Goal: Task Accomplishment & Management: Manage account settings

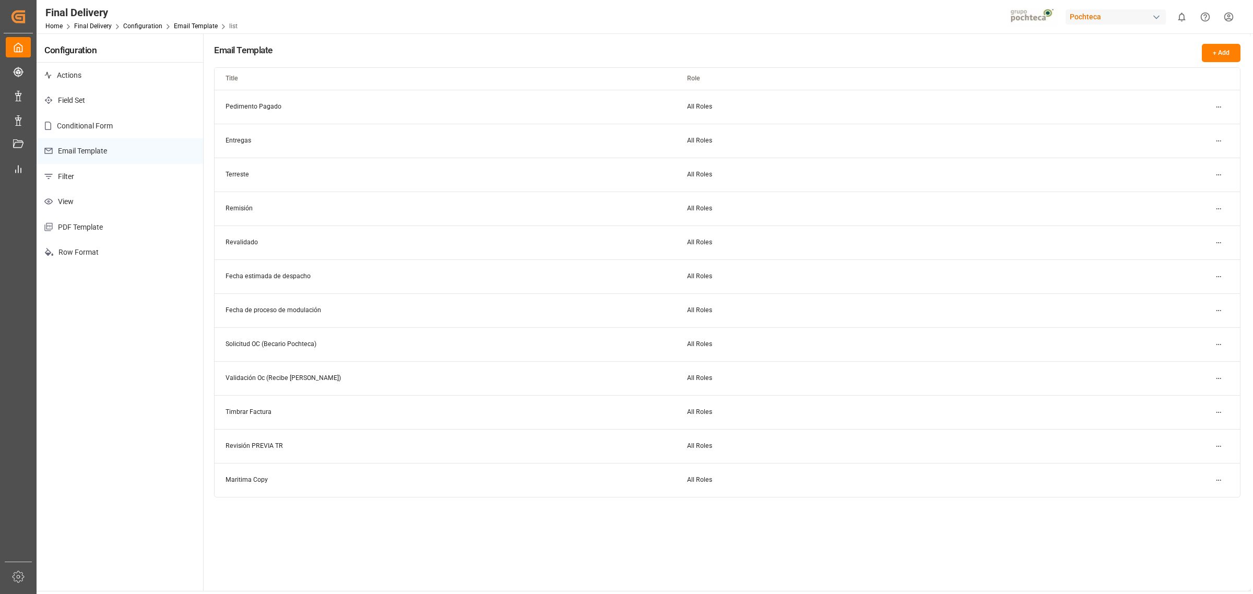
click at [1066, 14] on div "Pochteca" at bounding box center [1116, 16] width 100 height 15
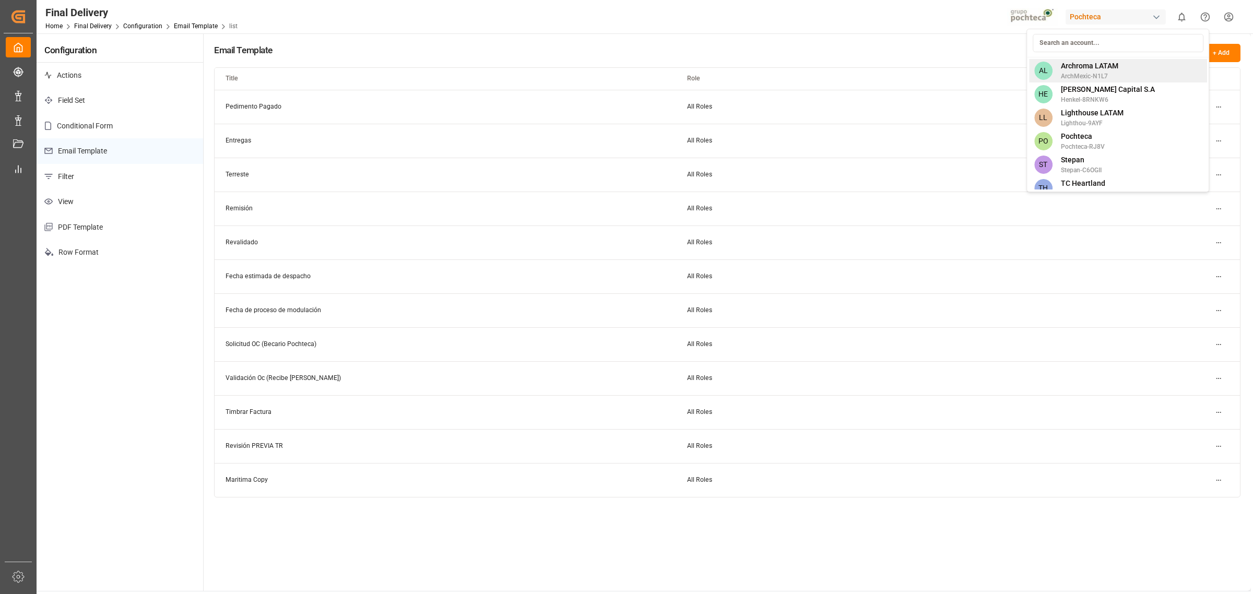
click at [1071, 75] on span "ArchMexic-N1L7" at bounding box center [1089, 76] width 57 height 9
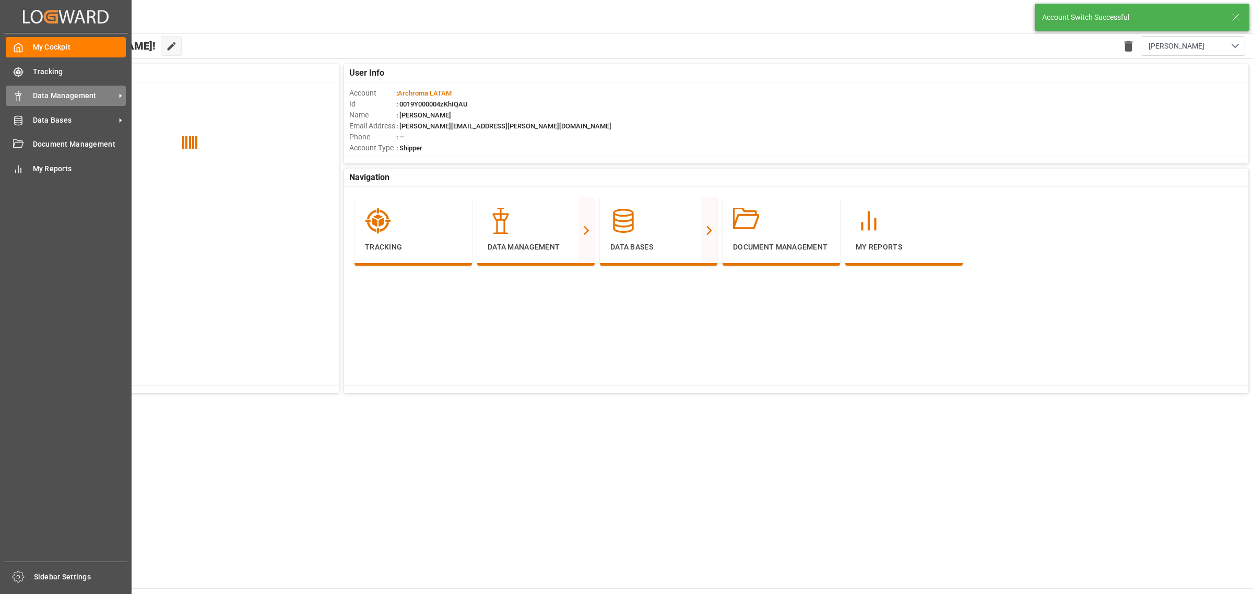
click at [84, 100] on span "Data Management" at bounding box center [74, 95] width 82 height 11
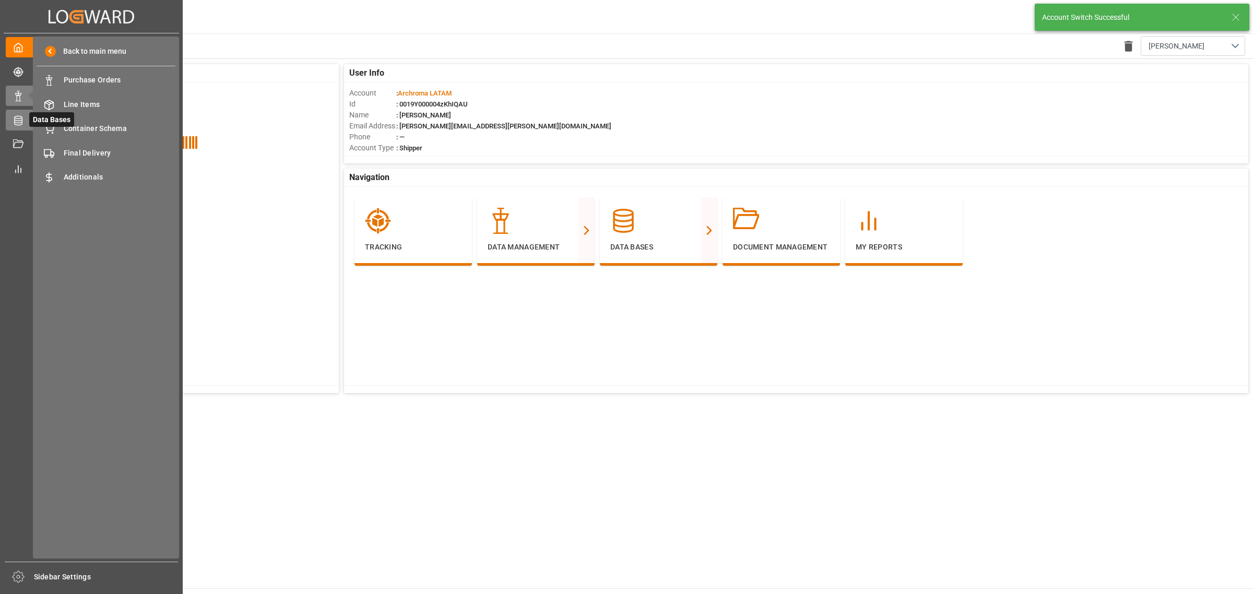
click at [22, 119] on icon at bounding box center [18, 120] width 10 height 10
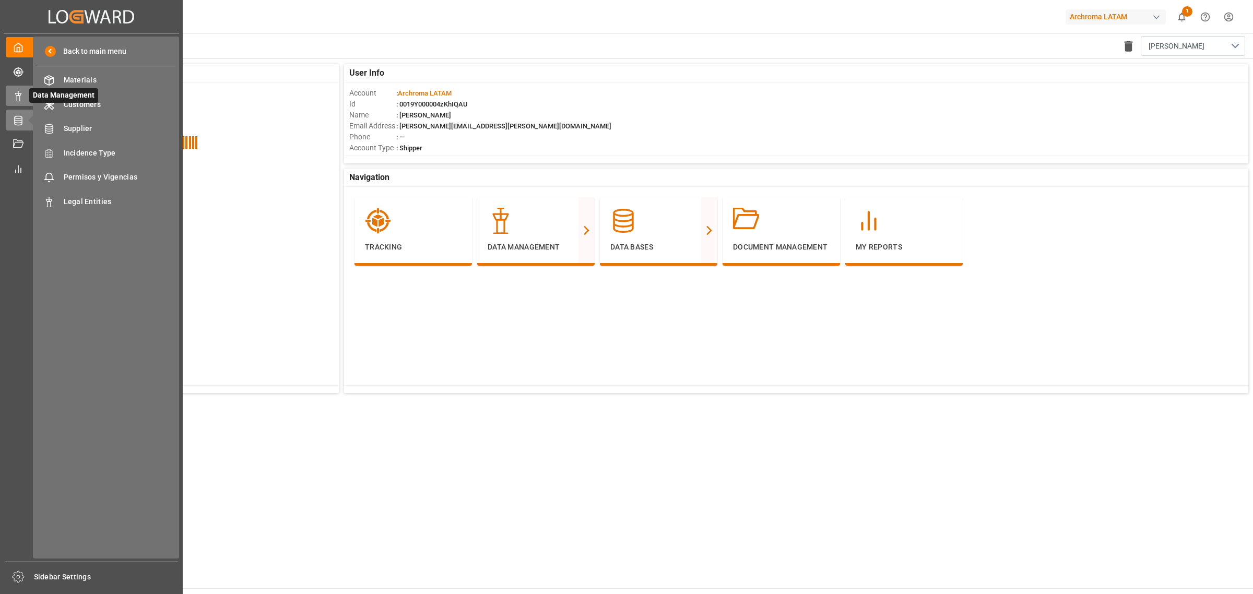
click at [17, 92] on icon at bounding box center [18, 96] width 10 height 10
click at [87, 155] on span "Final Delivery" at bounding box center [120, 153] width 112 height 11
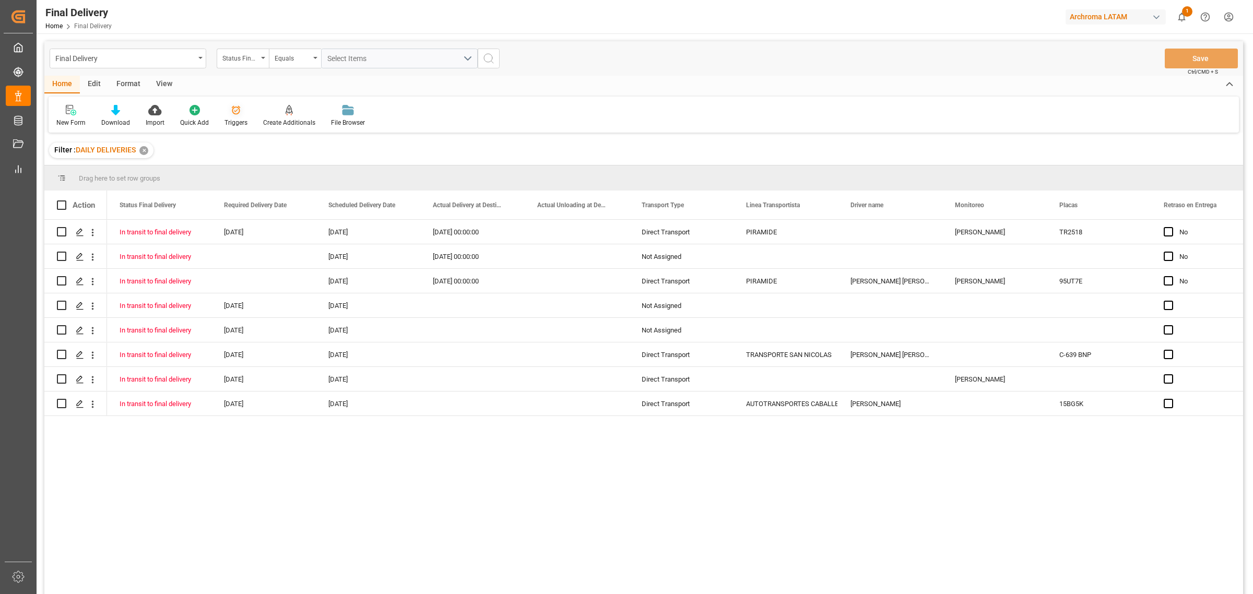
click at [235, 123] on div "Triggers" at bounding box center [235, 122] width 23 height 9
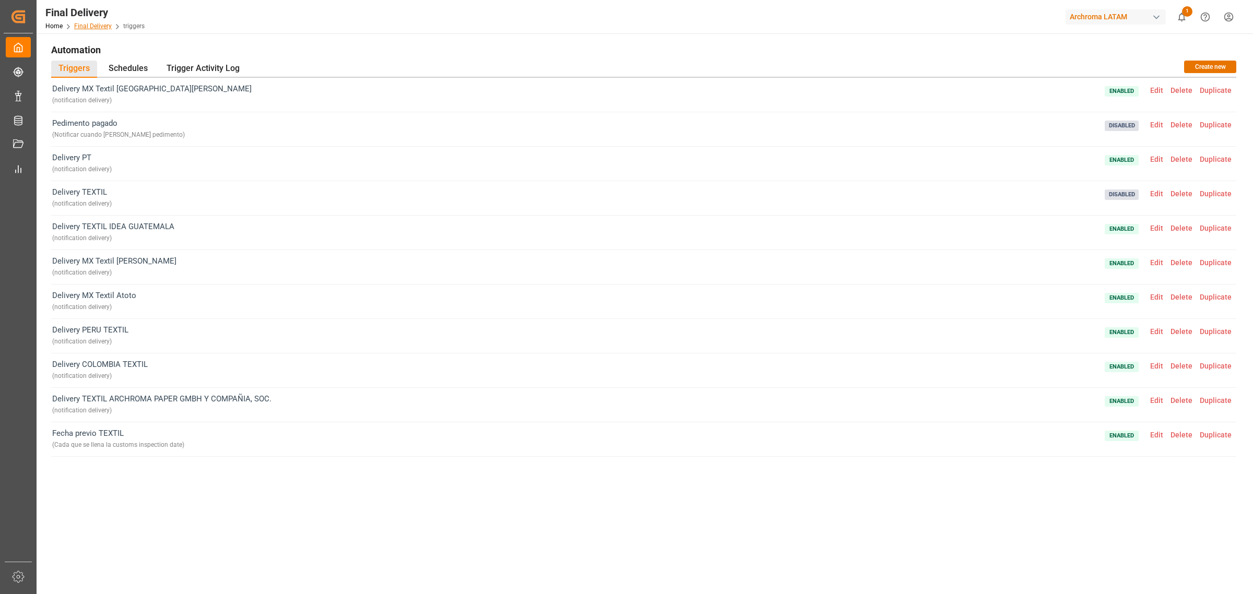
click at [92, 25] on link "Final Delivery" at bounding box center [93, 25] width 38 height 7
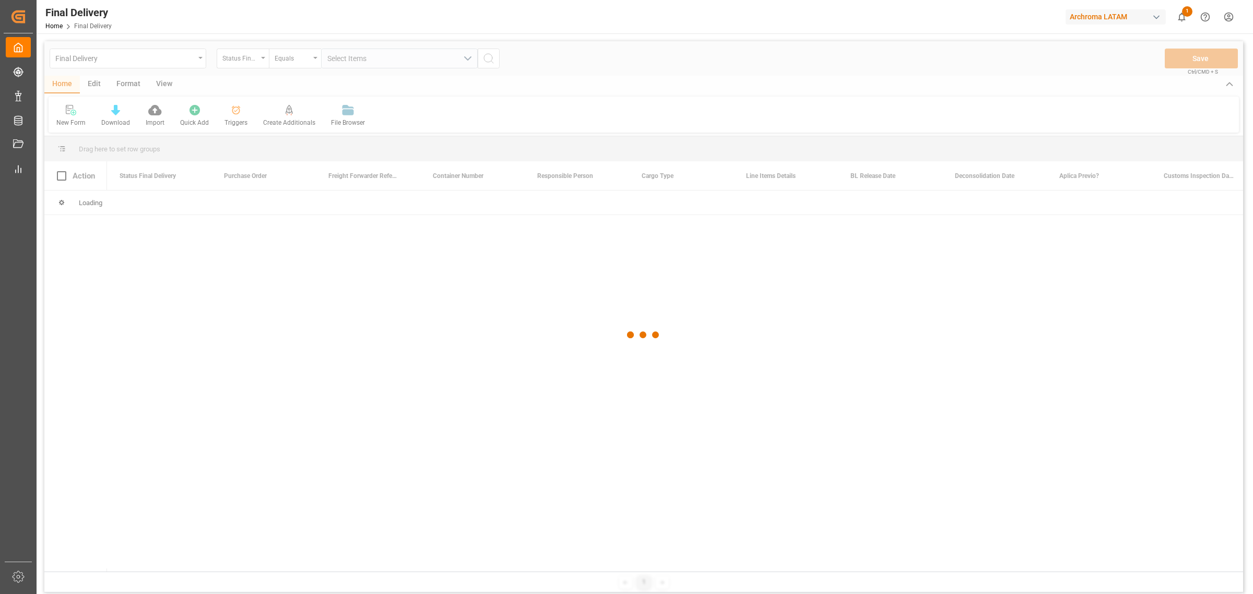
click at [98, 86] on div at bounding box center [643, 335] width 1199 height 588
click at [98, 87] on div at bounding box center [643, 335] width 1199 height 588
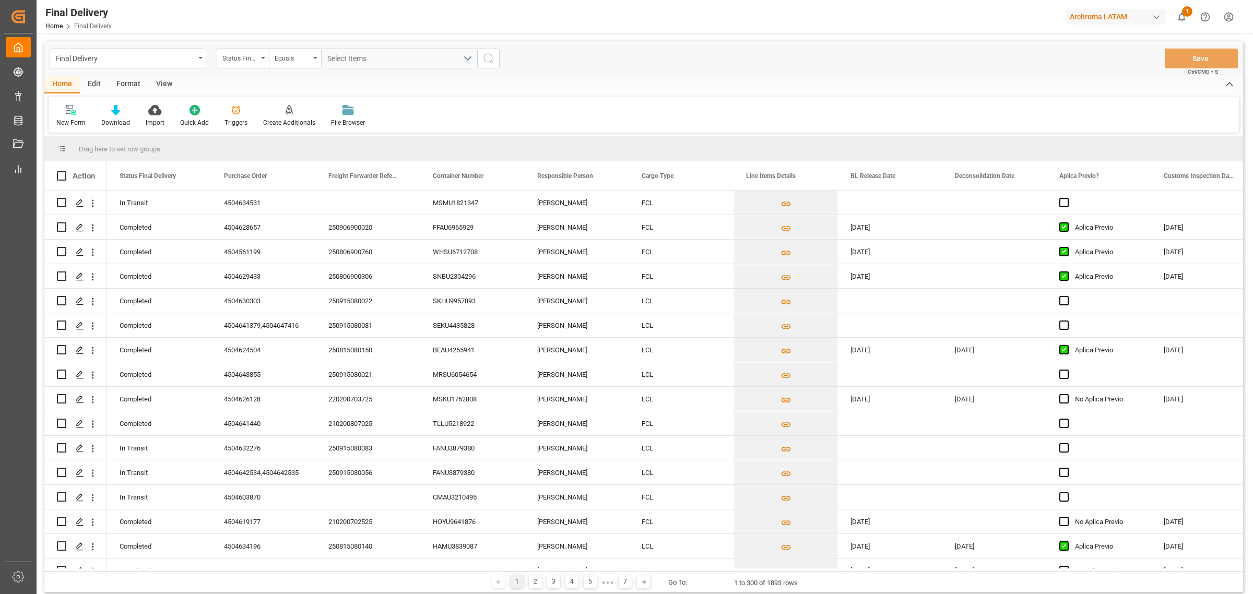
click at [97, 77] on div "Edit" at bounding box center [94, 85] width 29 height 18
click at [210, 110] on icon at bounding box center [213, 110] width 10 height 10
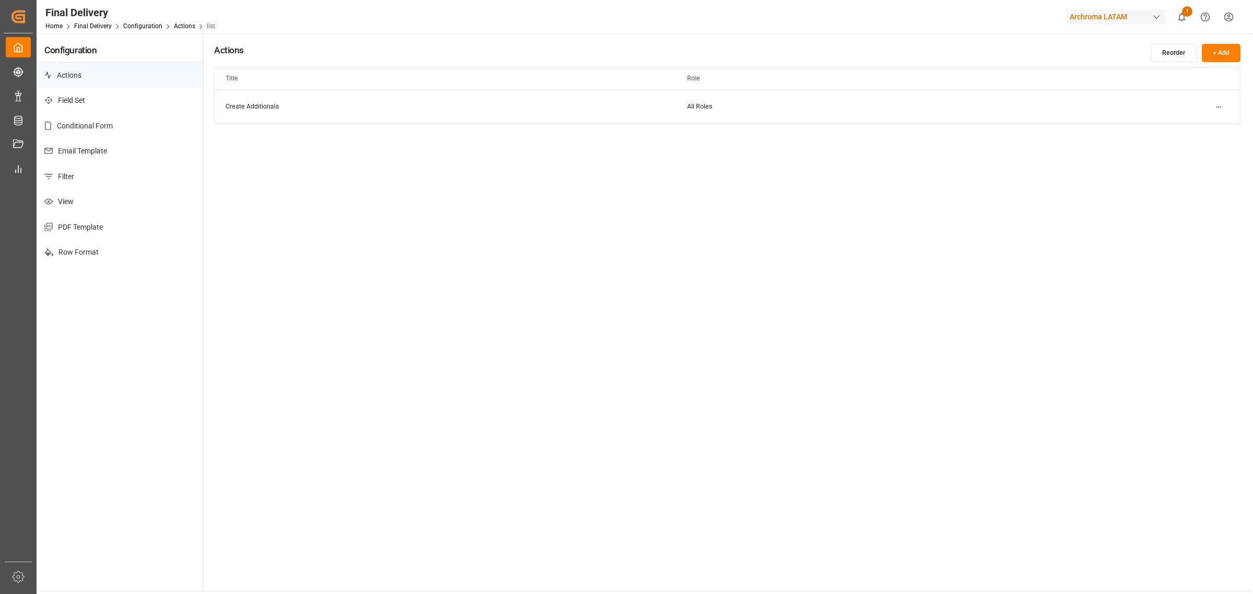
click at [124, 156] on p "Email Template" at bounding box center [120, 151] width 167 height 26
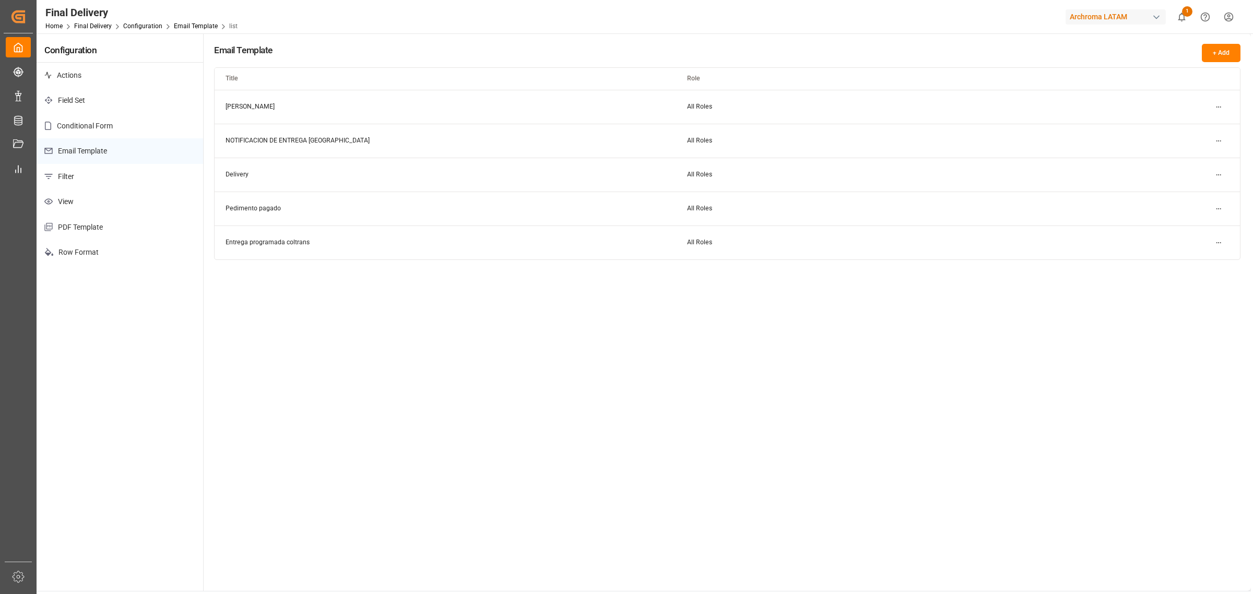
click at [1222, 111] on html "Created by potrace 1.15, written by Peter Selinger 2001-2017 Created by potrace…" at bounding box center [626, 297] width 1253 height 594
click at [1203, 121] on div "Edit" at bounding box center [1200, 128] width 54 height 15
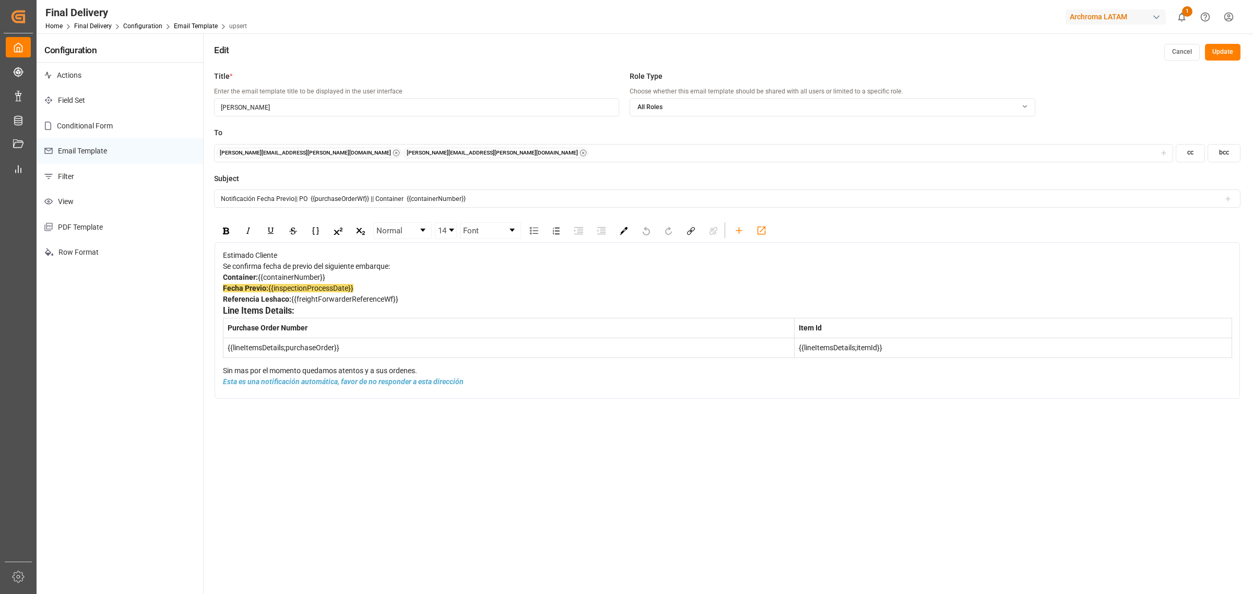
click at [358, 305] on div "Fecha Previo: {{inspectionProcessDate}} Referencia Leshaco: {{freightForwarderR…" at bounding box center [727, 294] width 1009 height 22
click at [735, 226] on icon "rdw-toolbar" at bounding box center [739, 230] width 11 height 11
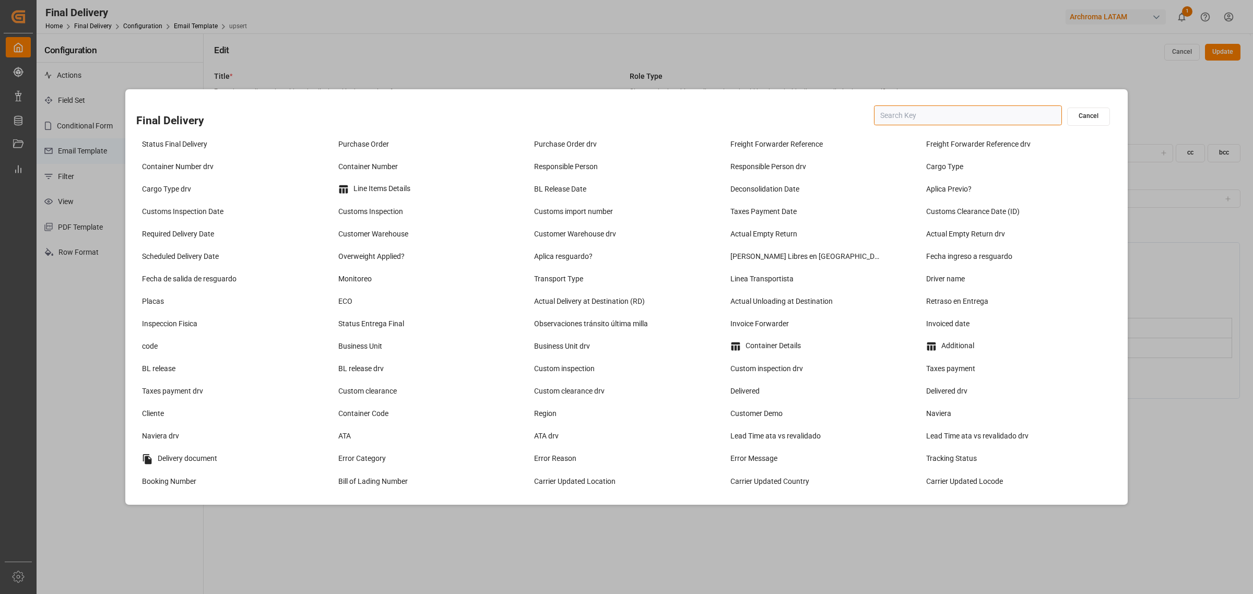
click at [891, 107] on input "text" at bounding box center [968, 115] width 188 height 20
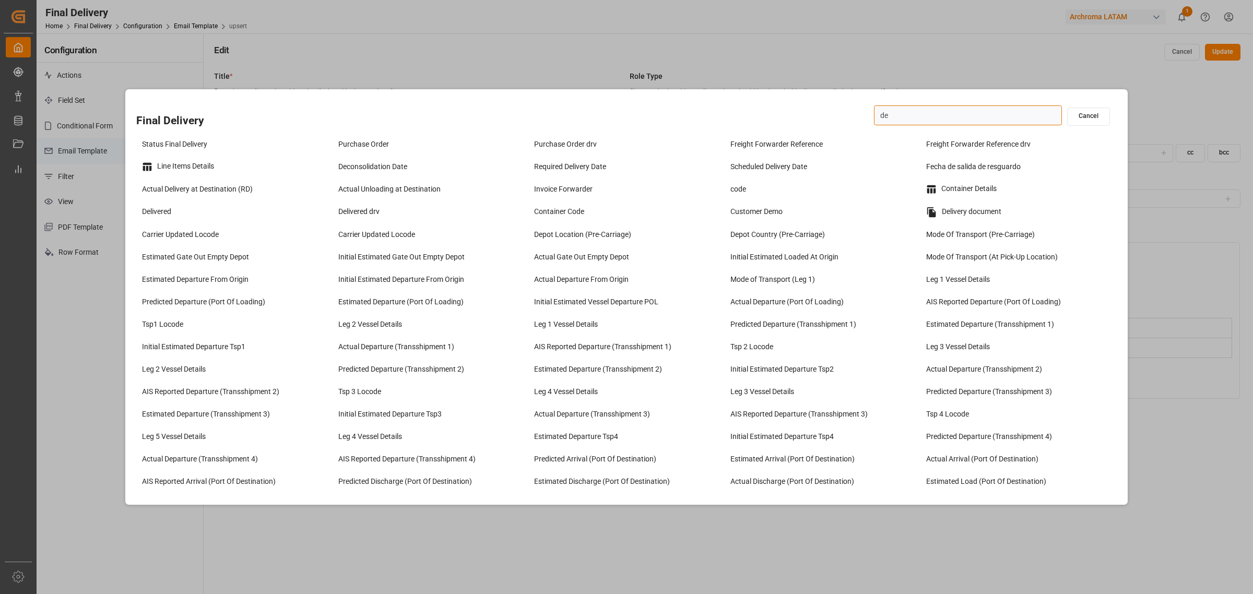
type input "d"
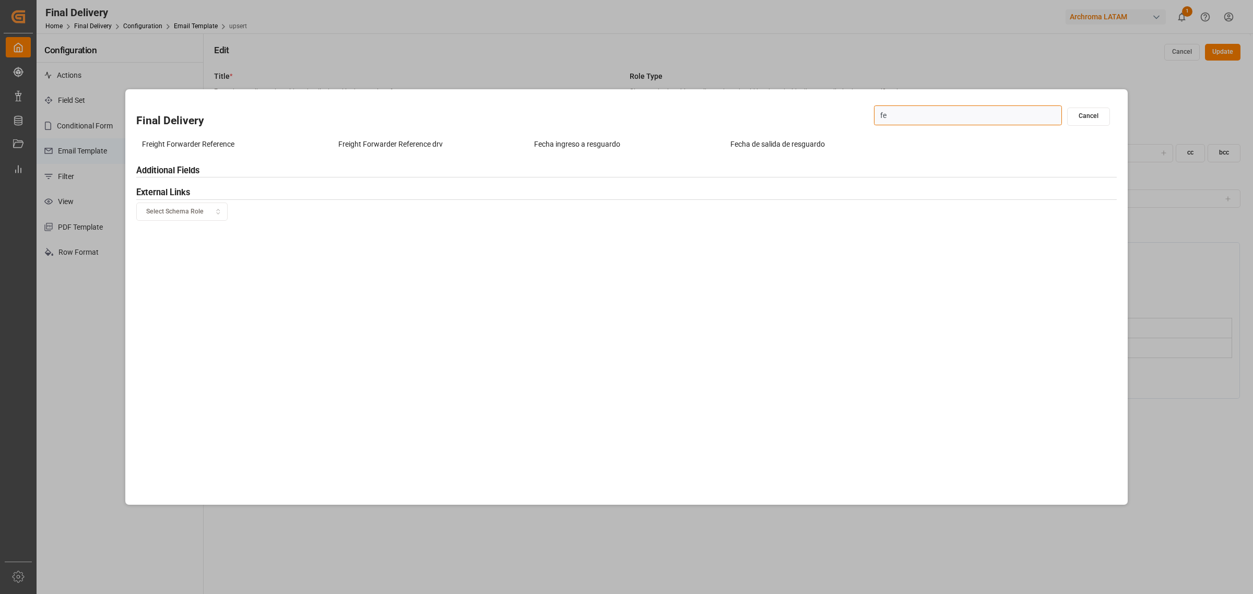
type input "f"
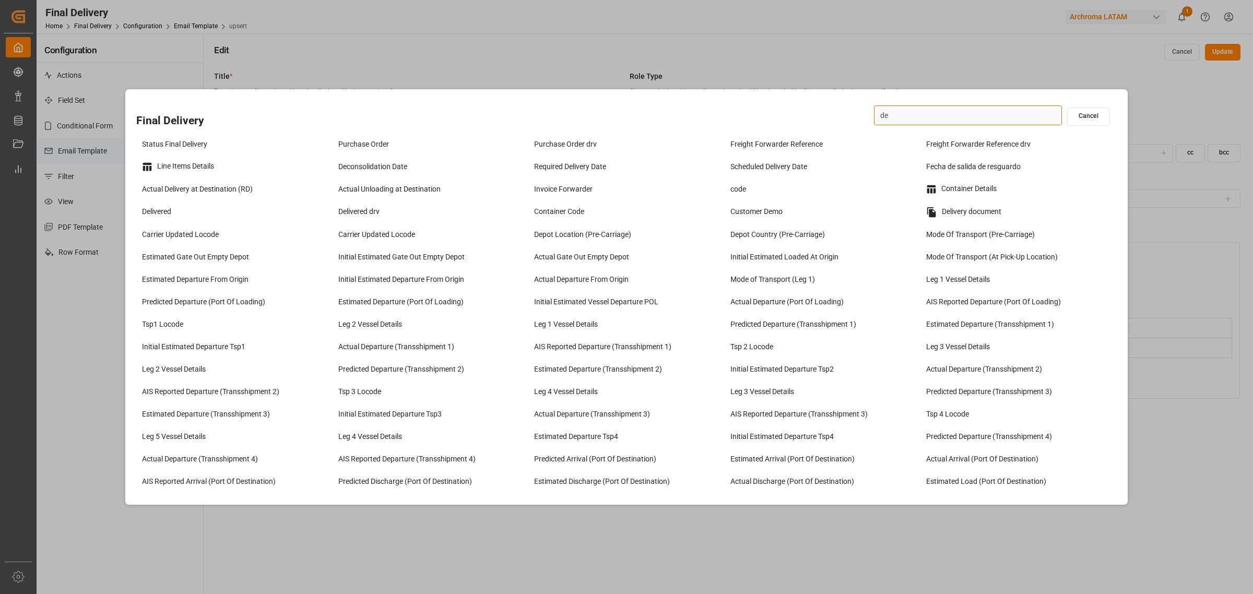
type input "d"
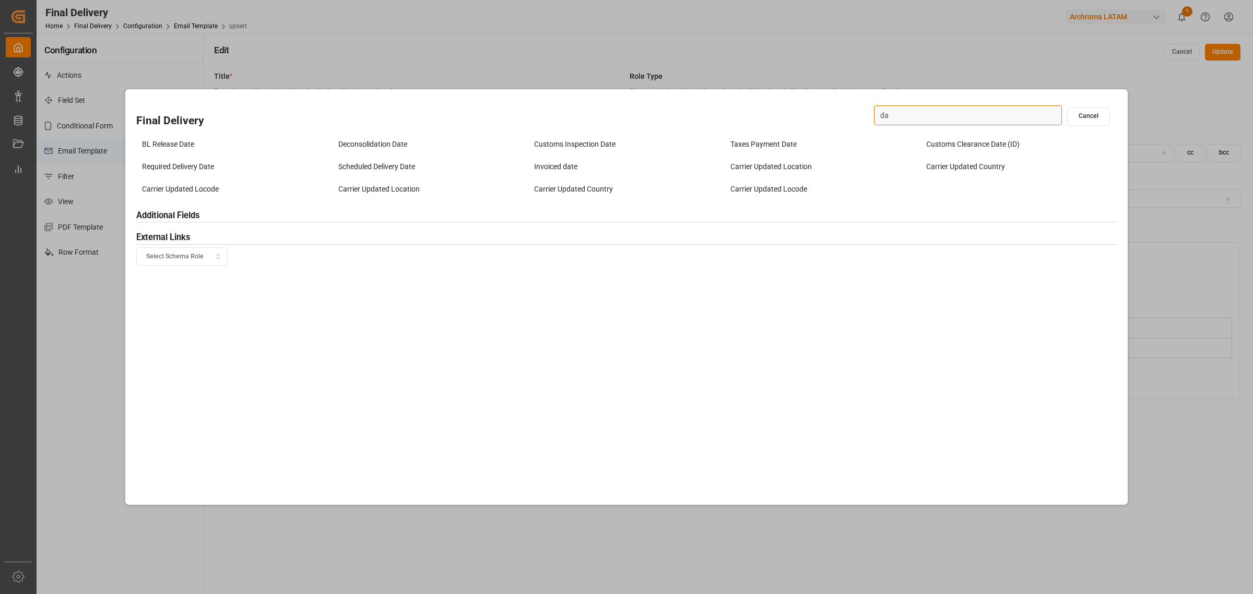
type input "d"
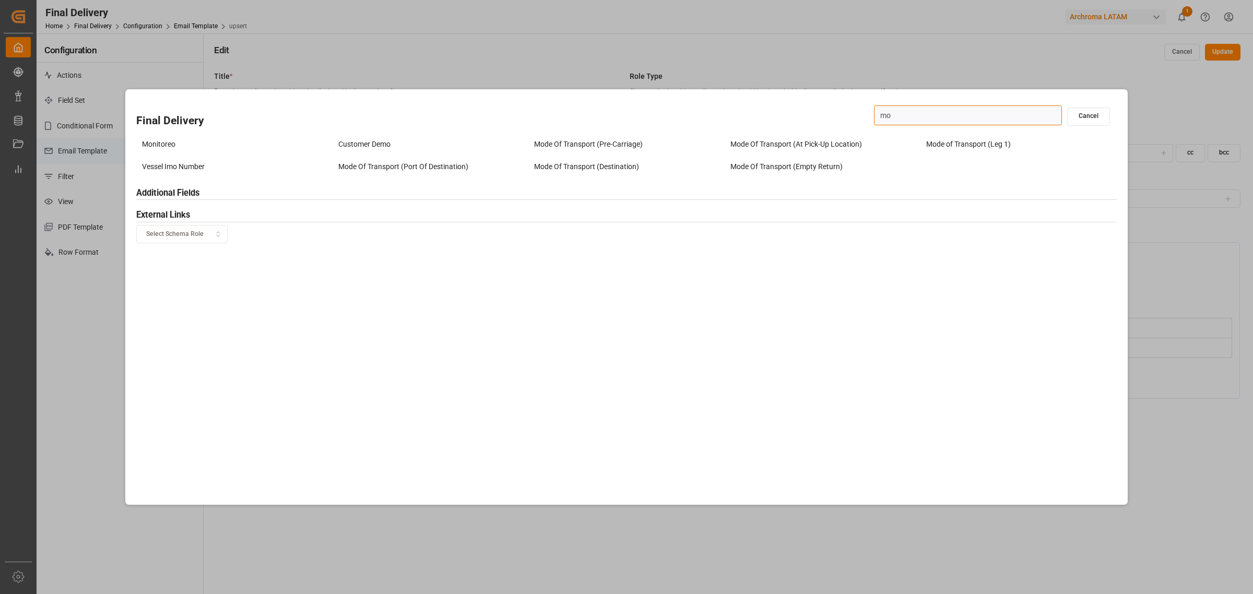
type input "m"
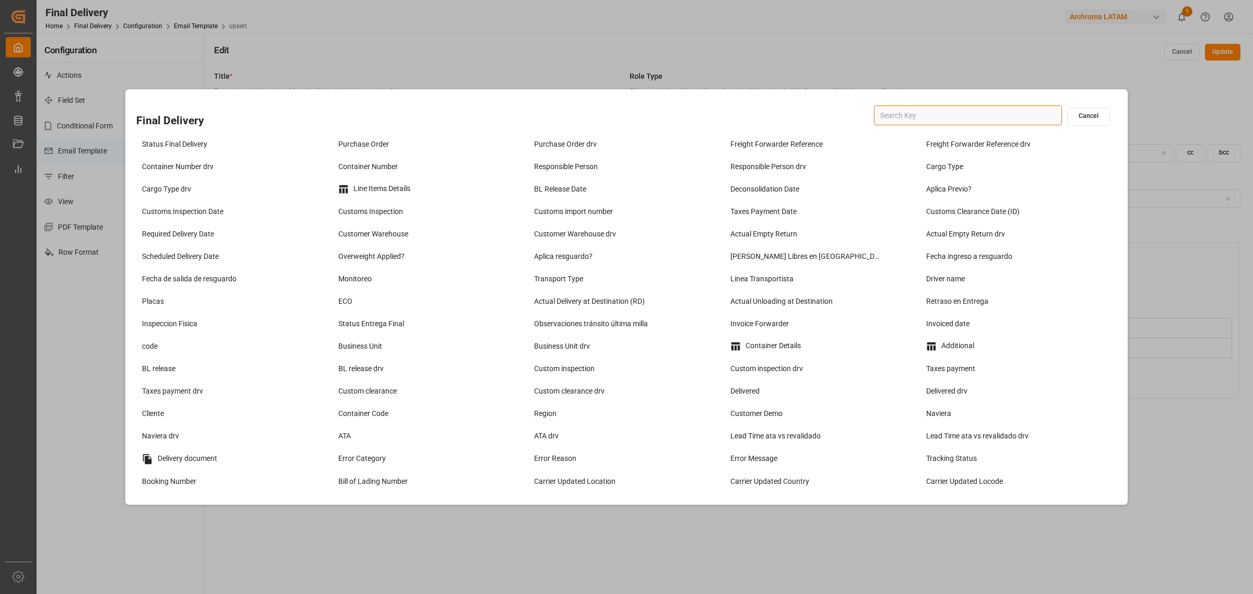
click at [1080, 126] on div "Cancel" at bounding box center [999, 117] width 251 height 26
click at [1092, 111] on button "Cancel" at bounding box center [1088, 117] width 43 height 18
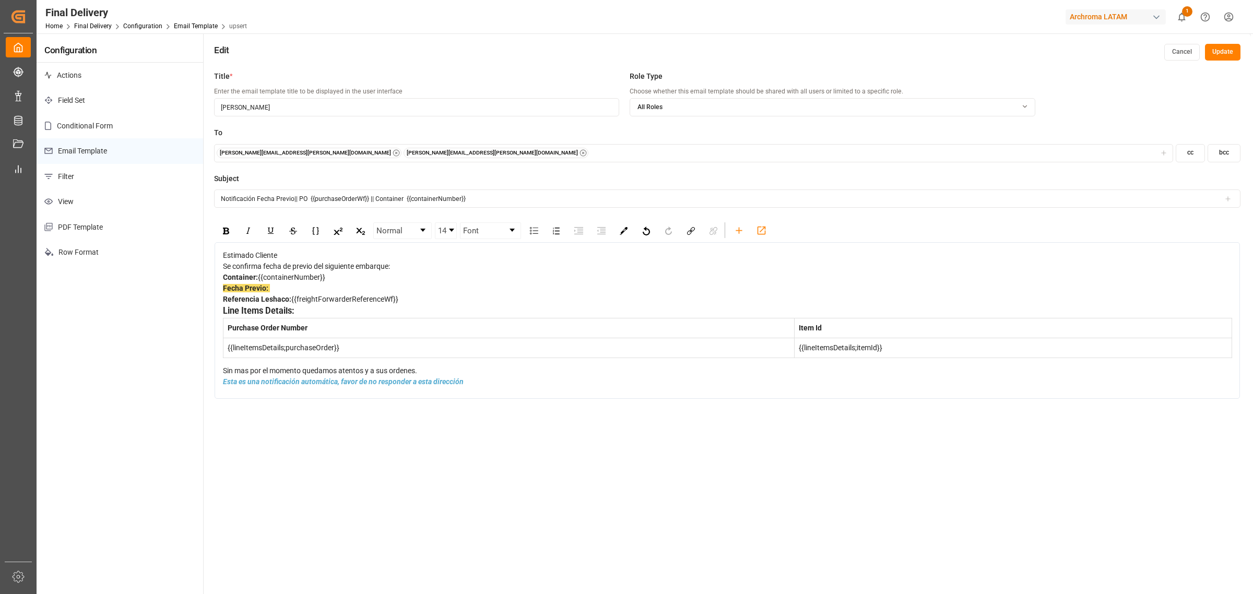
click at [1134, 11] on div "Archroma LATAM" at bounding box center [1116, 16] width 100 height 15
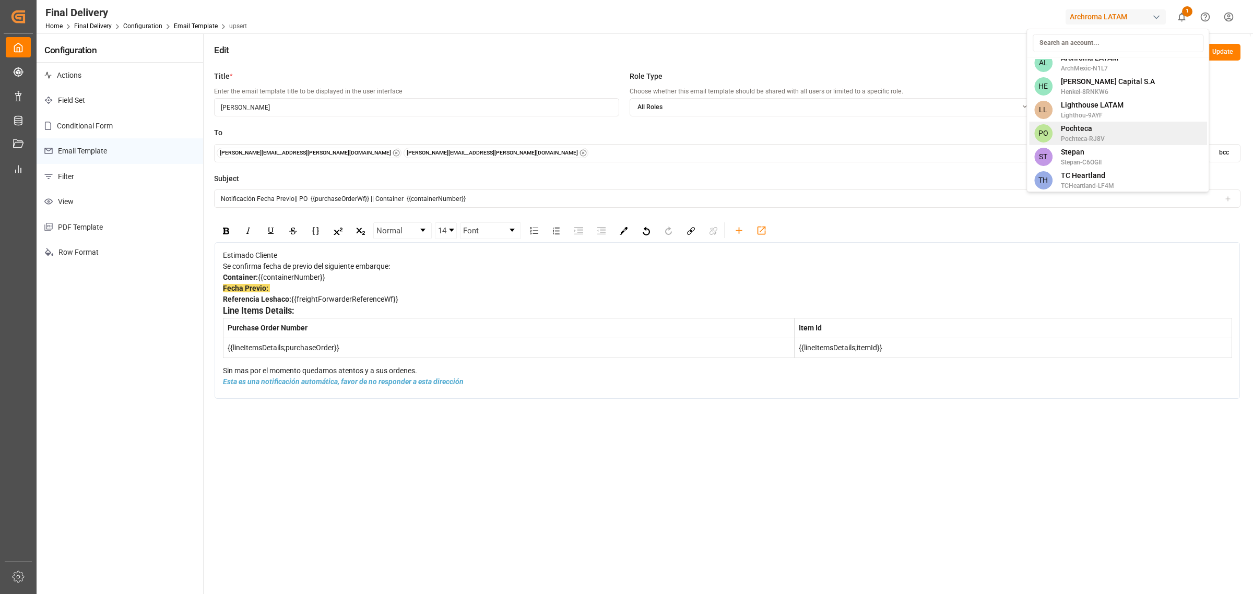
scroll to position [9, 0]
click at [1105, 124] on div "PO Pochteca Pochteca-RJ8V" at bounding box center [1118, 131] width 178 height 23
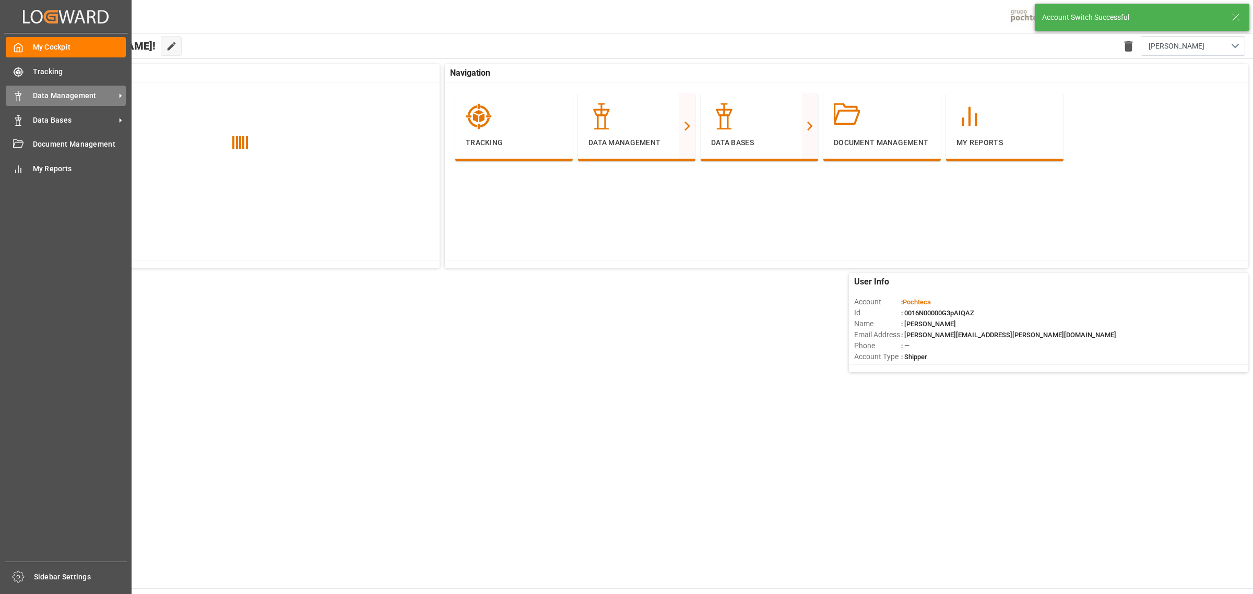
click at [92, 100] on span "Data Management" at bounding box center [74, 95] width 82 height 11
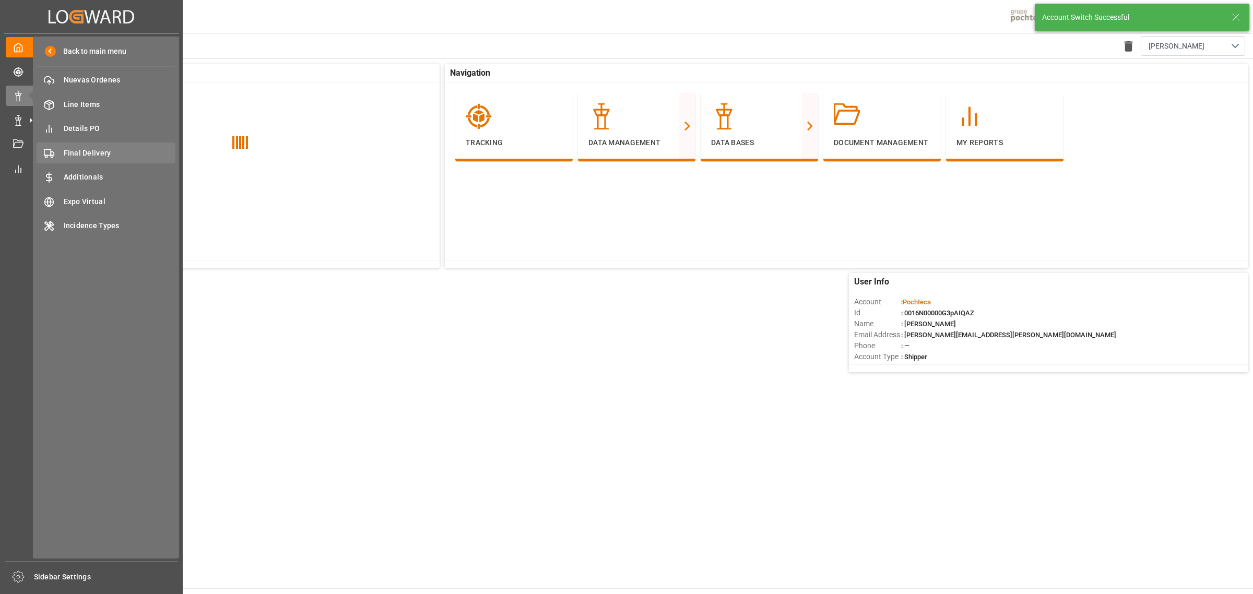
click at [103, 157] on span "Final Delivery" at bounding box center [120, 153] width 112 height 11
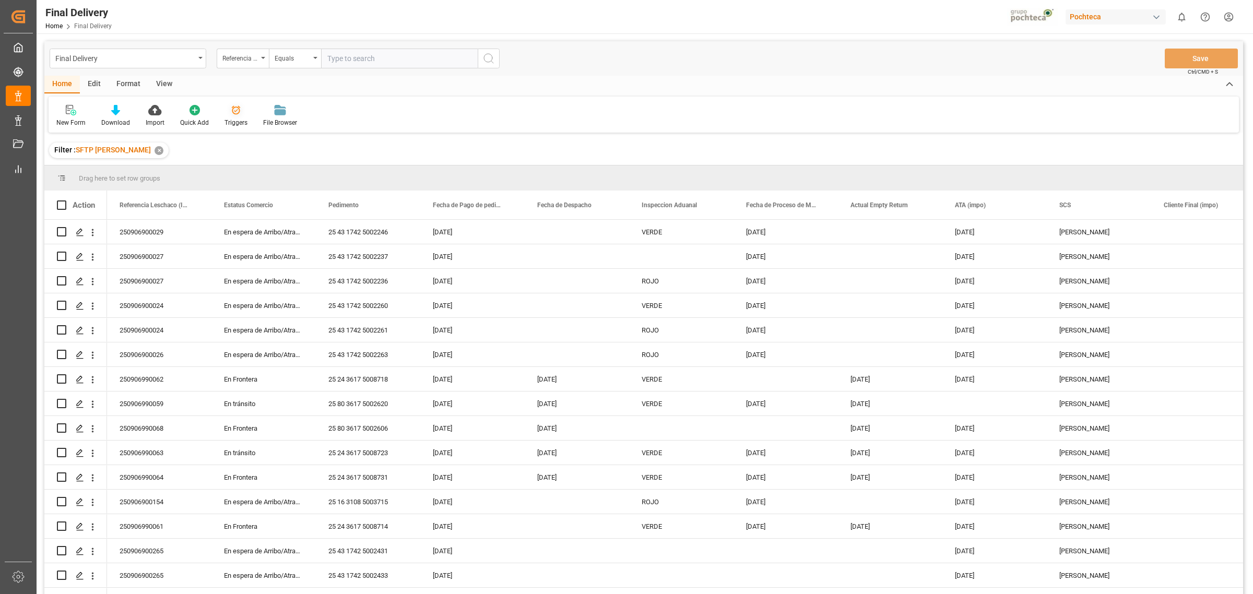
click at [225, 113] on div at bounding box center [235, 109] width 23 height 11
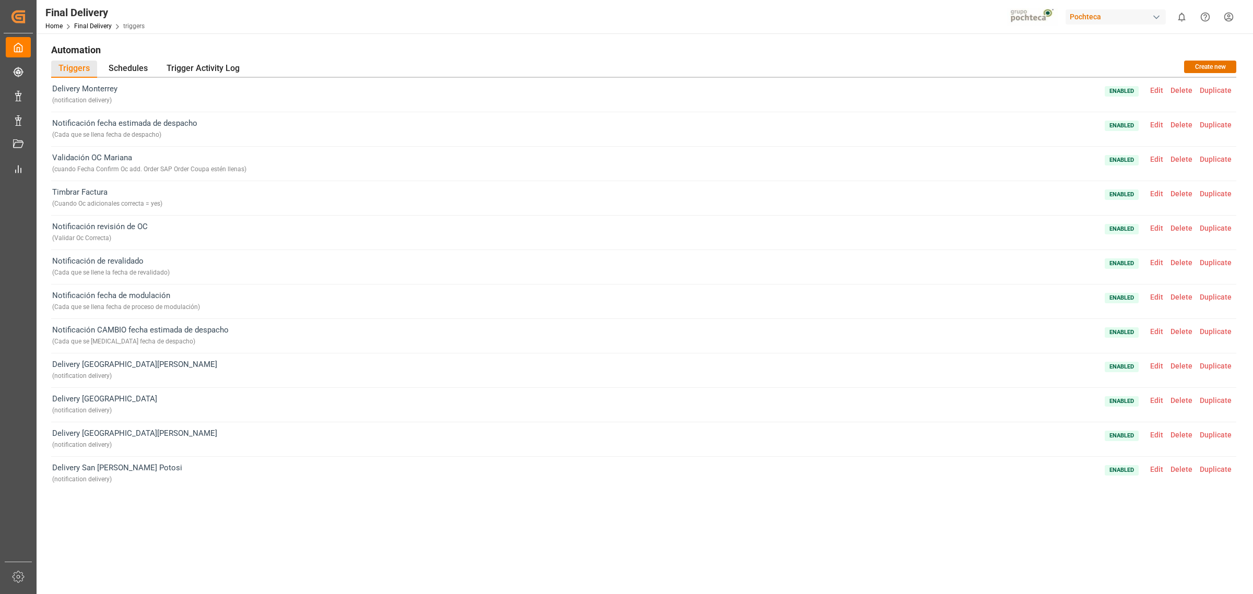
click at [1158, 293] on span "Edit" at bounding box center [1156, 297] width 20 height 8
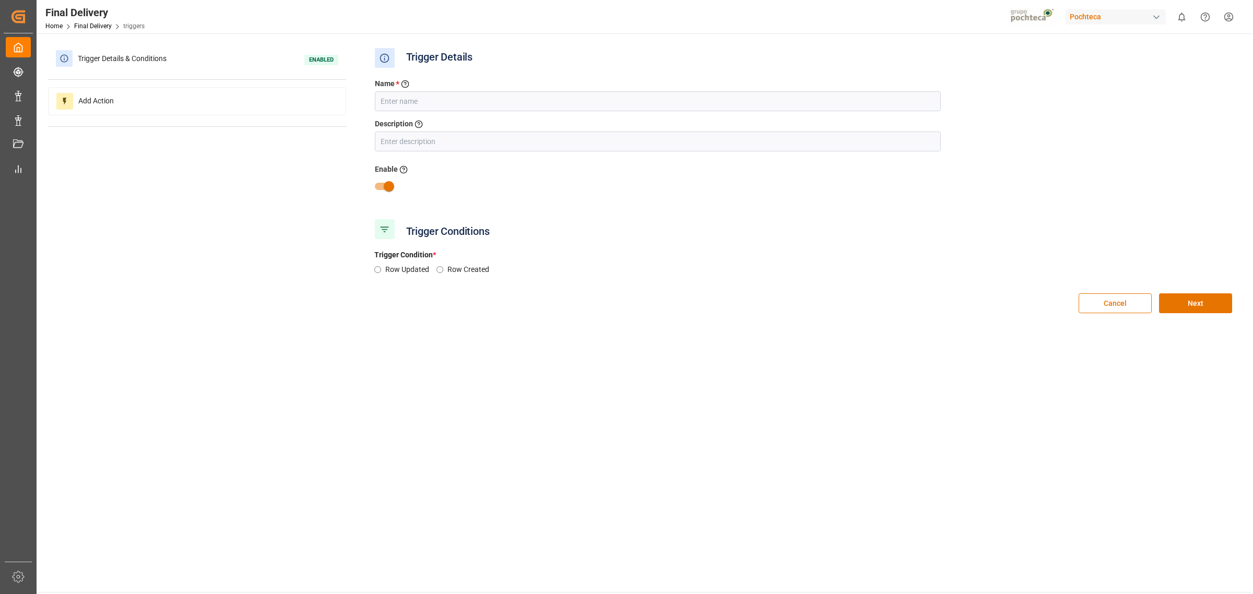
type input "Notificación fecha de modulación"
type input "Cada que se llena fecha de proceso de modulación"
radio input "true"
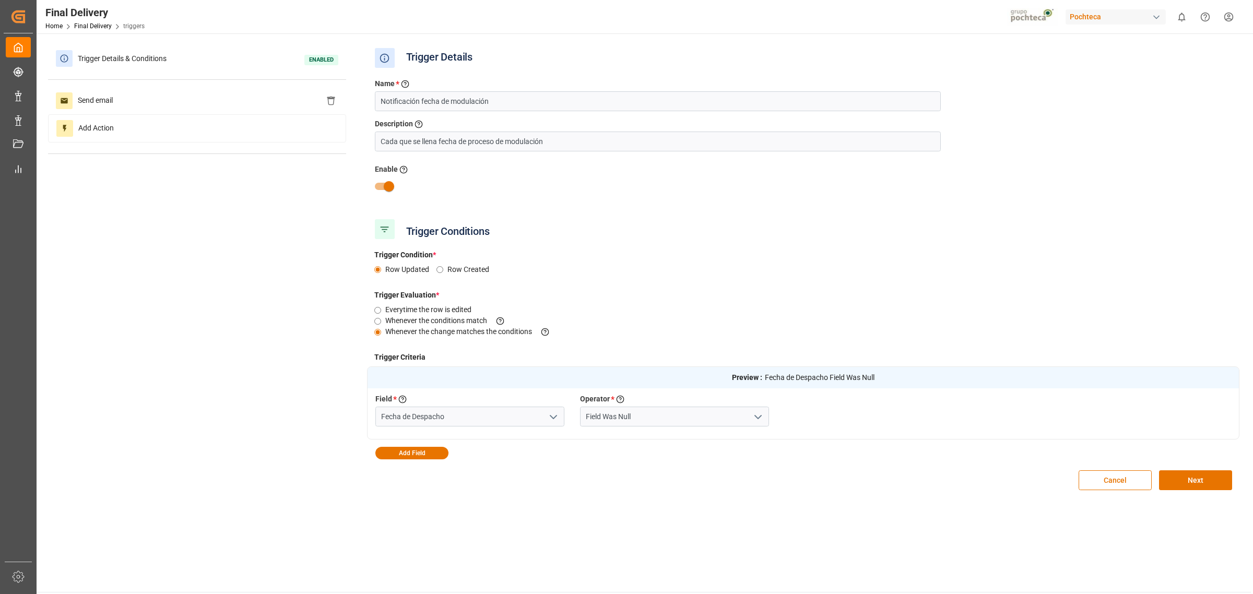
click at [554, 410] on button "open menu" at bounding box center [553, 417] width 16 height 16
click at [492, 410] on input "Fecha de Despacho" at bounding box center [469, 417] width 189 height 20
click at [492, 476] on div "Fecha de Despacho" at bounding box center [470, 486] width 188 height 23
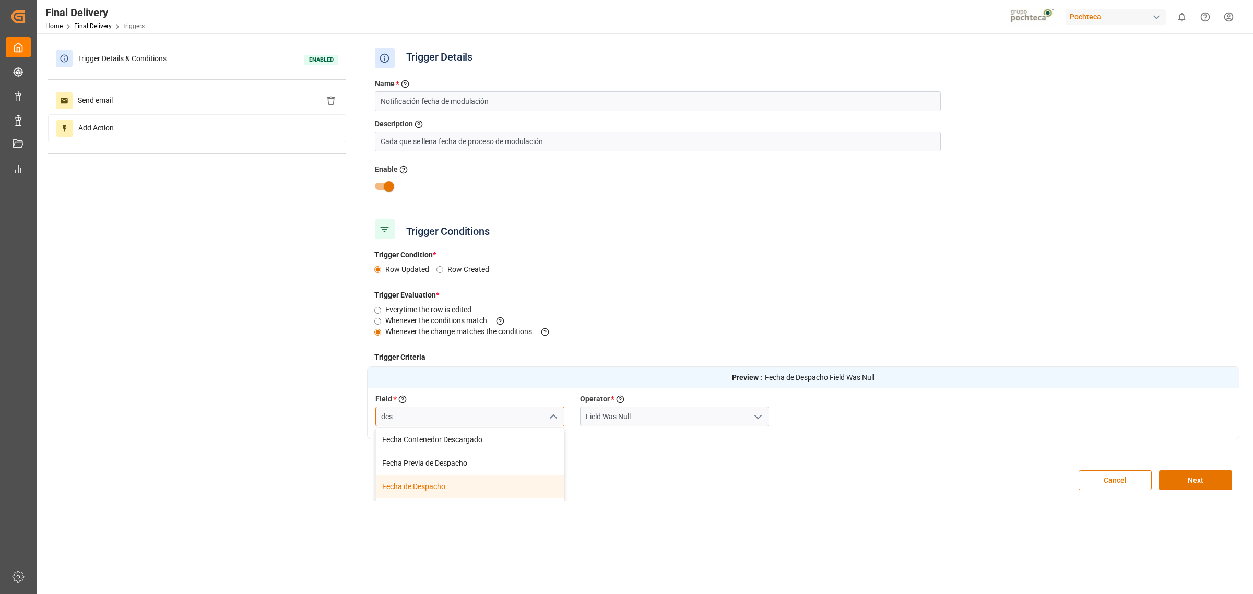
type input "Fecha de Despacho"
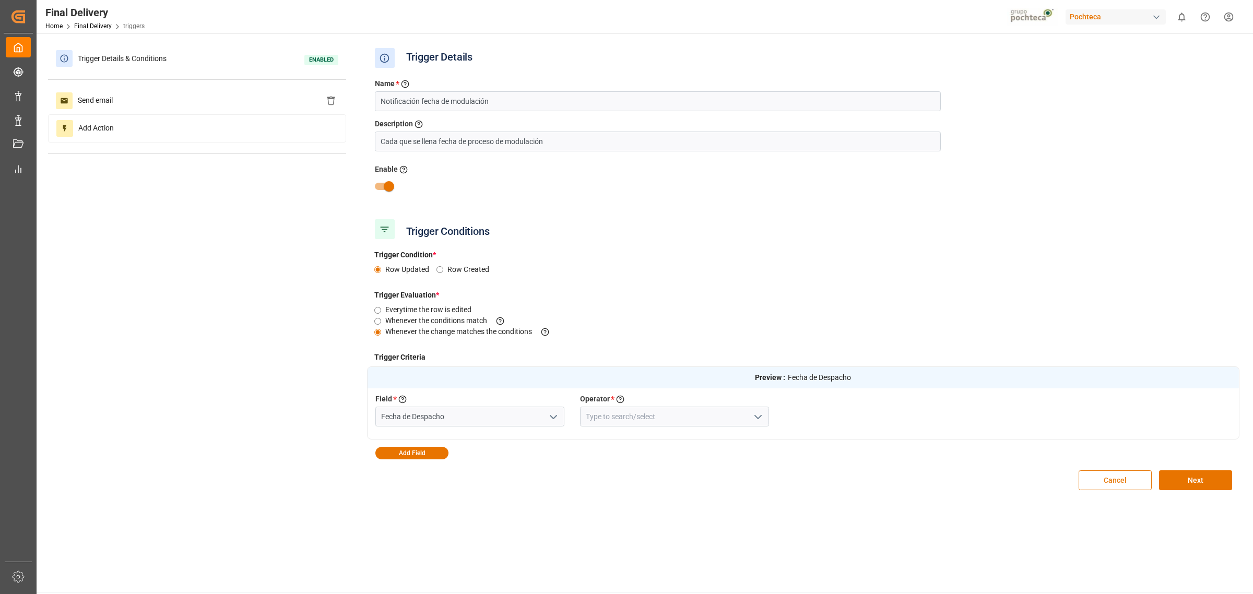
click at [1097, 472] on button "Cancel" at bounding box center [1115, 480] width 73 height 20
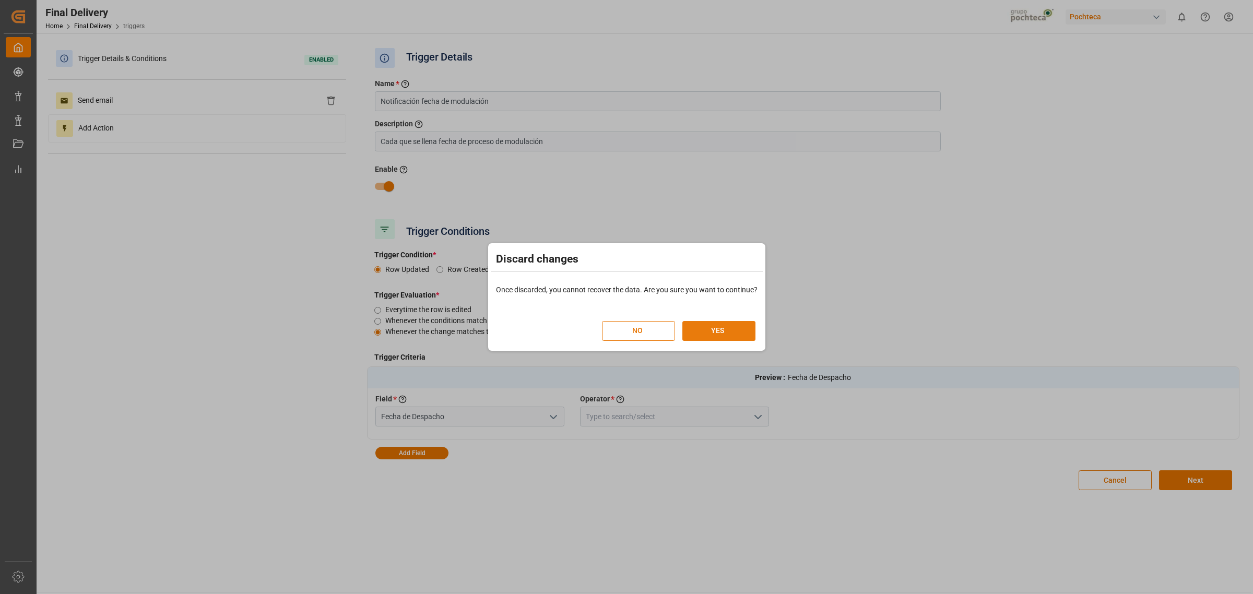
click at [706, 328] on button "YES" at bounding box center [718, 331] width 73 height 20
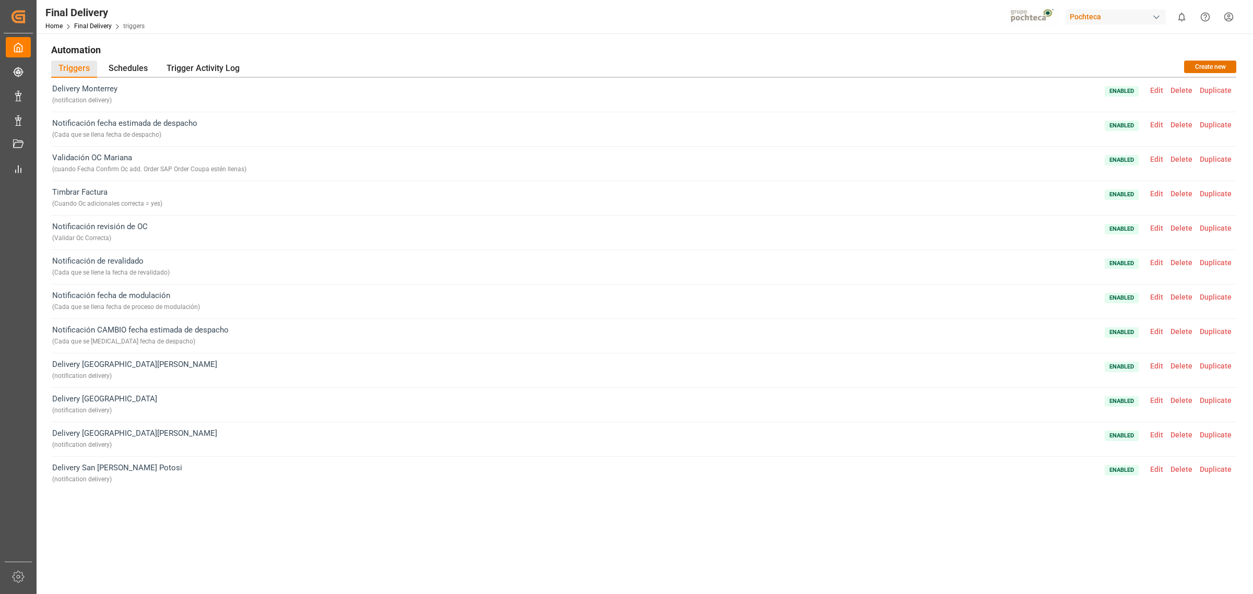
click at [1099, 20] on div "Pochteca" at bounding box center [1116, 16] width 100 height 15
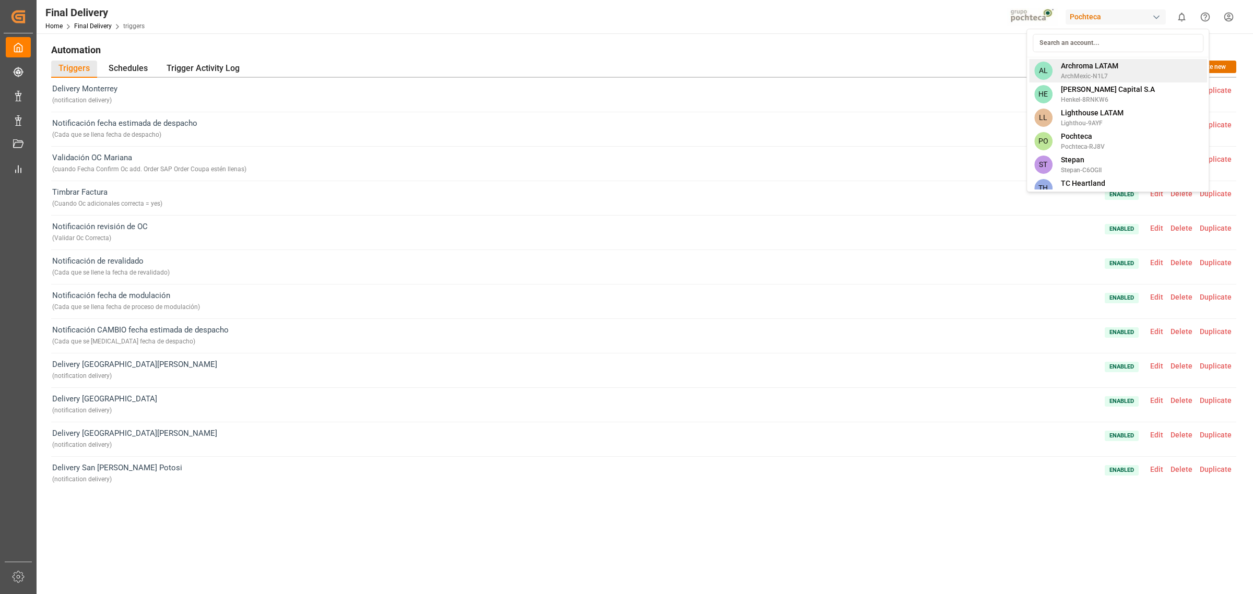
click at [1084, 74] on span "ArchMexic-N1L7" at bounding box center [1089, 76] width 57 height 9
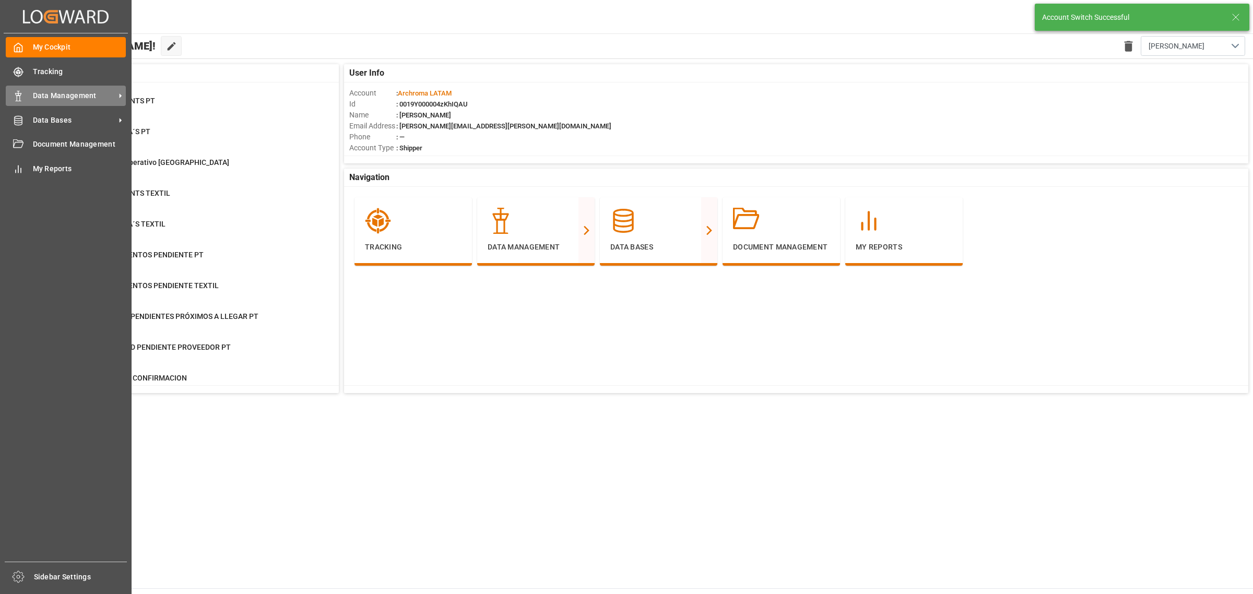
click at [70, 92] on span "Data Management" at bounding box center [74, 95] width 82 height 11
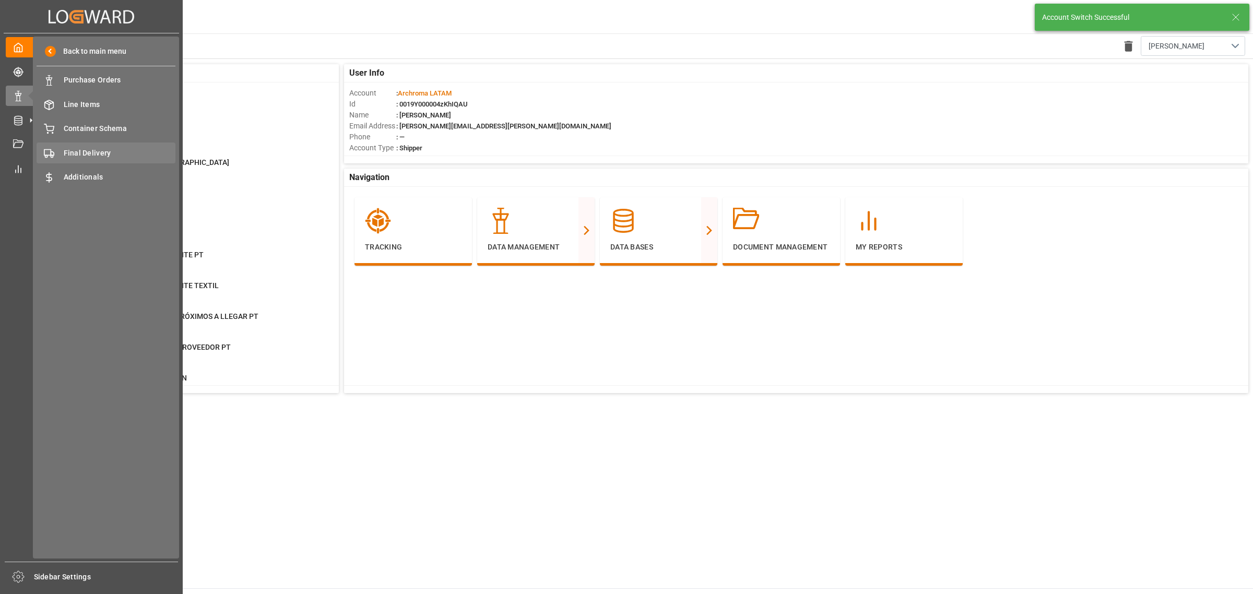
click at [115, 156] on span "Final Delivery" at bounding box center [120, 153] width 112 height 11
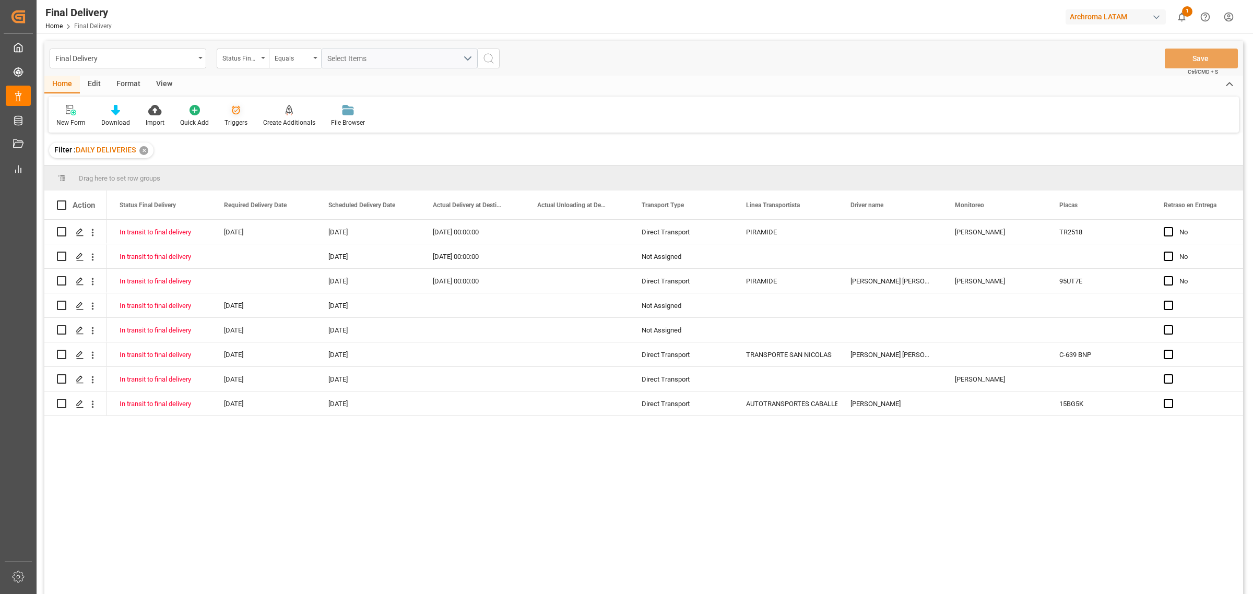
click at [239, 118] on div "Triggers" at bounding box center [235, 122] width 23 height 9
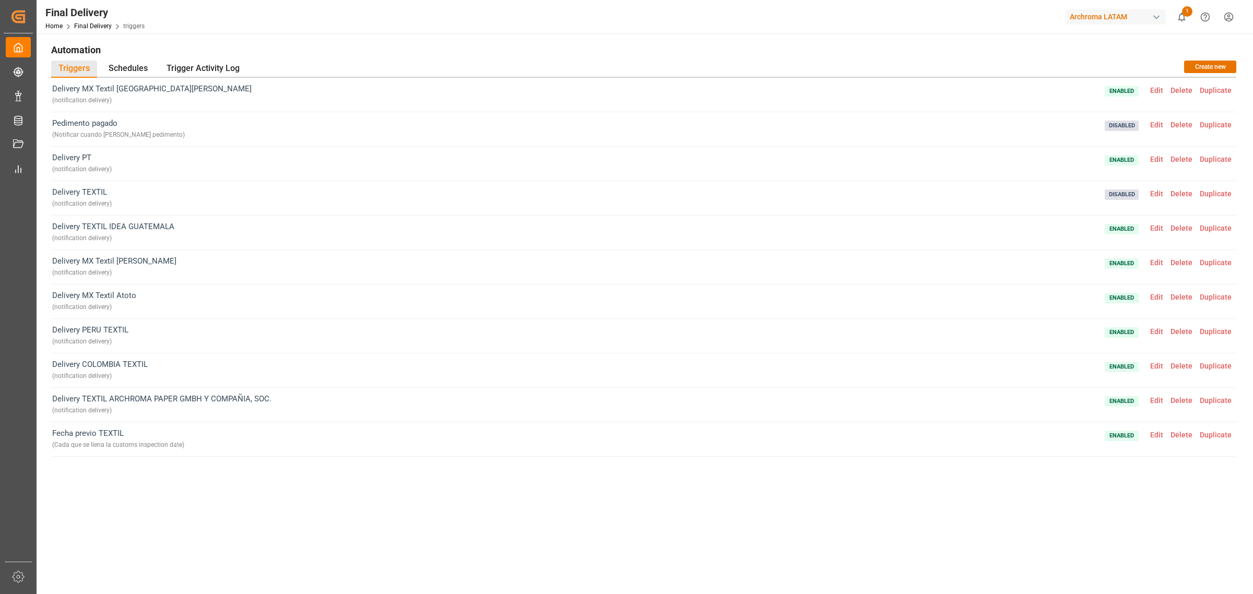
click at [100, 34] on div "Automation Triggers Schedules Trigger Activity Log Create new Delivery MX Texti…" at bounding box center [644, 373] width 1214 height 681
click at [100, 30] on div "Home Final Delivery triggers" at bounding box center [94, 25] width 99 height 11
click at [103, 22] on link "Final Delivery" at bounding box center [93, 25] width 38 height 7
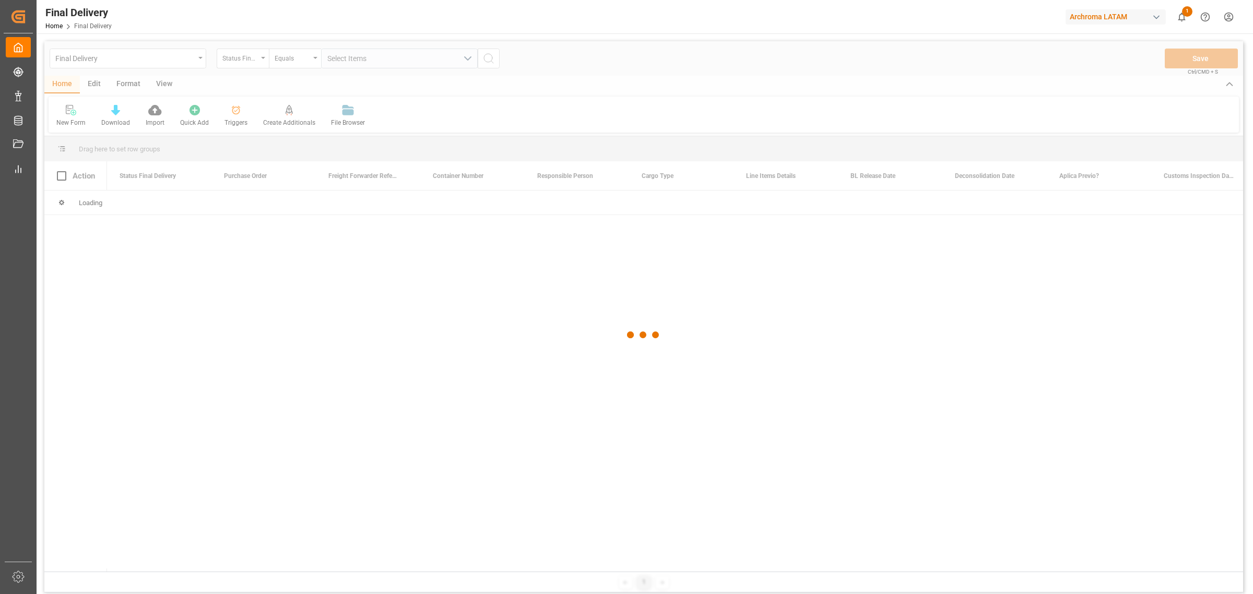
click at [95, 81] on div at bounding box center [643, 335] width 1199 height 588
click at [95, 84] on div at bounding box center [643, 335] width 1199 height 588
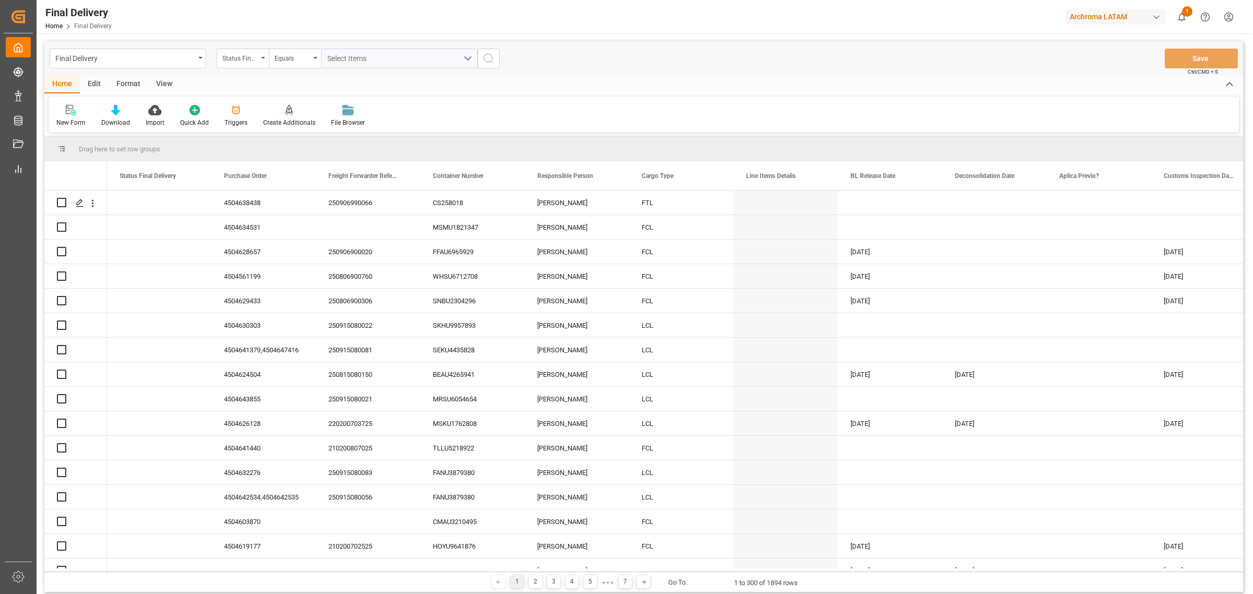
click at [98, 85] on div "Edit" at bounding box center [94, 85] width 29 height 18
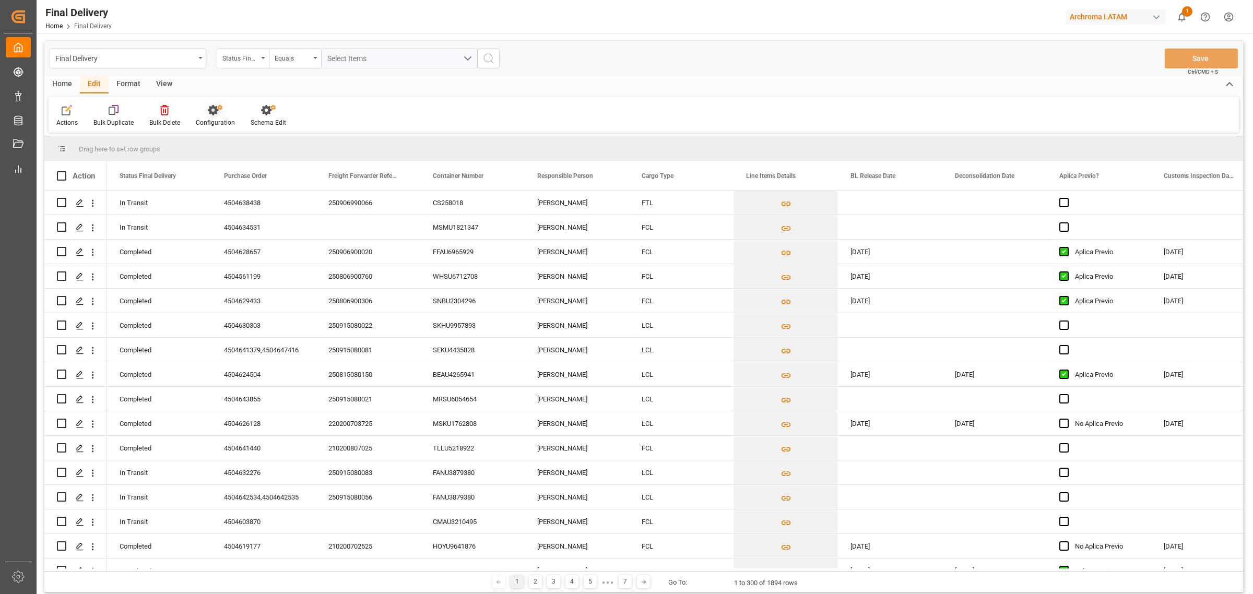
click at [208, 108] on icon at bounding box center [215, 110] width 15 height 10
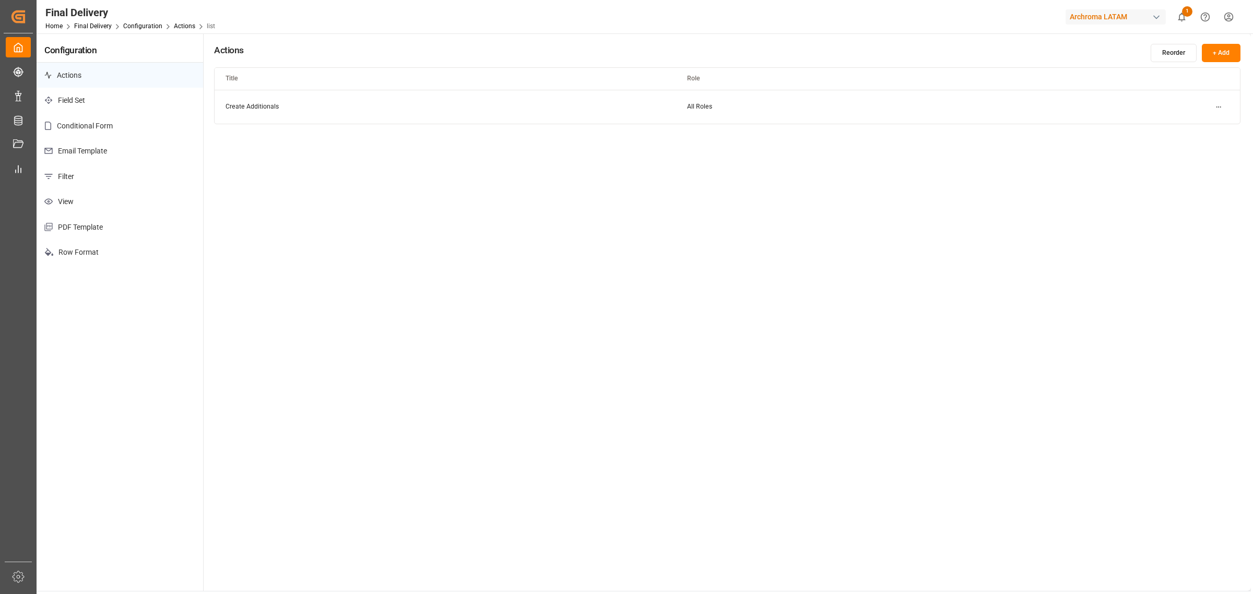
click at [141, 147] on p "Email Template" at bounding box center [120, 151] width 167 height 26
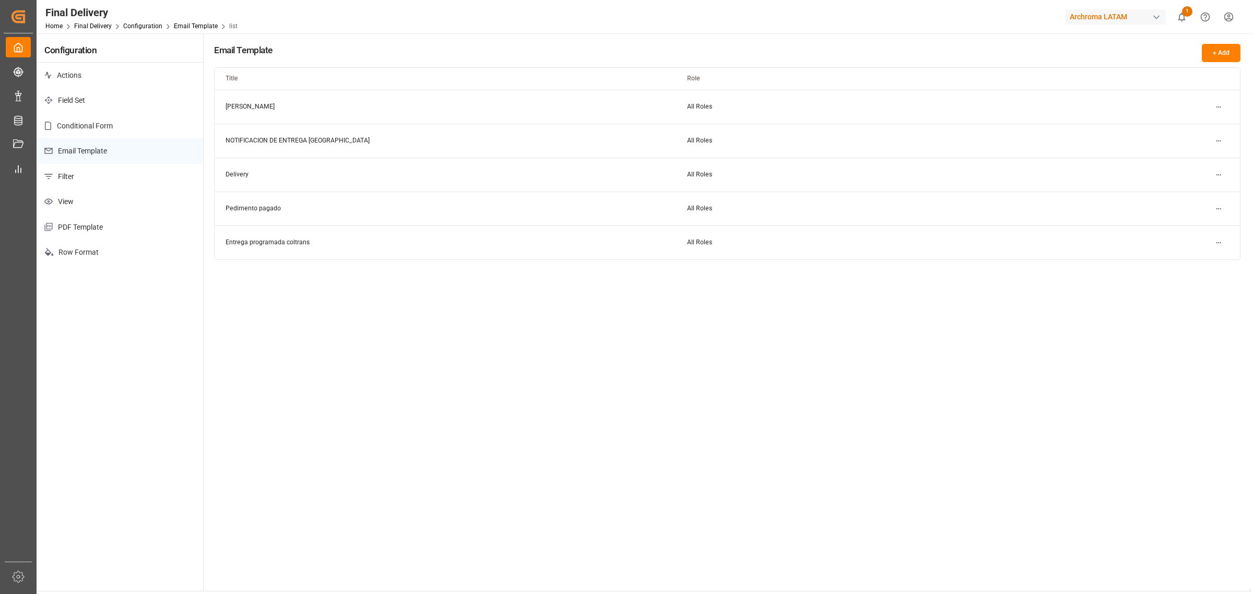
click at [1003, 387] on div "Email Template + Add Title Role Fecha Previo All Roles NOTIFICACION DE ENTREGA …" at bounding box center [727, 312] width 1047 height 558
click at [1219, 106] on html "Created by potrace 1.15, written by Peter Selinger 2001-2017 Created by potrace…" at bounding box center [626, 297] width 1253 height 594
click at [1204, 131] on div "Edit" at bounding box center [1200, 128] width 54 height 15
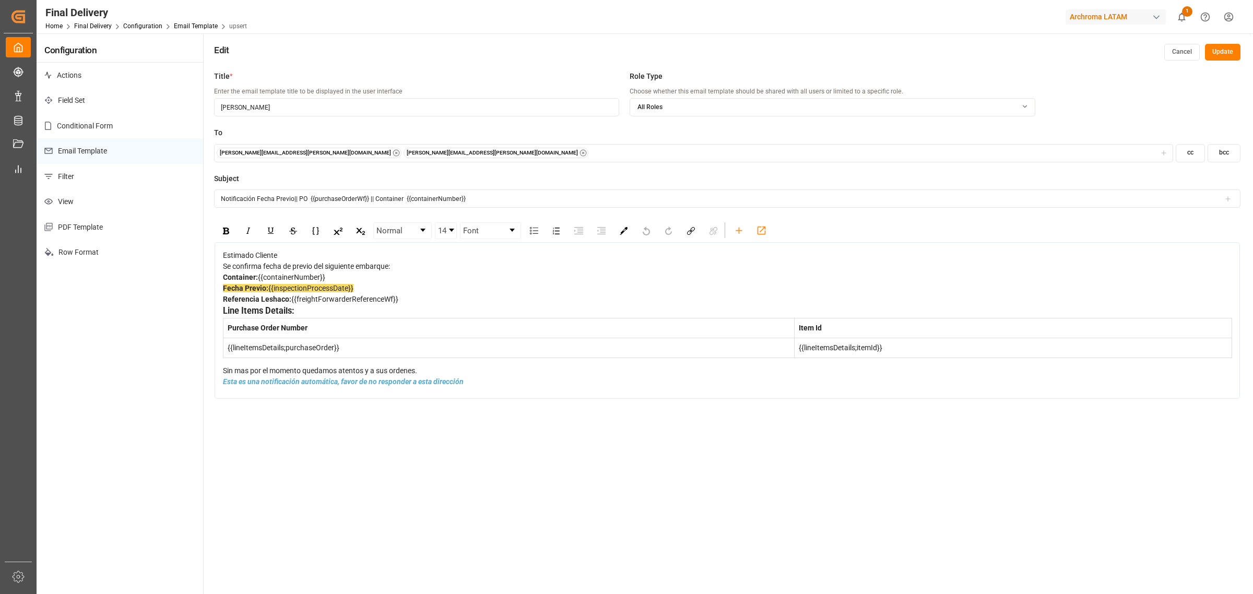
click at [1185, 45] on button "Cancel" at bounding box center [1182, 52] width 36 height 17
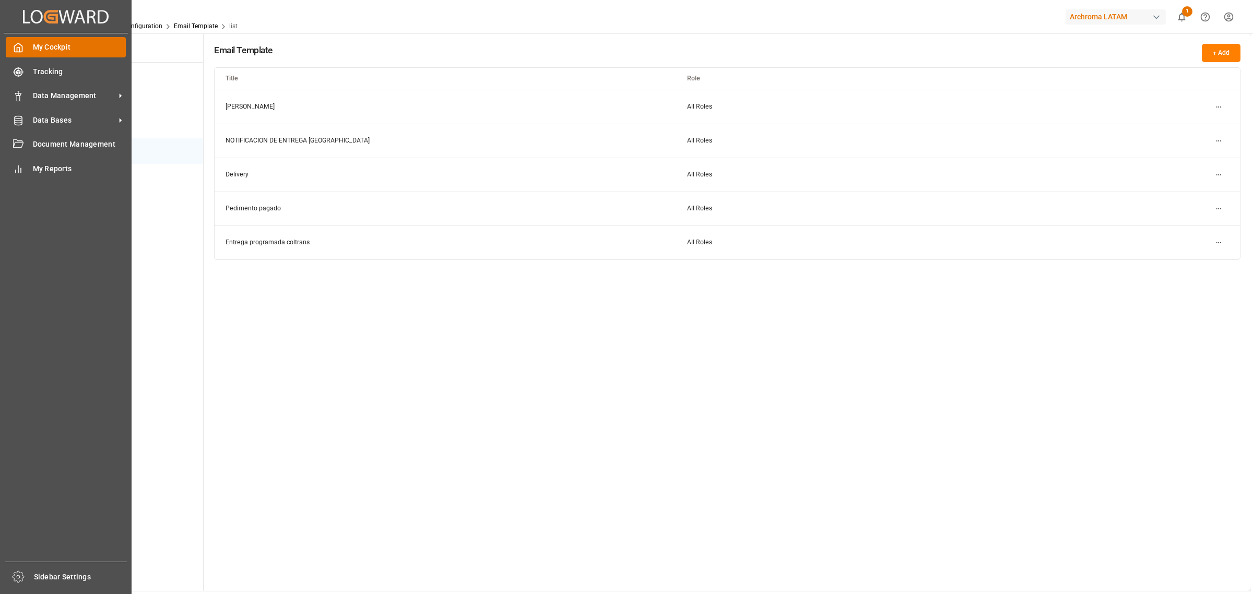
click at [20, 53] on icon at bounding box center [18, 47] width 10 height 10
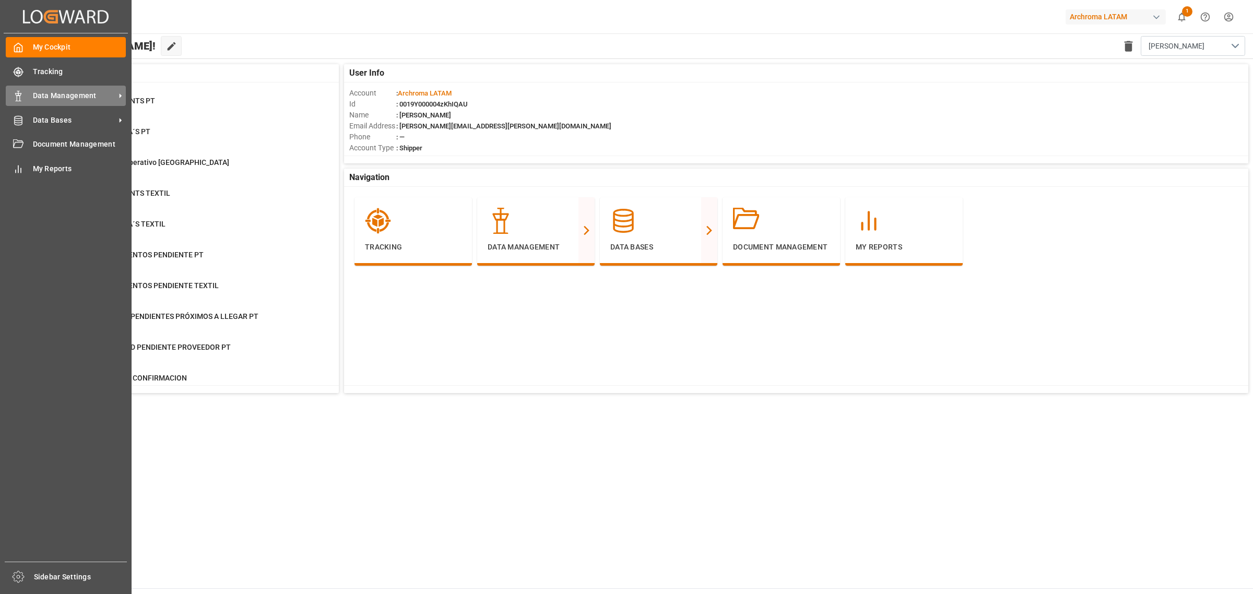
click at [64, 105] on div "Data Management Data Management" at bounding box center [66, 96] width 120 height 20
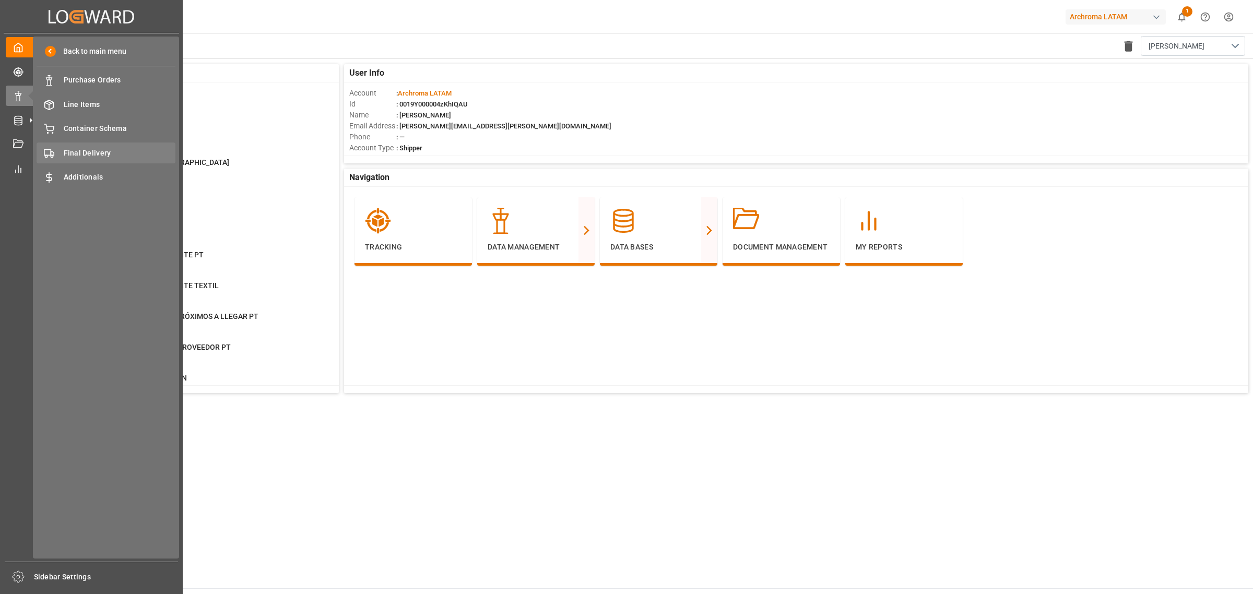
click at [100, 144] on div "Final Delivery Final Delivery" at bounding box center [106, 153] width 139 height 20
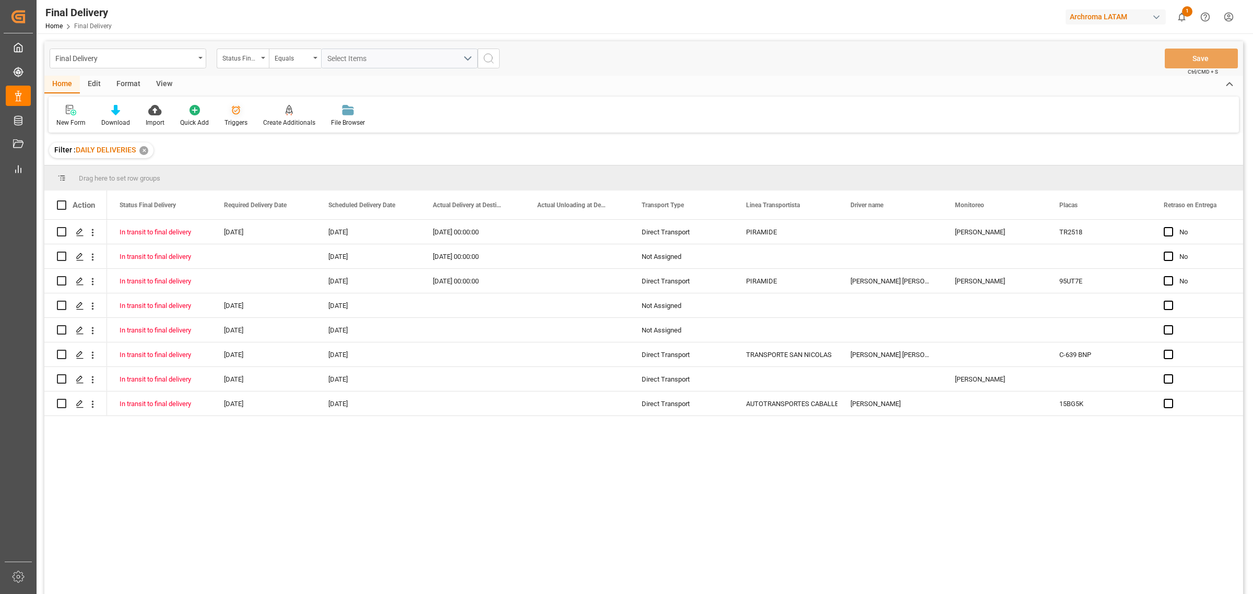
click at [236, 114] on icon at bounding box center [236, 110] width 10 height 10
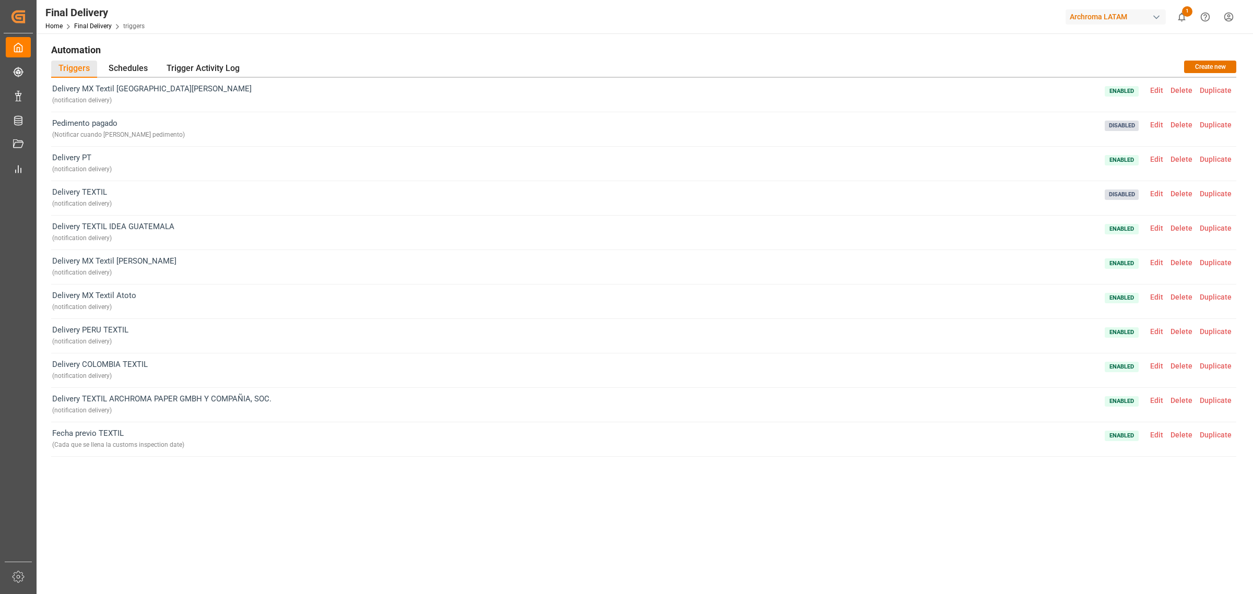
click at [1160, 89] on span "Edit" at bounding box center [1156, 90] width 20 height 8
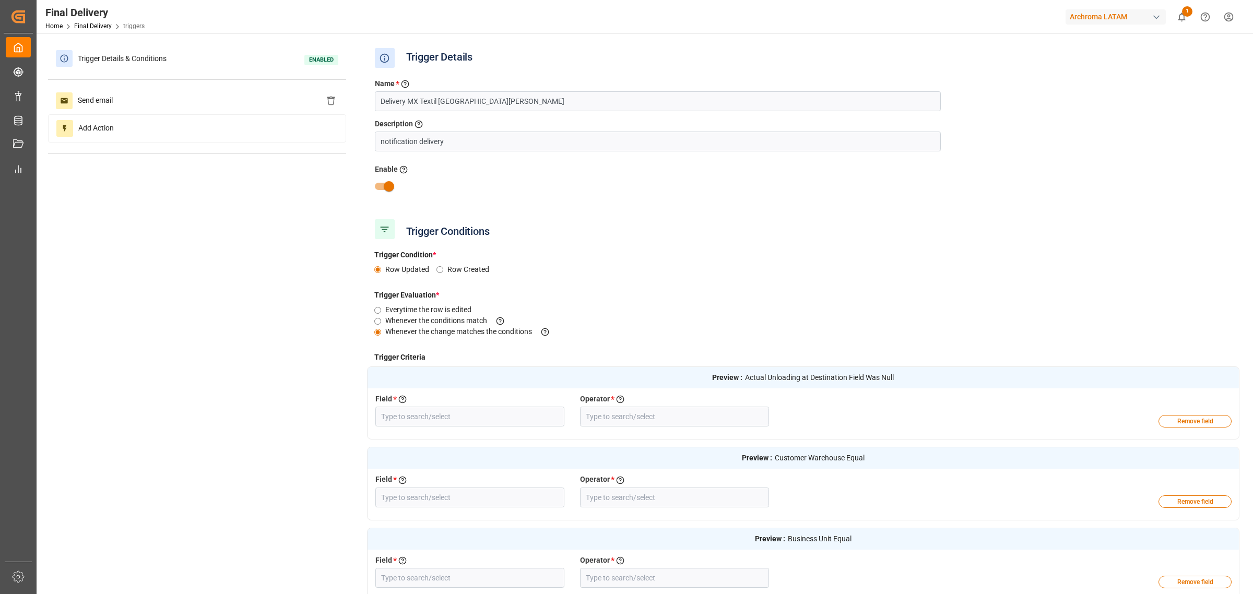
type input "Actual Unloading at Destination"
type input "Field Was Null"
type input "Customer Warehouse"
type input "Equal"
type input "Business Unit"
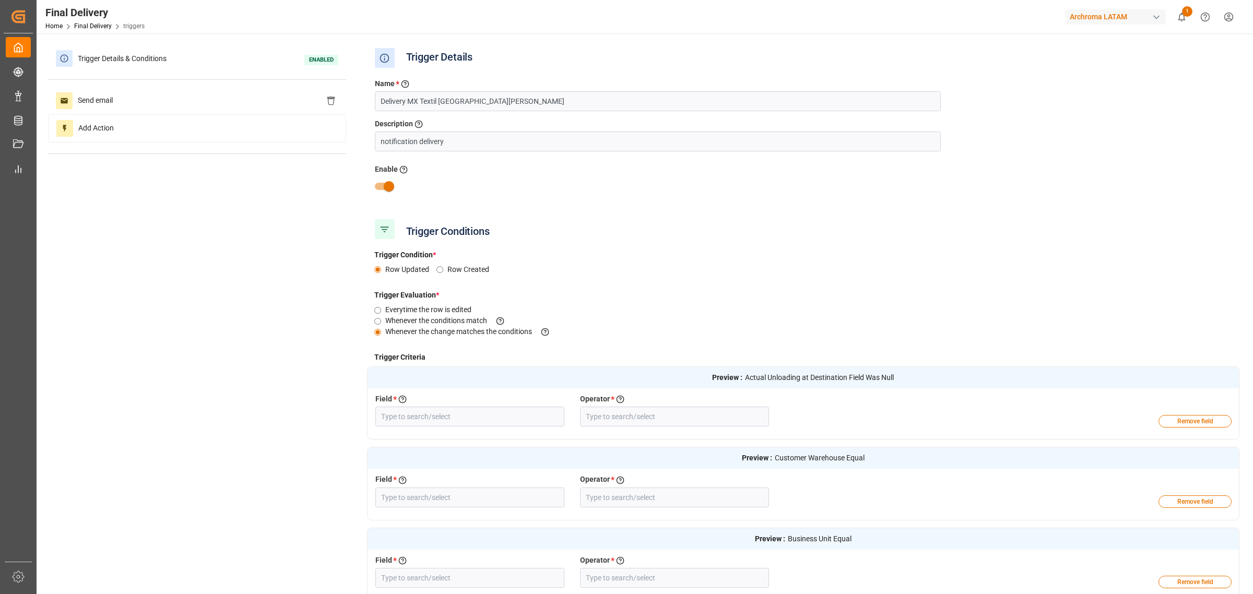
type input "Equal"
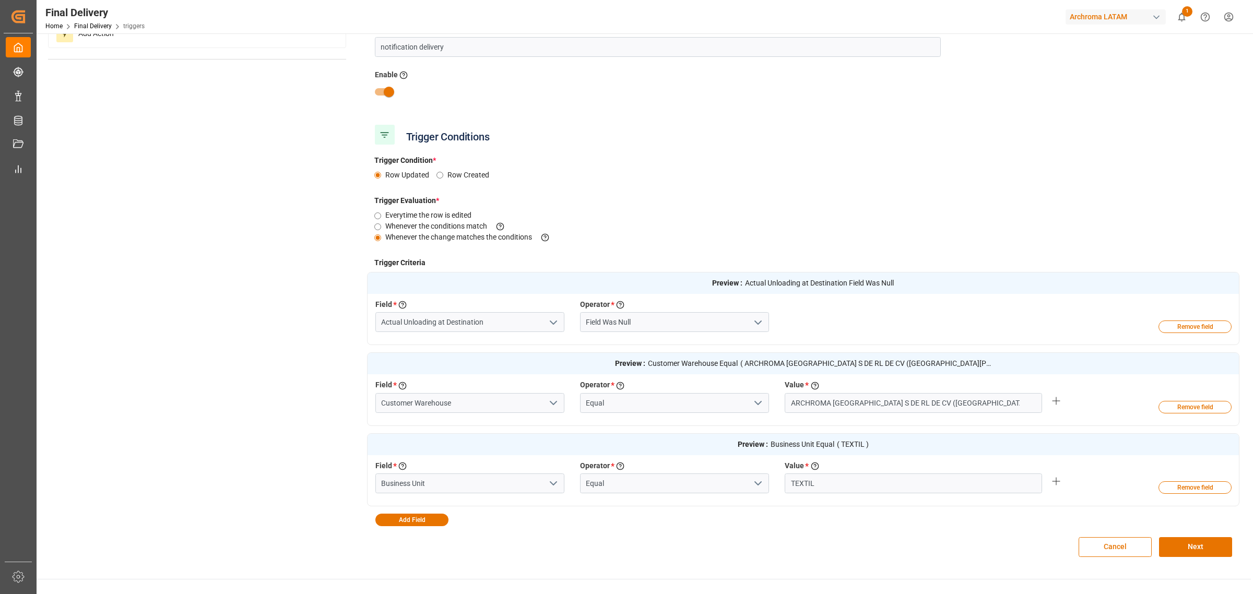
scroll to position [65, 0]
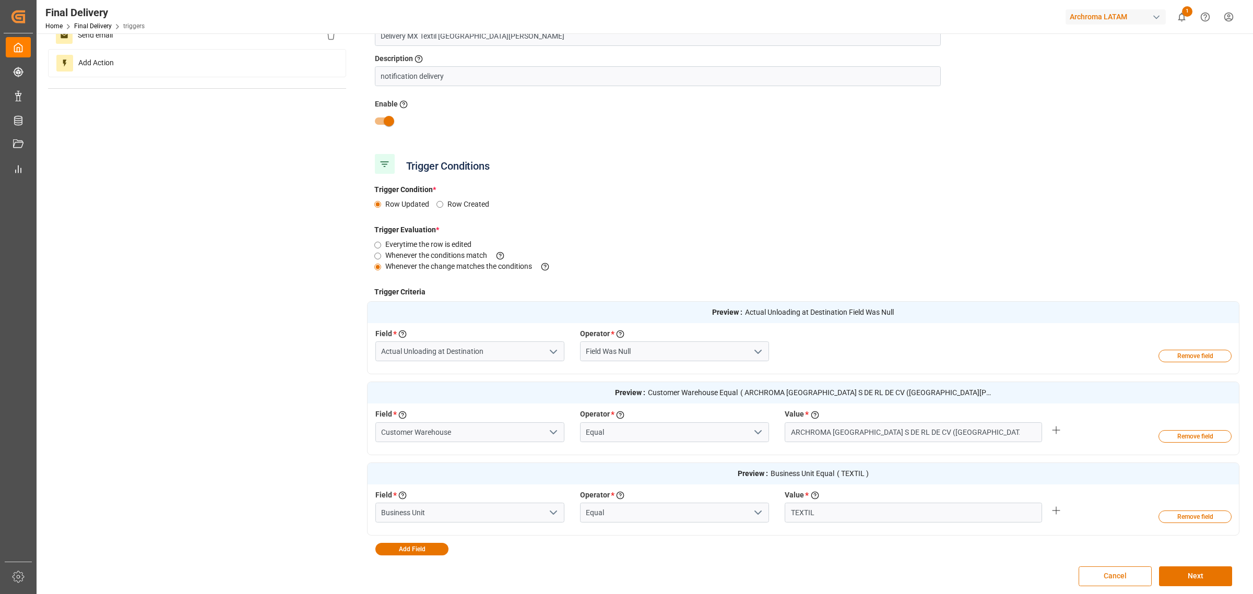
click at [1106, 577] on button "Cancel" at bounding box center [1115, 576] width 73 height 20
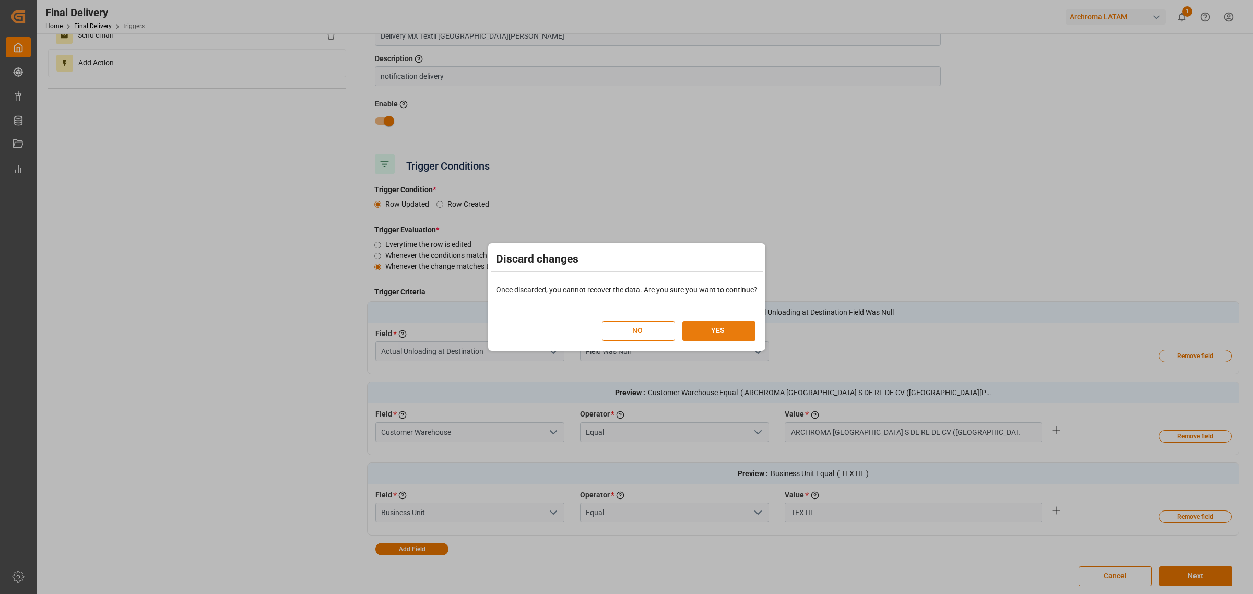
click at [735, 330] on button "YES" at bounding box center [718, 331] width 73 height 20
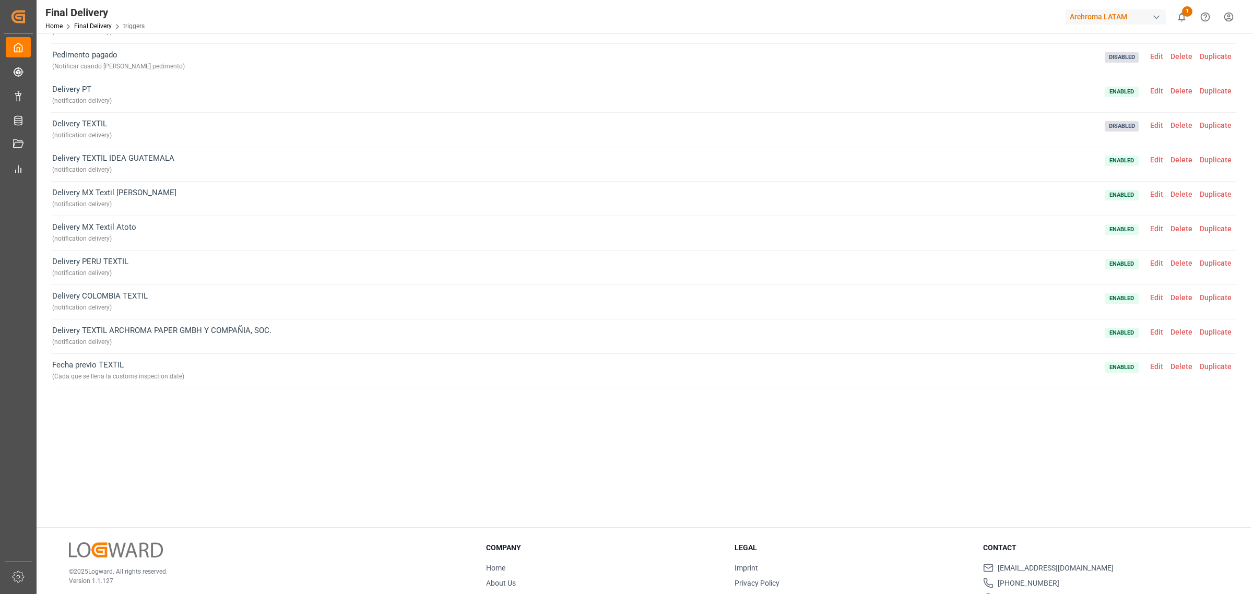
click at [1155, 89] on span "Edit" at bounding box center [1156, 91] width 20 height 8
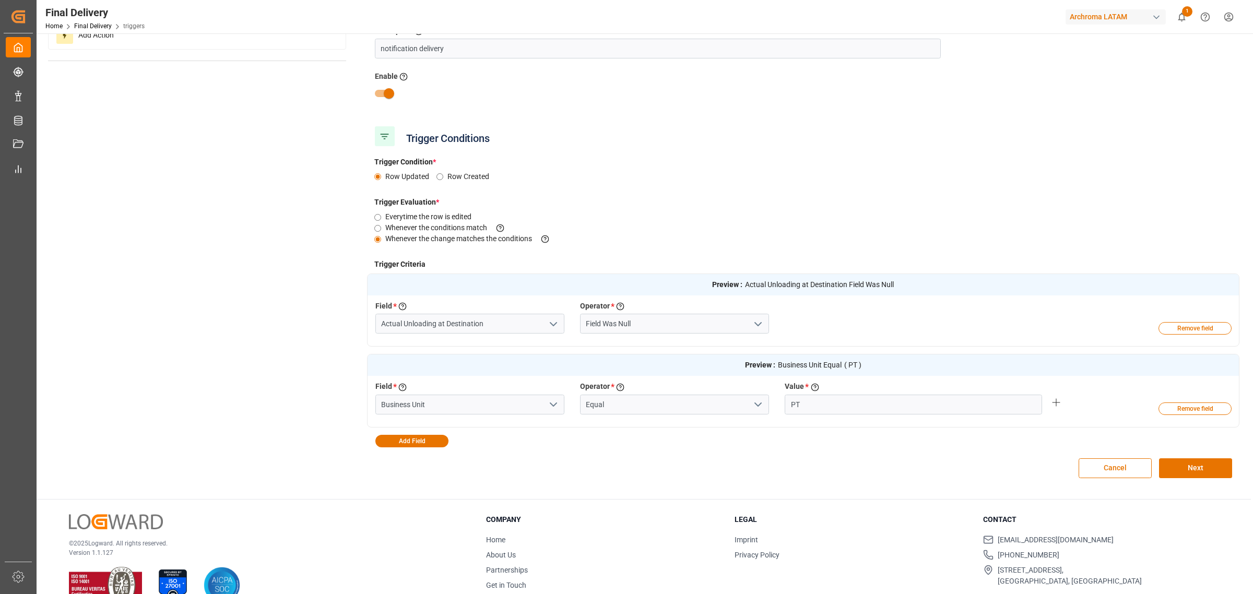
scroll to position [116, 0]
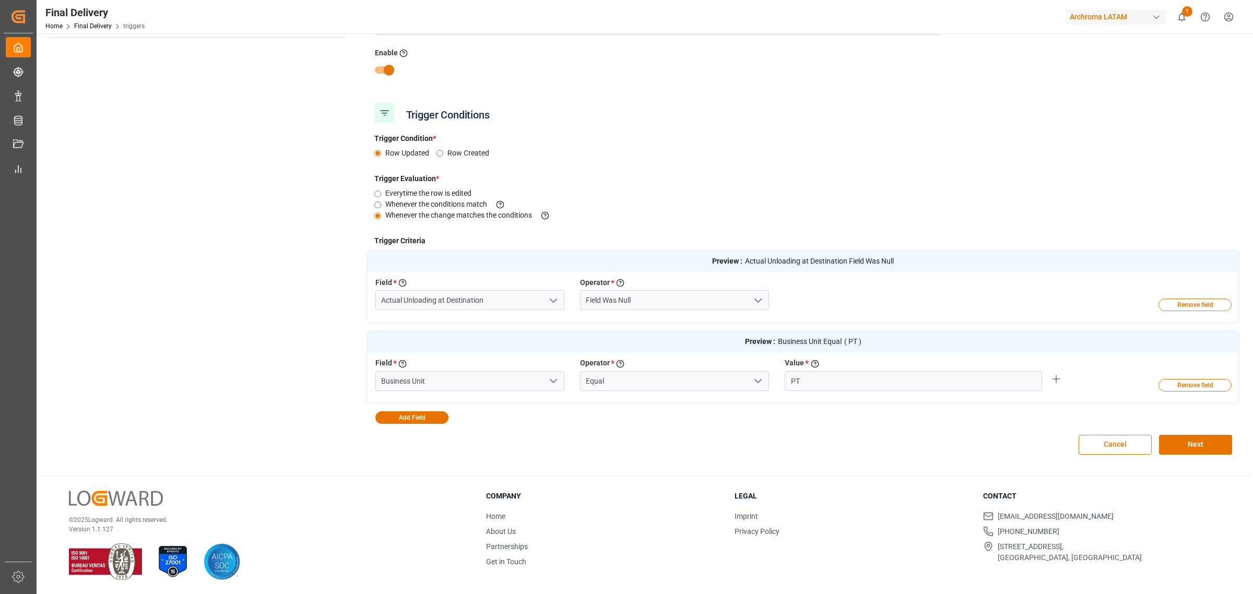
click at [771, 171] on div "Trigger Evaluation * Everytime the row is edited Whenever the conditions match …" at bounding box center [803, 197] width 873 height 62
click at [1124, 443] on button "Cancel" at bounding box center [1115, 445] width 73 height 20
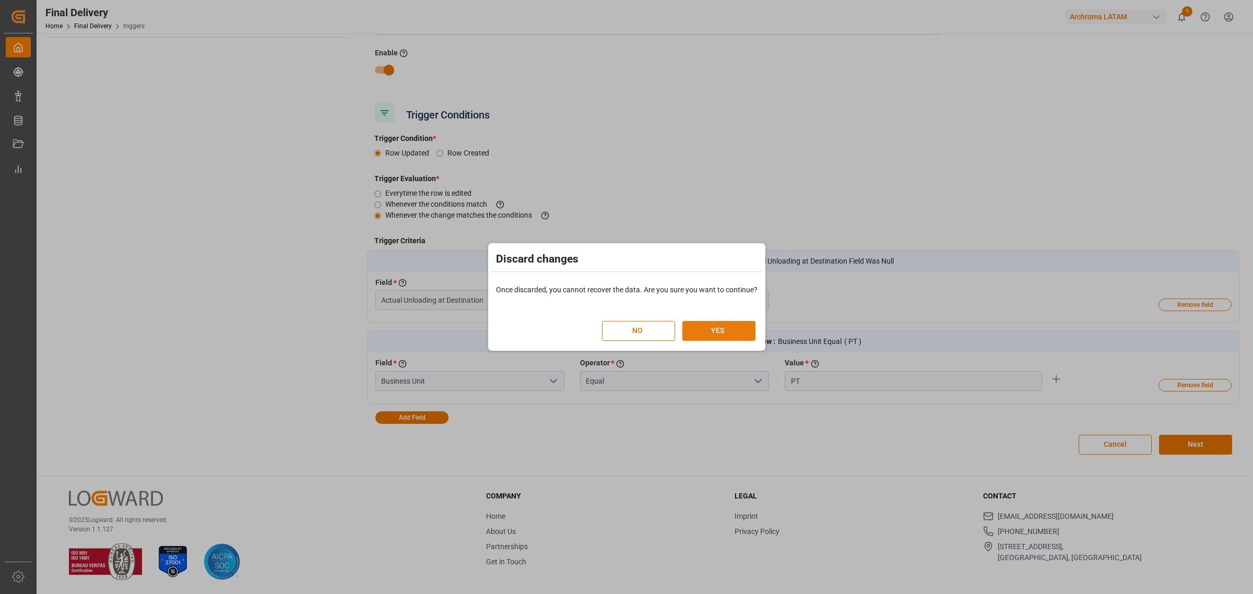
click at [716, 329] on button "YES" at bounding box center [718, 331] width 73 height 20
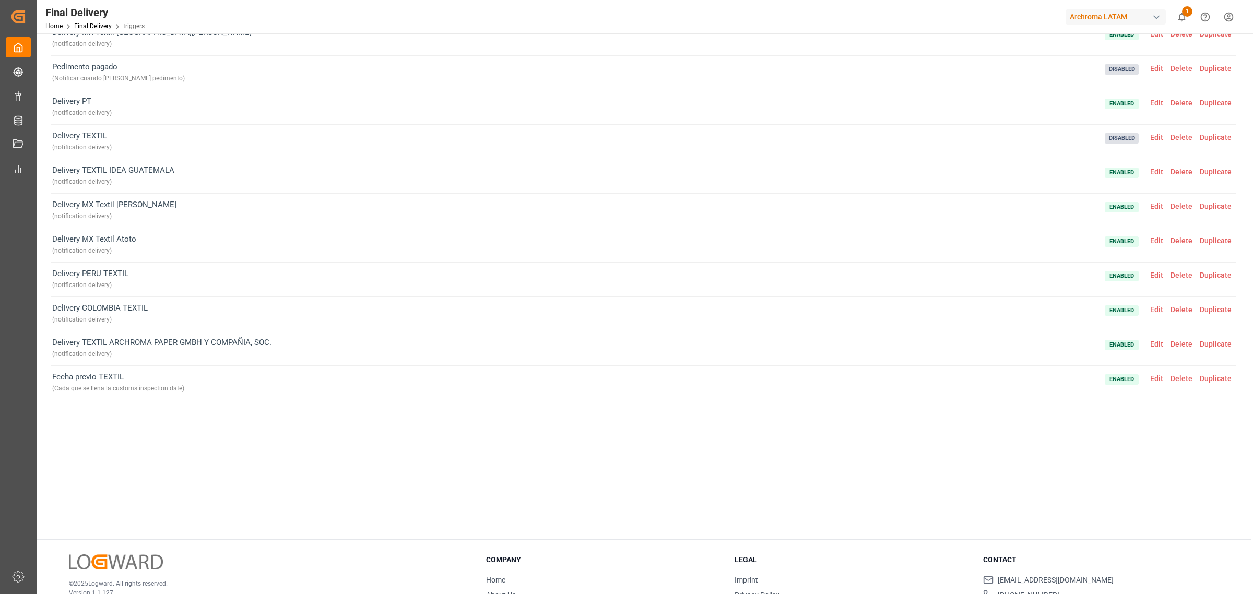
scroll to position [55, 0]
click at [1156, 102] on span "Edit" at bounding box center [1156, 104] width 20 height 8
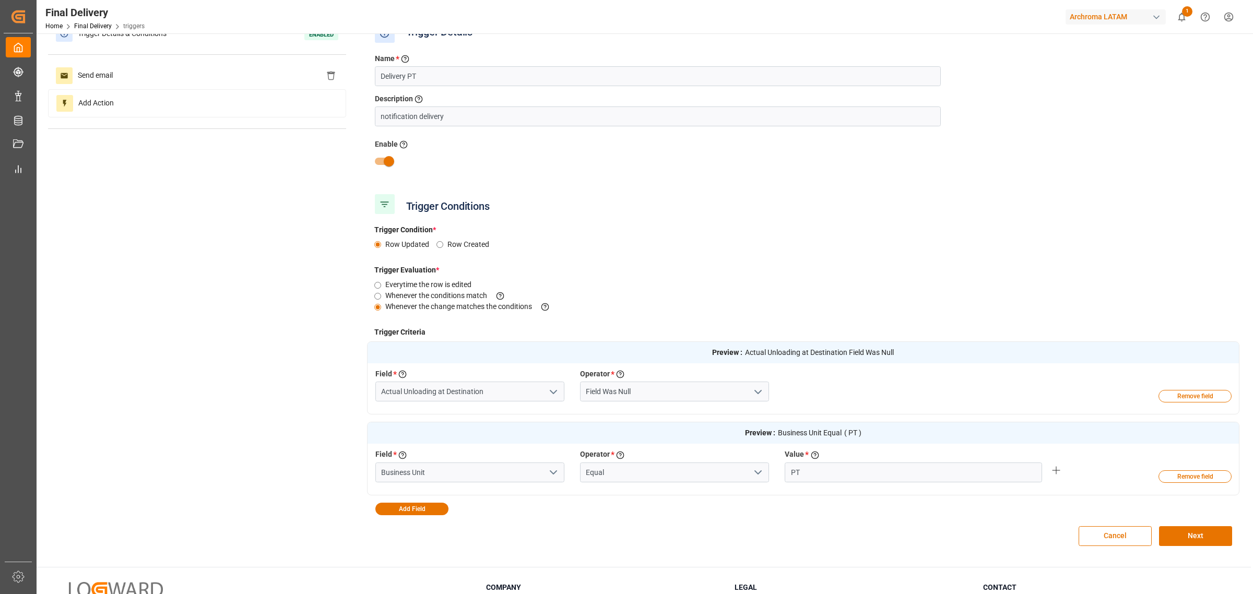
scroll to position [0, 0]
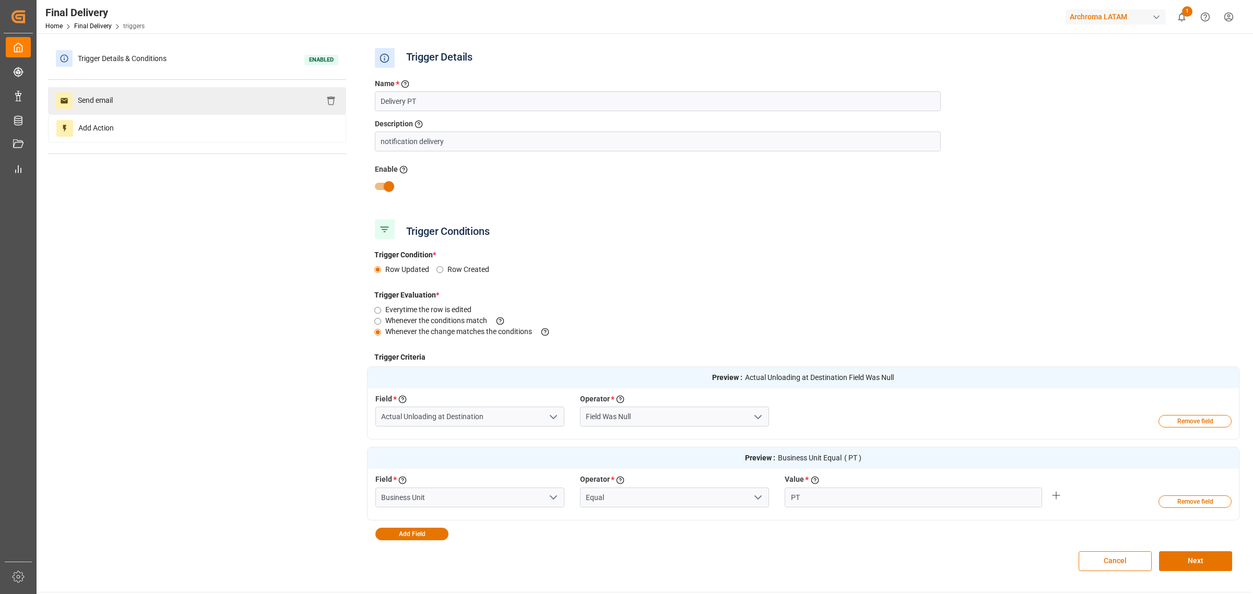
click at [252, 111] on div "Send email" at bounding box center [197, 100] width 298 height 27
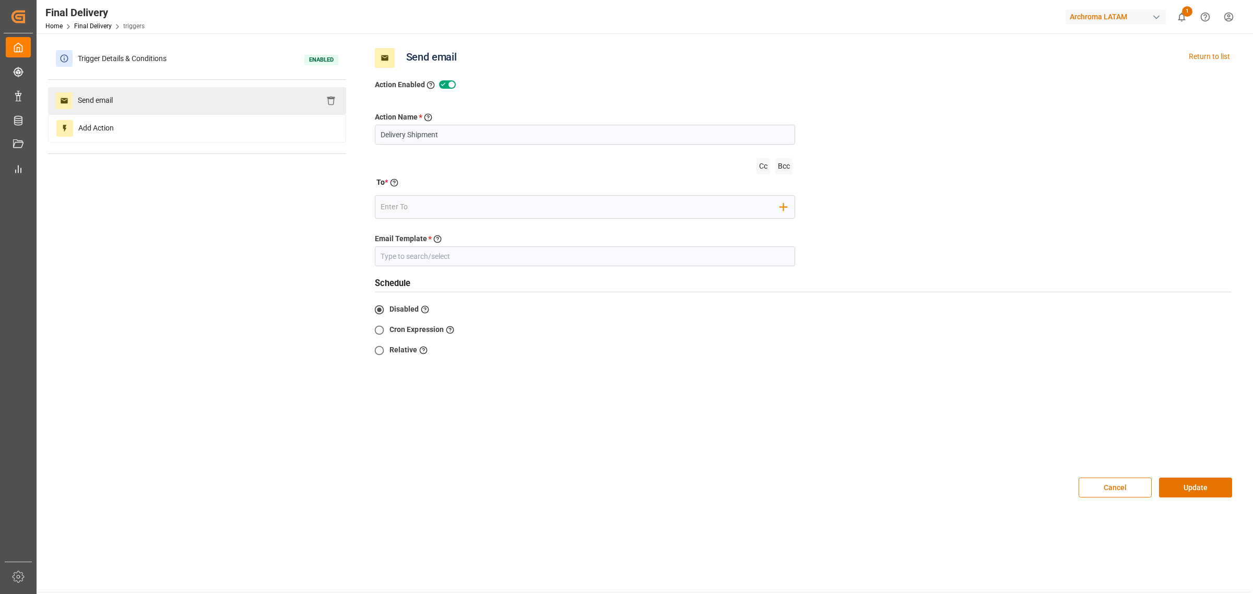
type input "Delivery"
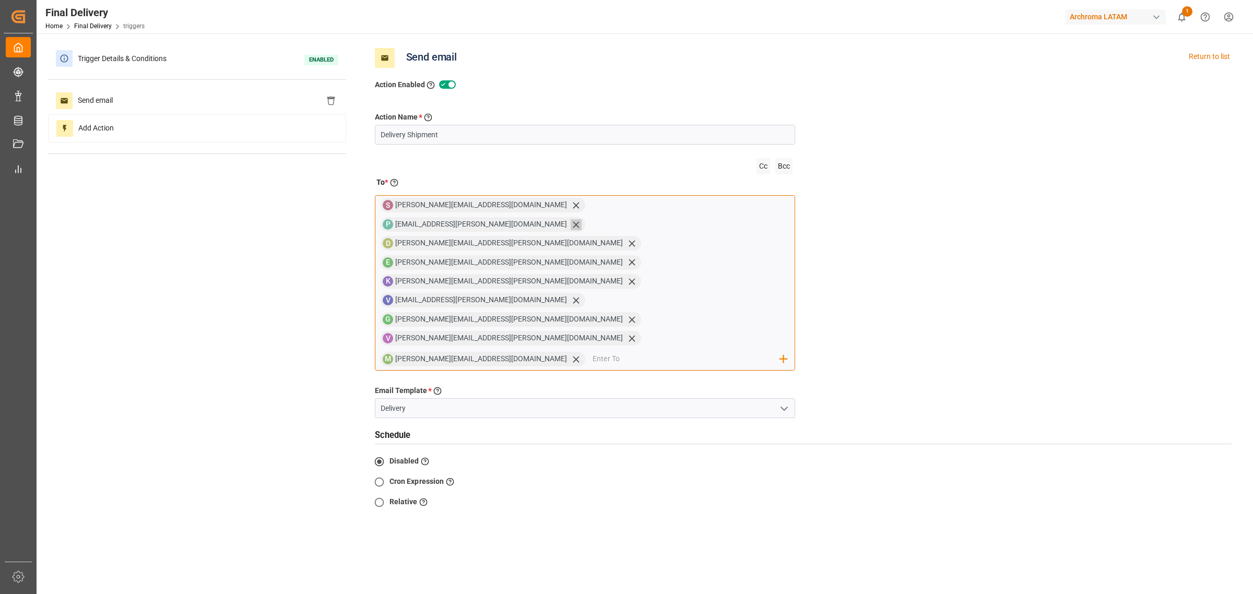
click at [579, 221] on icon at bounding box center [576, 224] width 6 height 6
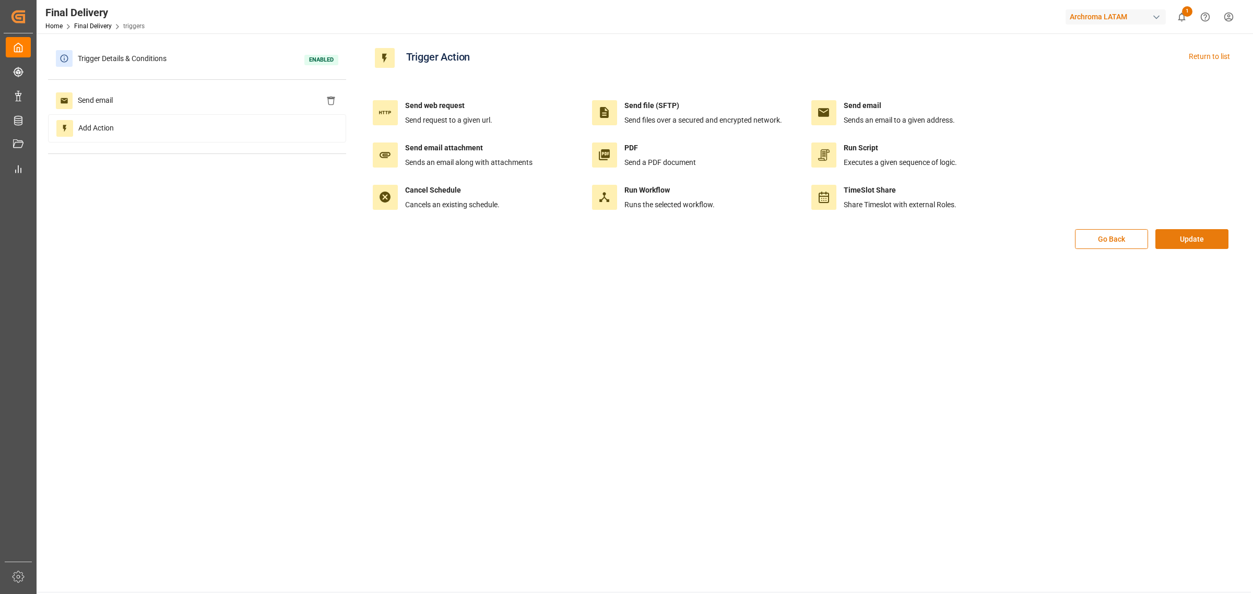
click at [1196, 235] on button "Update" at bounding box center [1191, 239] width 73 height 20
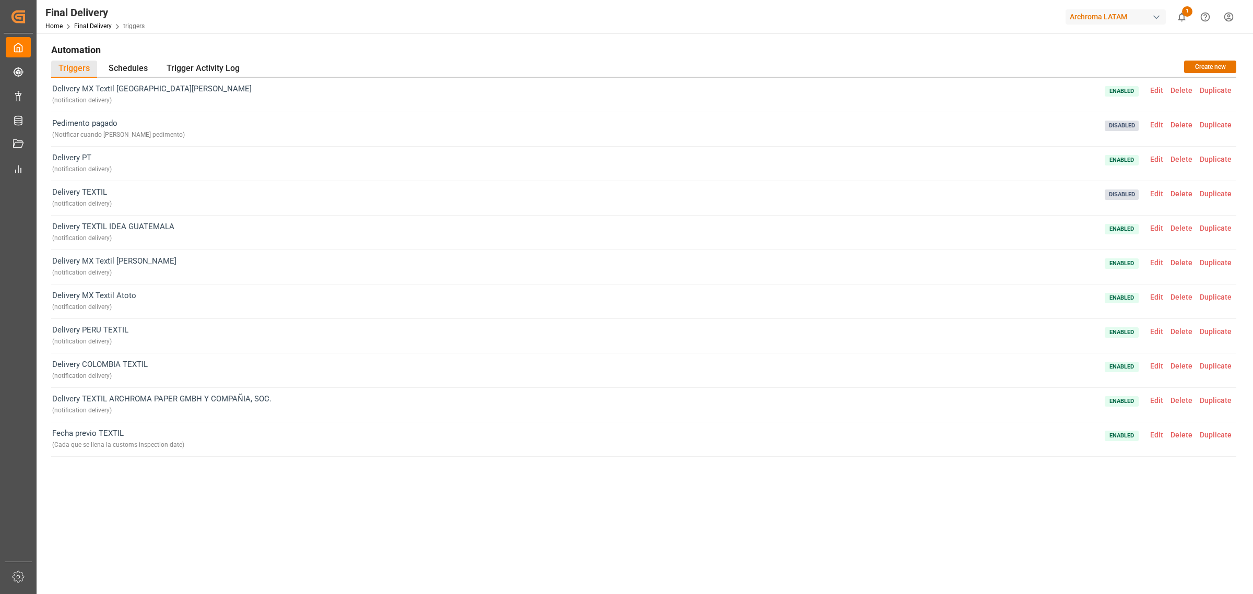
click at [1160, 87] on span "Edit" at bounding box center [1156, 90] width 20 height 8
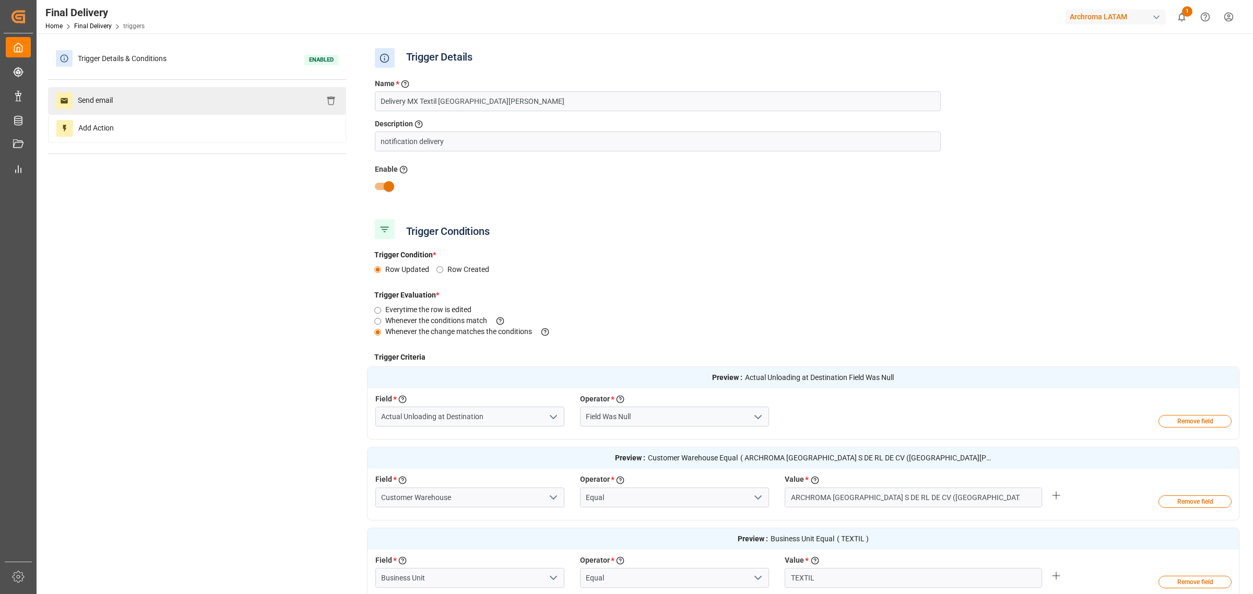
click at [199, 100] on div "Send email" at bounding box center [197, 100] width 298 height 27
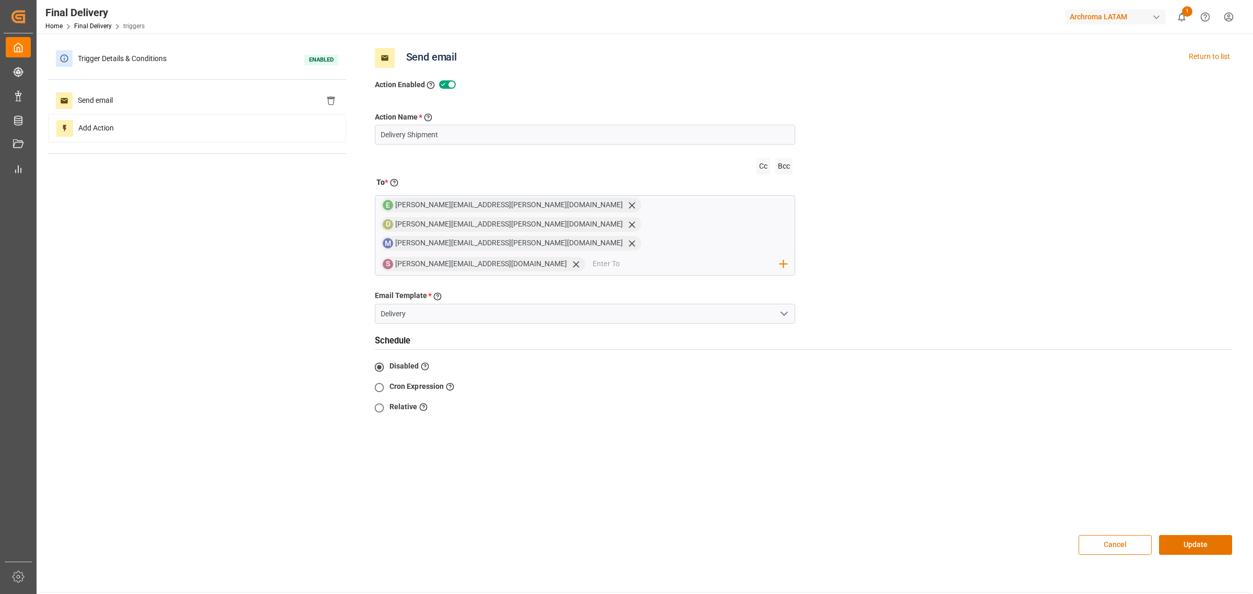
click at [1103, 535] on button "Cancel" at bounding box center [1115, 545] width 73 height 20
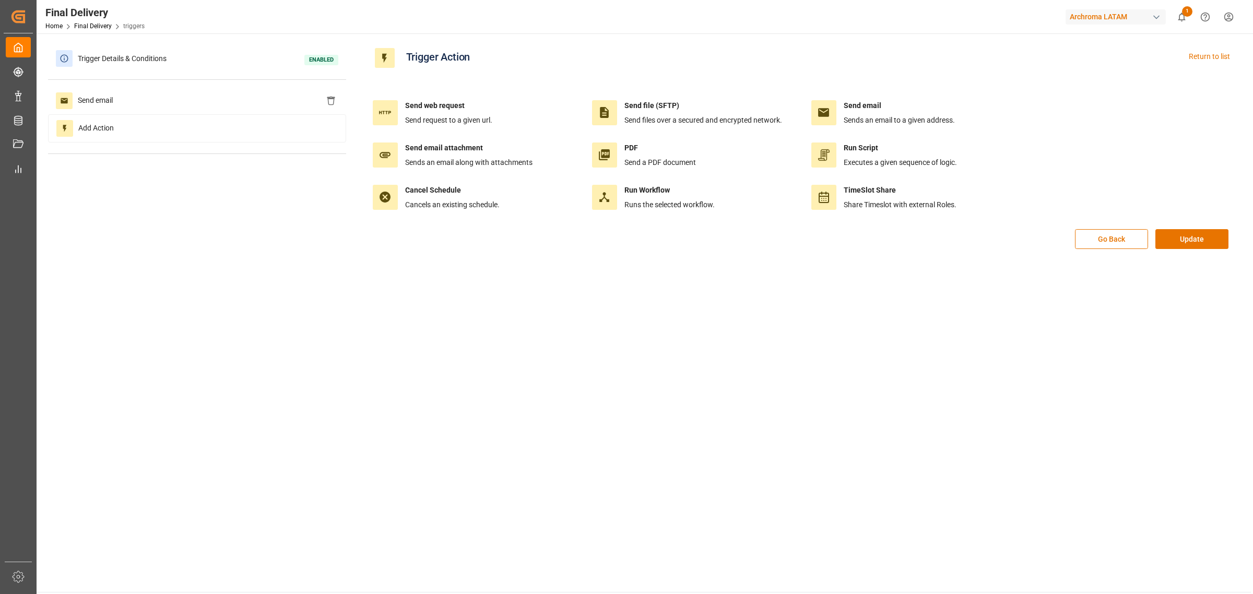
click at [1119, 251] on div "Go Back Update" at bounding box center [803, 244] width 873 height 31
click at [1120, 235] on button "Go Back" at bounding box center [1111, 239] width 73 height 20
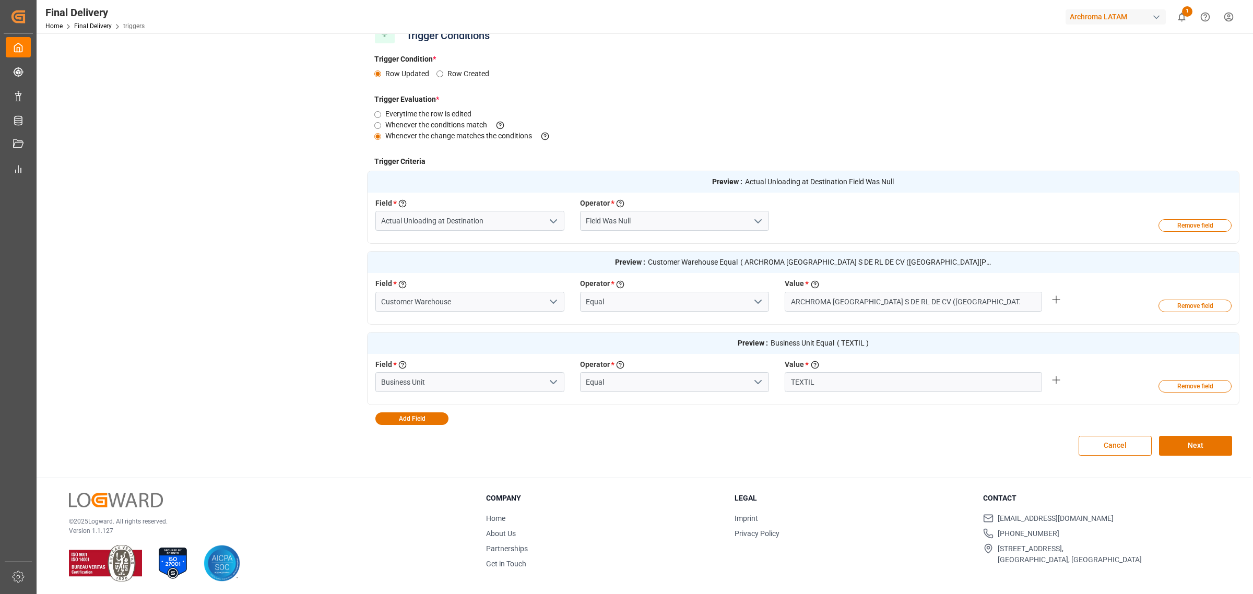
scroll to position [198, 0]
click at [1128, 450] on button "Cancel" at bounding box center [1115, 444] width 73 height 20
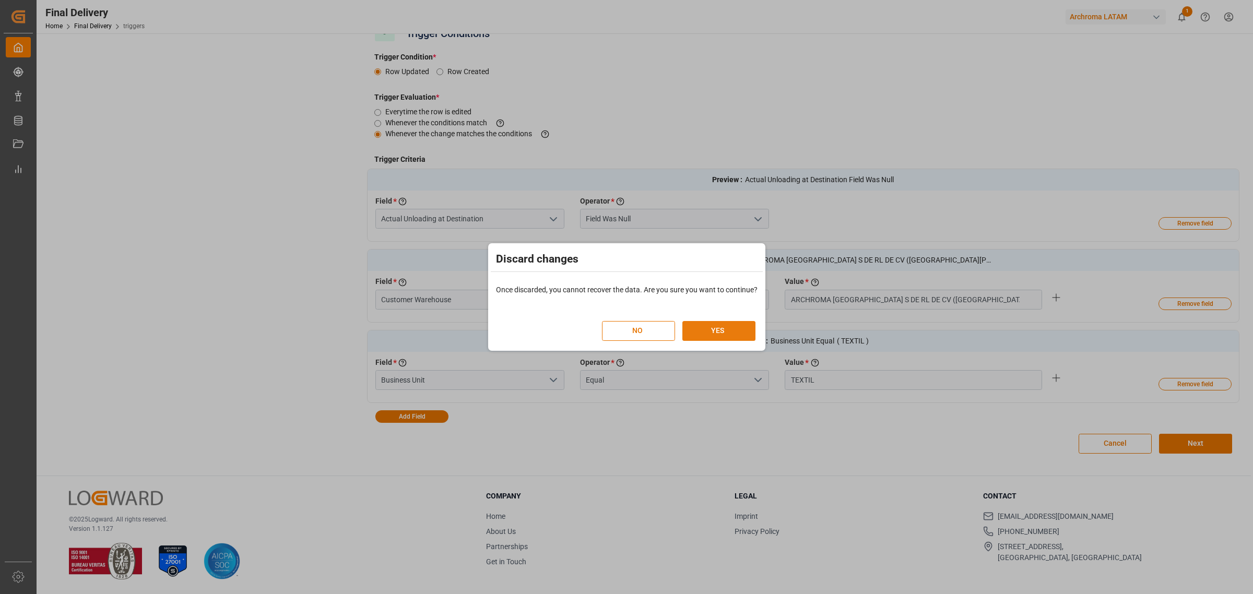
click at [734, 333] on button "YES" at bounding box center [718, 331] width 73 height 20
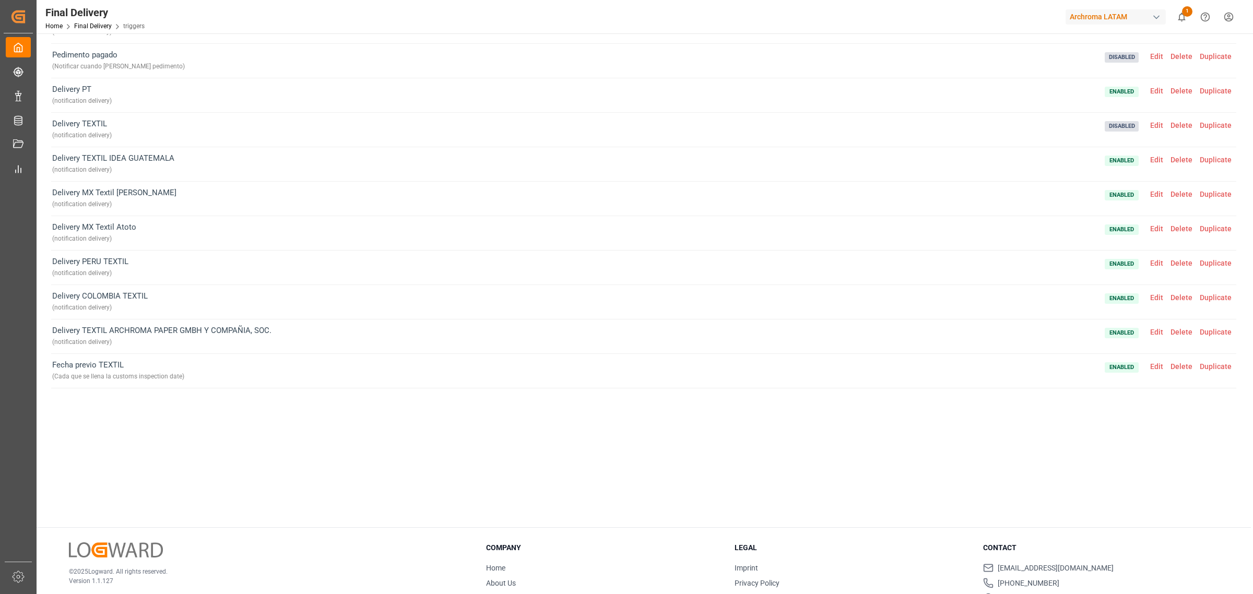
scroll to position [0, 0]
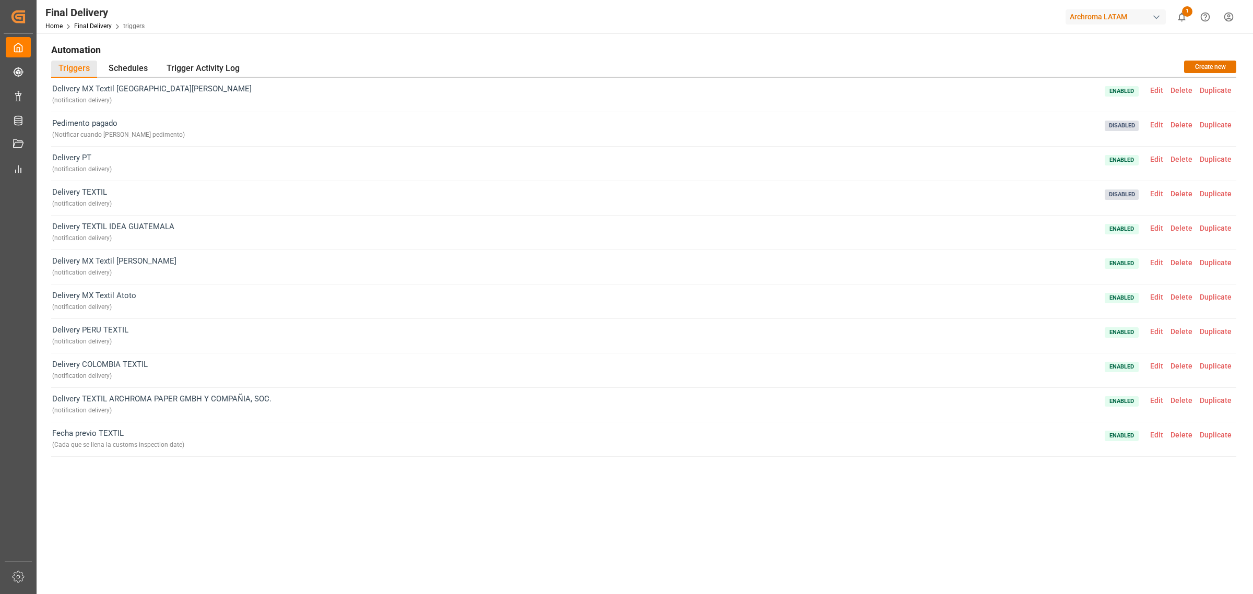
click at [1154, 157] on span "Edit" at bounding box center [1156, 159] width 20 height 8
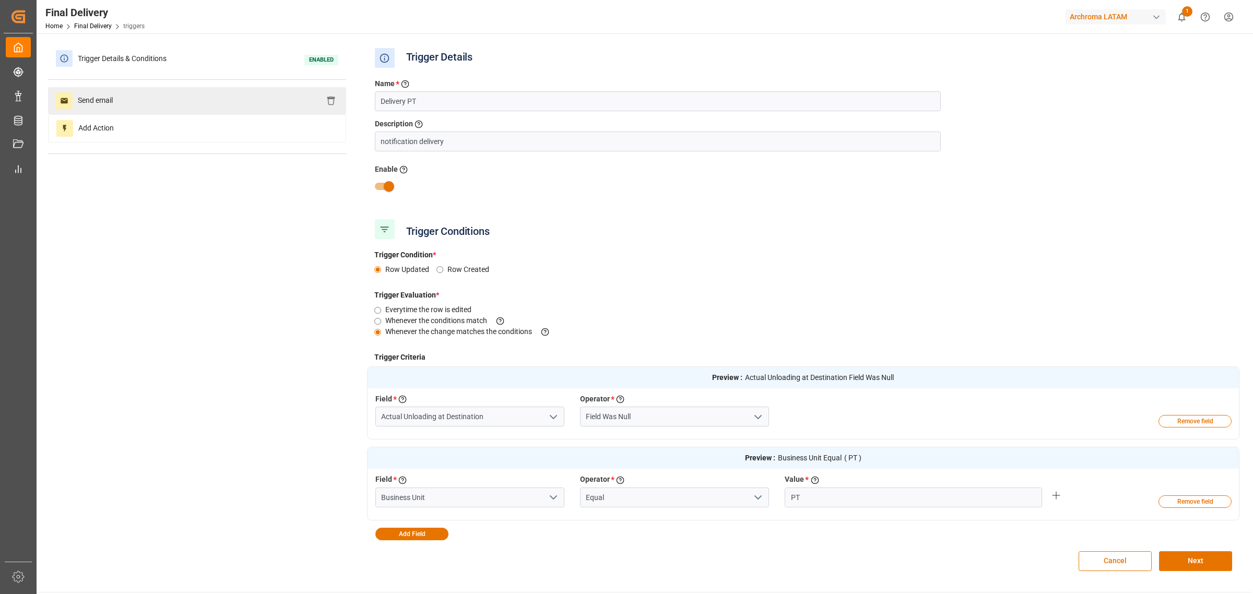
click at [98, 89] on div "Send email" at bounding box center [197, 100] width 298 height 27
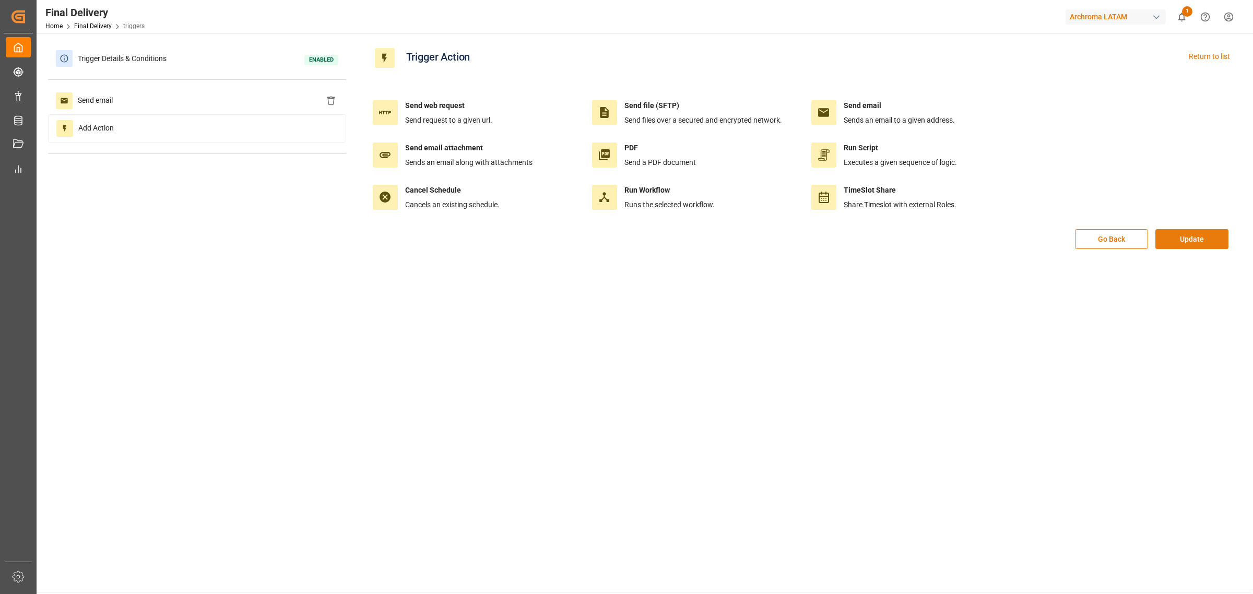
click at [1176, 238] on button "Update" at bounding box center [1191, 239] width 73 height 20
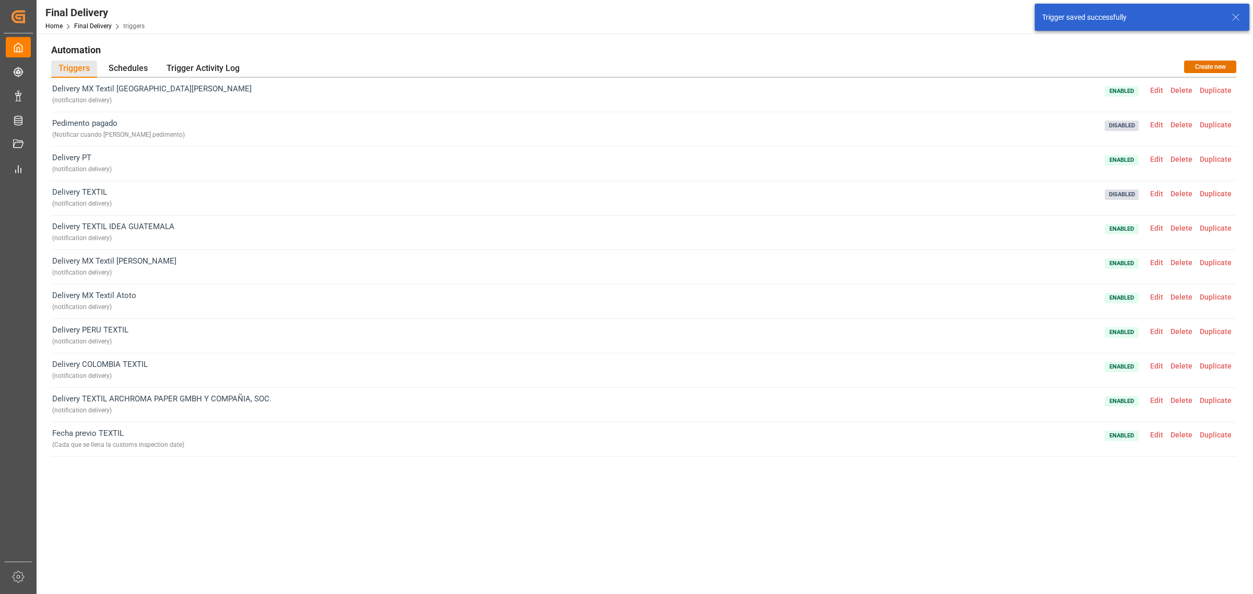
click at [1160, 157] on span "Edit" at bounding box center [1156, 159] width 20 height 8
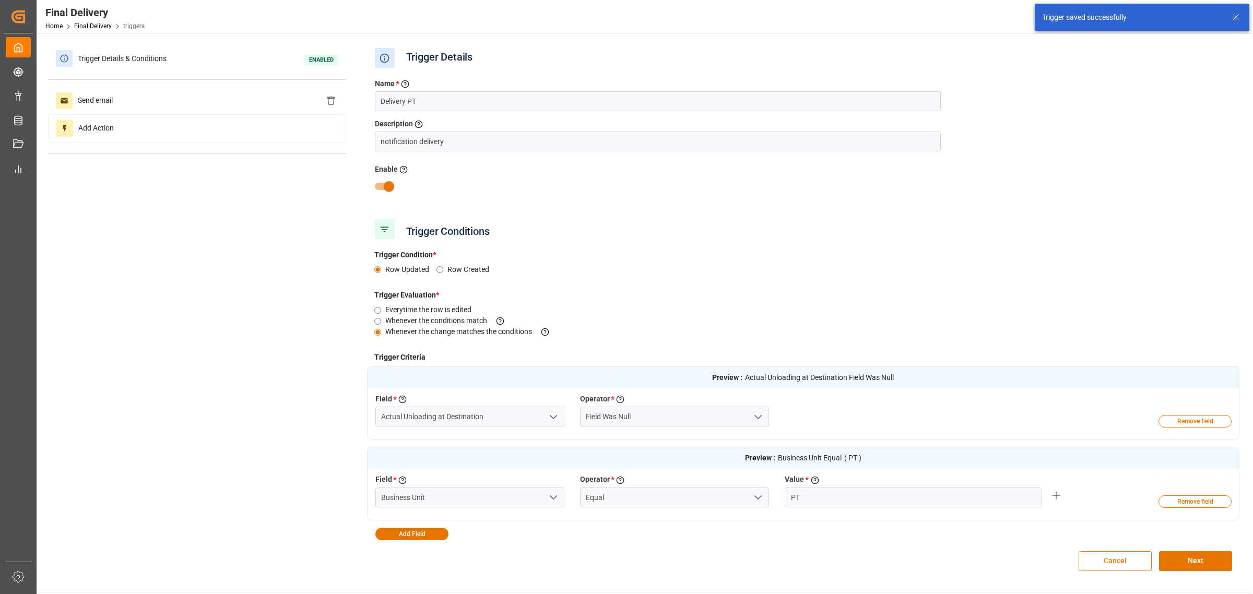
click at [1110, 564] on button "Cancel" at bounding box center [1115, 561] width 73 height 20
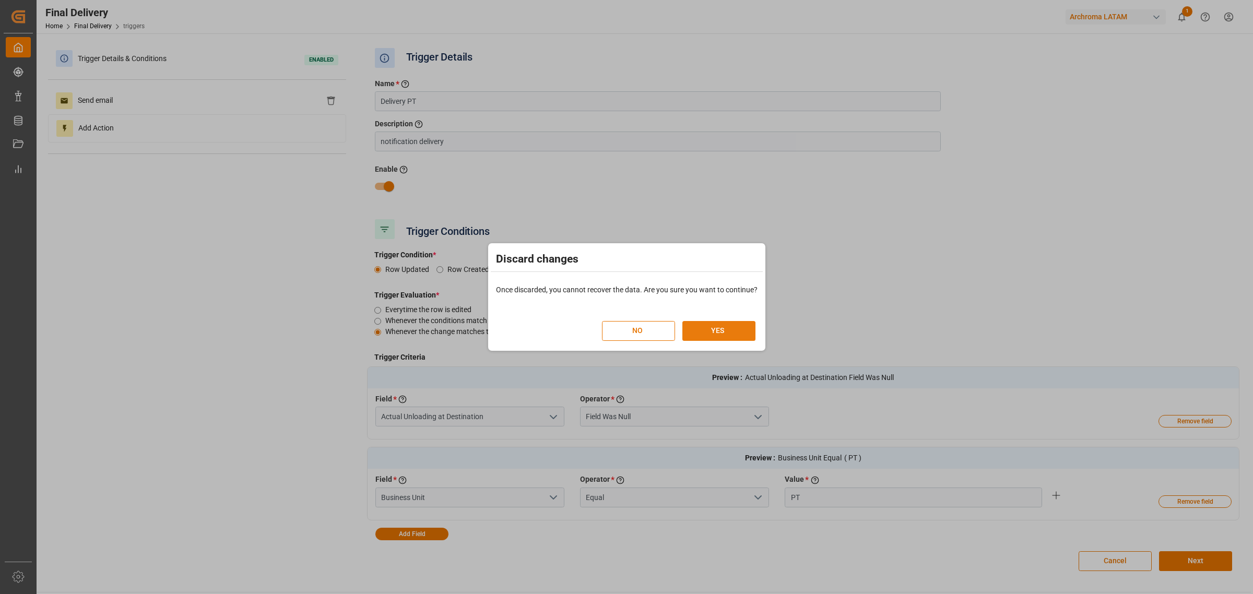
click at [724, 340] on div "NO YES" at bounding box center [678, 331] width 153 height 20
click at [746, 335] on button "YES" at bounding box center [718, 331] width 73 height 20
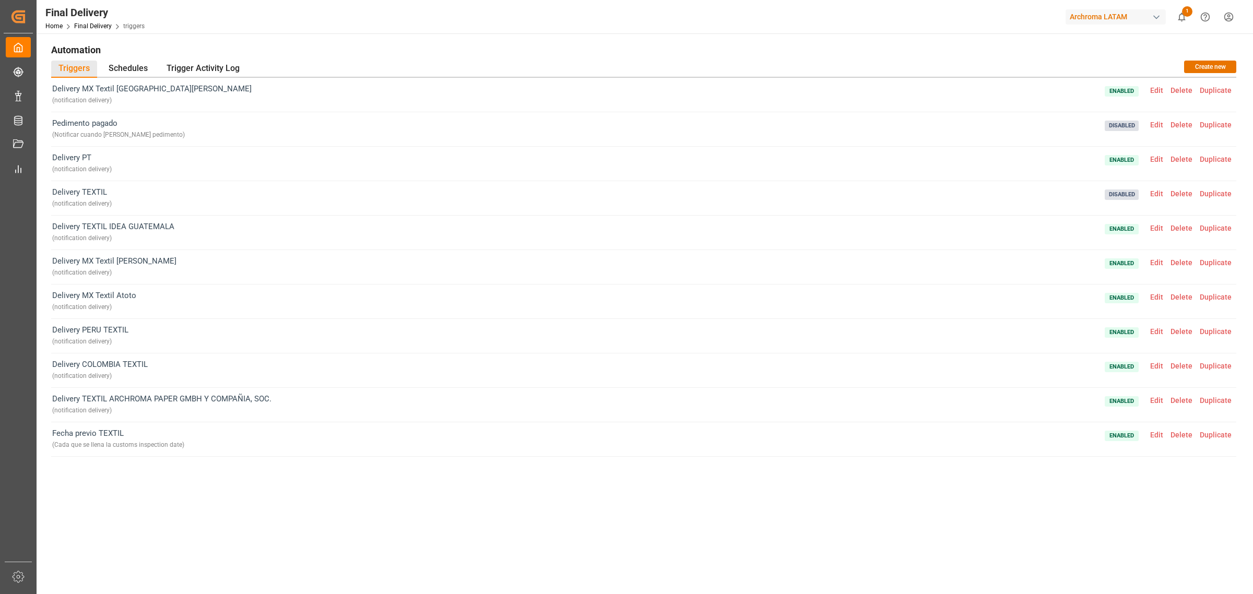
click at [1159, 196] on span "Edit" at bounding box center [1156, 194] width 20 height 8
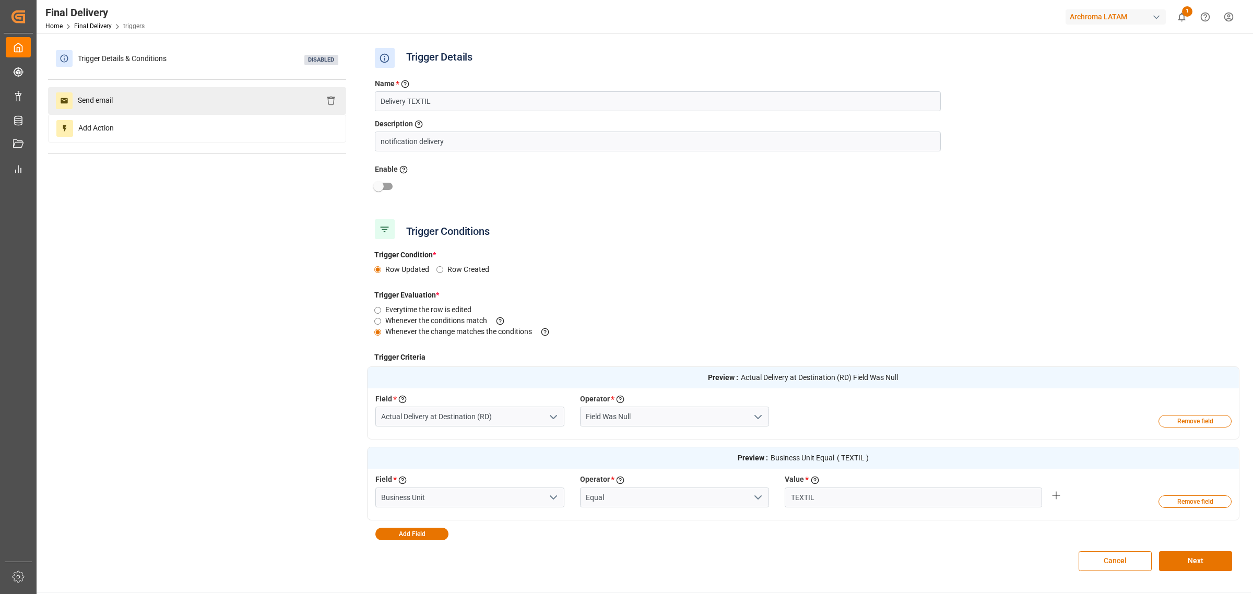
click at [218, 103] on div "Send email" at bounding box center [197, 100] width 298 height 27
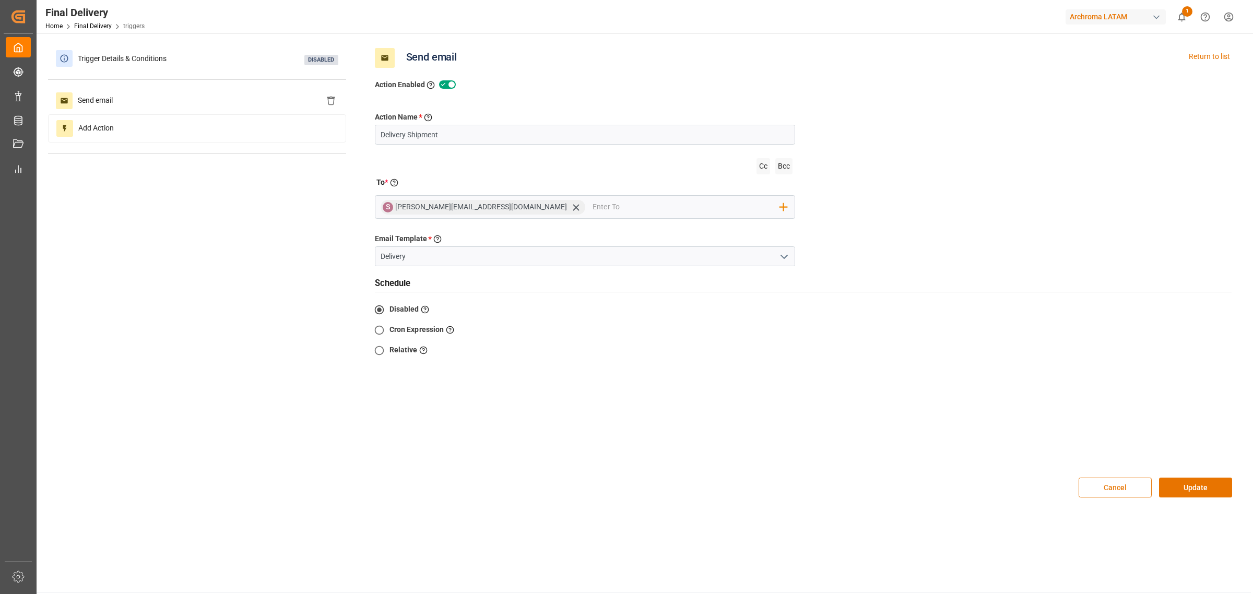
click at [1110, 480] on button "Cancel" at bounding box center [1115, 488] width 73 height 20
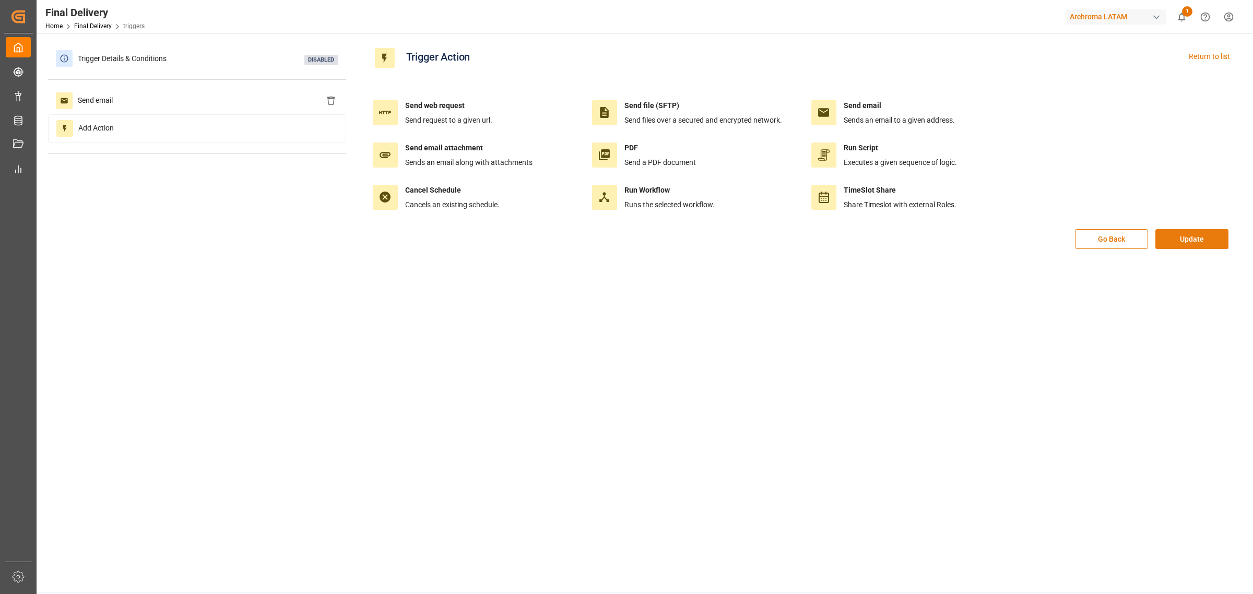
click at [1180, 245] on button "Update" at bounding box center [1191, 239] width 73 height 20
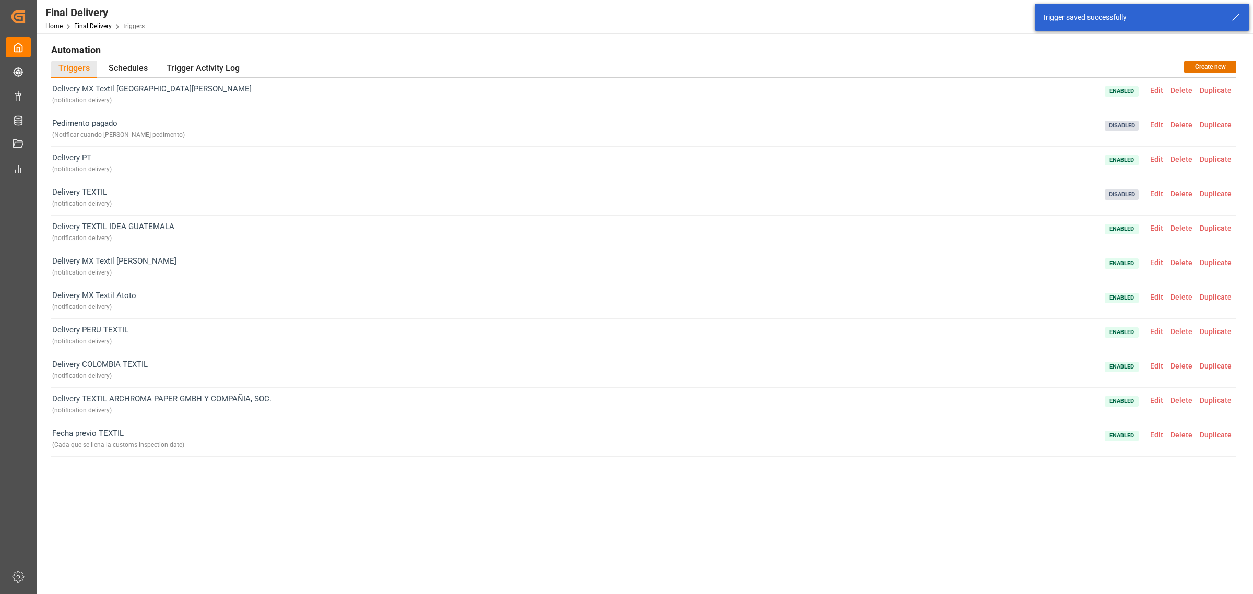
click at [1160, 230] on span "Edit" at bounding box center [1156, 228] width 20 height 8
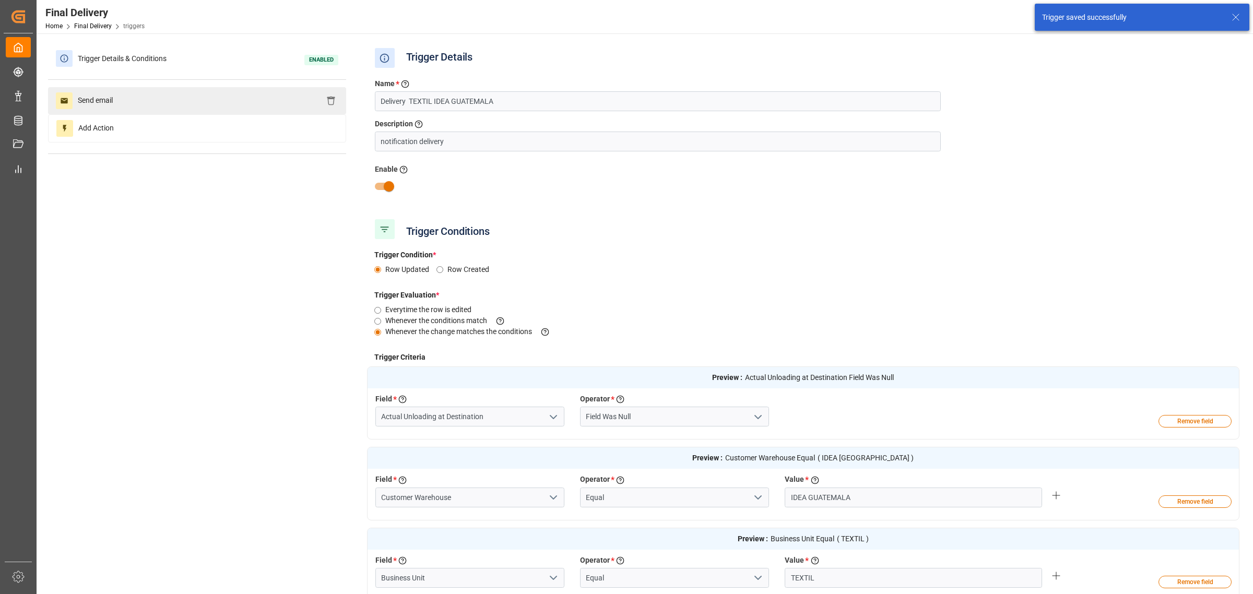
click at [220, 97] on div "Send email" at bounding box center [197, 100] width 298 height 27
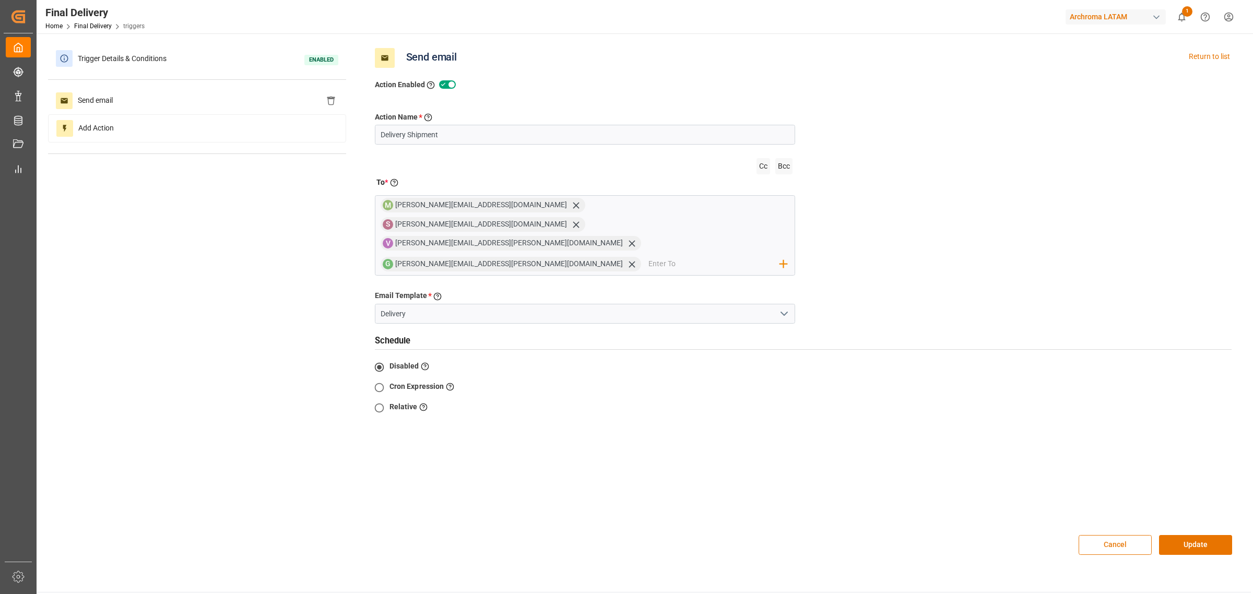
click at [1098, 535] on button "Cancel" at bounding box center [1115, 545] width 73 height 20
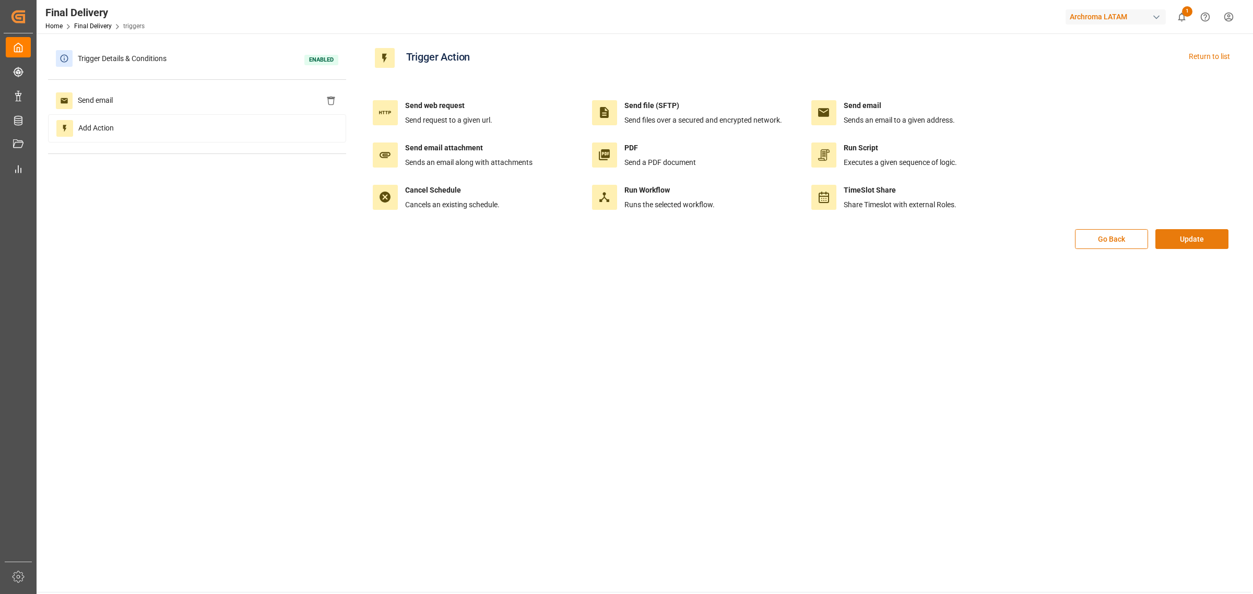
click at [1164, 243] on button "Update" at bounding box center [1191, 239] width 73 height 20
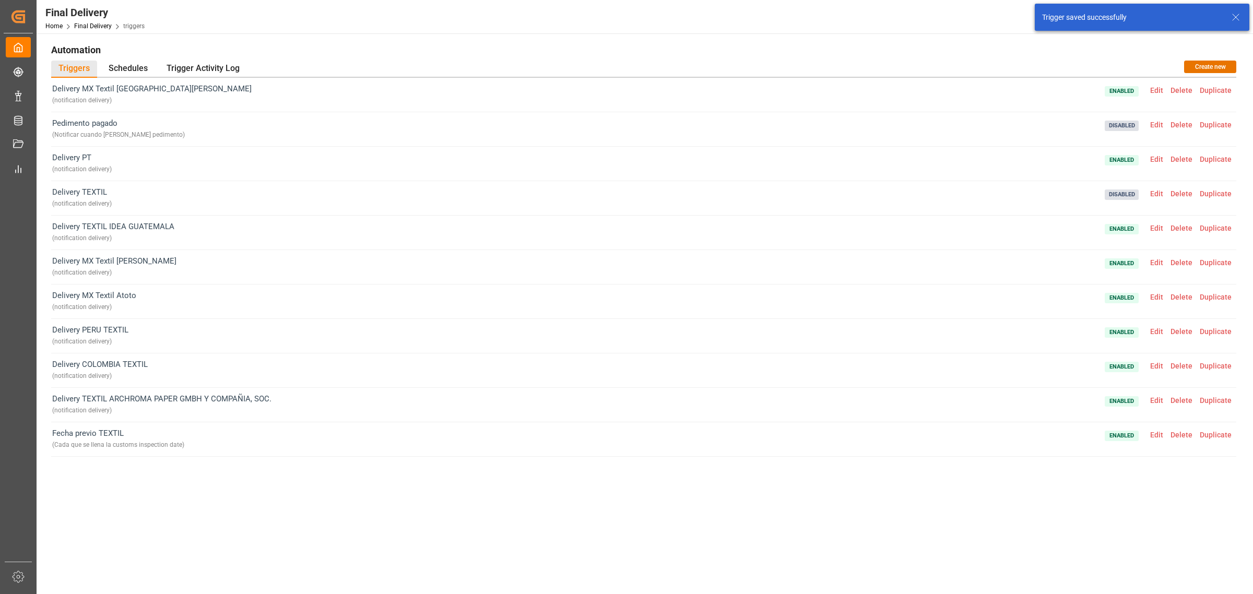
click at [1157, 267] on span "Edit" at bounding box center [1156, 262] width 20 height 8
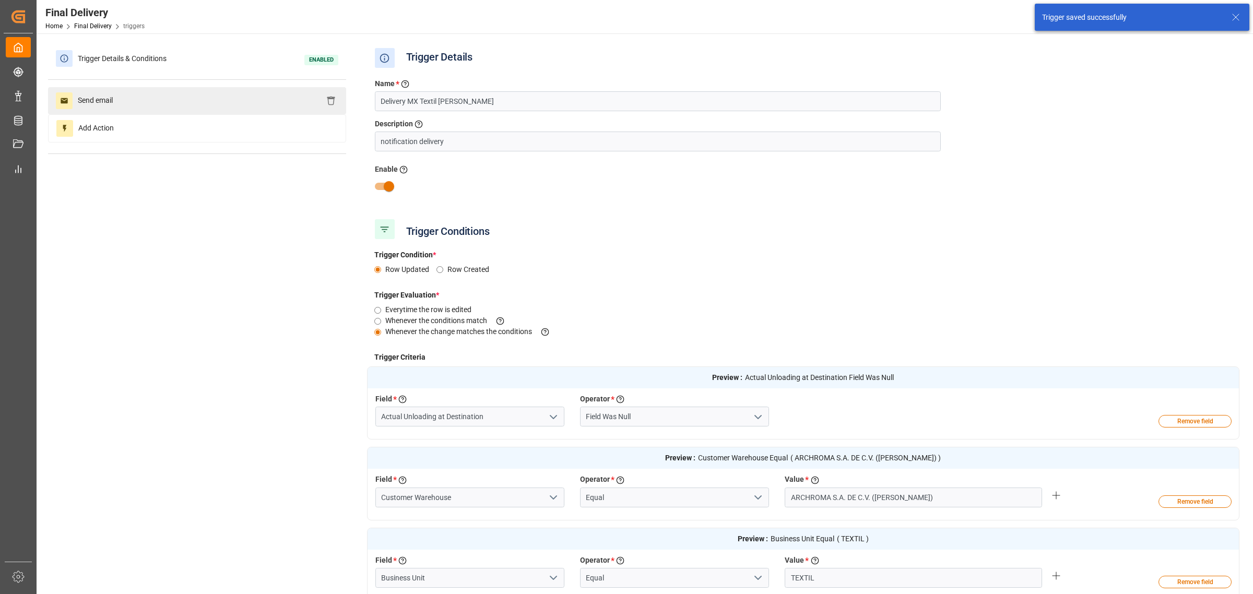
click at [273, 98] on div "Send email" at bounding box center [197, 100] width 298 height 27
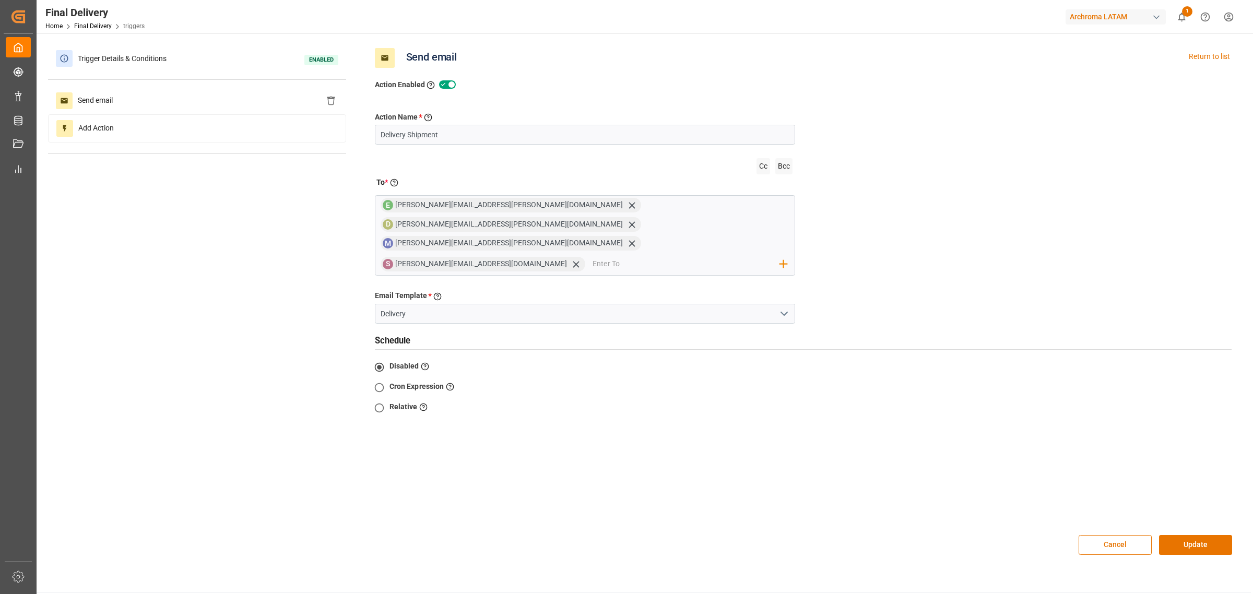
click at [233, 370] on div "Trigger Details & Conditions Enabled Send email Add Action Send email Return to…" at bounding box center [643, 305] width 1191 height 521
click at [1124, 535] on button "Cancel" at bounding box center [1115, 545] width 73 height 20
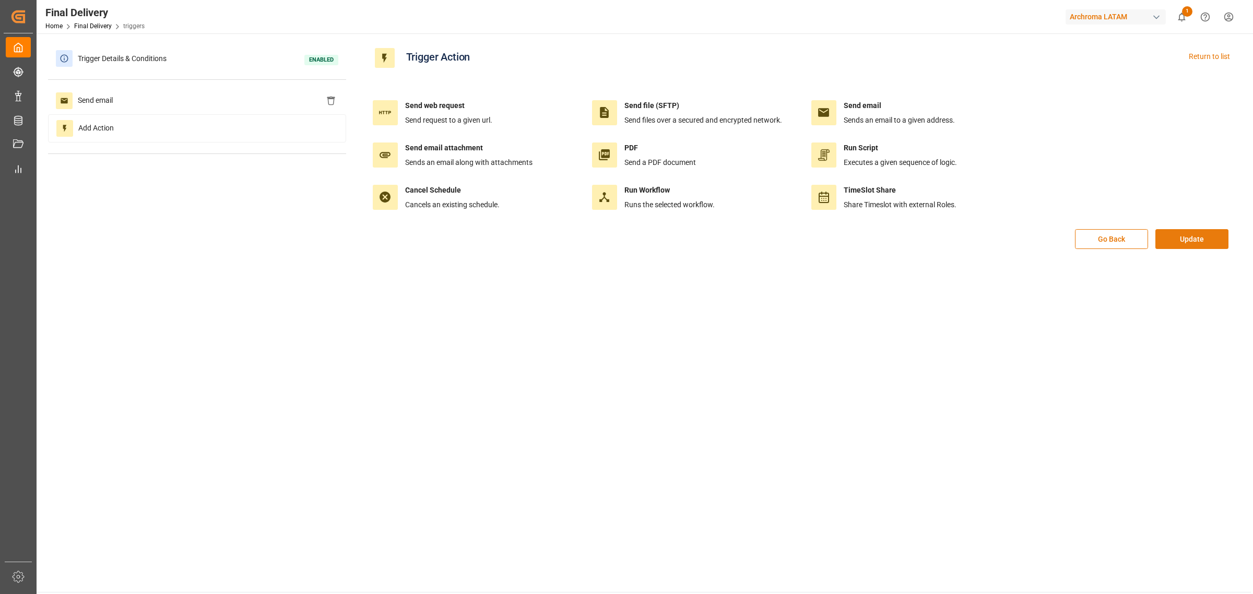
click at [1185, 242] on button "Update" at bounding box center [1191, 239] width 73 height 20
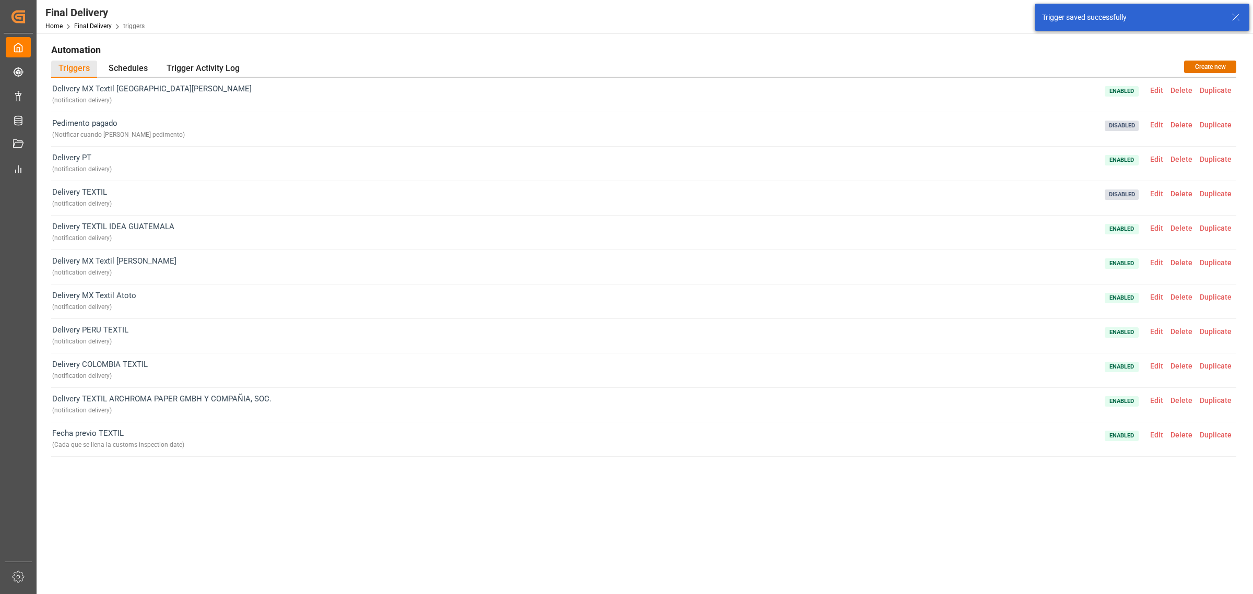
click at [1159, 301] on span "Edit" at bounding box center [1156, 297] width 20 height 8
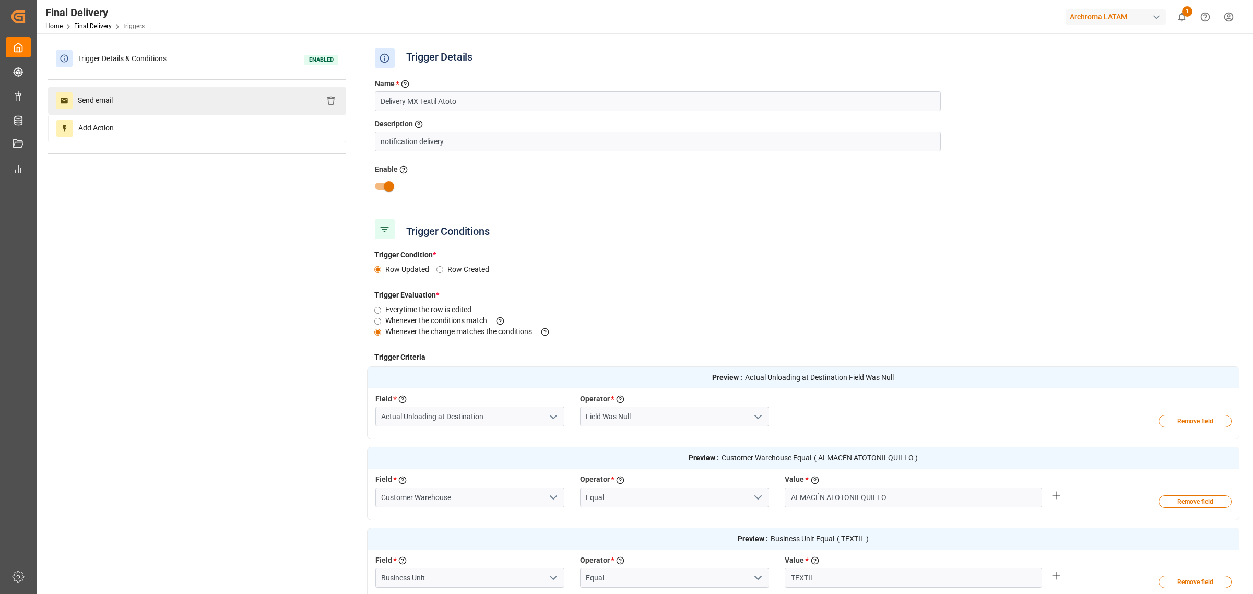
click at [252, 98] on div "Send email" at bounding box center [197, 100] width 298 height 27
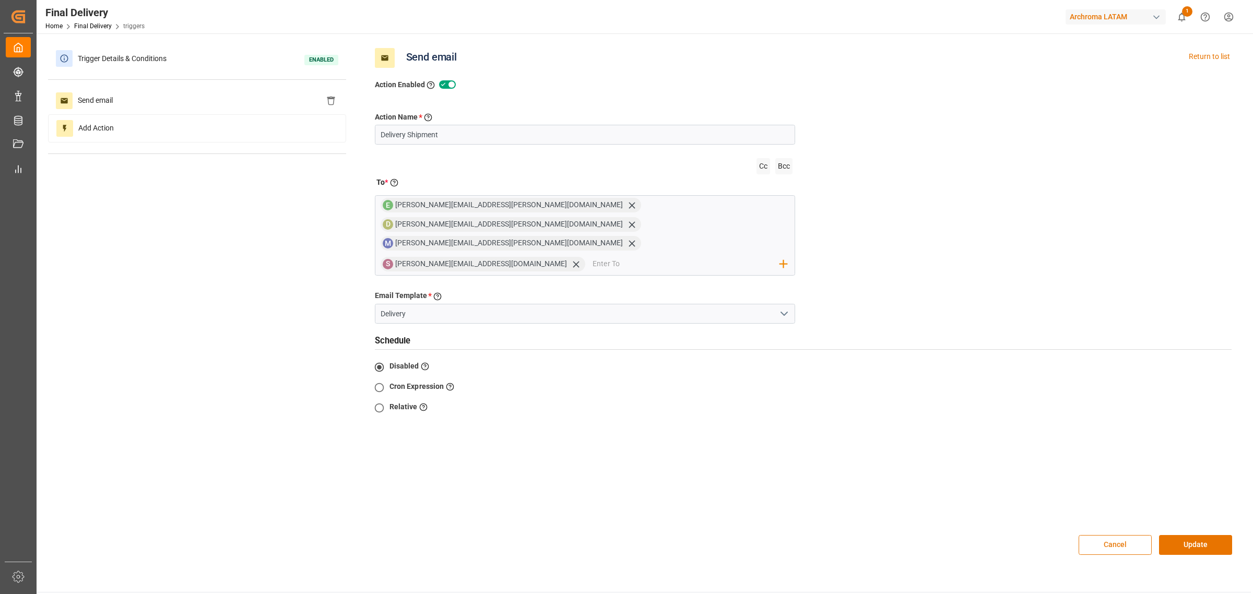
click at [1114, 535] on button "Cancel" at bounding box center [1115, 545] width 73 height 20
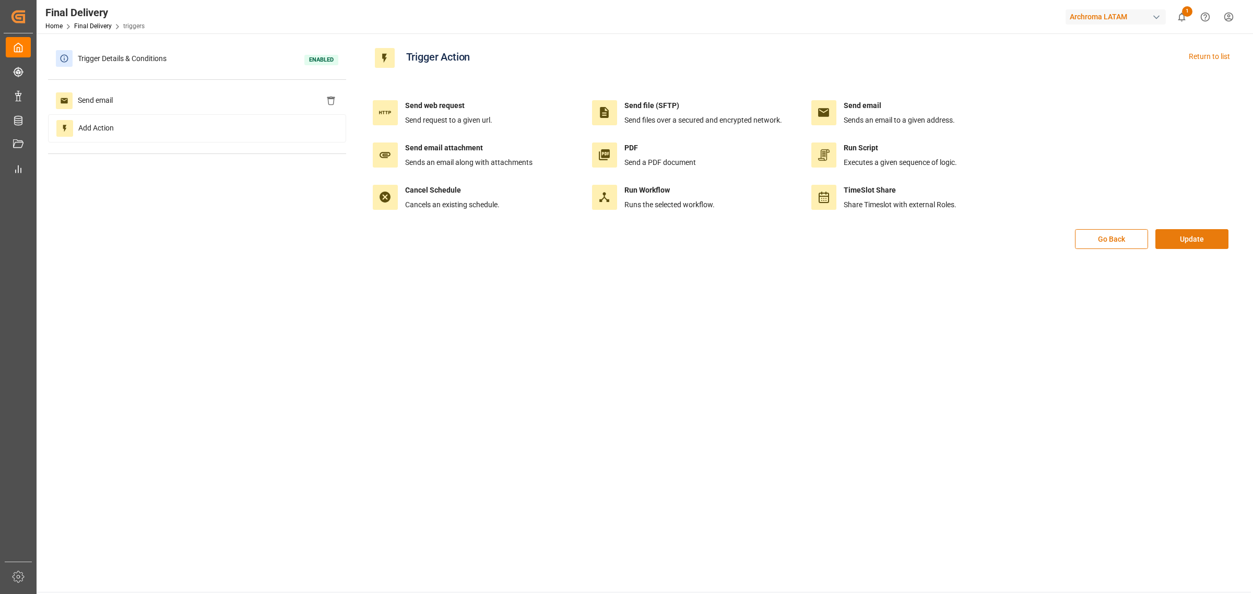
click at [1170, 238] on button "Update" at bounding box center [1191, 239] width 73 height 20
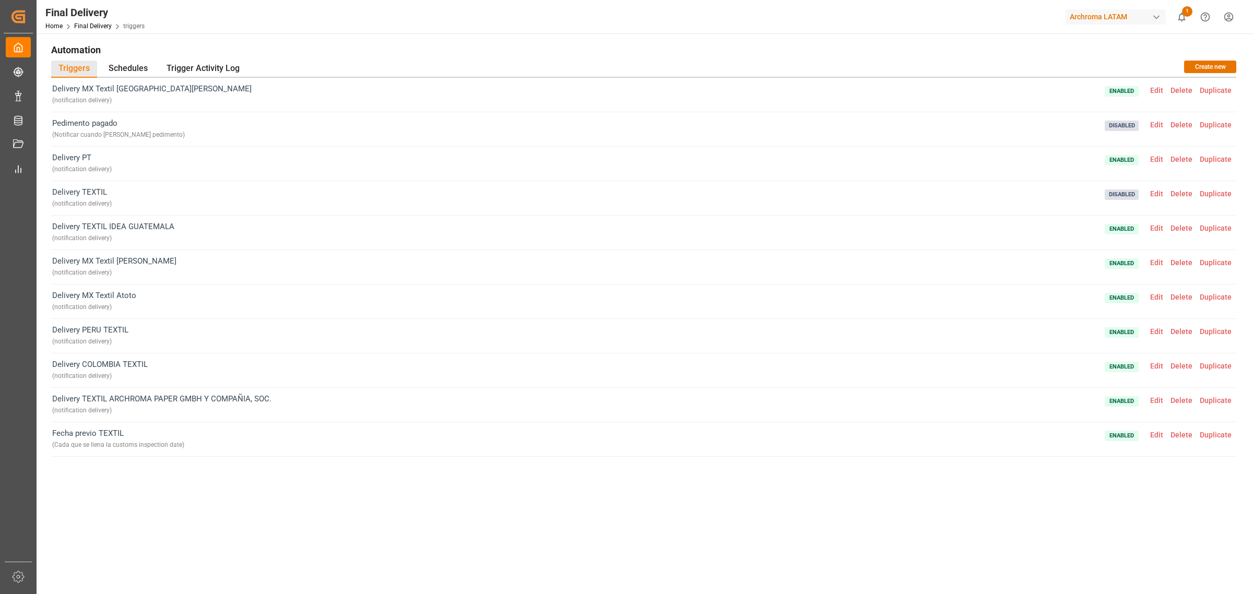
click at [1163, 262] on span "Edit" at bounding box center [1156, 262] width 20 height 8
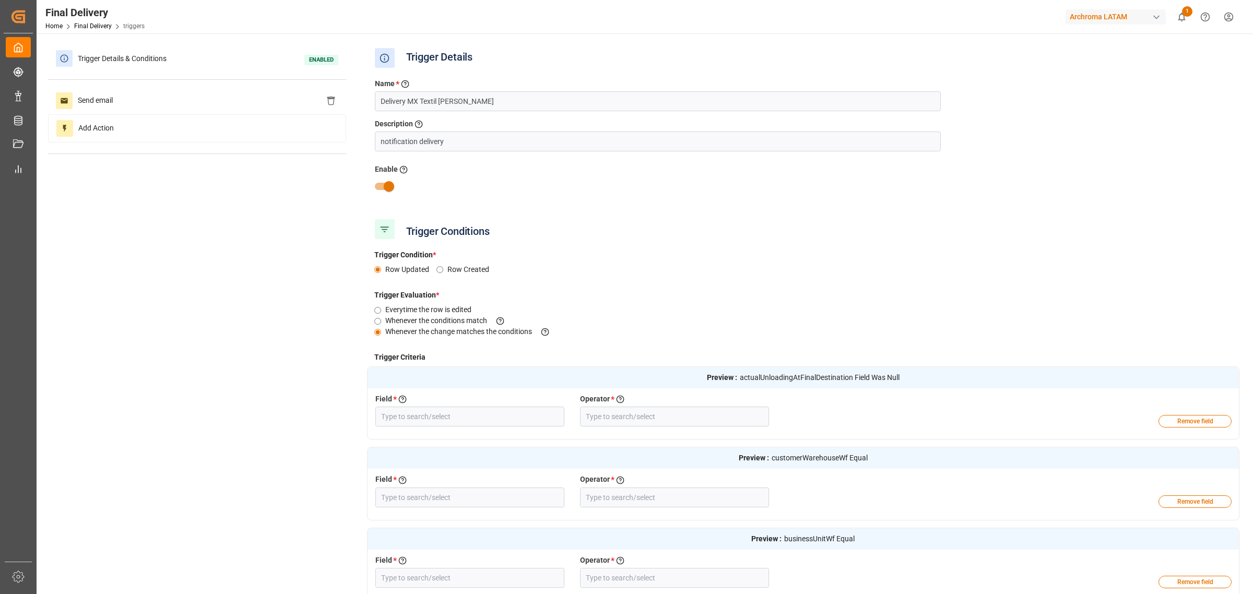
type input "Actual Unloading at Destination"
type input "Field Was Null"
type input "Customer Warehouse"
type input "Equal"
type input "Business Unit"
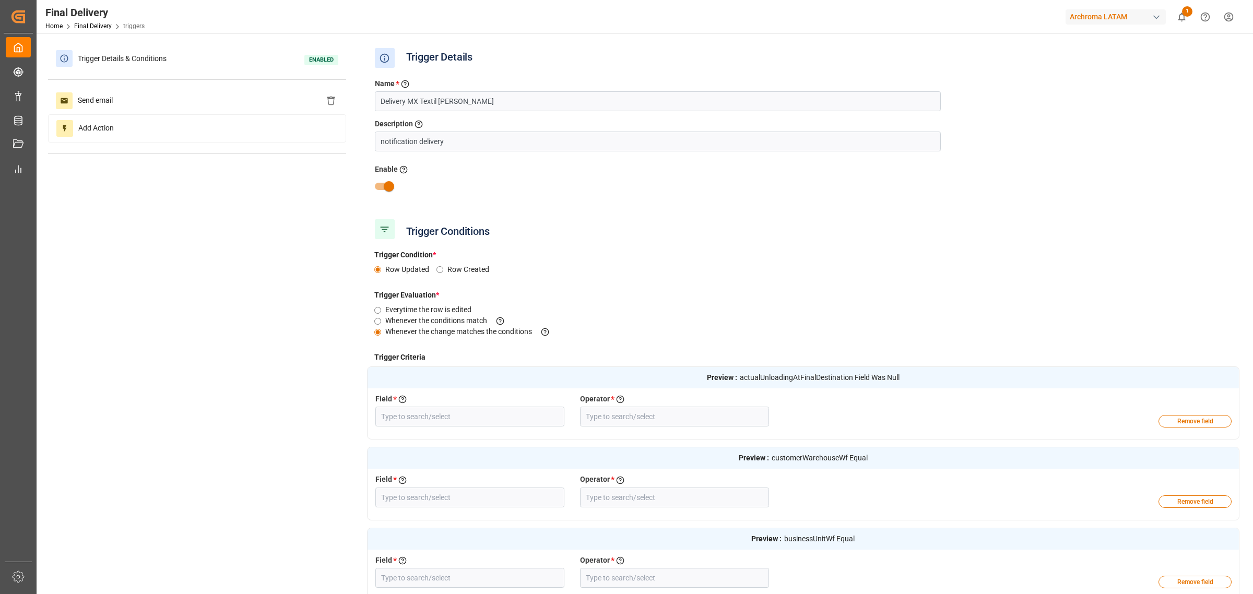
type input "Equal"
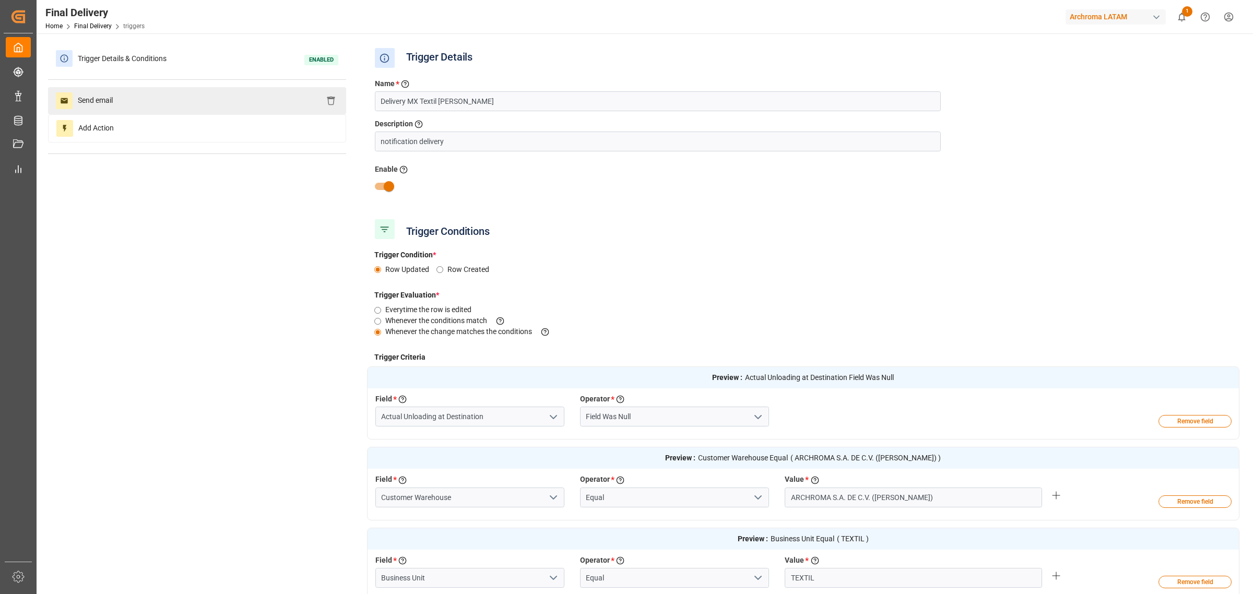
click at [178, 97] on div "Send email" at bounding box center [197, 100] width 298 height 27
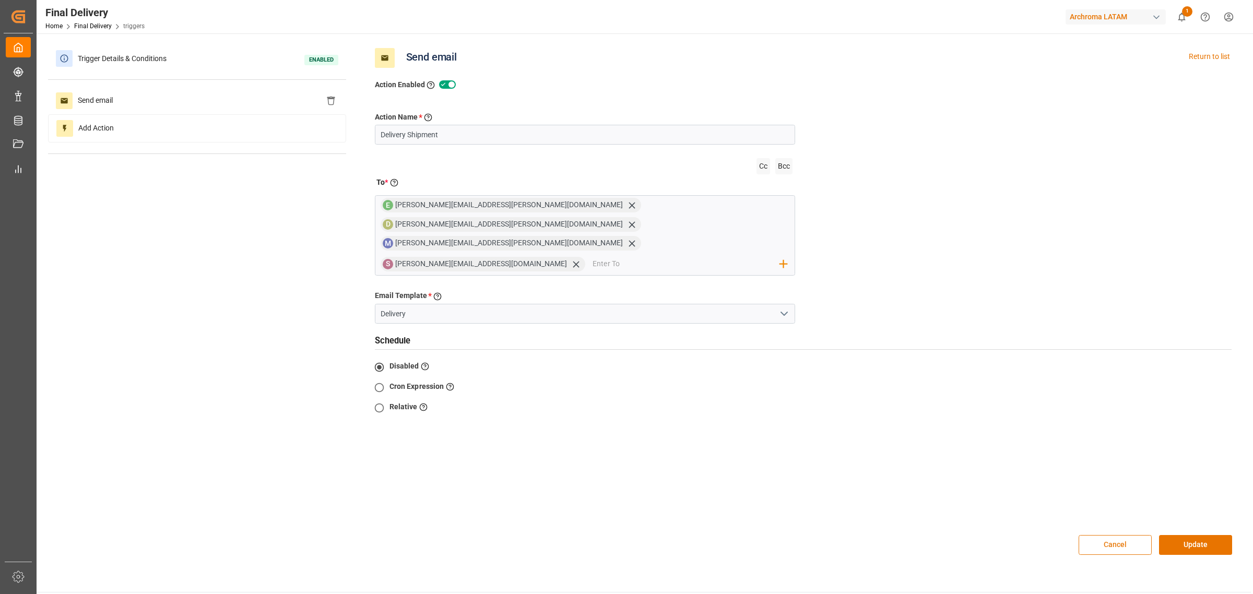
click at [1105, 535] on button "Cancel" at bounding box center [1115, 545] width 73 height 20
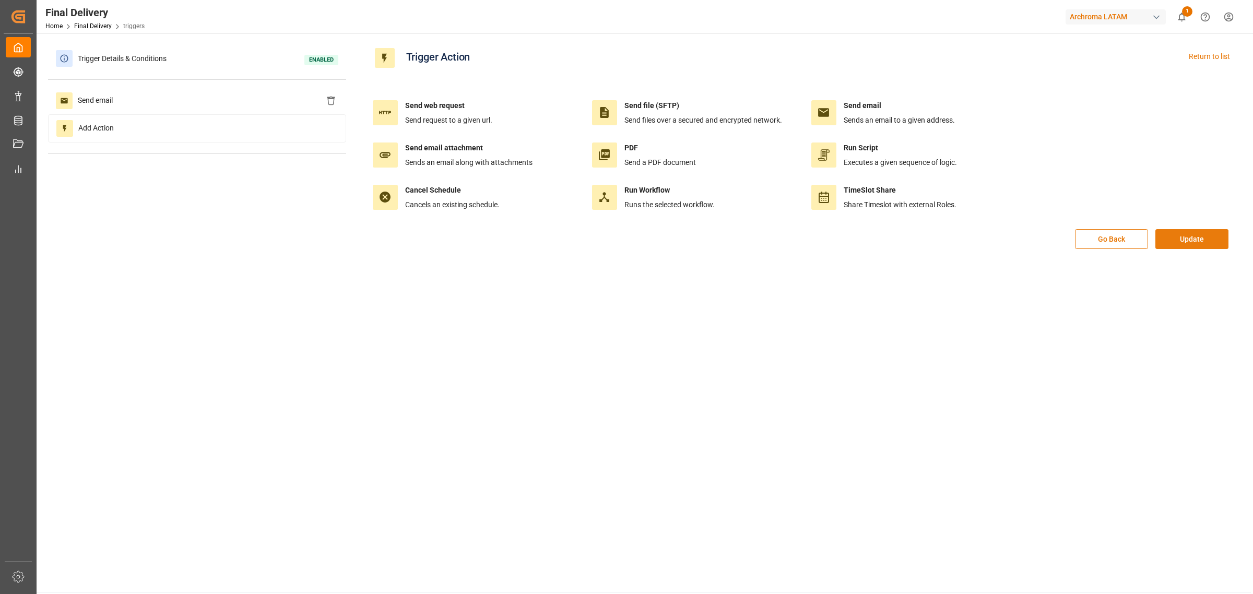
click at [1170, 240] on button "Update" at bounding box center [1191, 239] width 73 height 20
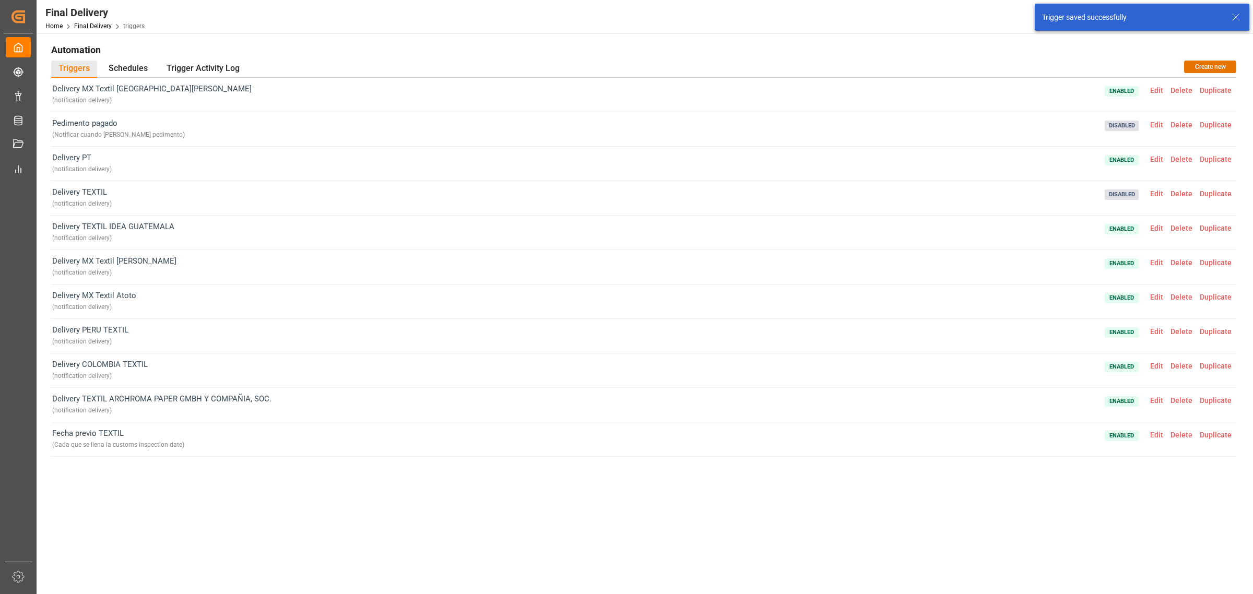
scroll to position [120, 0]
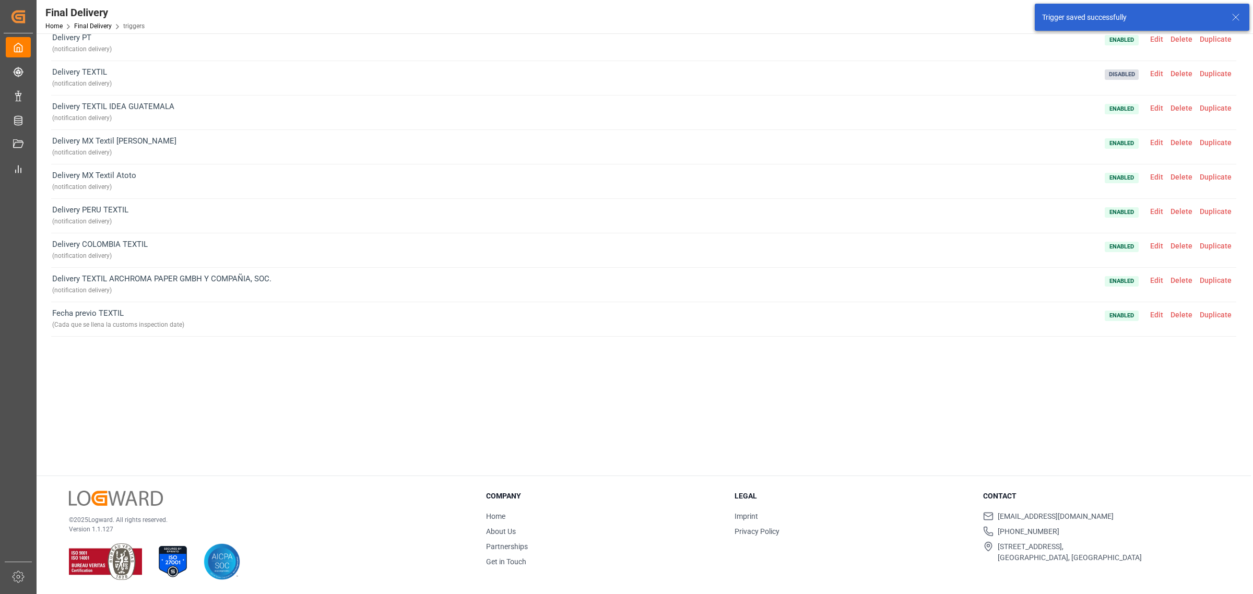
click at [1154, 317] on span "Edit" at bounding box center [1156, 315] width 20 height 8
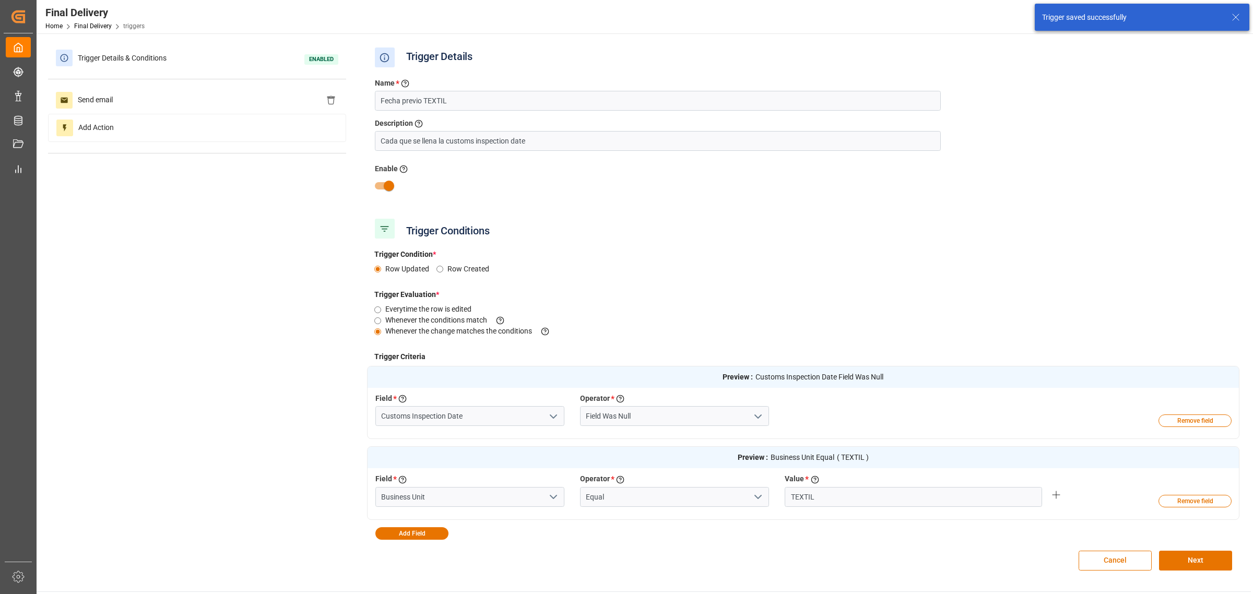
scroll to position [0, 0]
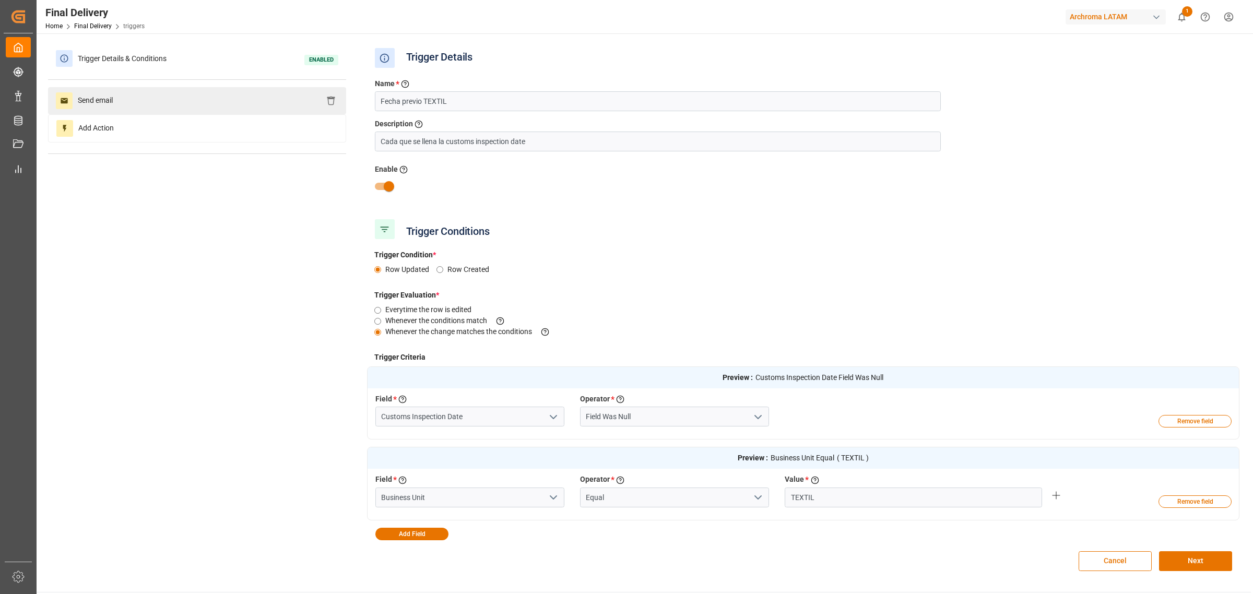
click at [197, 97] on div "Send email" at bounding box center [197, 100] width 298 height 27
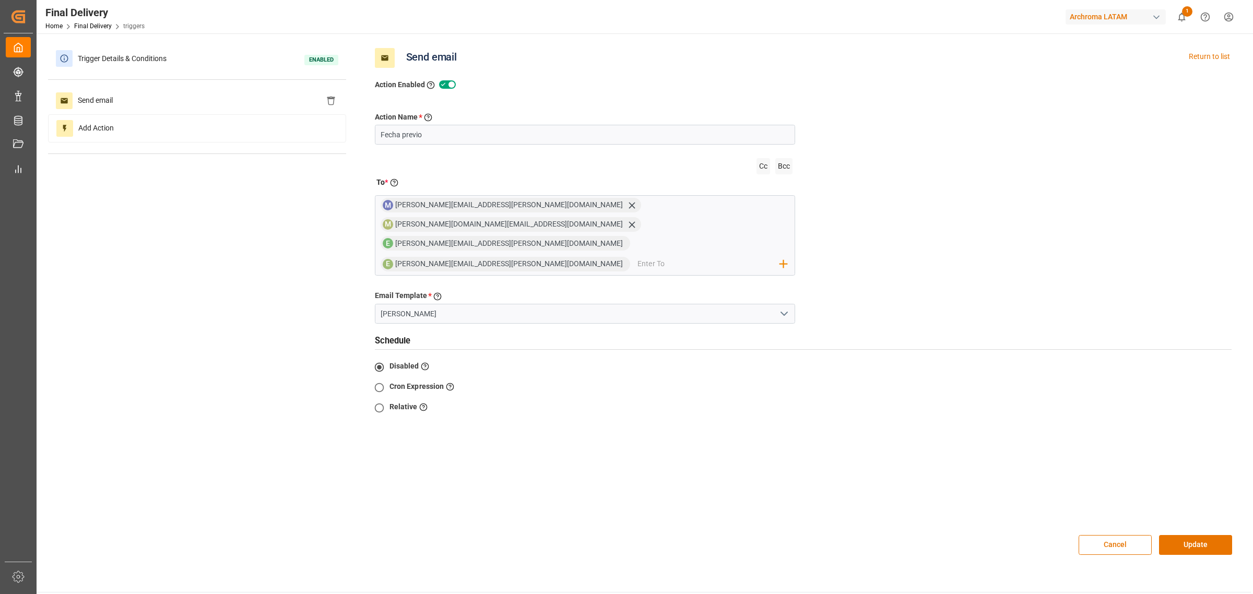
click at [1113, 535] on button "Cancel" at bounding box center [1115, 545] width 73 height 20
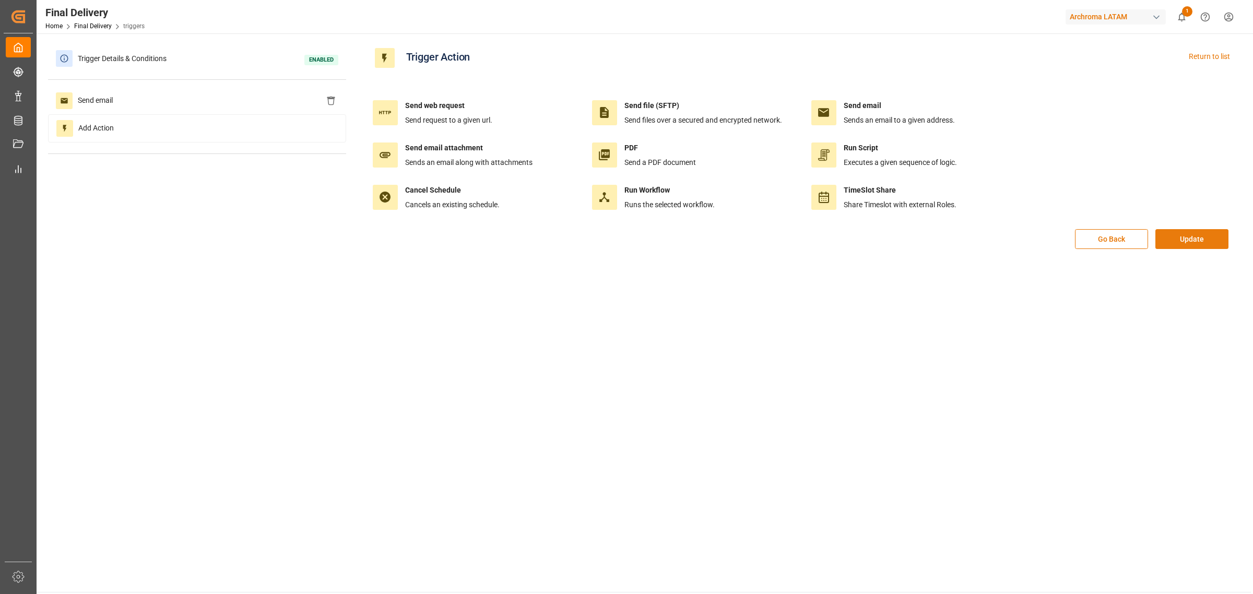
click at [1170, 235] on button "Update" at bounding box center [1191, 239] width 73 height 20
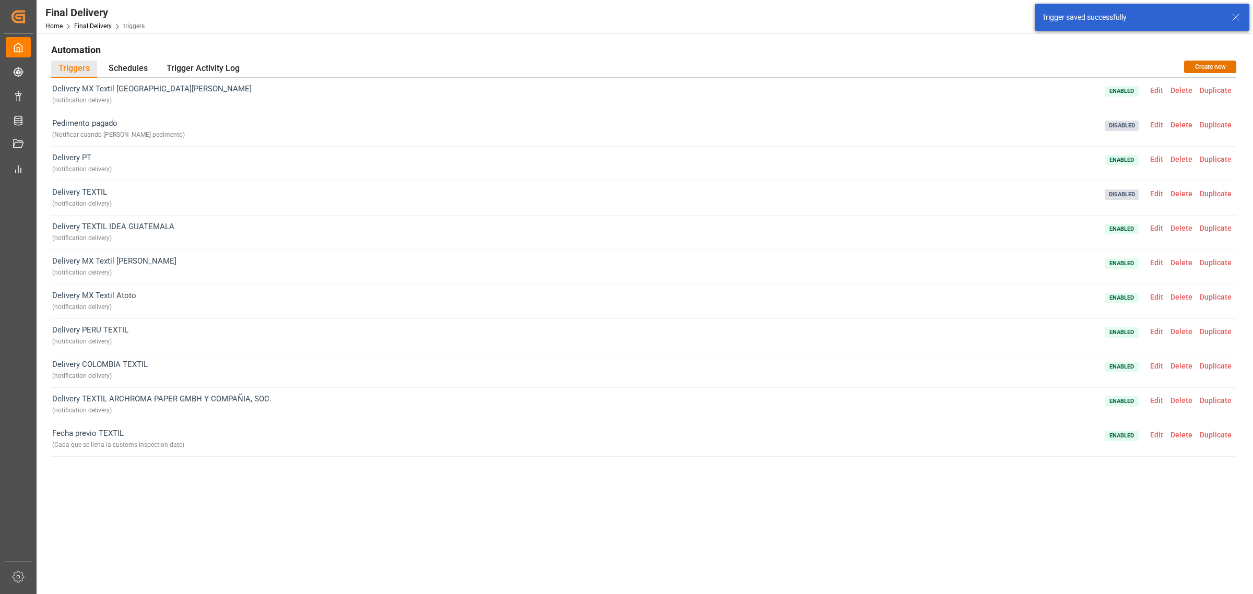
click at [1165, 397] on span "Edit" at bounding box center [1156, 400] width 20 height 8
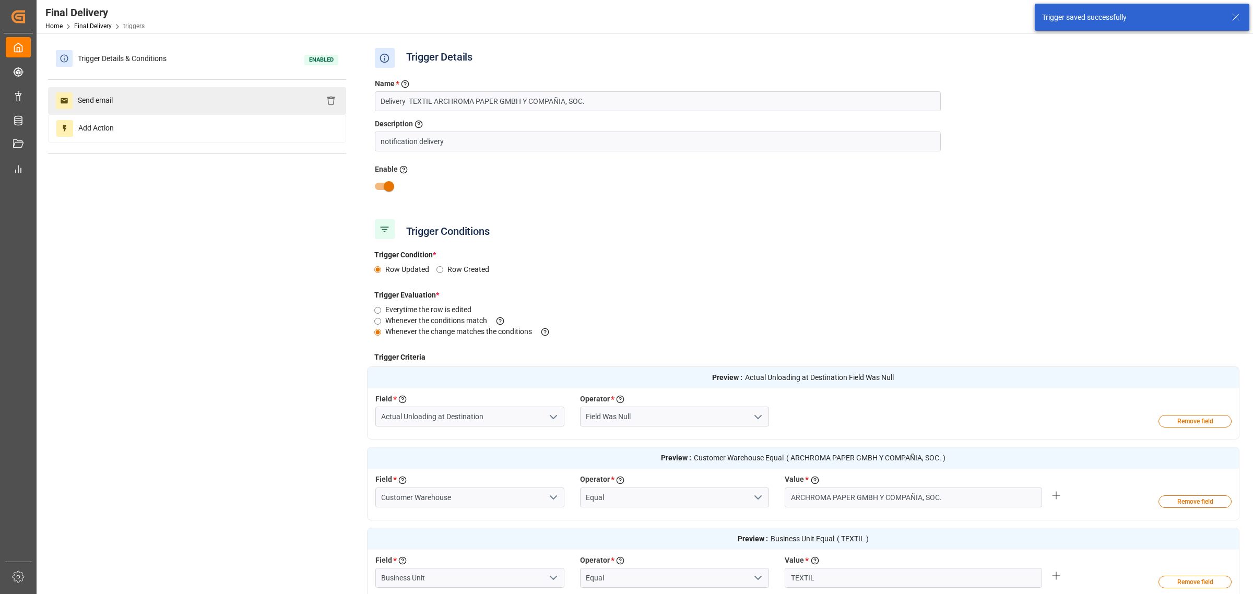
click at [175, 104] on div "Send email" at bounding box center [197, 100] width 298 height 27
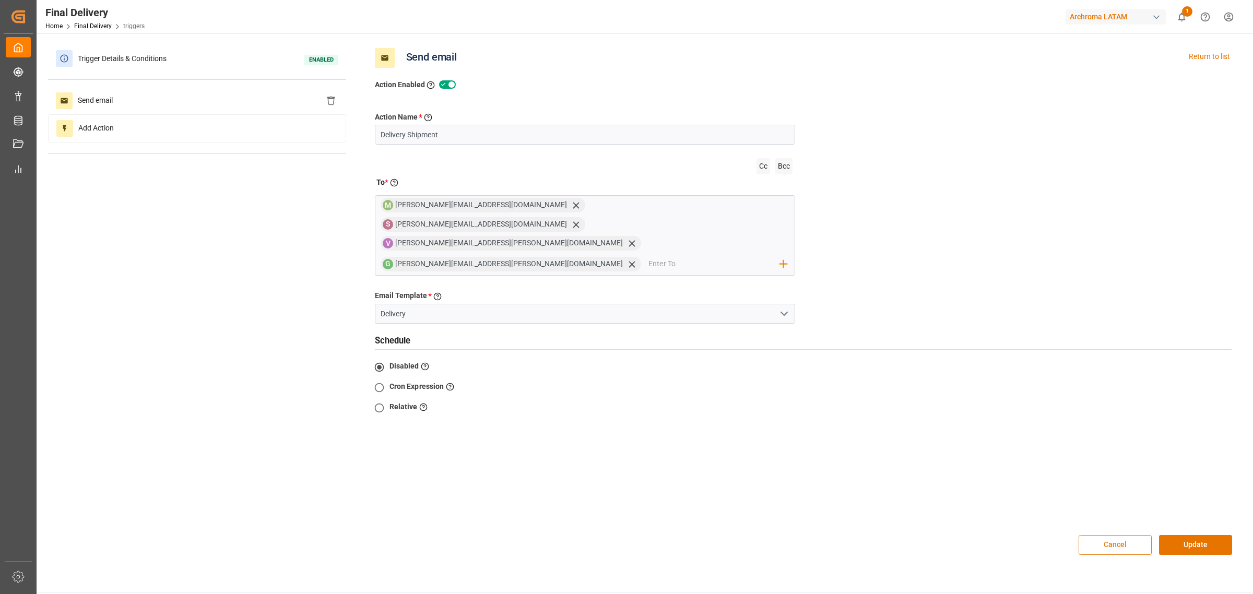
click at [1134, 535] on button "Cancel" at bounding box center [1115, 545] width 73 height 20
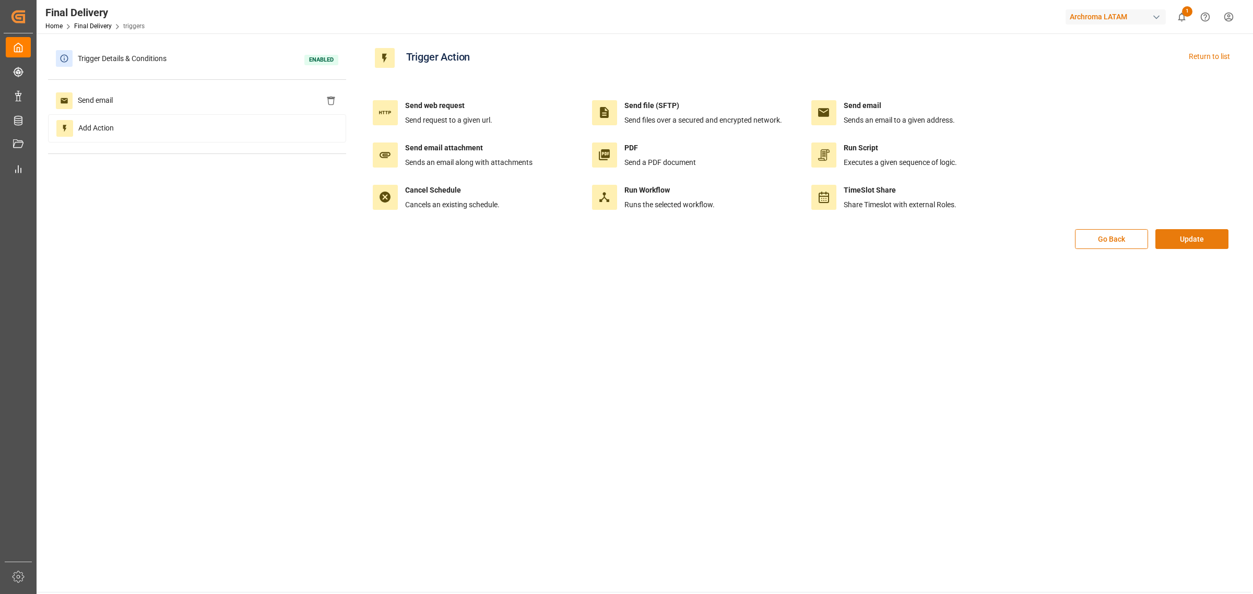
click at [1183, 239] on button "Update" at bounding box center [1191, 239] width 73 height 20
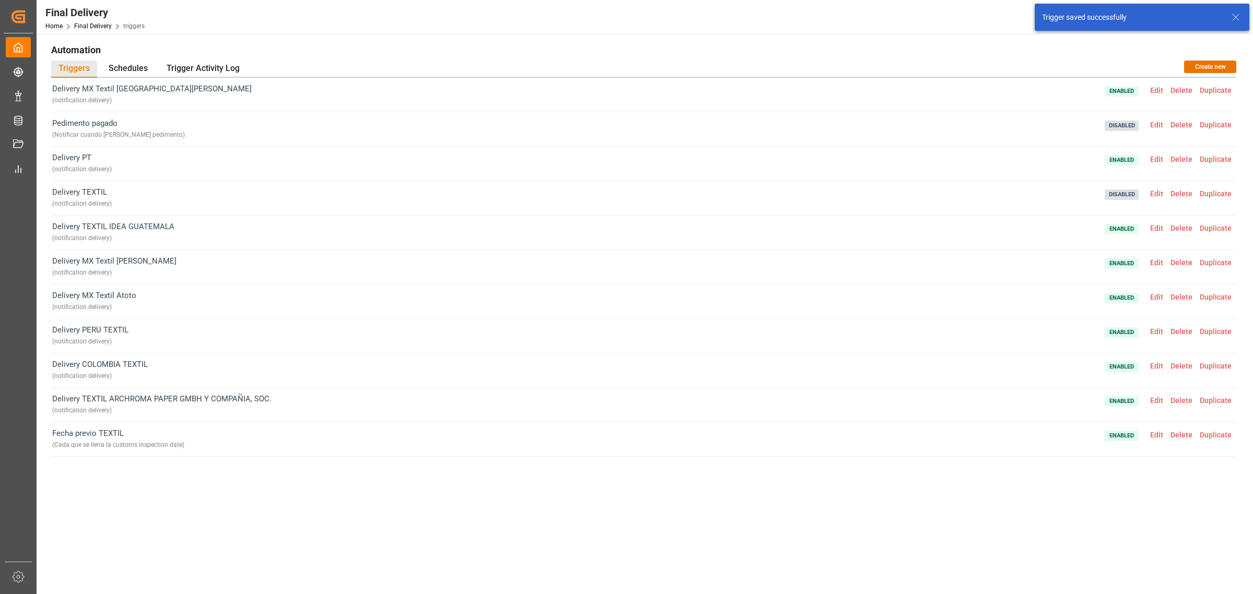
click at [1153, 366] on span "Edit" at bounding box center [1156, 366] width 20 height 8
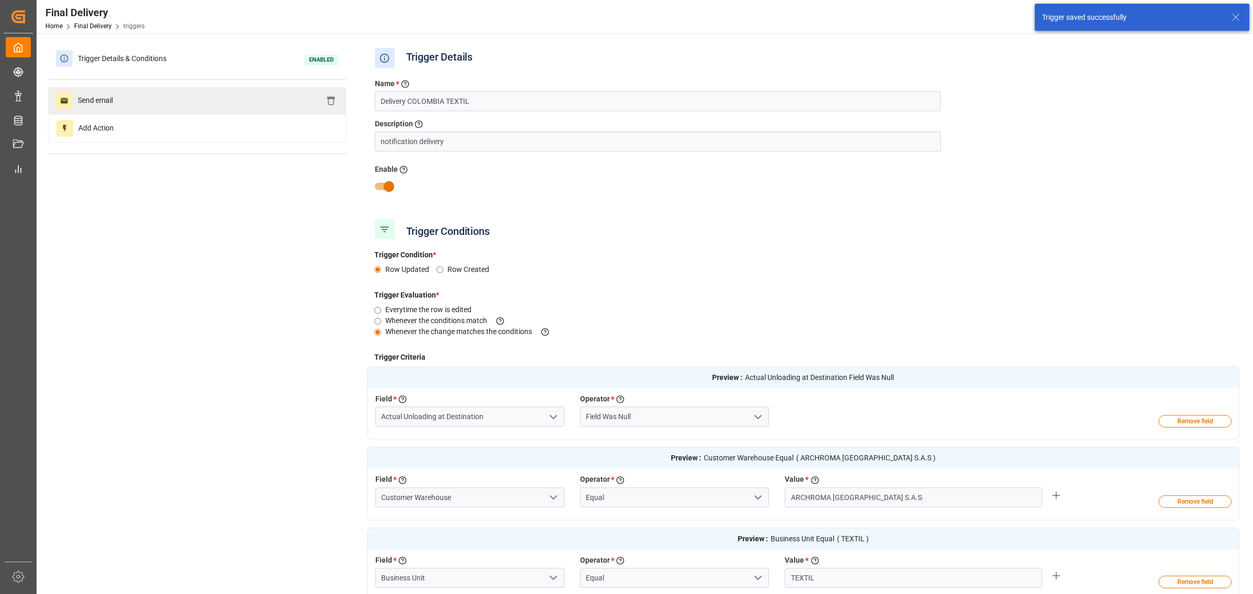
click at [100, 113] on div "Send email" at bounding box center [197, 100] width 298 height 27
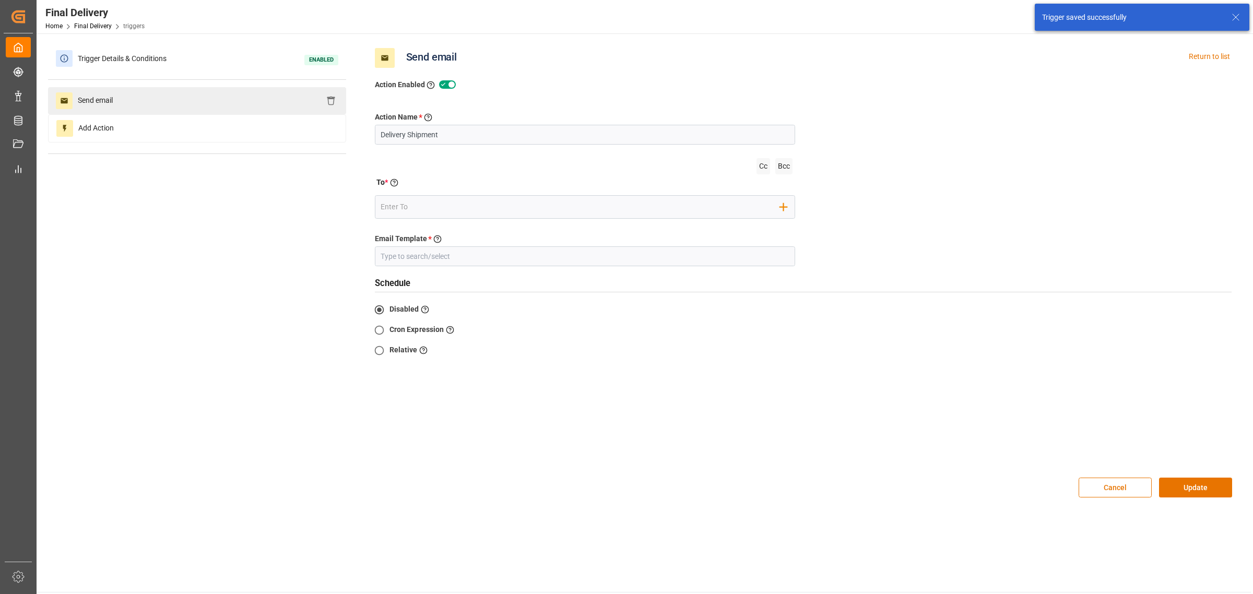
type input "Delivery"
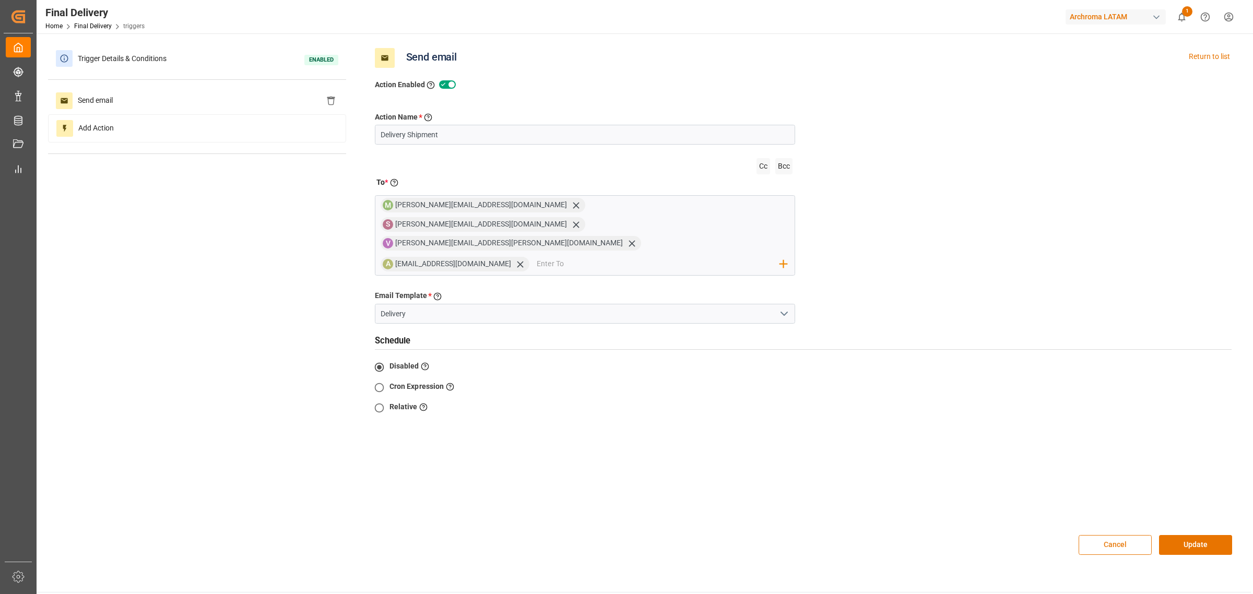
click at [1095, 535] on button "Cancel" at bounding box center [1115, 545] width 73 height 20
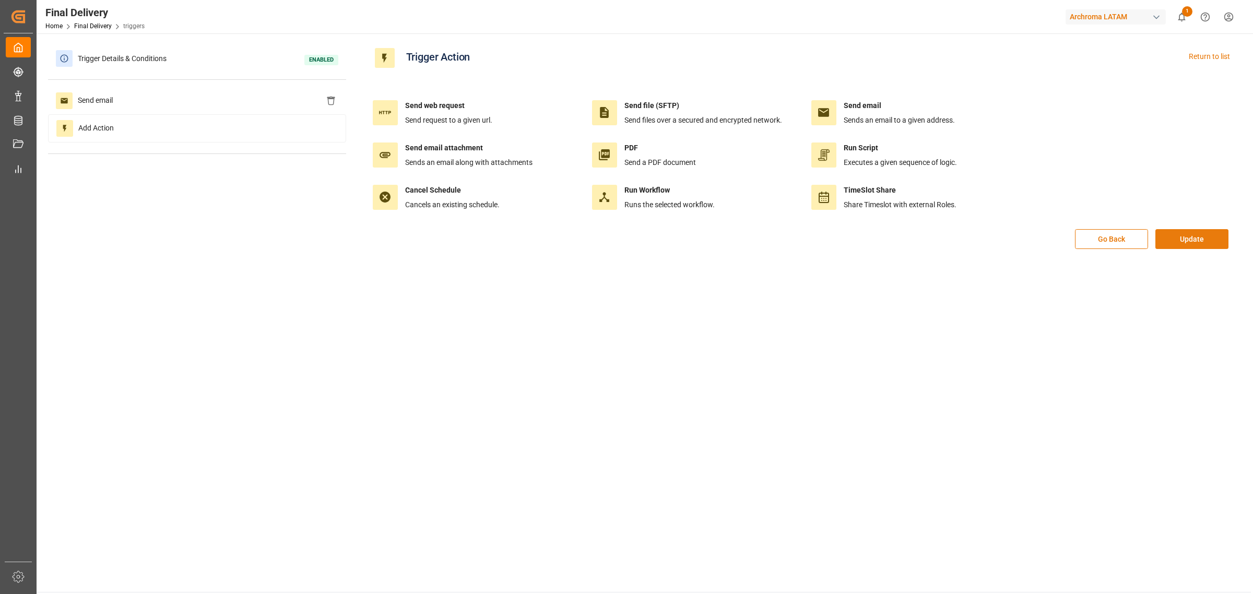
click at [1177, 231] on button "Update" at bounding box center [1191, 239] width 73 height 20
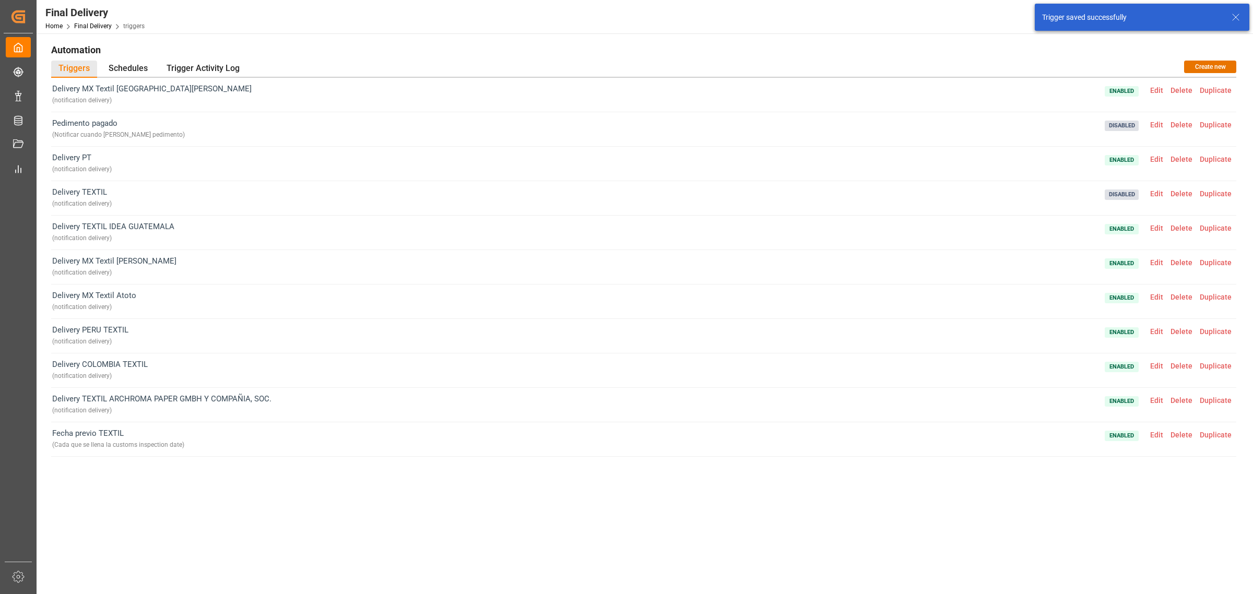
click at [1160, 327] on span "Edit" at bounding box center [1156, 331] width 20 height 8
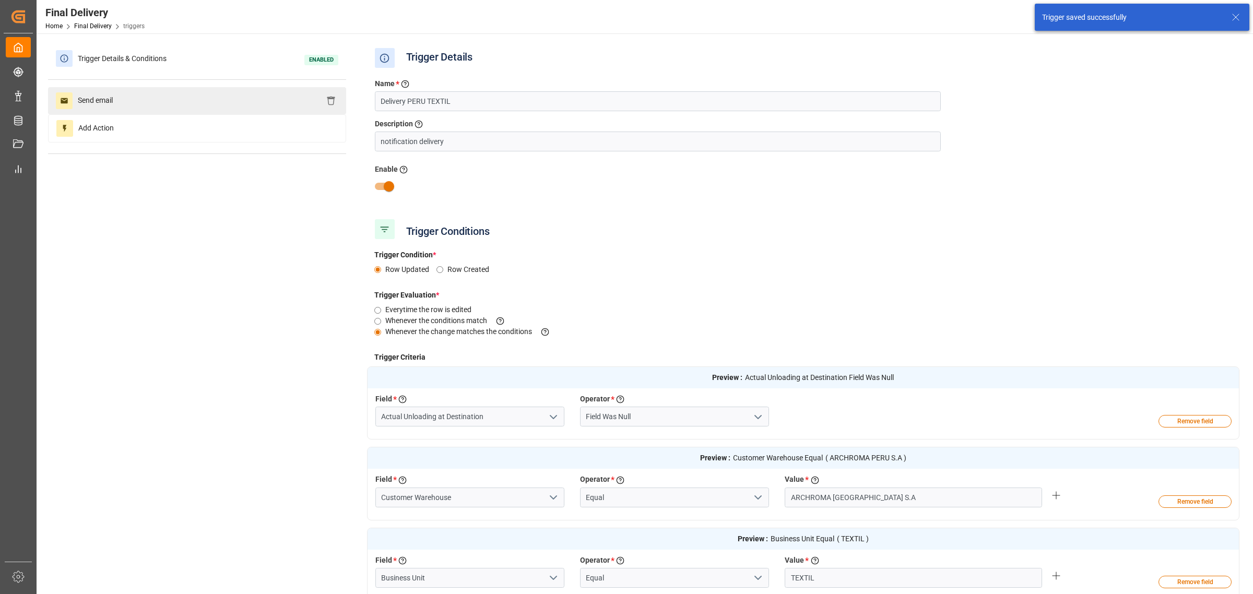
click at [181, 104] on div "Send email" at bounding box center [197, 100] width 298 height 27
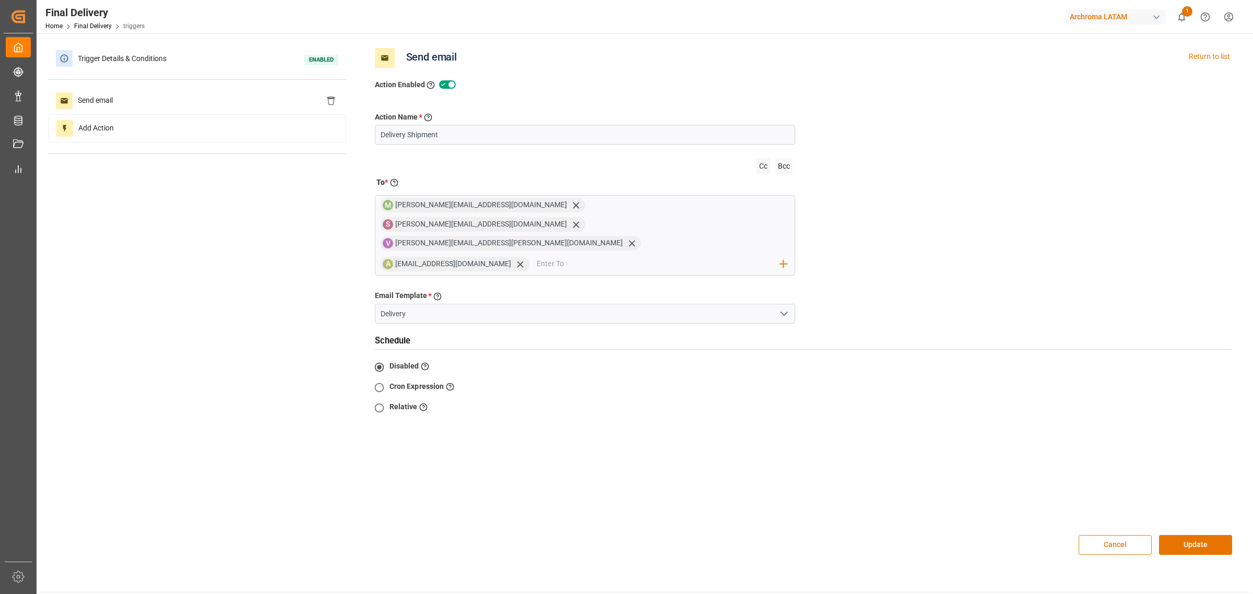
click at [1118, 535] on button "Cancel" at bounding box center [1115, 545] width 73 height 20
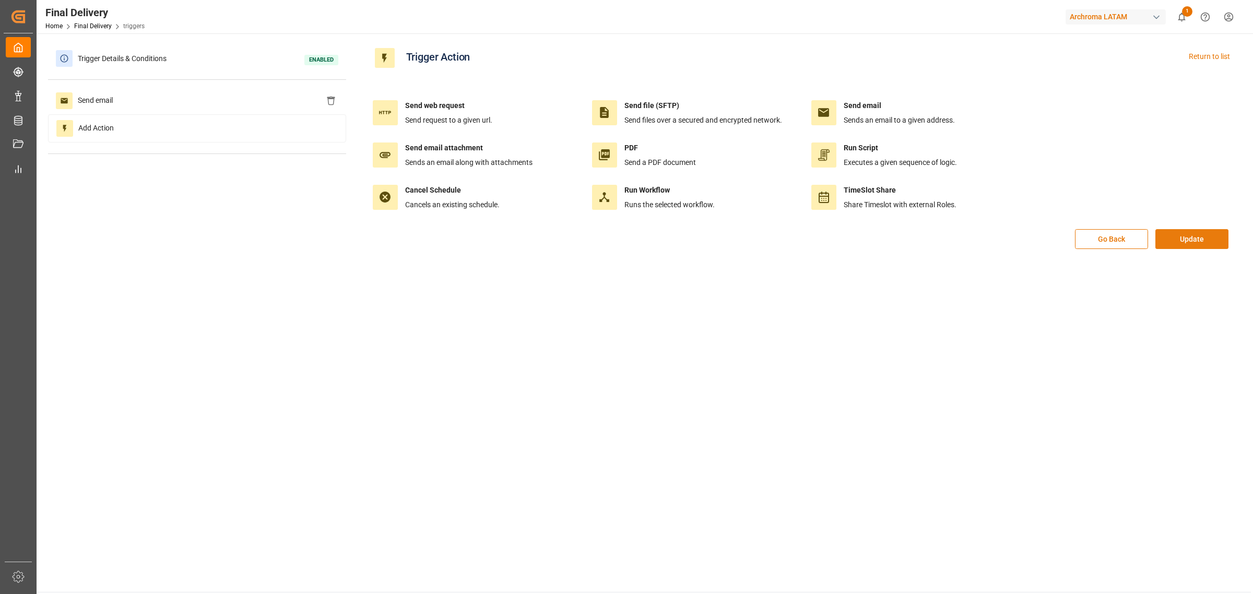
click at [1168, 241] on button "Update" at bounding box center [1191, 239] width 73 height 20
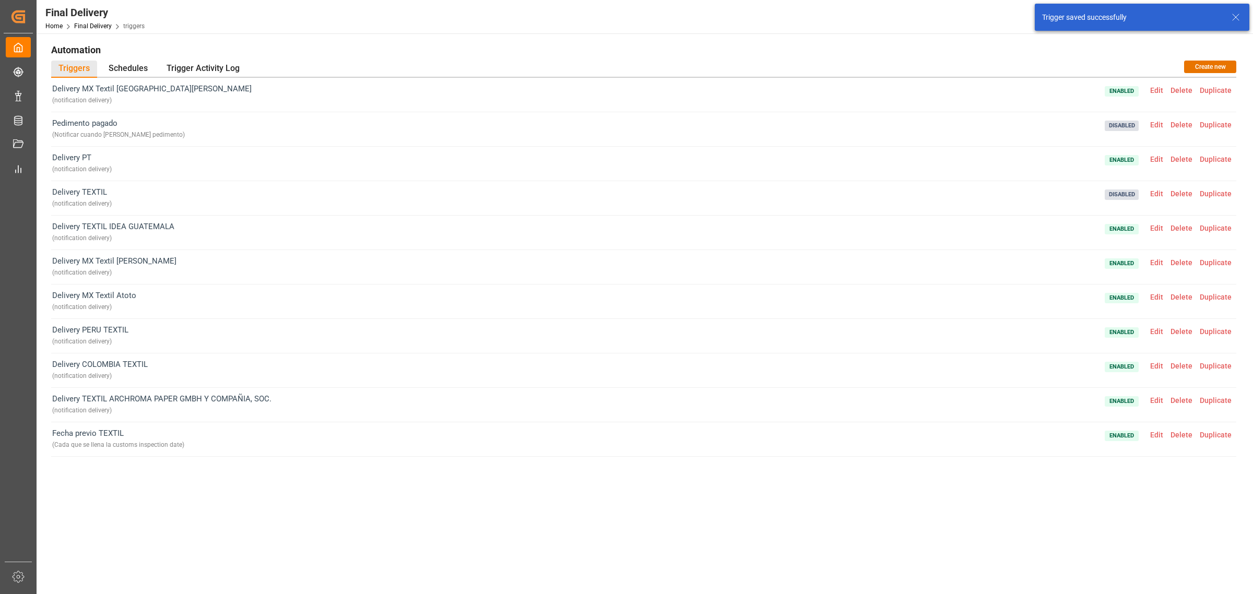
click at [1156, 293] on span "Edit" at bounding box center [1156, 297] width 20 height 8
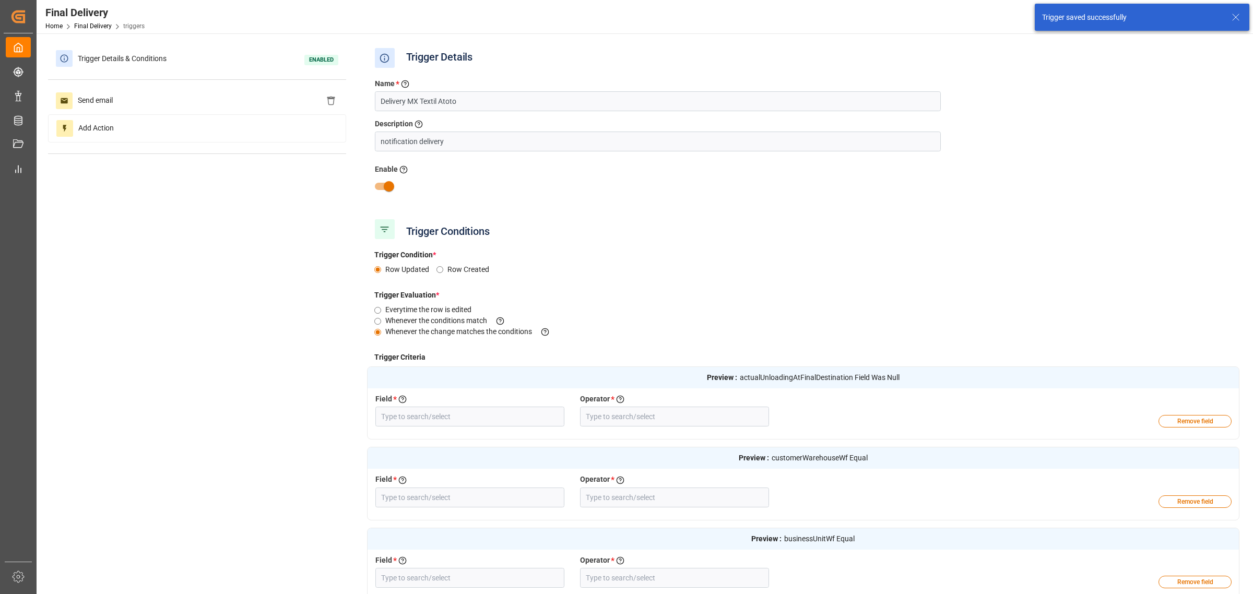
type input "Actual Unloading at Destination"
type input "Field Was Null"
type input "Customer Warehouse"
type input "Equal"
type input "Business Unit"
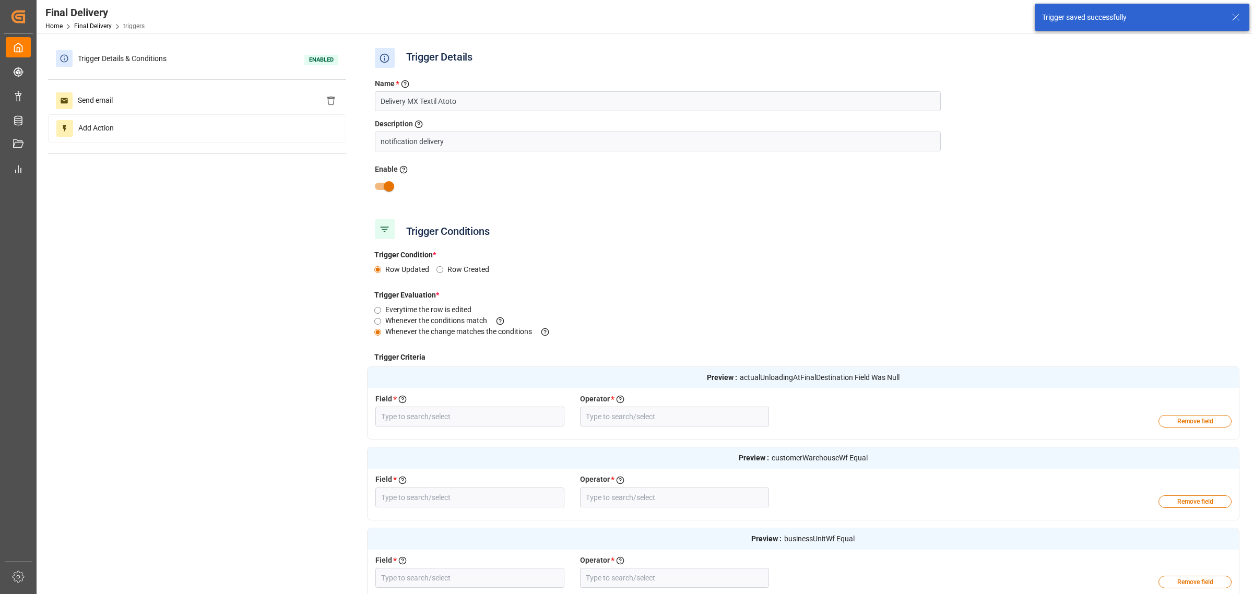
type input "Equal"
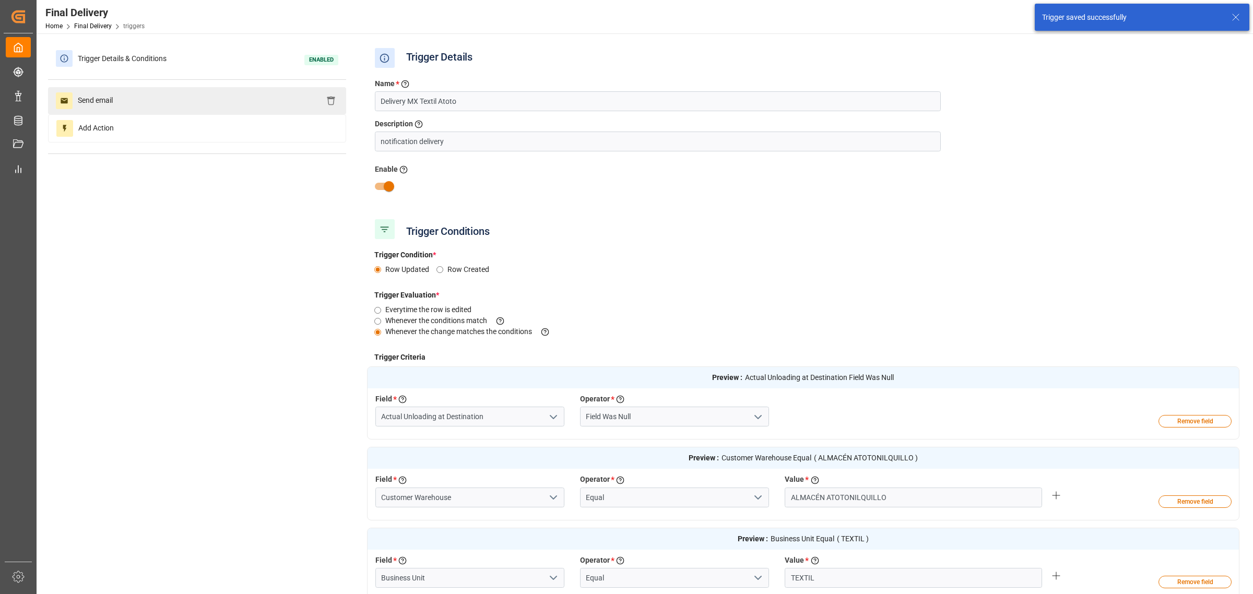
click at [267, 103] on div "Send email" at bounding box center [197, 100] width 298 height 27
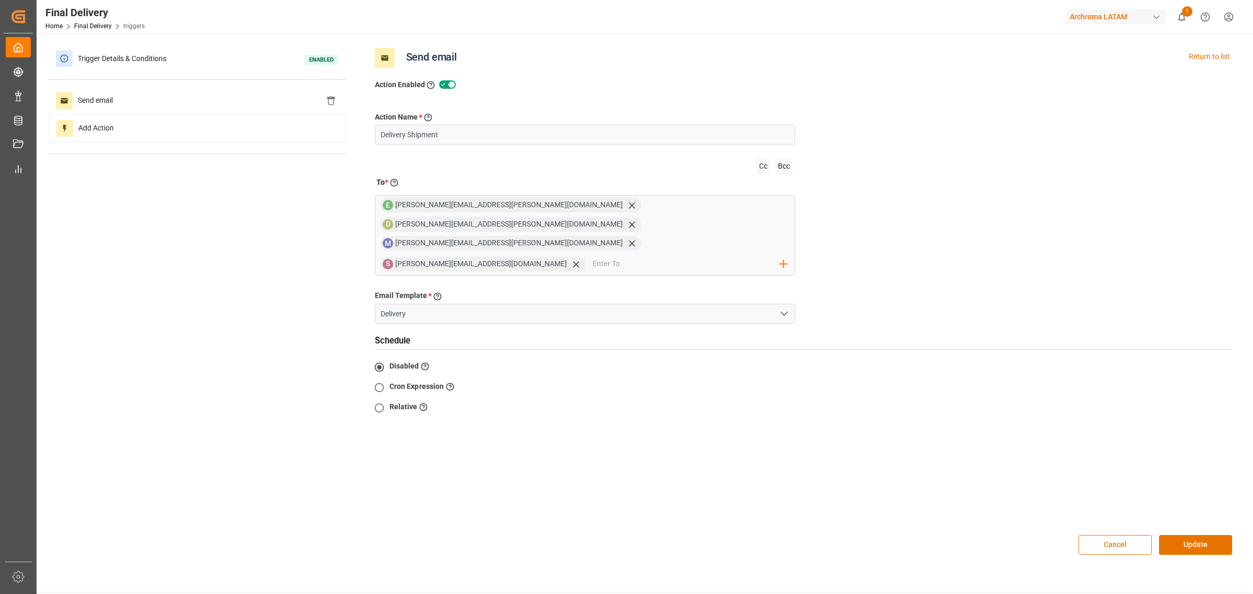
click at [1119, 535] on button "Cancel" at bounding box center [1115, 545] width 73 height 20
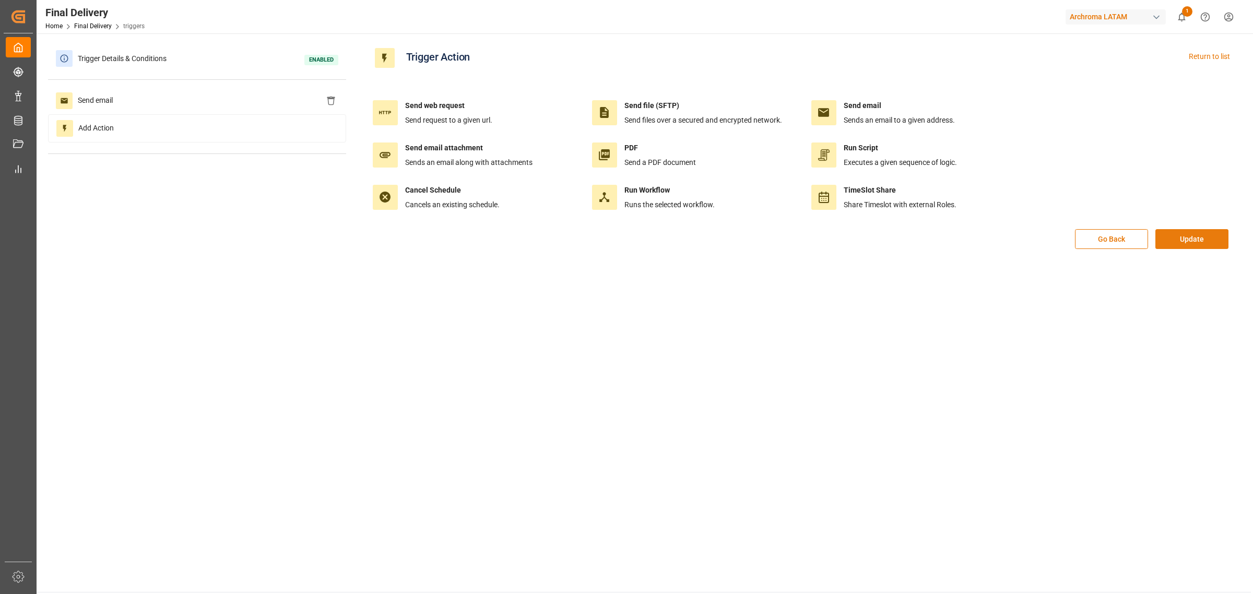
click at [1162, 230] on div "Send web request Send request to a given url. Send file (SFTP) Send files over …" at bounding box center [803, 165] width 873 height 189
click at [1171, 246] on button "Update" at bounding box center [1191, 239] width 73 height 20
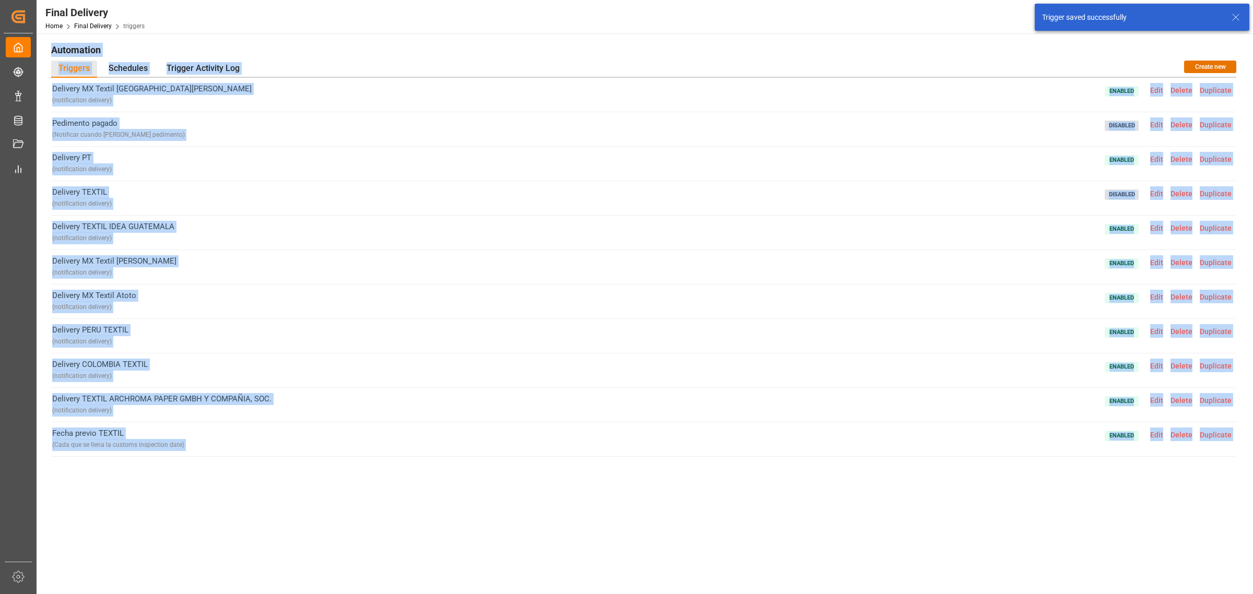
click at [1026, 513] on div "Delivery MX Textil Santa Clara ( notification delivery ) Enabled Edit Delete Du…" at bounding box center [643, 312] width 1185 height 468
drag, startPoint x: 1148, startPoint y: 530, endPoint x: 734, endPoint y: 570, distance: 415.4
click at [734, 570] on div "Automation Triggers Schedules Trigger Activity Log Create new Delivery MX Texti…" at bounding box center [644, 308] width 1200 height 535
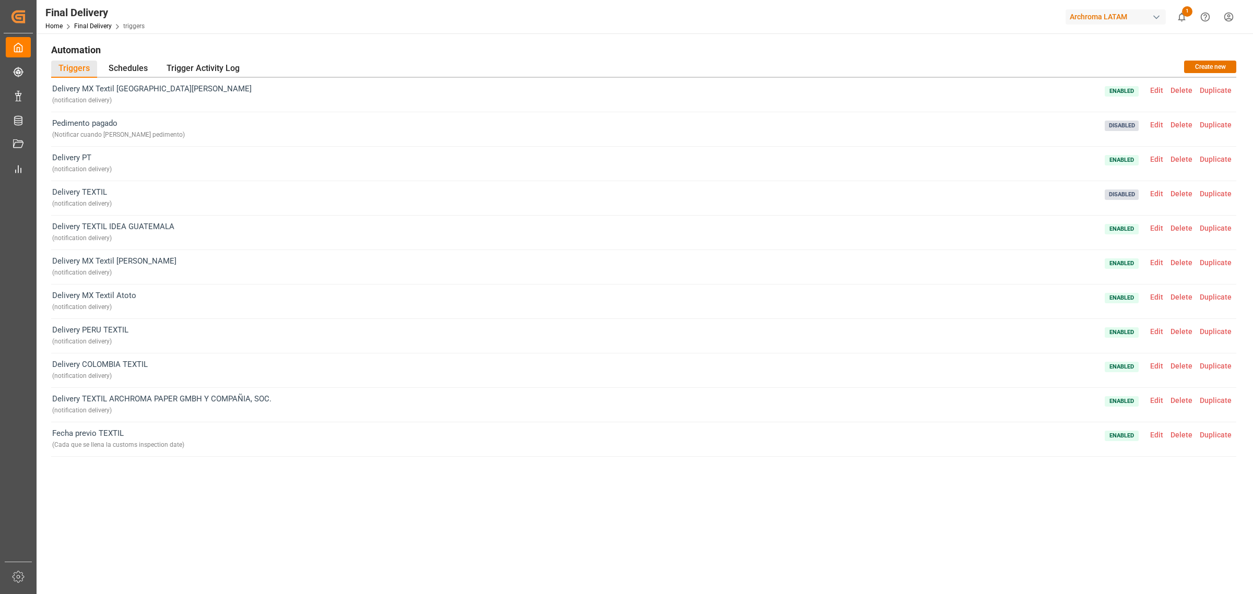
click at [1150, 258] on span "Edit" at bounding box center [1156, 262] width 20 height 8
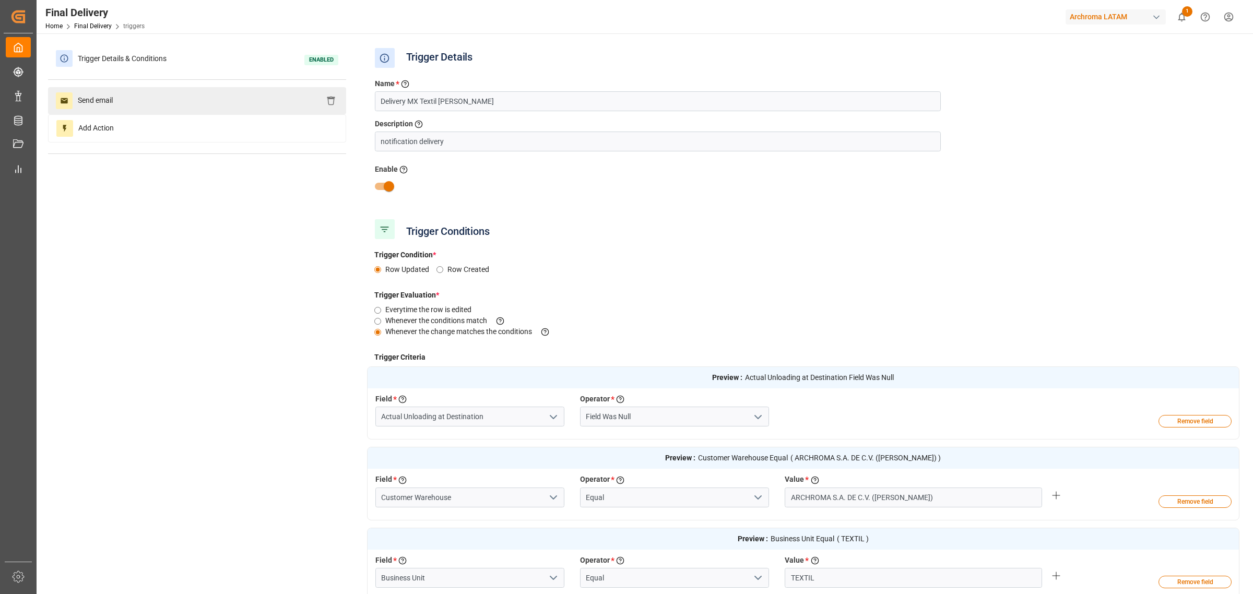
click at [242, 107] on div "Send email" at bounding box center [197, 100] width 298 height 27
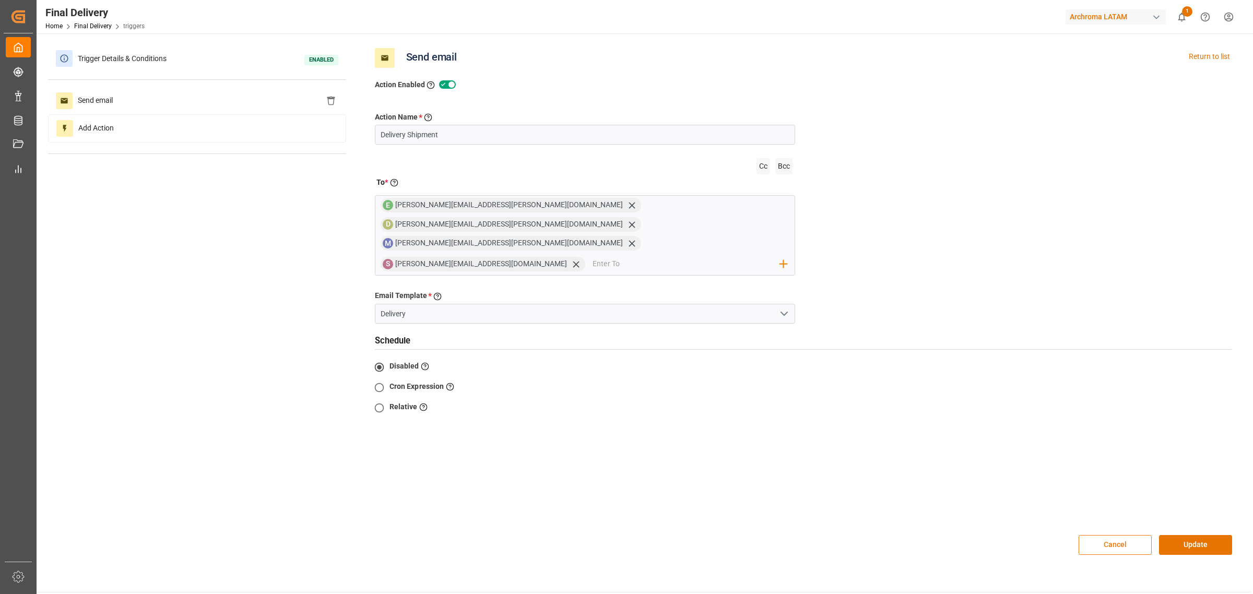
click at [1102, 535] on button "Cancel" at bounding box center [1115, 545] width 73 height 20
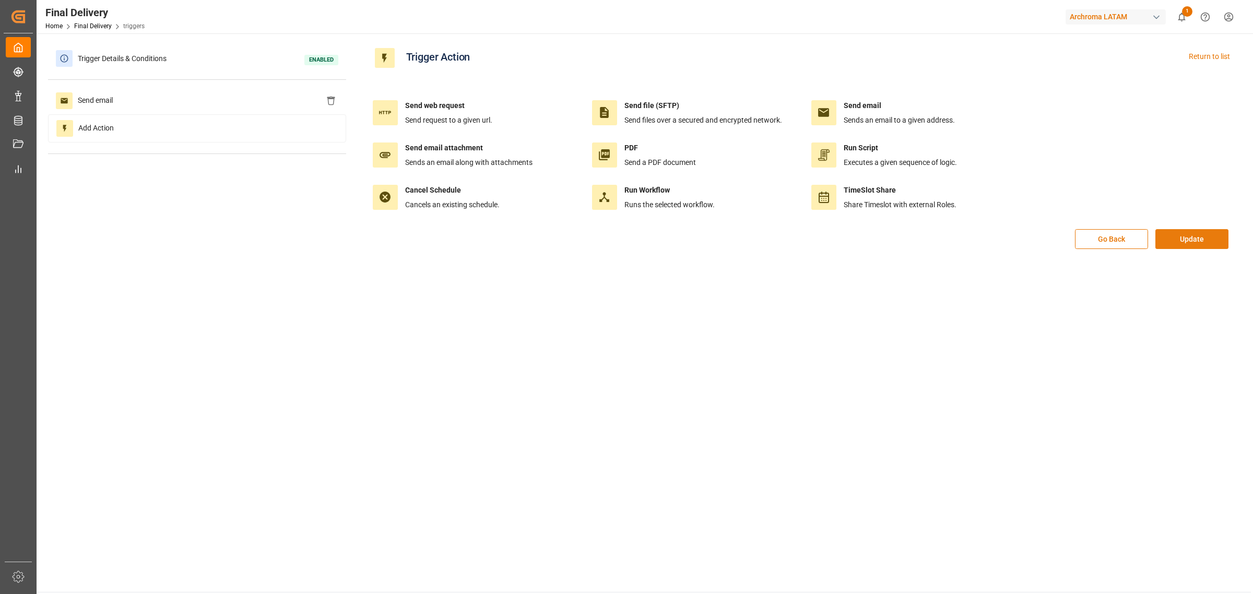
click at [1180, 239] on button "Update" at bounding box center [1191, 239] width 73 height 20
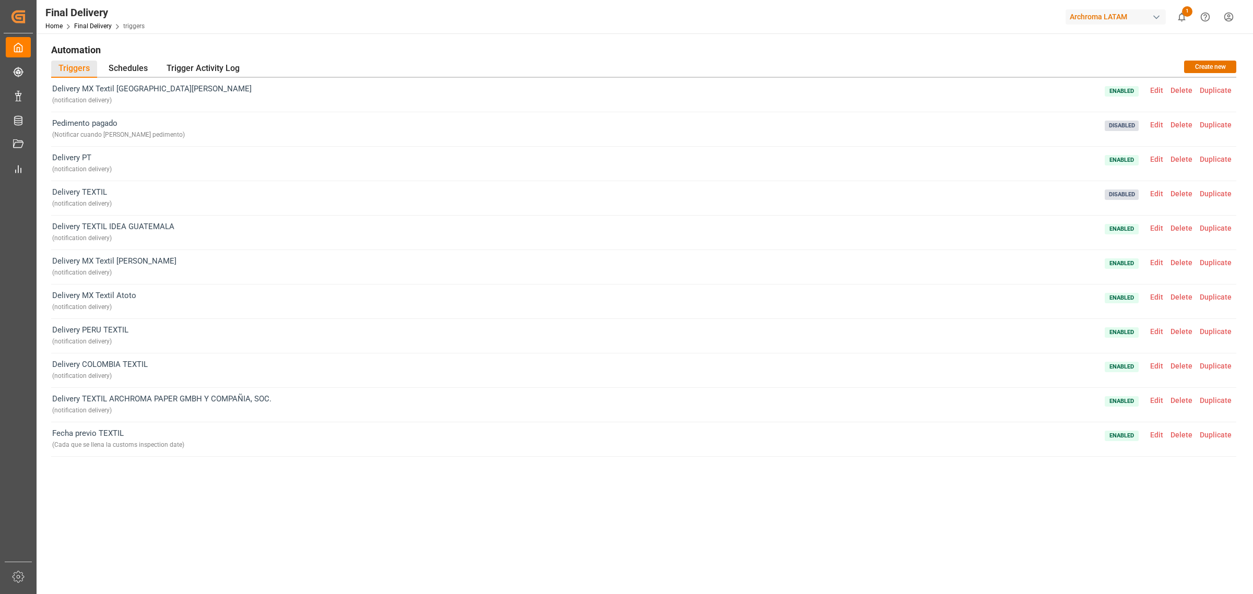
click at [1162, 226] on span "Edit" at bounding box center [1156, 228] width 20 height 8
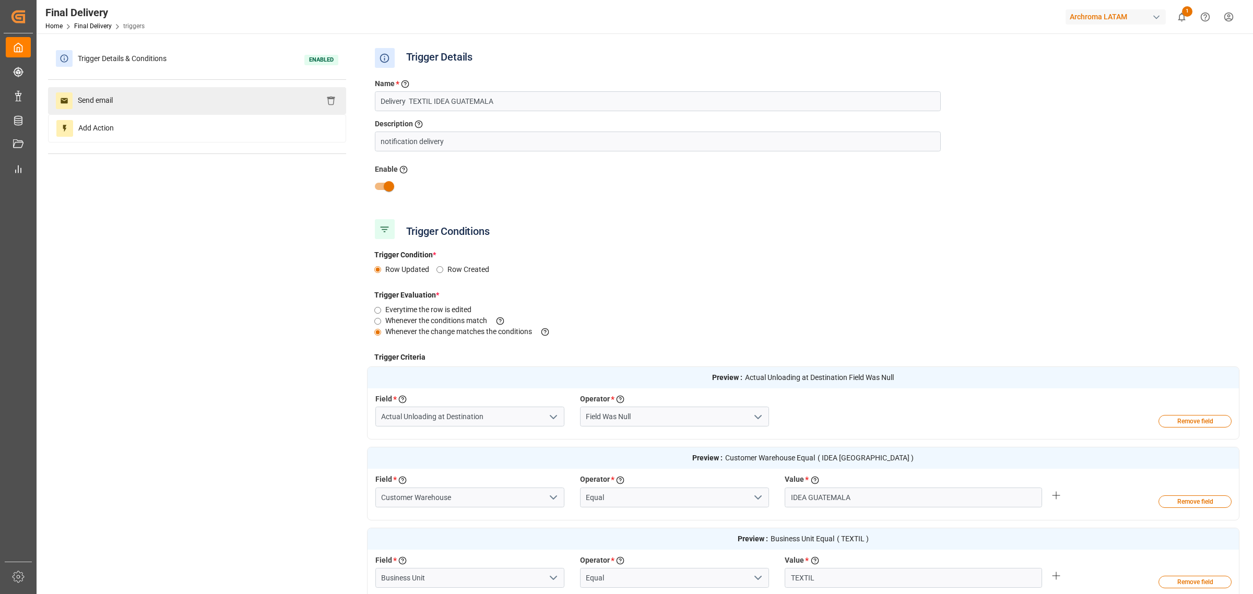
click at [196, 98] on div "Send email" at bounding box center [197, 100] width 298 height 27
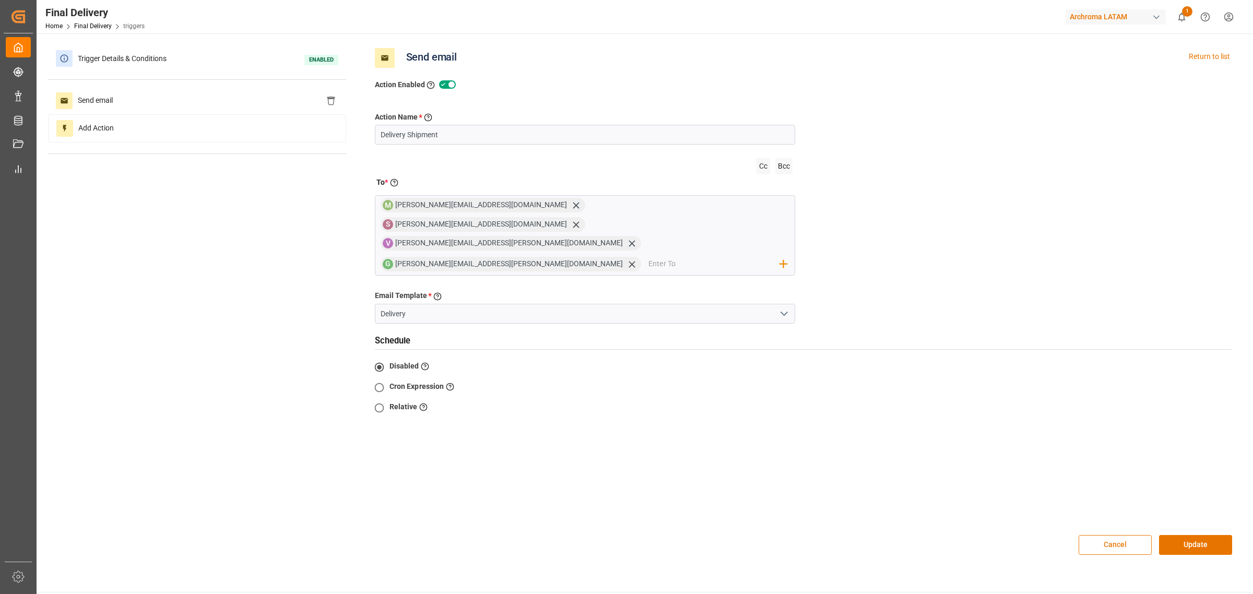
click at [1119, 535] on button "Cancel" at bounding box center [1115, 545] width 73 height 20
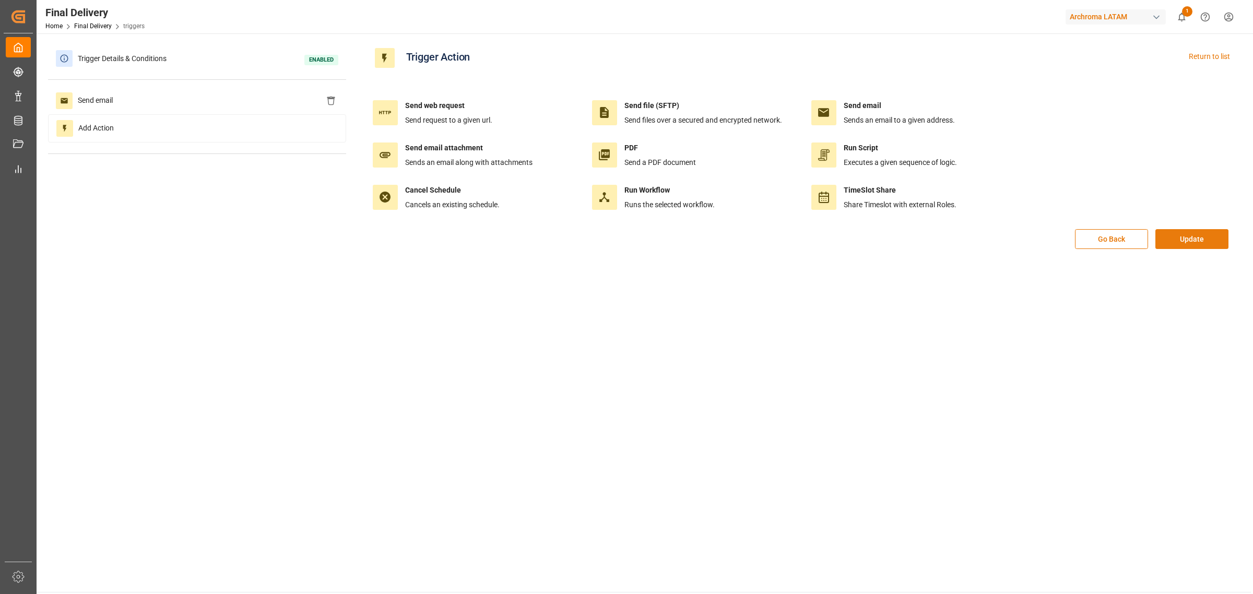
click at [1187, 245] on button "Update" at bounding box center [1191, 239] width 73 height 20
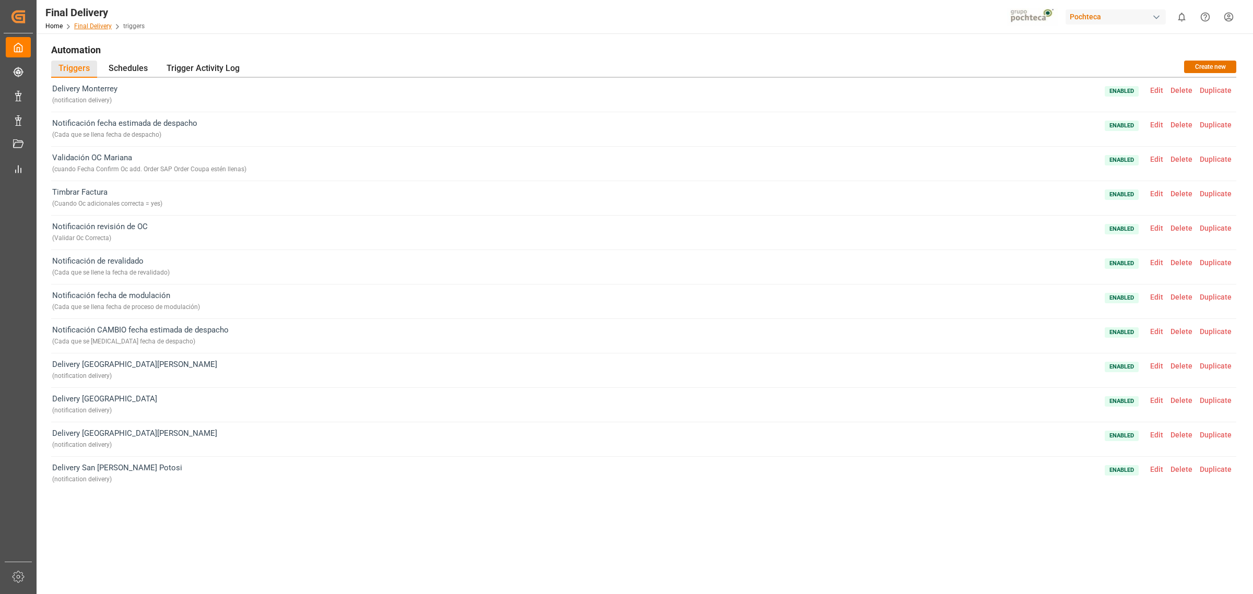
click at [100, 27] on link "Final Delivery" at bounding box center [93, 25] width 38 height 7
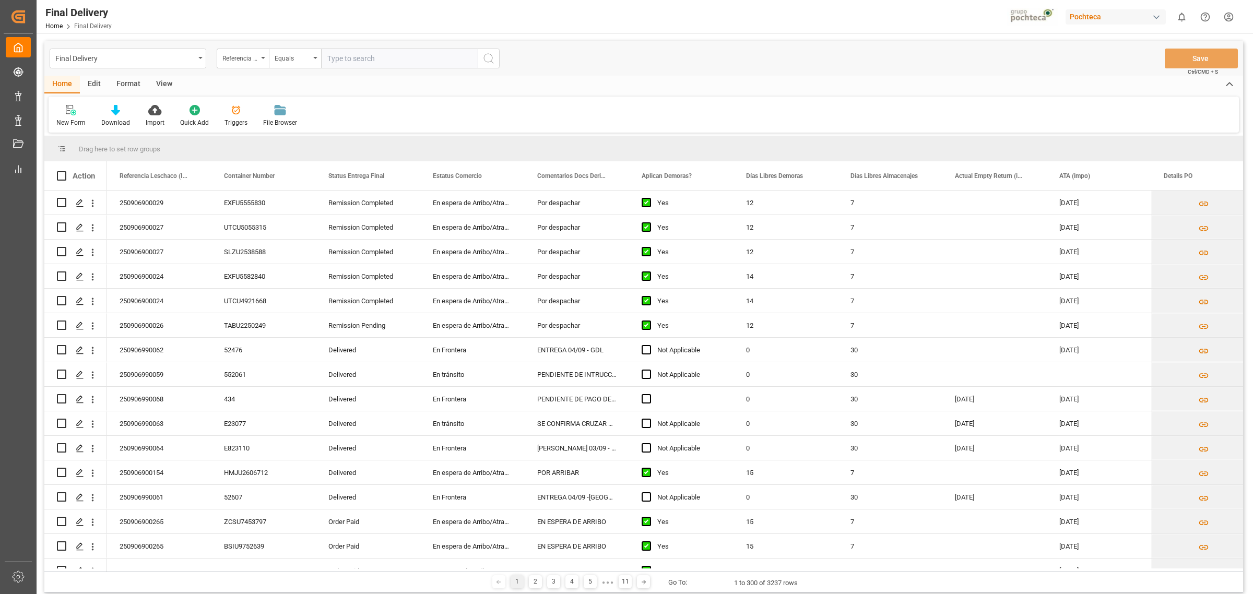
click at [94, 87] on div "Edit" at bounding box center [94, 85] width 29 height 18
click at [201, 102] on div "Bulk Edit Bulk Duplicate Bulk Delete Configuration Schema Edit" at bounding box center [644, 115] width 1190 height 36
click at [214, 115] on div "Configuration" at bounding box center [218, 115] width 55 height 23
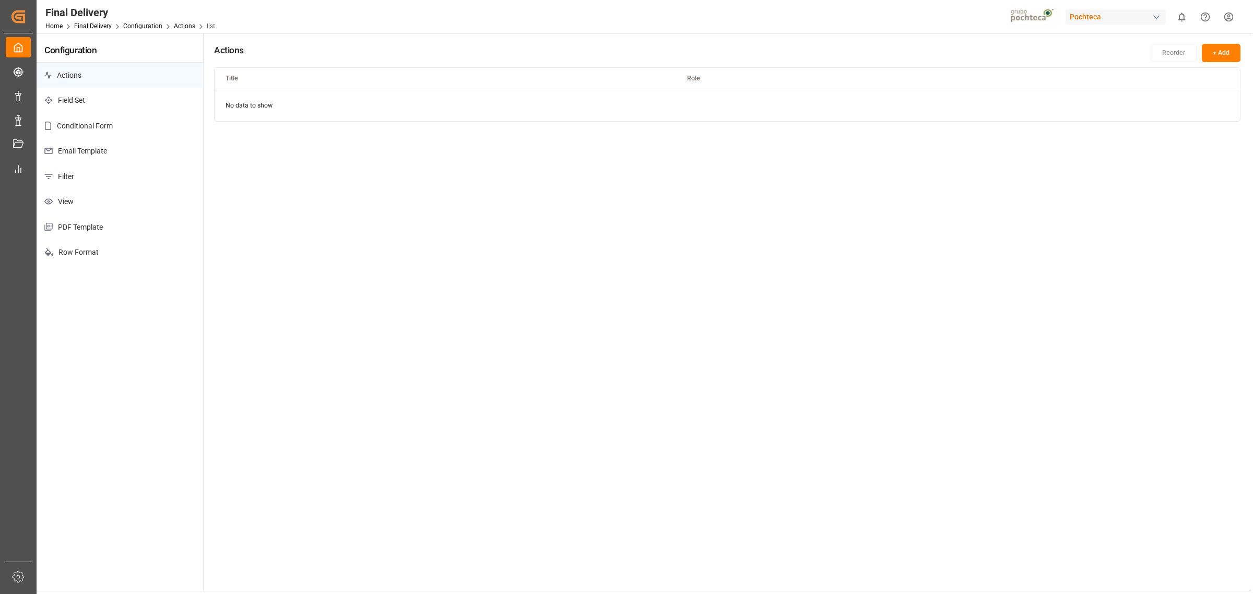
click at [110, 148] on p "Email Template" at bounding box center [120, 151] width 167 height 26
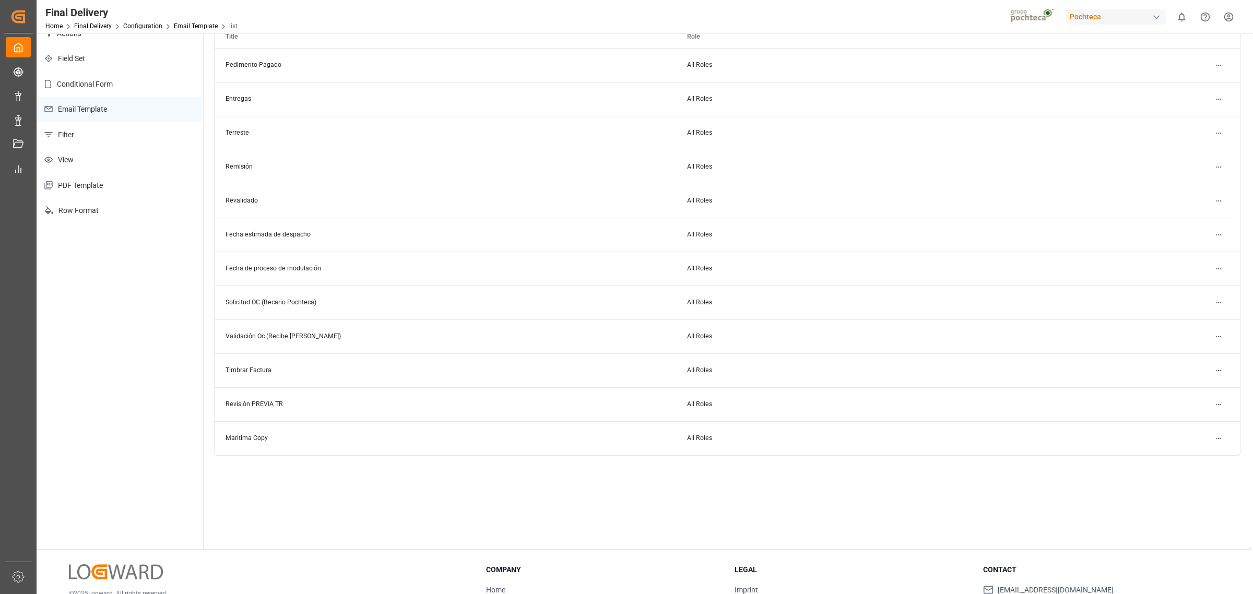
scroll to position [65, 0]
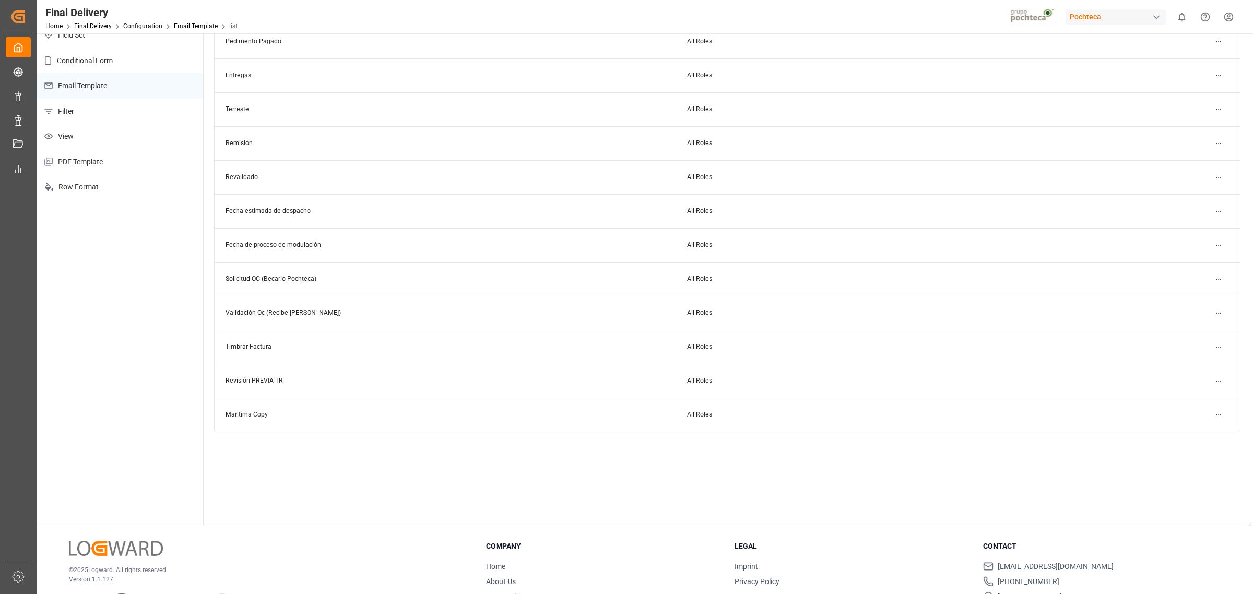
click at [1217, 247] on html "Created by potrace 1.15, written by Peter Selinger 2001-2017 Created by potrace…" at bounding box center [626, 297] width 1253 height 594
click at [1196, 269] on div "Edit" at bounding box center [1200, 266] width 54 height 15
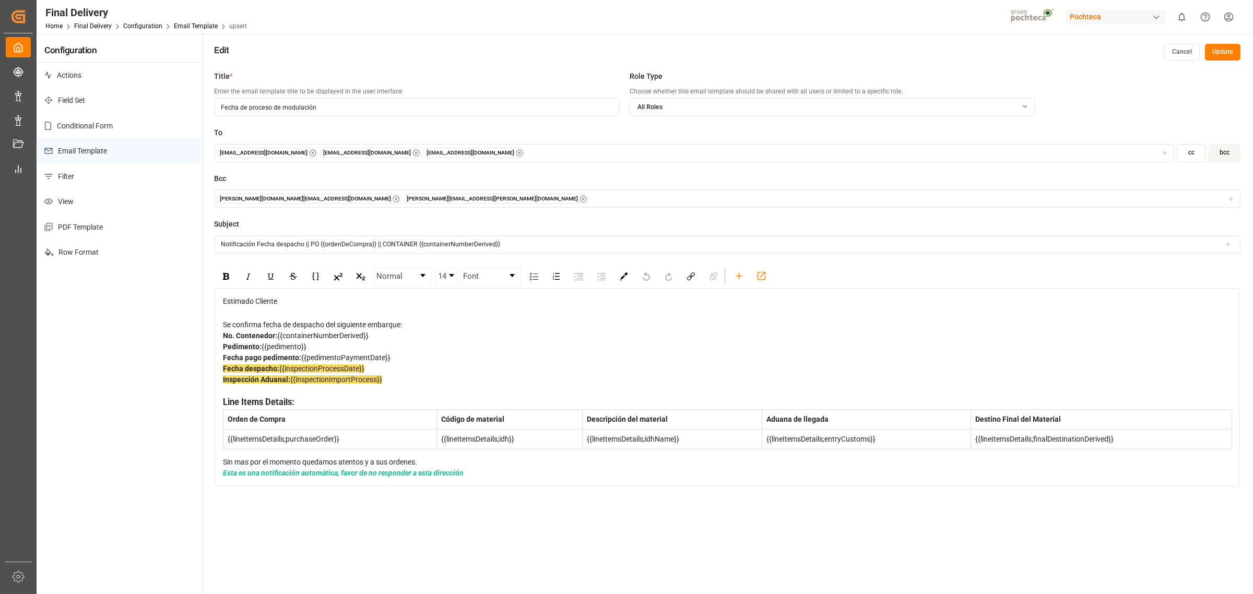
click at [376, 374] on div "Fecha despacho: {{inspectionProcessDate}} Inspección Aduanal: {{inspectionImpor…" at bounding box center [727, 379] width 1009 height 33
click at [369, 377] on div "Fecha despacho: {{inspectionProcessDate}} Inspección Aduanal: {{inspectionImpor…" at bounding box center [727, 379] width 1009 height 33
click at [739, 280] on icon "rdw-toolbar" at bounding box center [739, 275] width 11 height 11
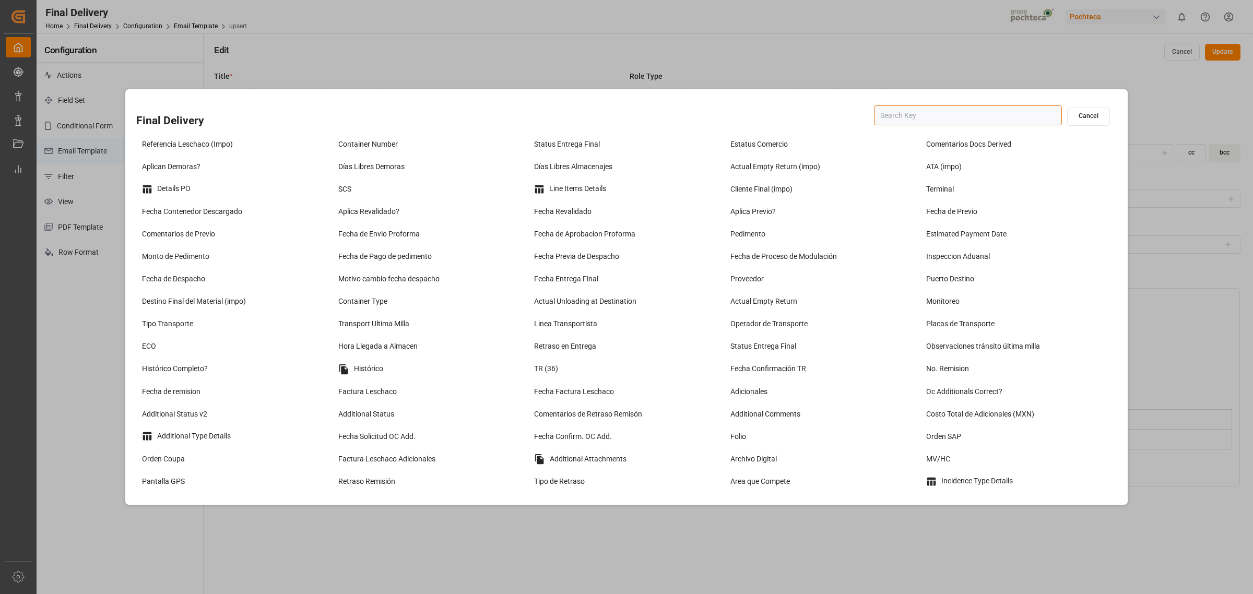
click at [921, 113] on input "text" at bounding box center [968, 115] width 188 height 20
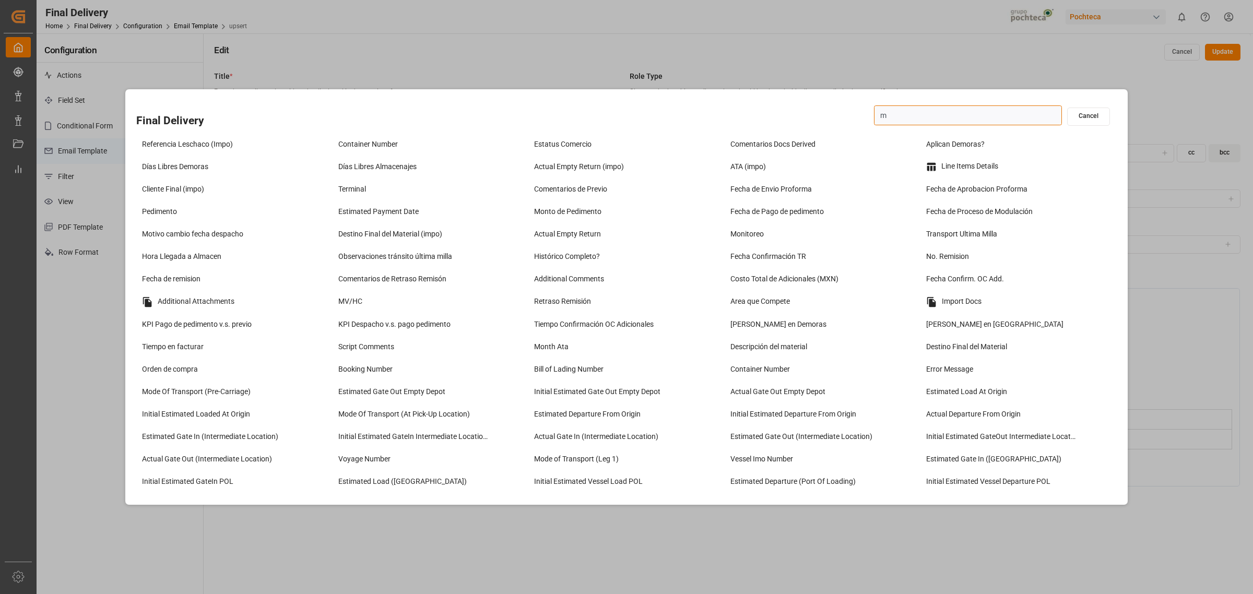
type input "mo"
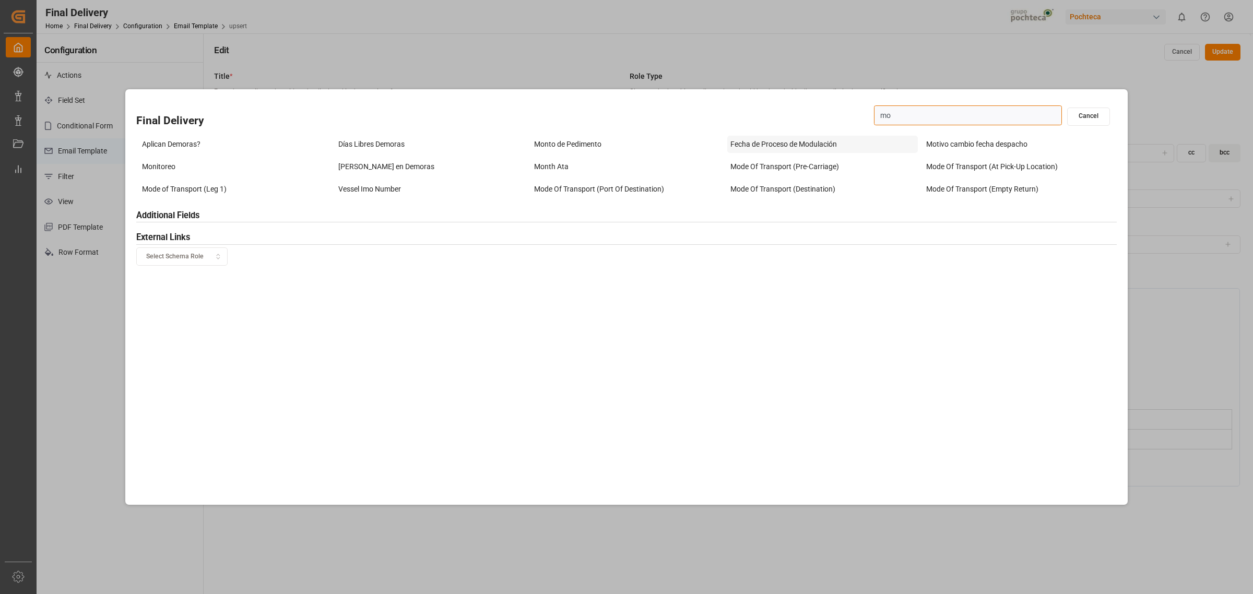
click at [808, 143] on div "Fecha de Proceso de Modulación" at bounding box center [822, 144] width 191 height 17
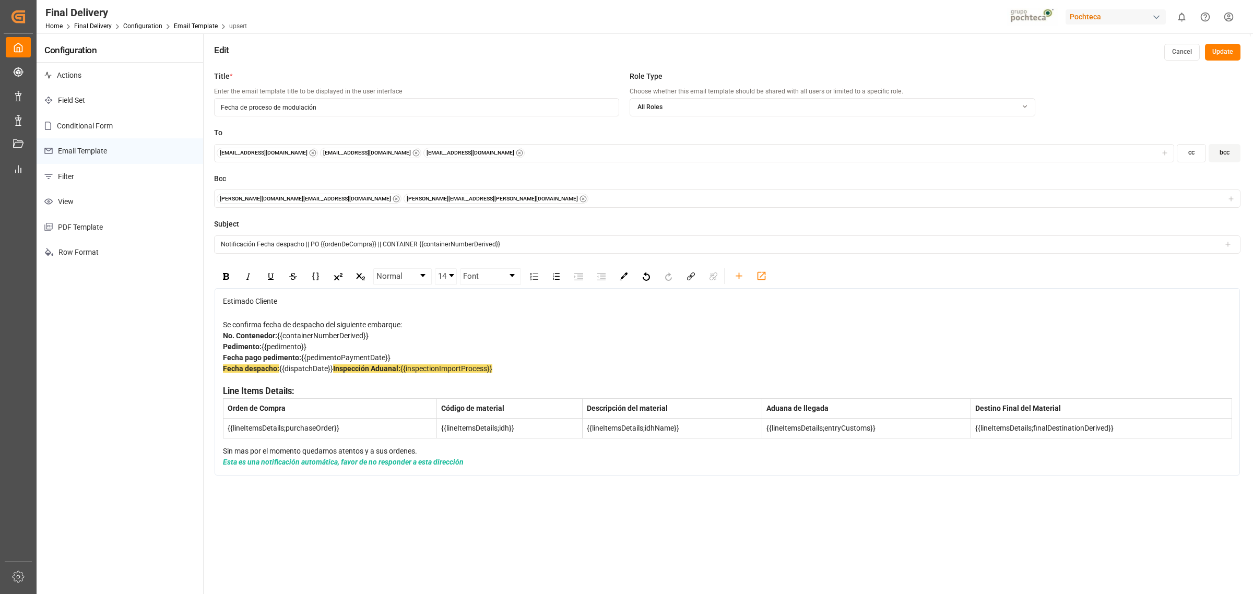
click at [1227, 55] on button "Update" at bounding box center [1223, 52] width 36 height 17
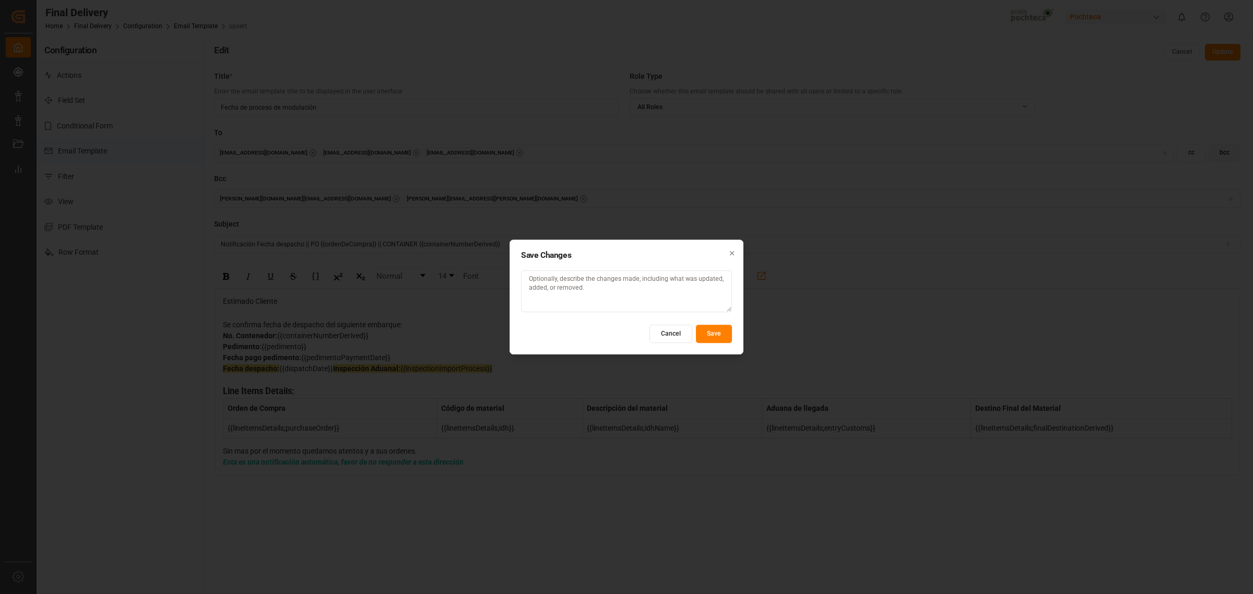
click at [717, 337] on button "Save" at bounding box center [714, 334] width 36 height 18
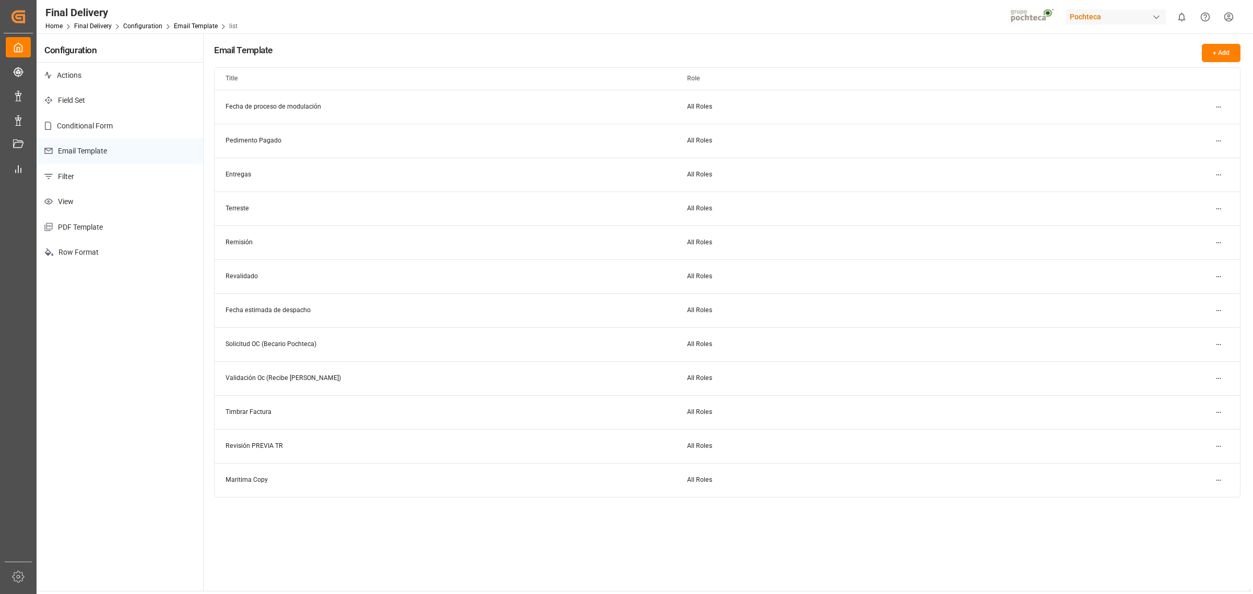
click at [1220, 313] on html "Created by potrace 1.15, written by Peter Selinger 2001-2017 Created by potrace…" at bounding box center [626, 297] width 1253 height 594
click at [1201, 325] on div "Edit" at bounding box center [1200, 331] width 54 height 15
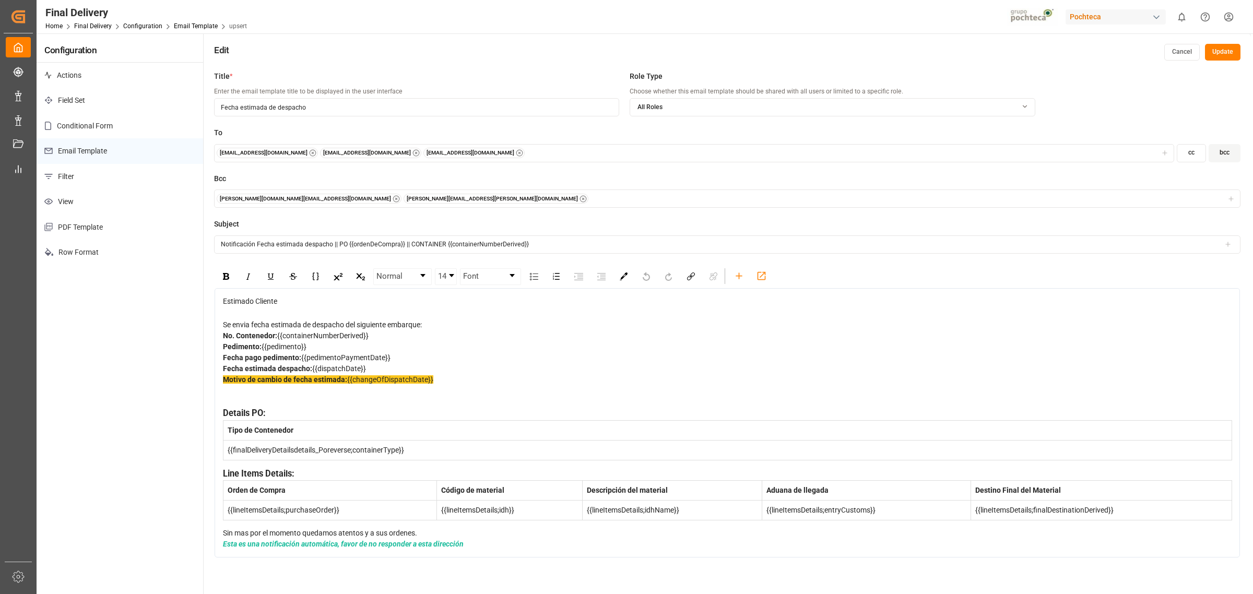
click at [380, 374] on div "Fecha estimada despacho: {{dispatchDate}}" at bounding box center [727, 368] width 1009 height 11
click at [737, 275] on icon "rdw-toolbar" at bounding box center [739, 275] width 11 height 11
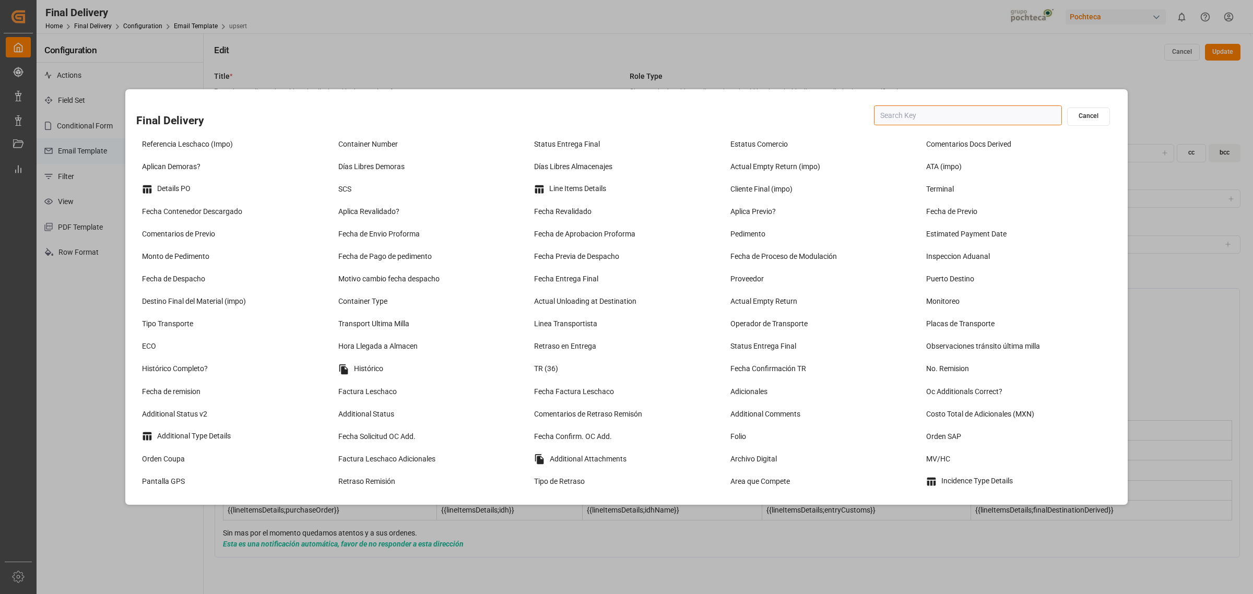
click at [892, 119] on input "text" at bounding box center [968, 115] width 188 height 20
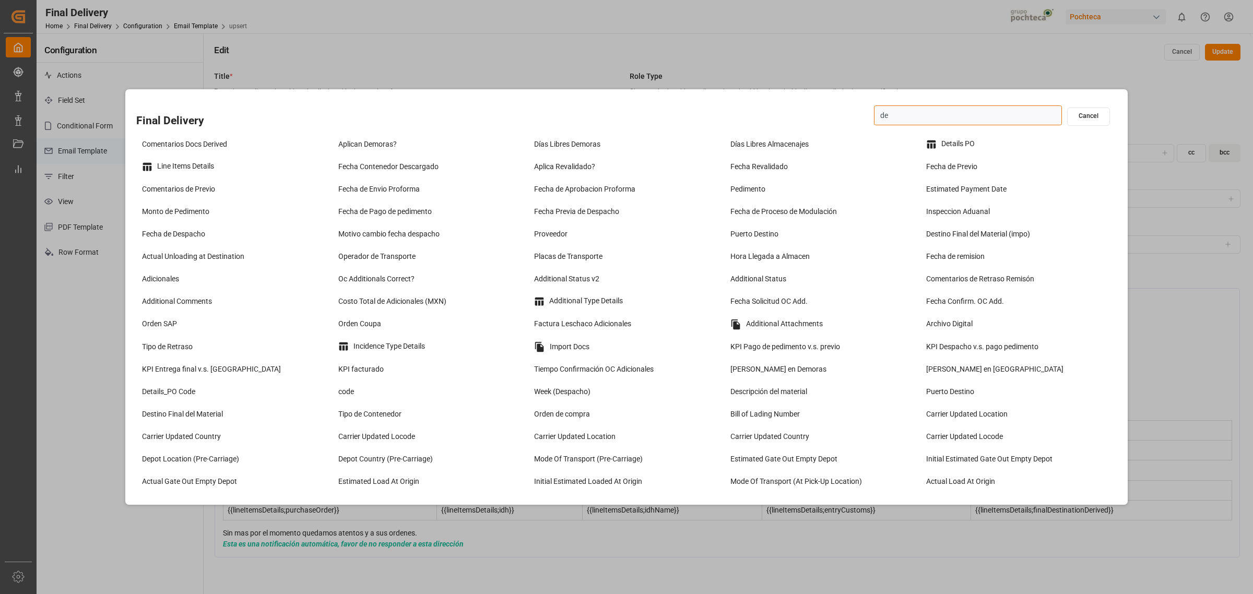
type input "des"
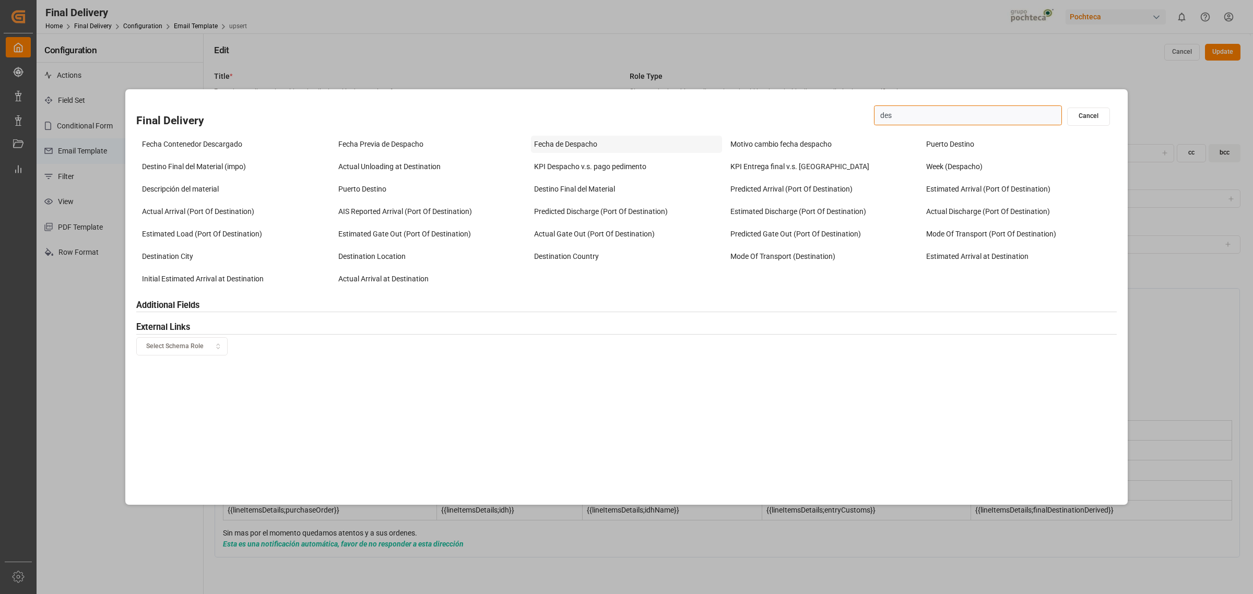
click at [593, 149] on div "Fecha de Despacho" at bounding box center [626, 144] width 191 height 17
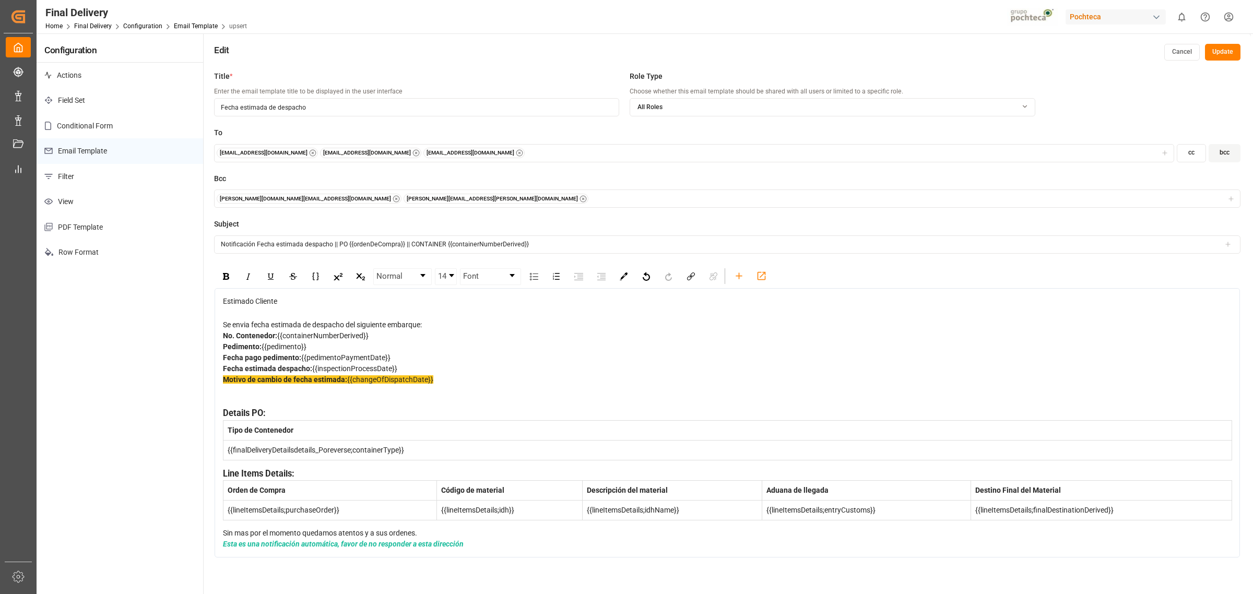
click at [405, 374] on div "Fecha estimada despacho: {{inspectionProcessDate}}" at bounding box center [727, 368] width 1009 height 11
click at [1222, 56] on button "Update" at bounding box center [1223, 52] width 36 height 17
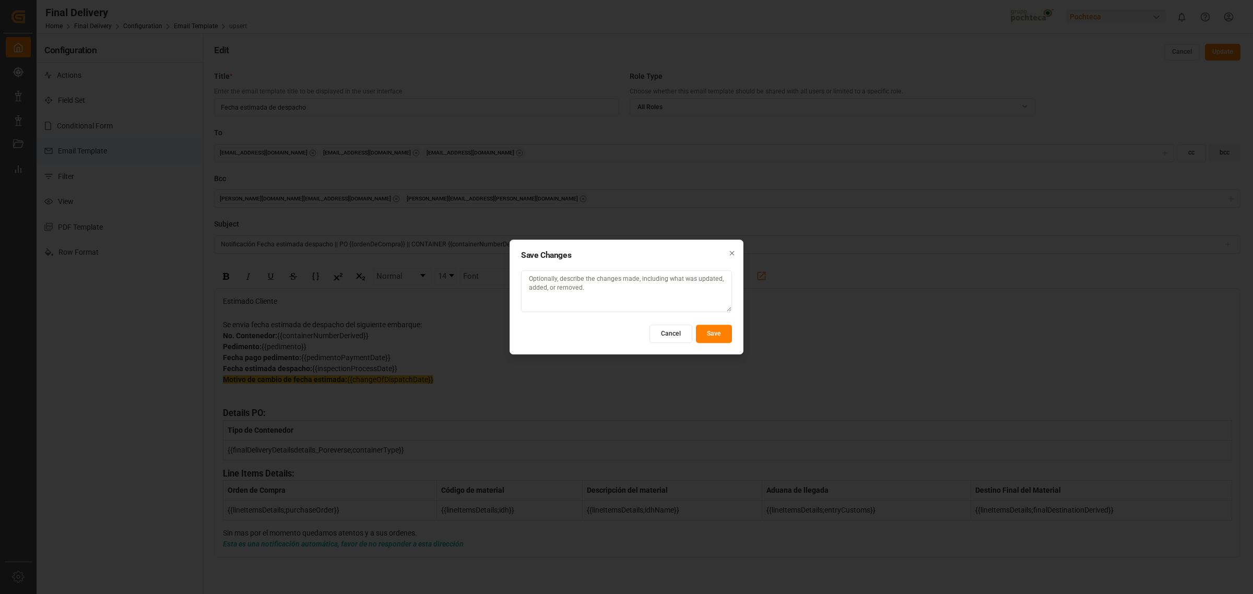
click at [712, 336] on button "Save" at bounding box center [714, 334] width 36 height 18
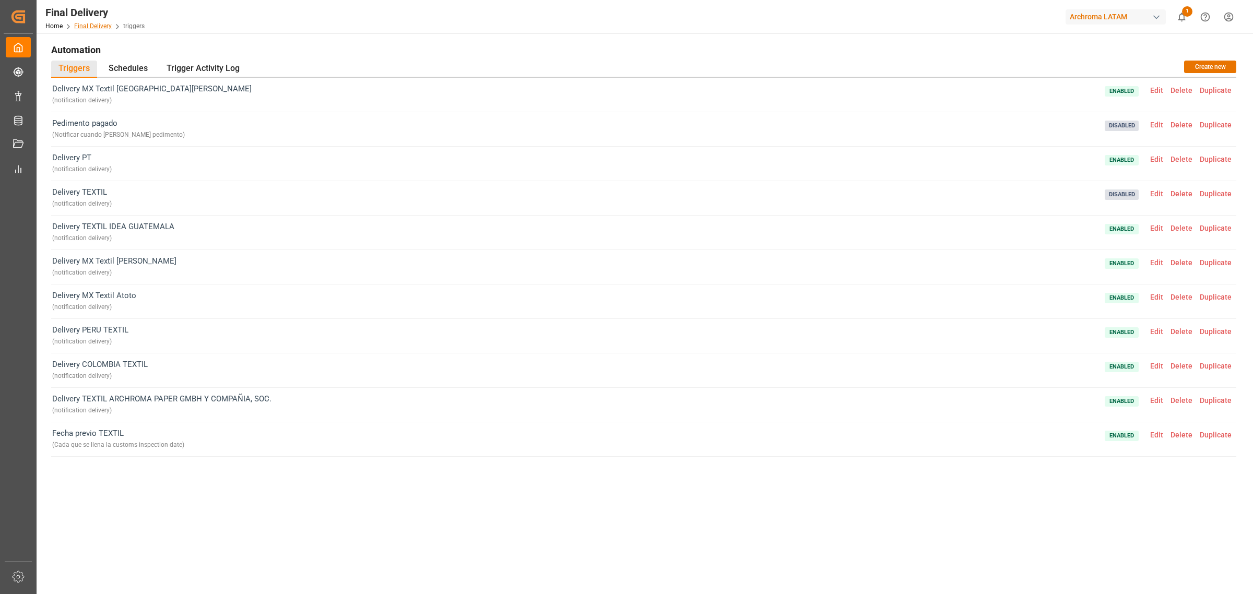
click at [105, 27] on link "Final Delivery" at bounding box center [93, 25] width 38 height 7
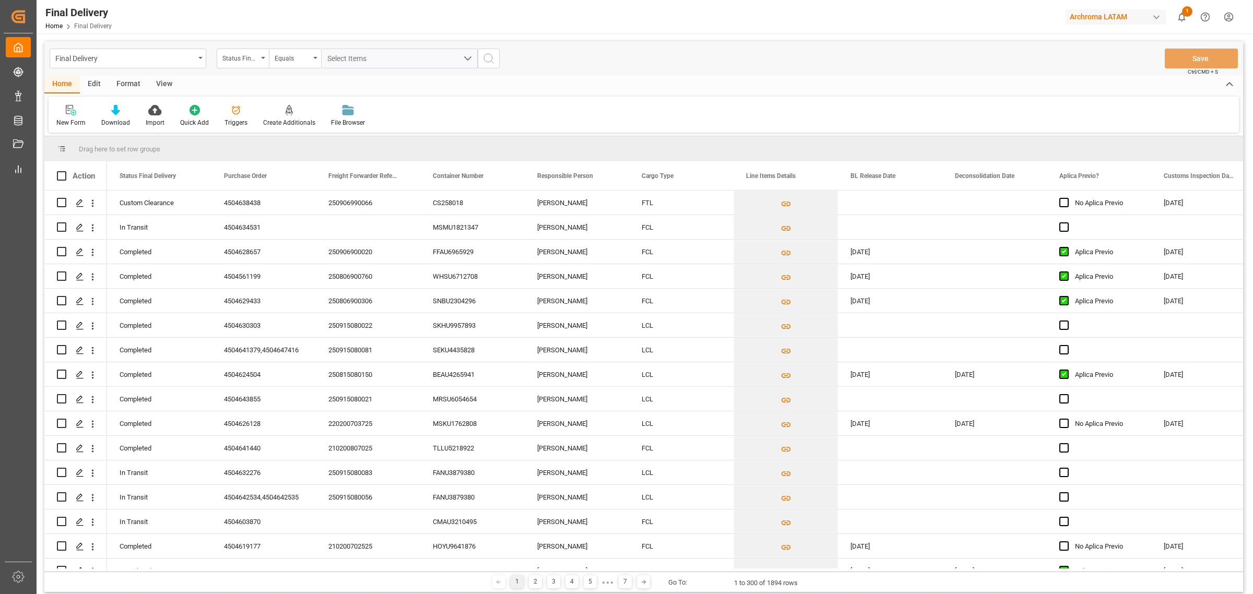
click at [95, 80] on div "Edit" at bounding box center [94, 85] width 29 height 18
click at [222, 113] on div at bounding box center [215, 109] width 39 height 11
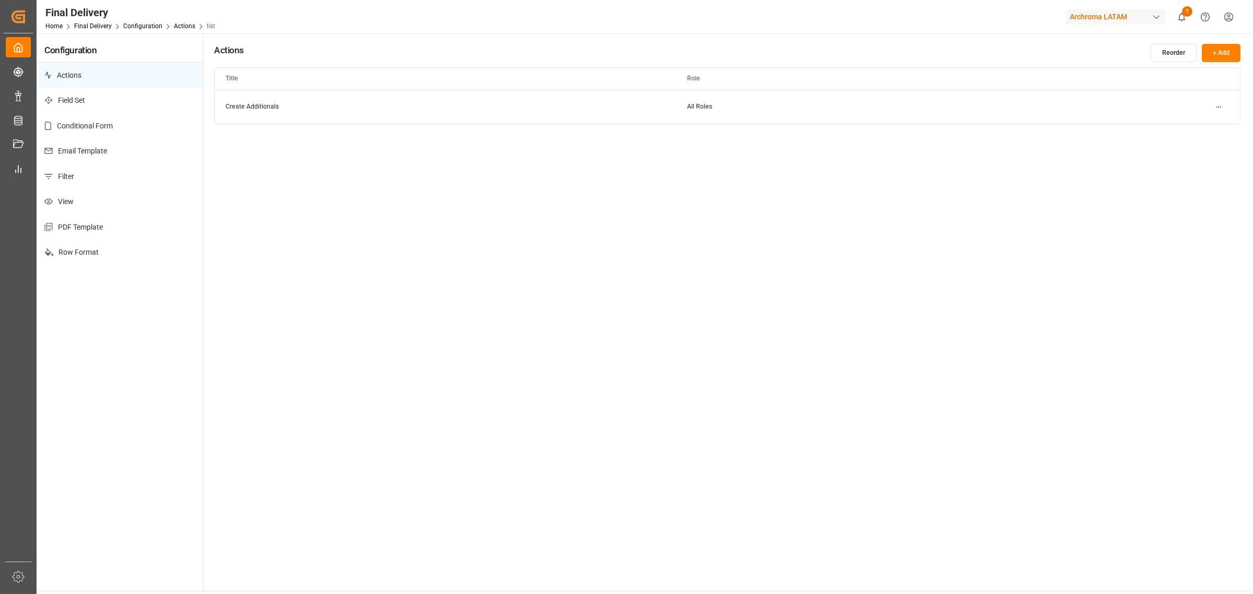
click at [162, 152] on p "Email Template" at bounding box center [120, 151] width 167 height 26
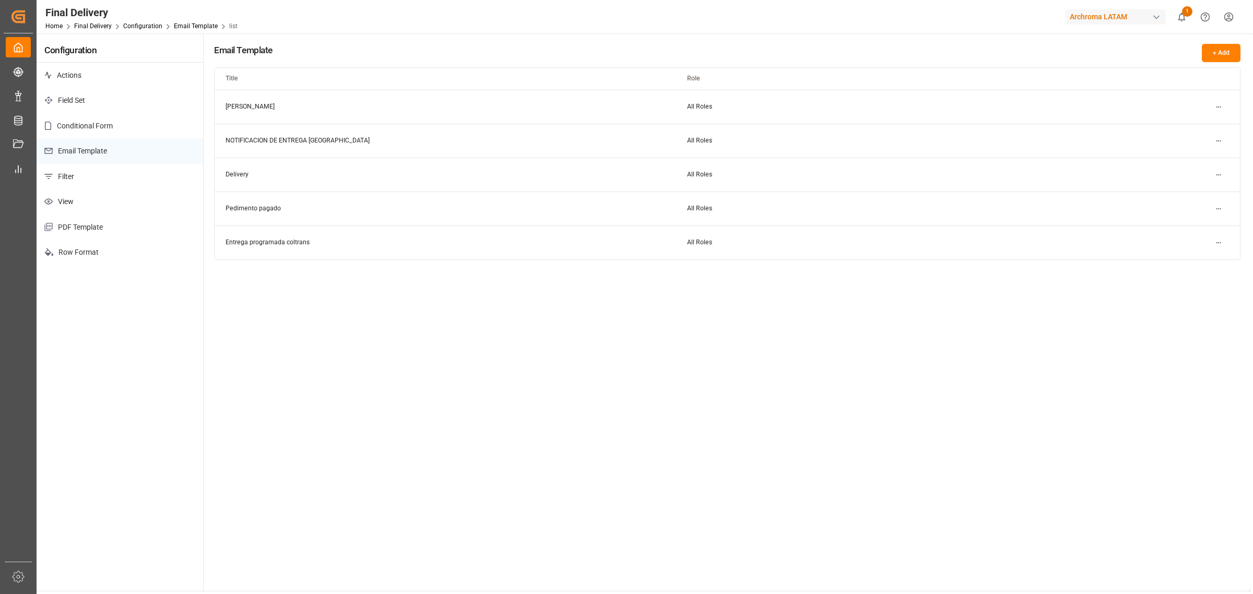
click at [740, 434] on div "Email Template + Add Title Role Fecha Previo All Roles NOTIFICACION DE ENTREGA …" at bounding box center [727, 312] width 1047 height 558
click at [1221, 103] on html "Created by potrace 1.15, written by Peter Selinger 2001-2017 Created by potrace…" at bounding box center [626, 297] width 1253 height 594
click at [1220, 121] on div "Edit" at bounding box center [1200, 128] width 54 height 15
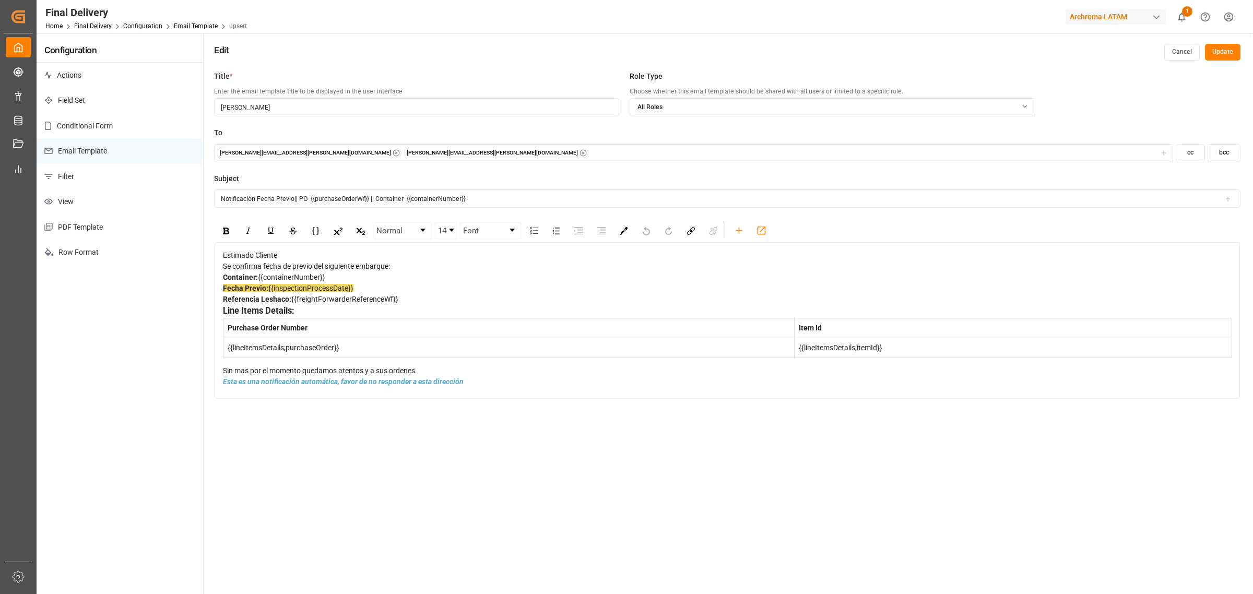
click at [455, 272] on div "Se confirma fecha de previo del siguiente embarque:" at bounding box center [727, 266] width 1009 height 11
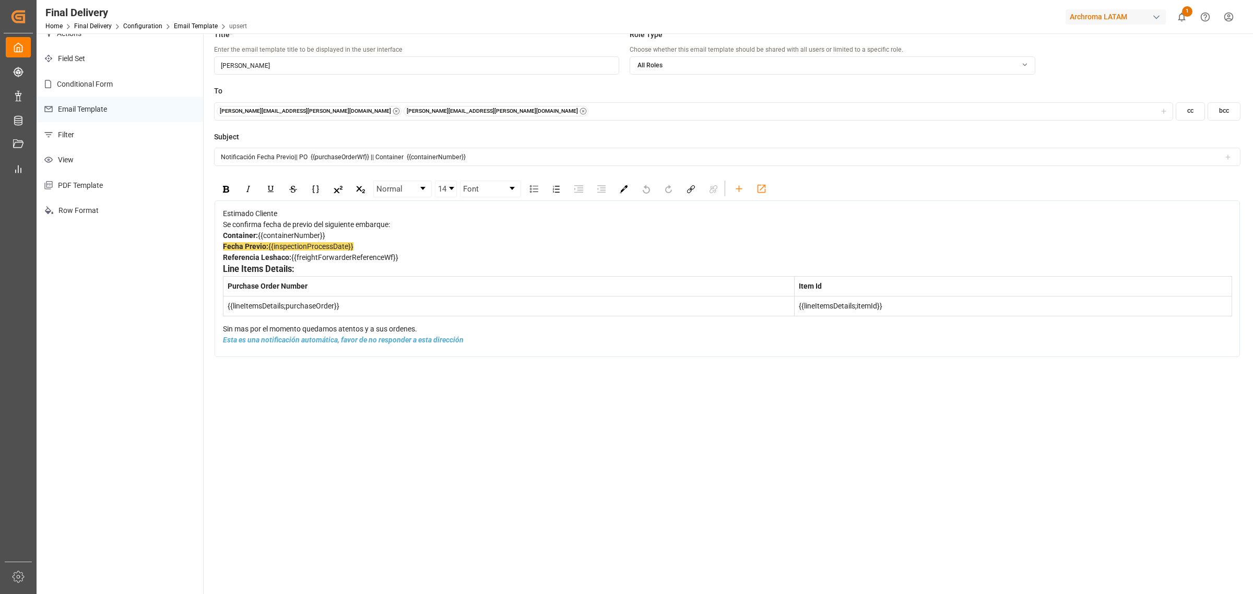
scroll to position [65, 0]
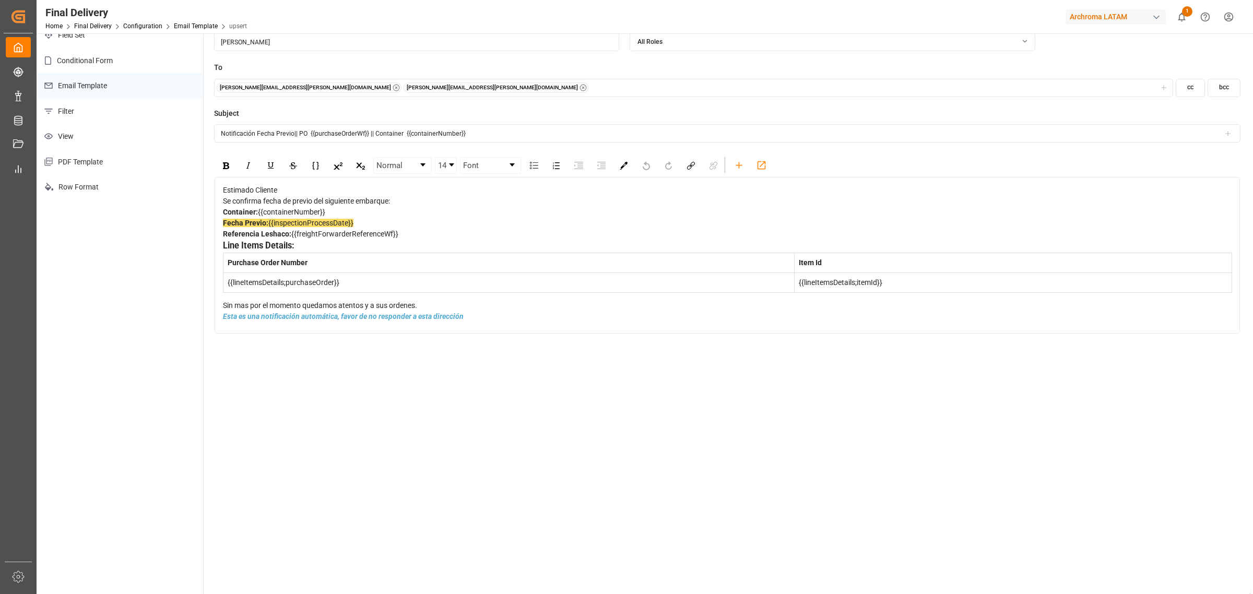
click at [318, 253] on div "Line Items Details:" at bounding box center [727, 246] width 1009 height 13
click at [221, 290] on div "Estimado Cliente Se confirma fecha de previo del siguiente embarque: Container:…" at bounding box center [727, 255] width 1025 height 157
click at [222, 322] on div "Estimado Cliente Se confirma fecha de previo del siguiente embarque: Container:…" at bounding box center [727, 253] width 1010 height 137
click at [236, 322] on div "Estimado Cliente Se confirma fecha de previo del siguiente embarque: Container:…" at bounding box center [727, 253] width 1009 height 137
click at [222, 322] on div "Estimado Cliente Se confirma fecha de previo del siguiente embarque: Container:…" at bounding box center [727, 253] width 1010 height 137
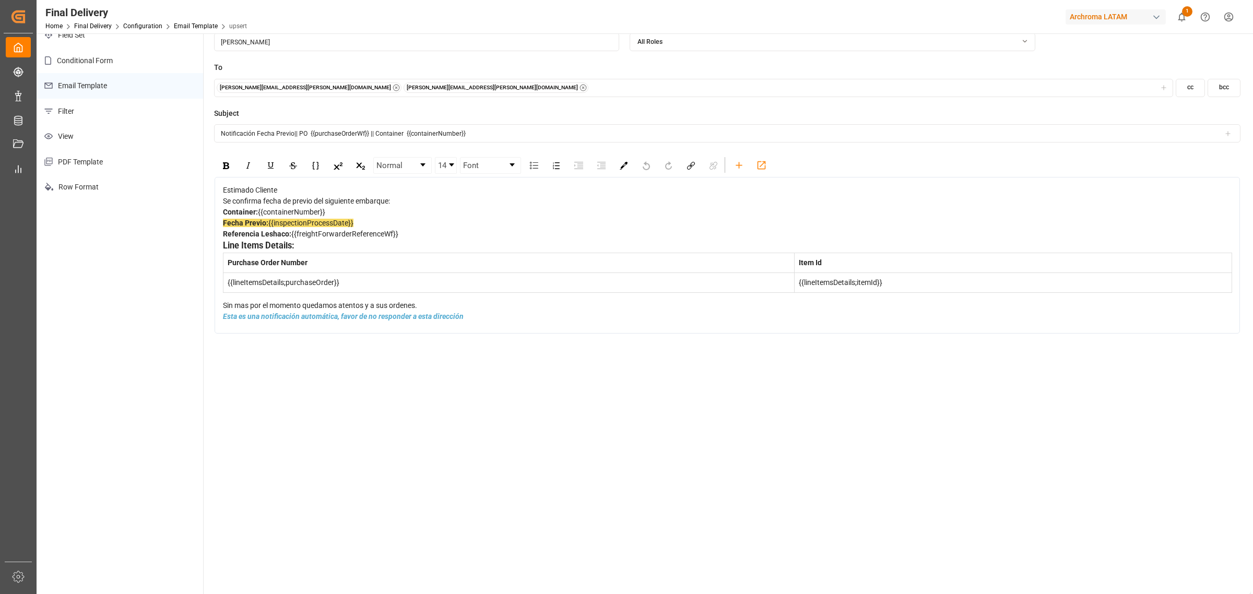
click at [223, 310] on span "Sin mas por el momento quedamos atentos y a sus ordenes." at bounding box center [320, 305] width 194 height 8
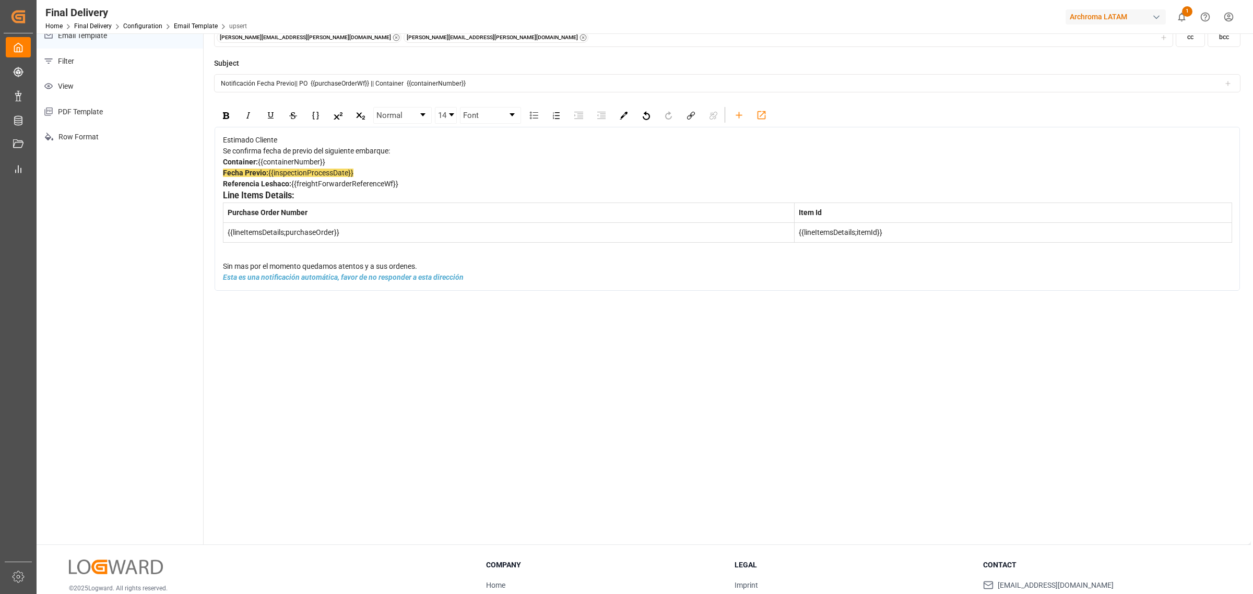
scroll to position [117, 0]
click at [226, 268] on span "Sin mas por el momento quedamos atentos y a sus ordenes." at bounding box center [320, 264] width 194 height 8
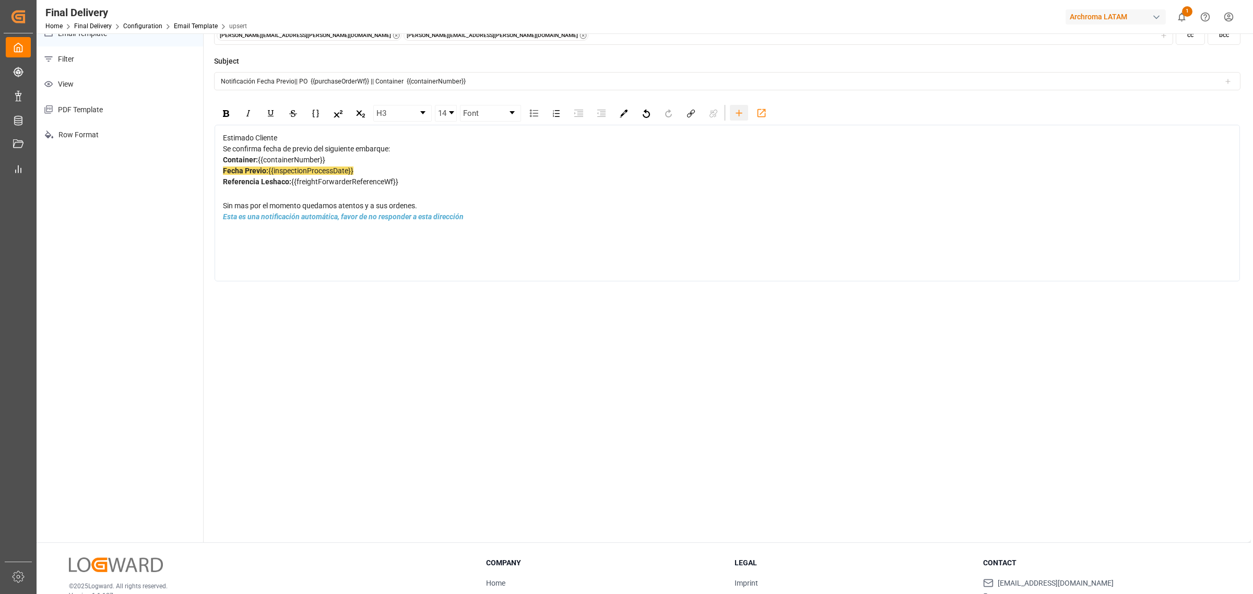
click at [739, 108] on icon "rdw-toolbar" at bounding box center [739, 113] width 11 height 11
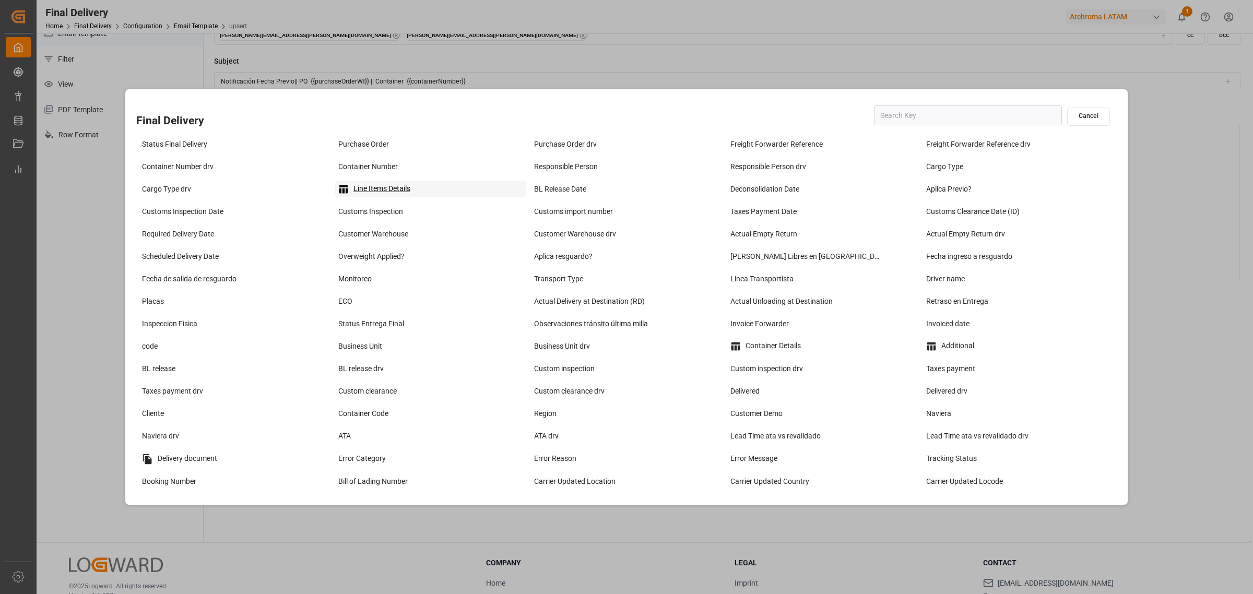
click at [398, 182] on div "Line Items Details" at bounding box center [430, 189] width 191 height 17
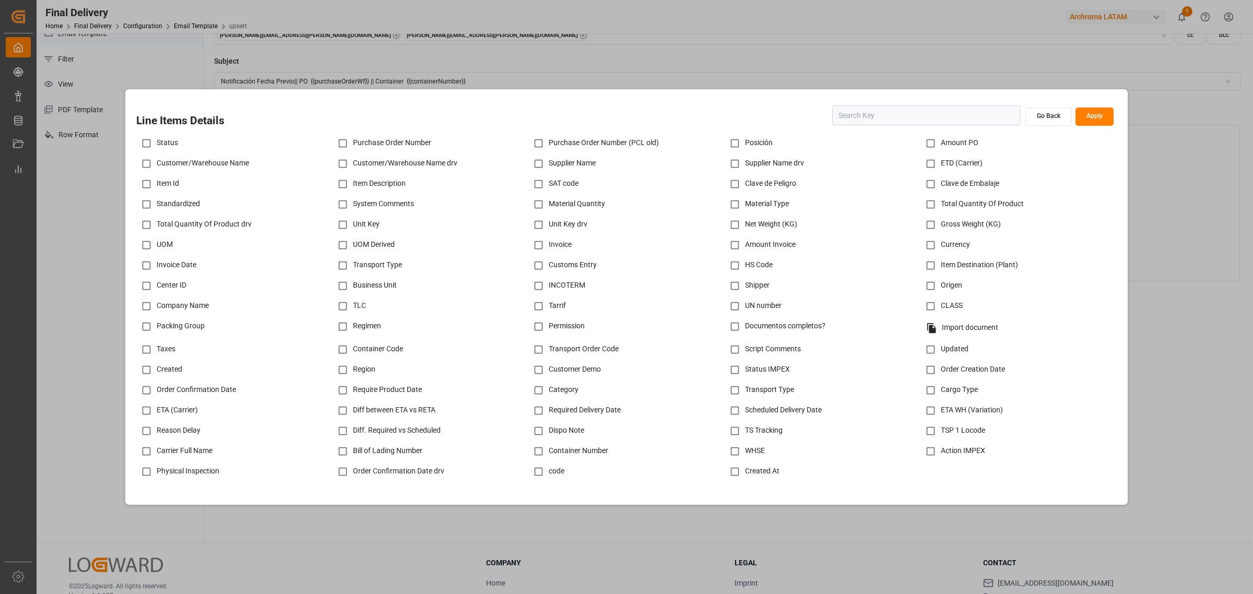
click at [352, 144] on input "checkbox" at bounding box center [343, 143] width 20 height 20
checkbox input "true"
click at [163, 182] on div "Item Id" at bounding box center [234, 184] width 196 height 20
click at [149, 183] on input "checkbox" at bounding box center [146, 184] width 20 height 20
checkbox input "true"
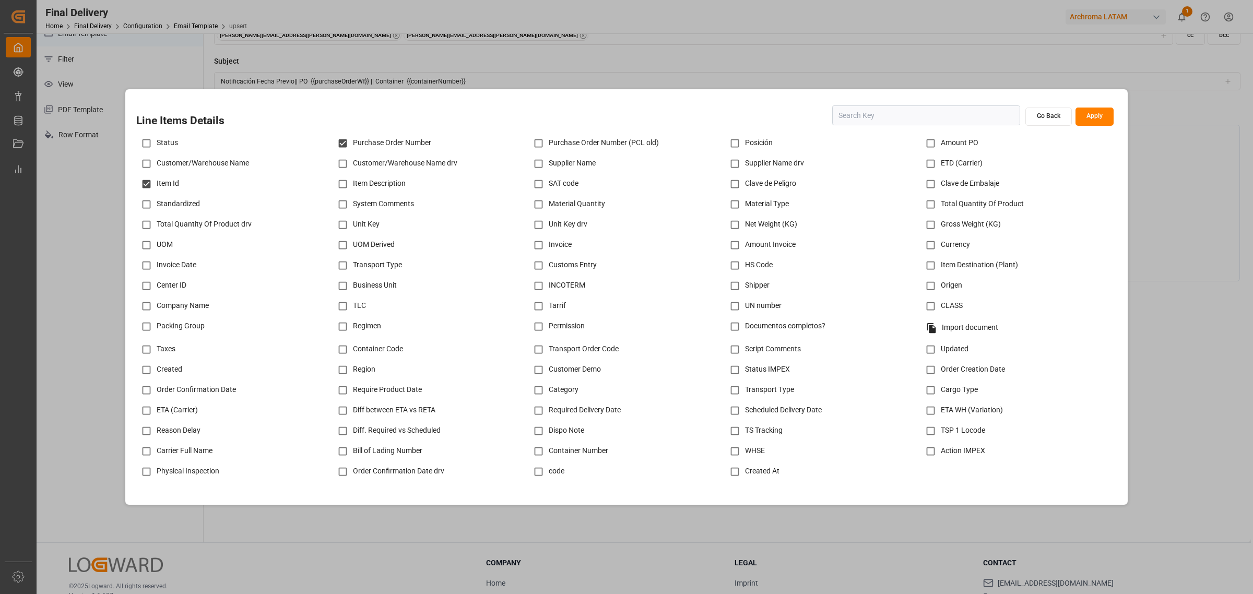
click at [342, 184] on input "checkbox" at bounding box center [343, 184] width 20 height 20
checkbox input "true"
click at [1092, 116] on button "Apply" at bounding box center [1094, 117] width 38 height 18
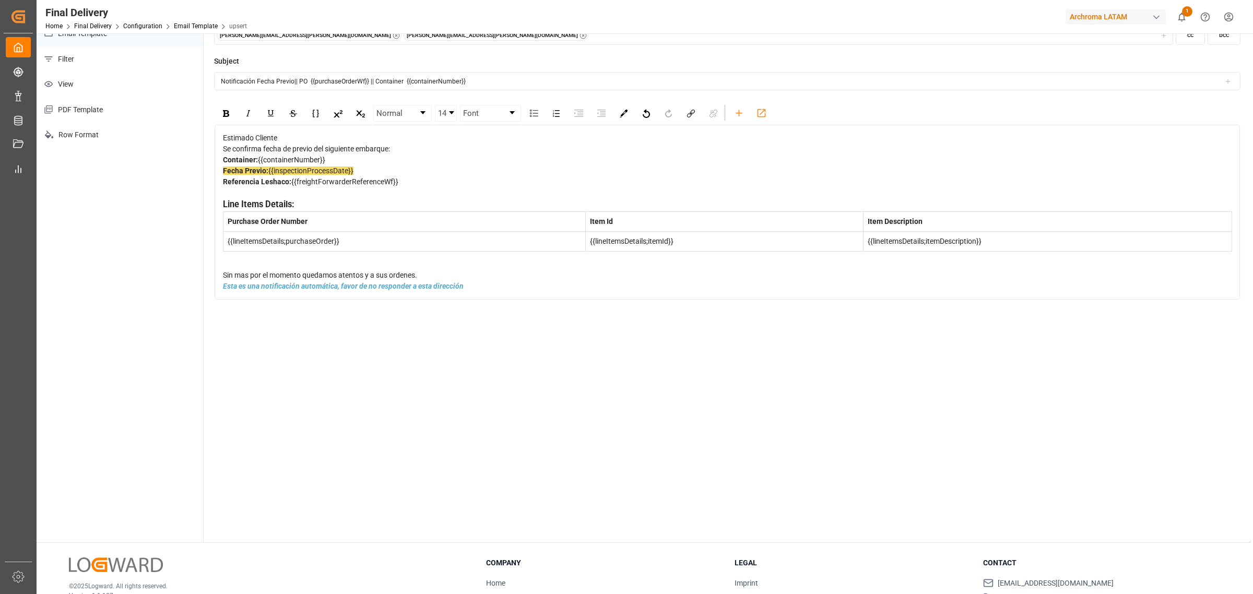
scroll to position [0, 0]
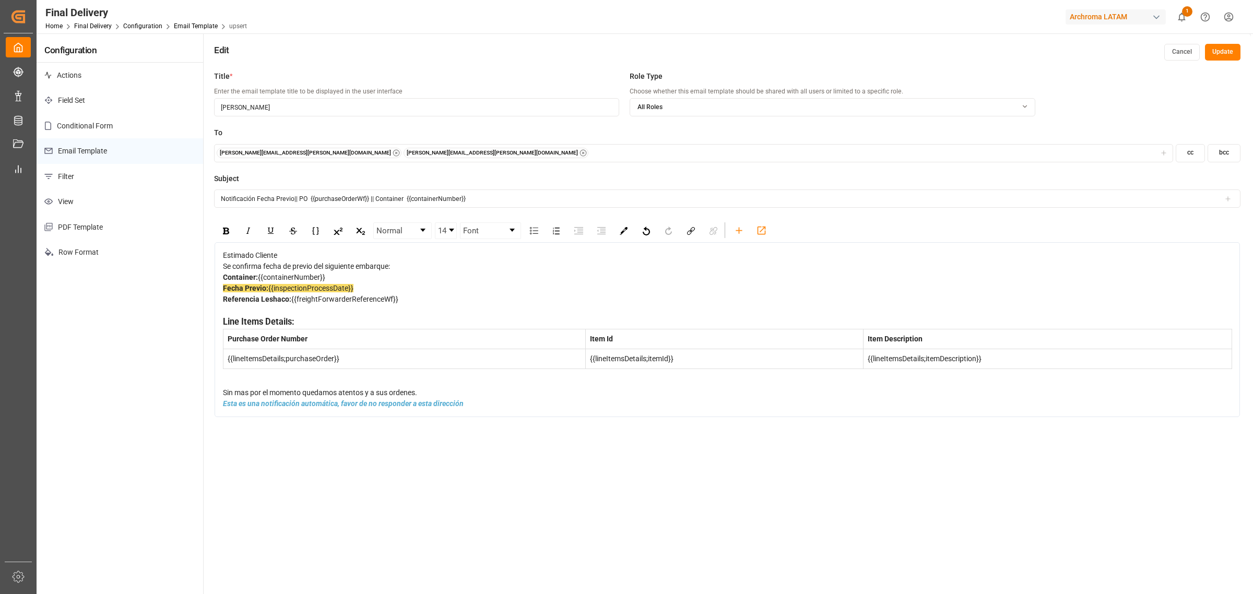
click at [1219, 56] on button "Update" at bounding box center [1223, 52] width 36 height 17
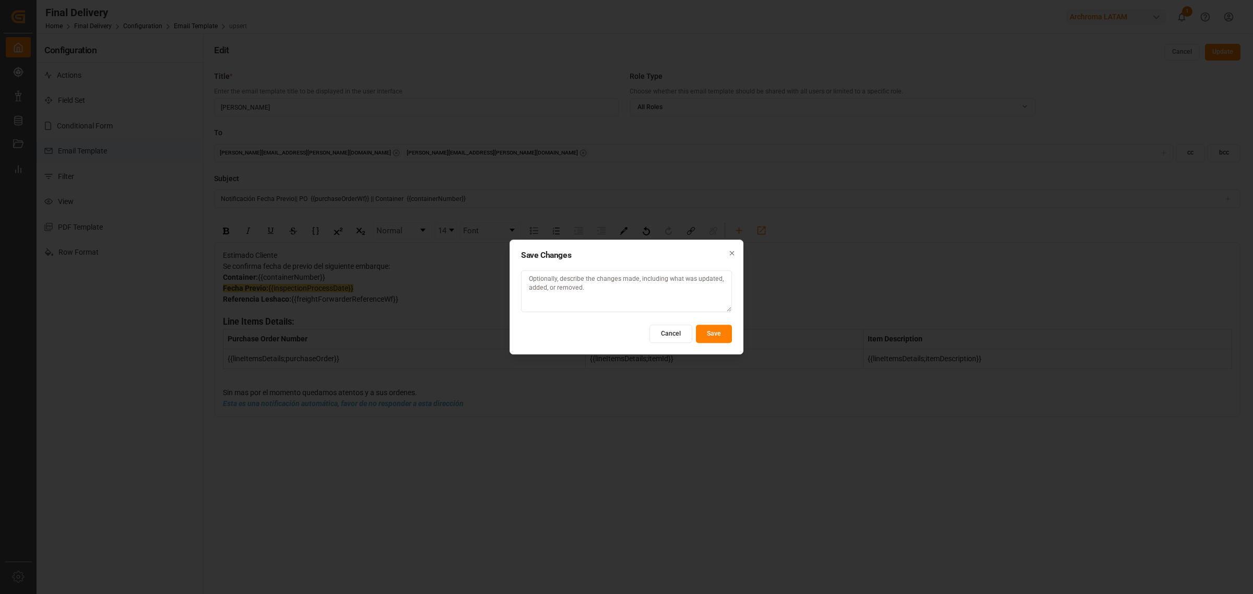
click at [724, 338] on button "Save" at bounding box center [714, 334] width 36 height 18
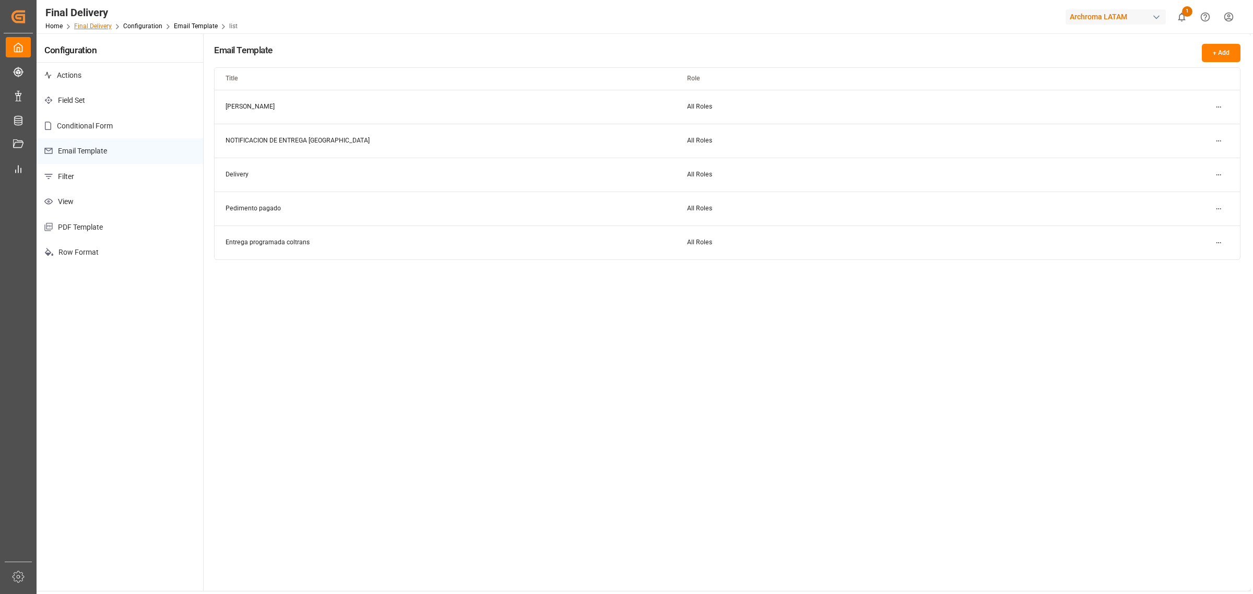
click at [102, 27] on link "Final Delivery" at bounding box center [93, 25] width 38 height 7
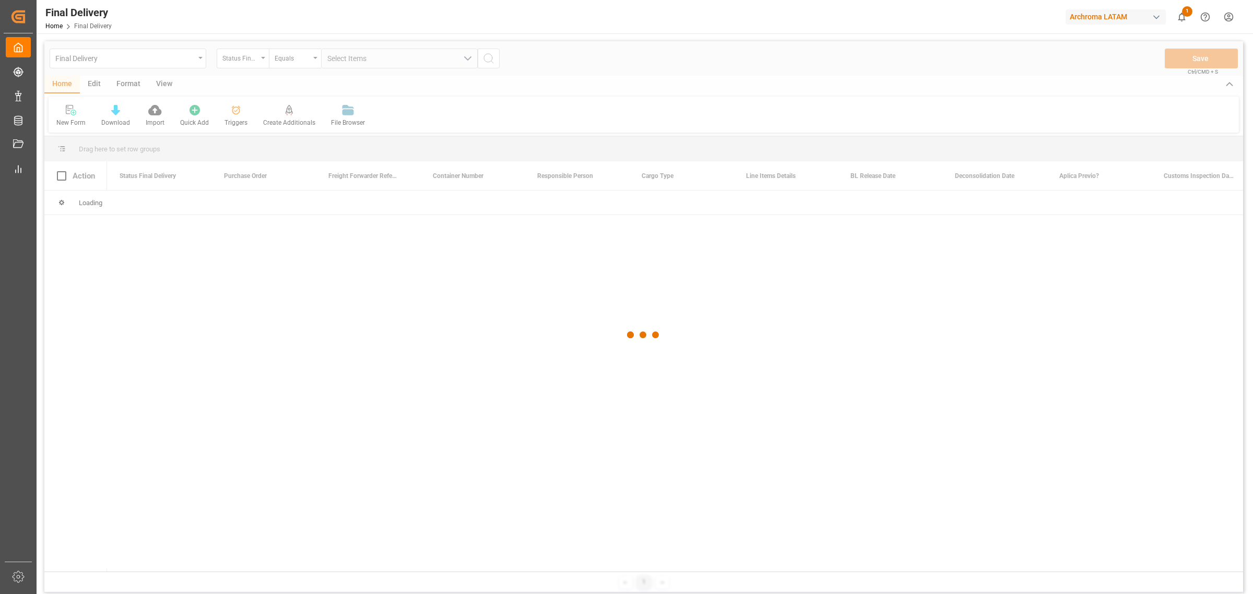
click at [171, 61] on div at bounding box center [643, 335] width 1199 height 588
click at [185, 58] on div at bounding box center [643, 335] width 1199 height 588
click at [189, 58] on div at bounding box center [643, 335] width 1199 height 588
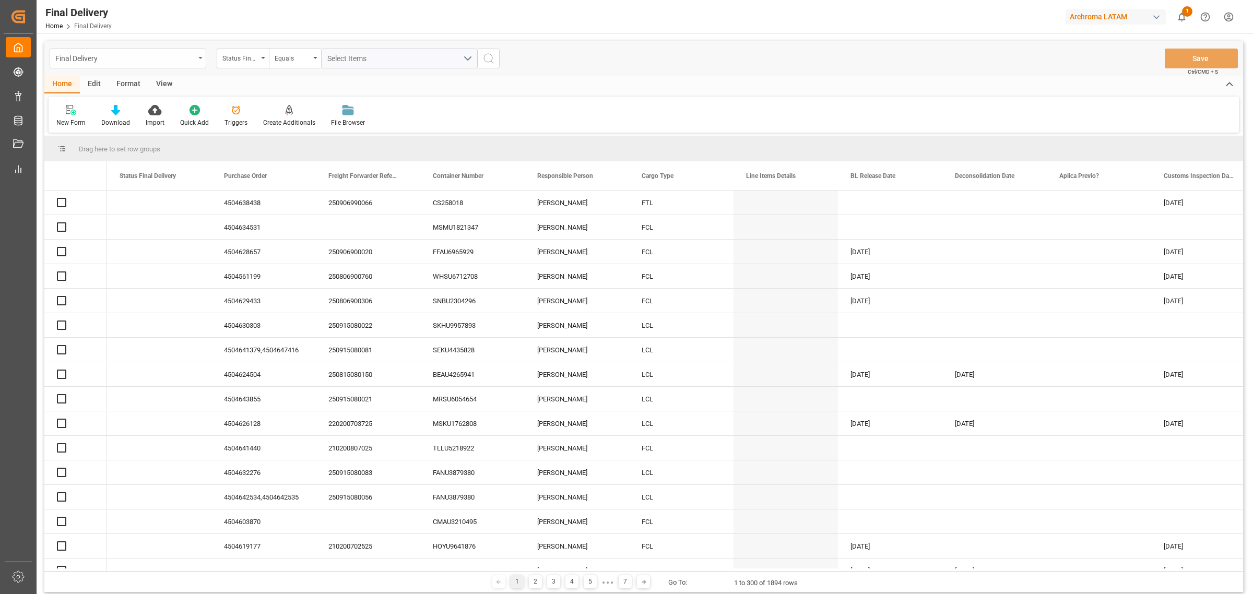
click at [198, 61] on div "Final Delivery" at bounding box center [128, 59] width 157 height 20
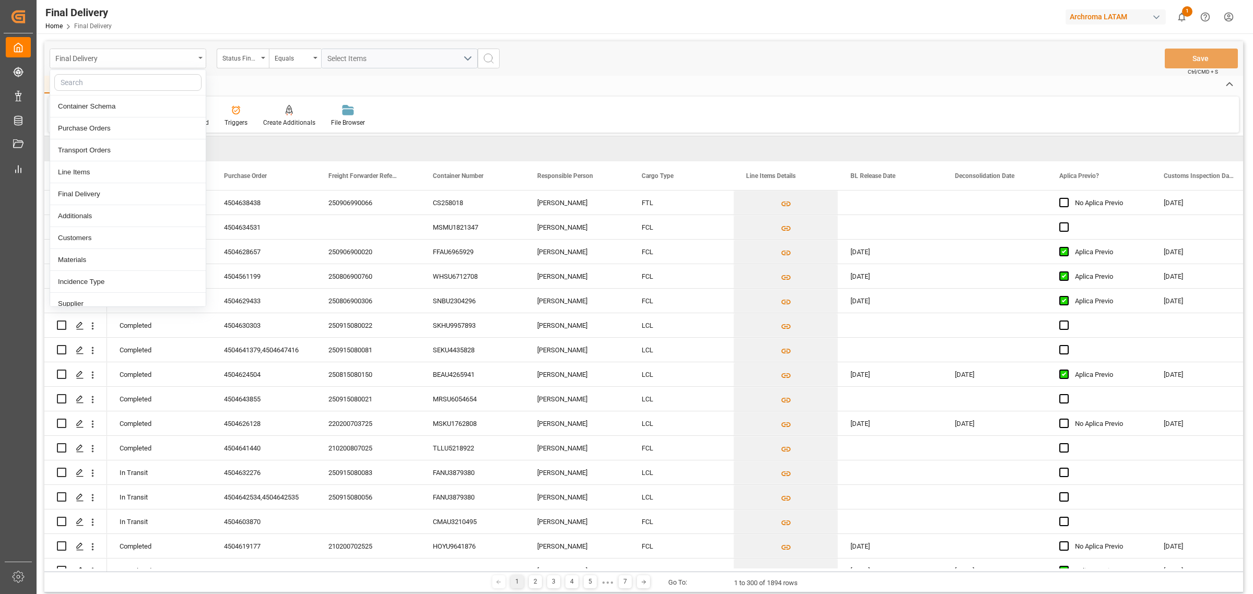
click at [184, 61] on div "Final Delivery" at bounding box center [124, 57] width 139 height 13
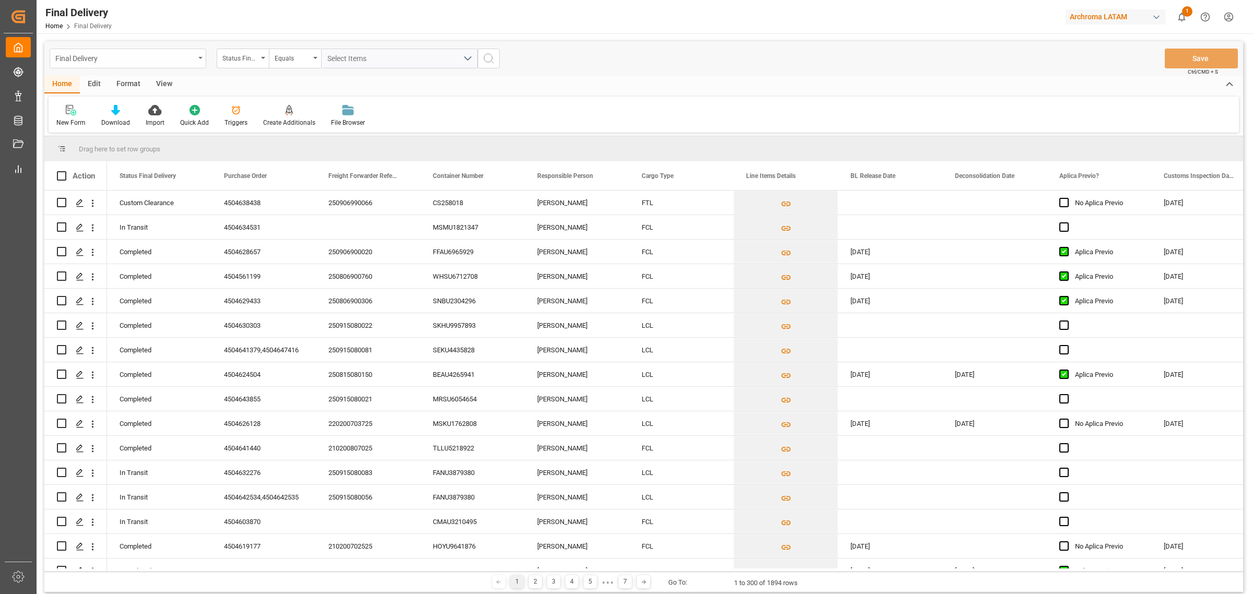
click at [184, 61] on div "Final Delivery" at bounding box center [124, 57] width 139 height 13
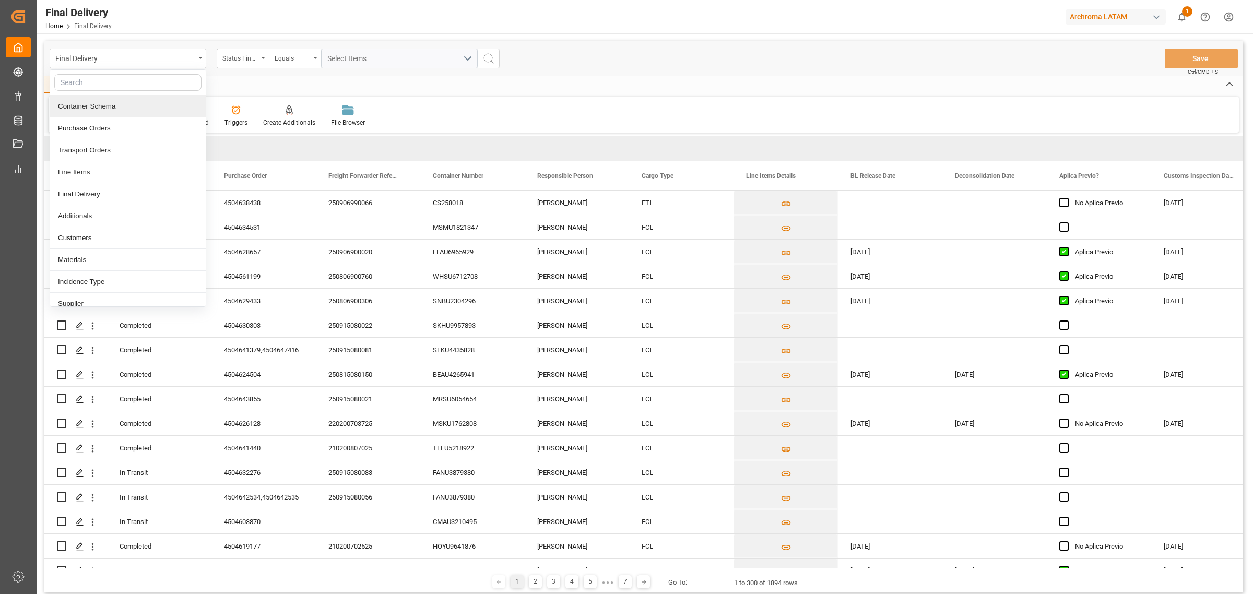
click at [113, 103] on div "Container Schema" at bounding box center [128, 107] width 156 height 22
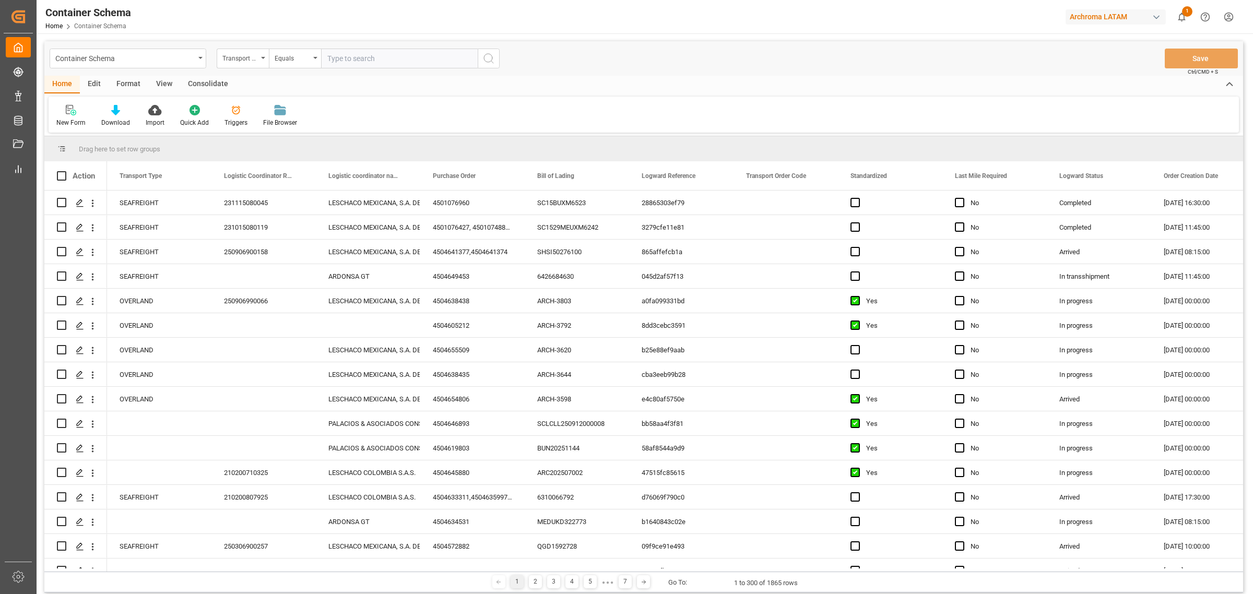
click at [96, 81] on div "Edit" at bounding box center [94, 85] width 29 height 18
click at [157, 108] on div "Configuration" at bounding box center [178, 115] width 55 height 23
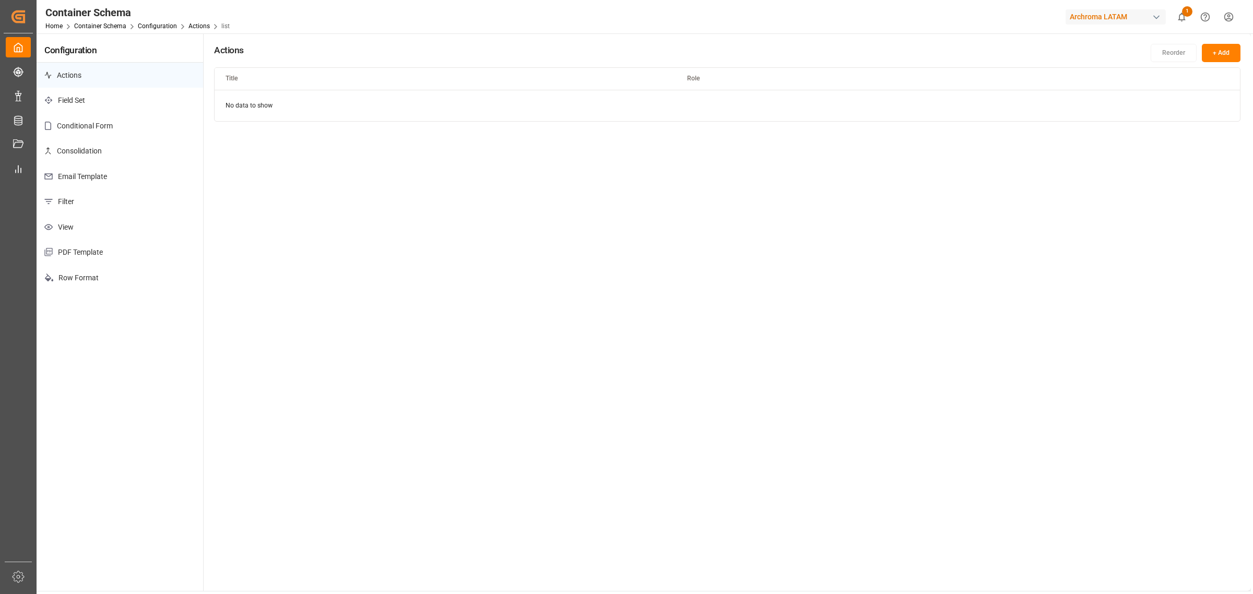
click at [92, 166] on p "Email Template" at bounding box center [120, 177] width 167 height 26
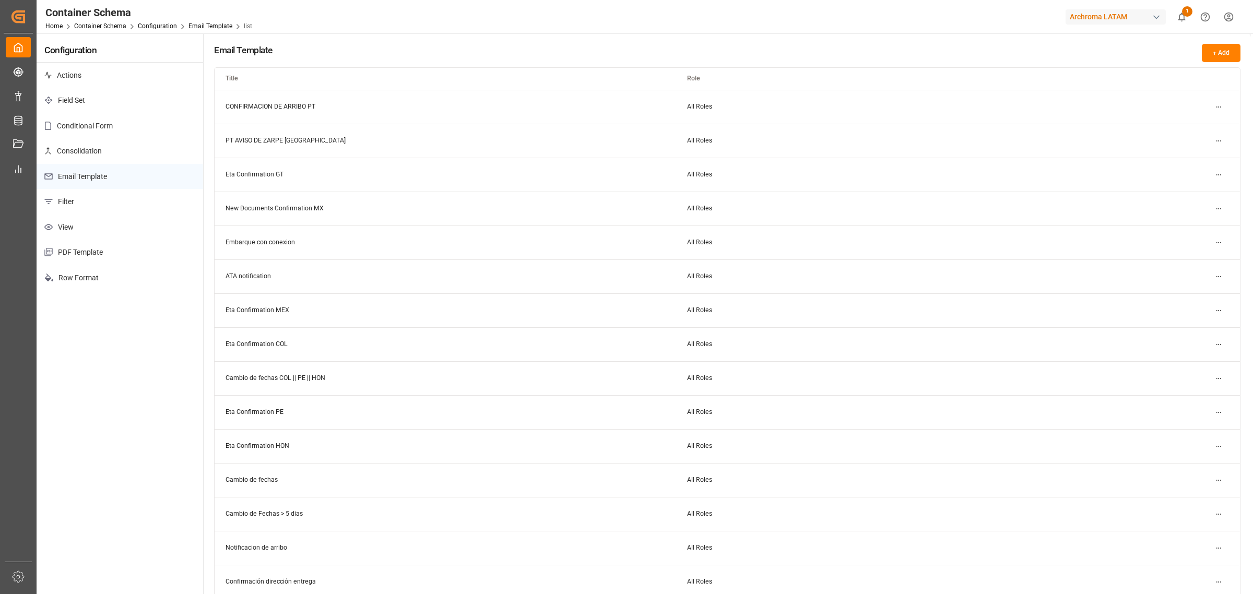
scroll to position [65, 0]
click at [1217, 313] on html "Created by potrace 1.15, written by Peter Selinger 2001-2017 Created by potrace…" at bounding box center [626, 297] width 1253 height 594
click at [1192, 337] on div "Edit" at bounding box center [1200, 334] width 54 height 15
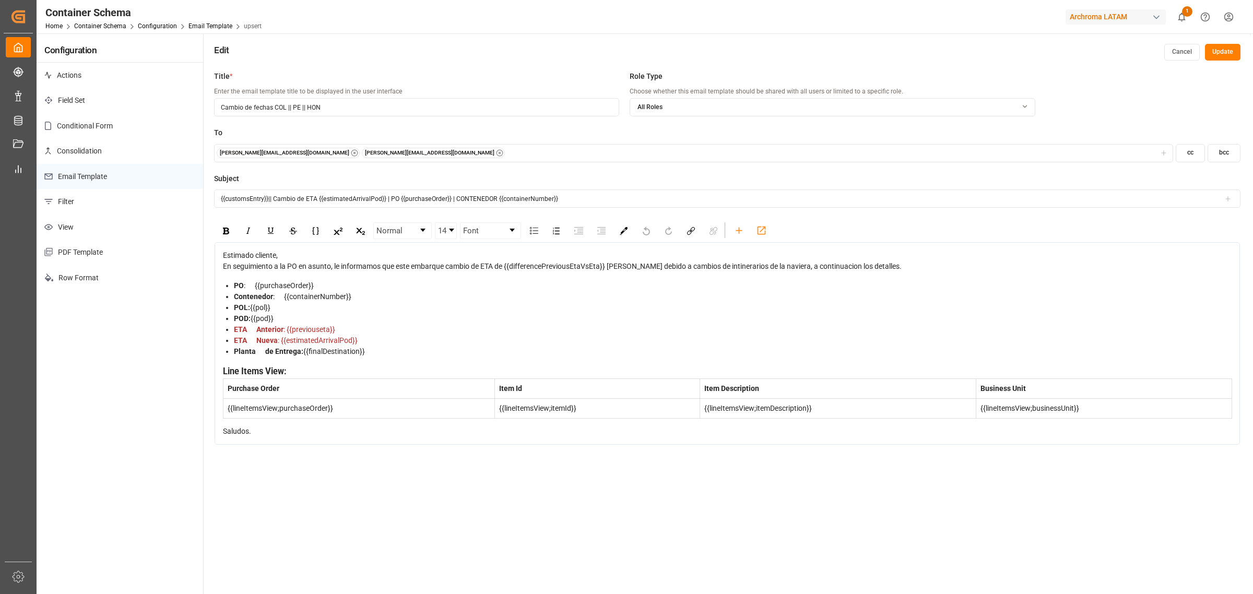
click at [1180, 54] on button "Cancel" at bounding box center [1182, 52] width 36 height 17
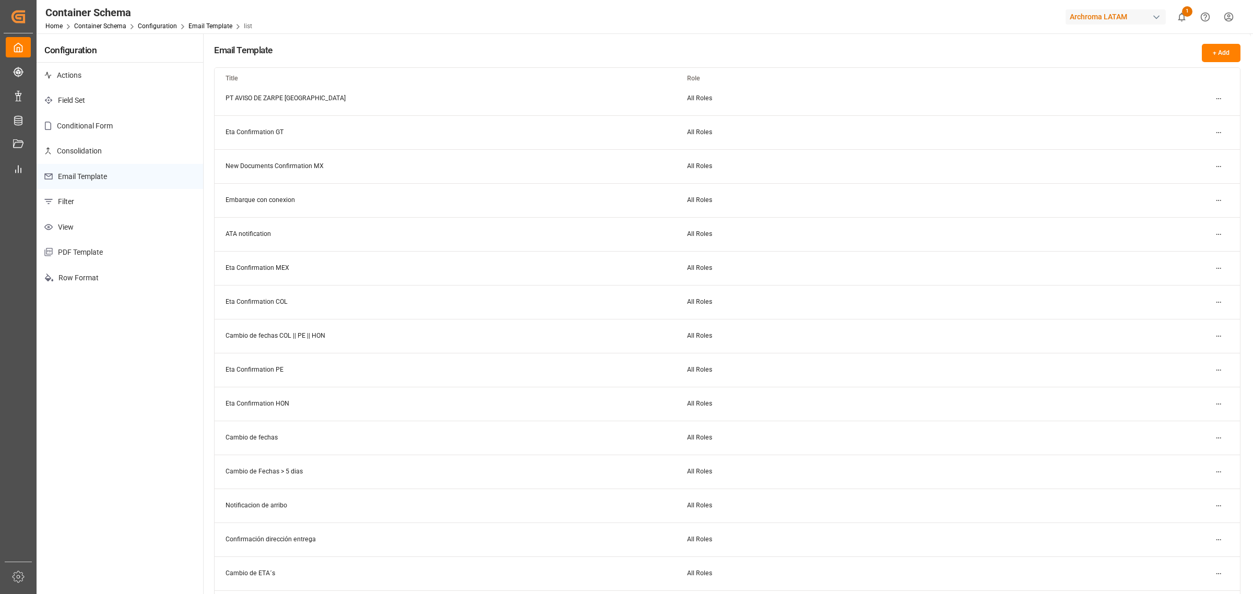
scroll to position [65, 0]
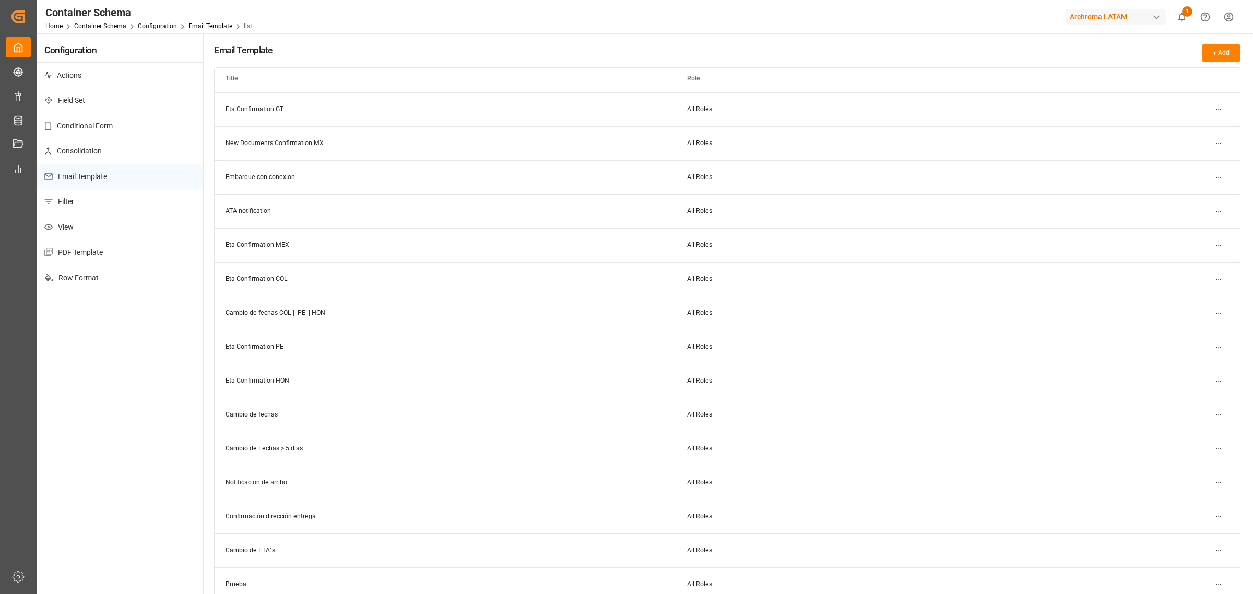
click at [1225, 415] on html "Created by potrace 1.15, written by Peter Selinger 2001-2017 Created by potrace…" at bounding box center [626, 297] width 1253 height 594
click at [1199, 433] on div "Edit" at bounding box center [1200, 436] width 54 height 15
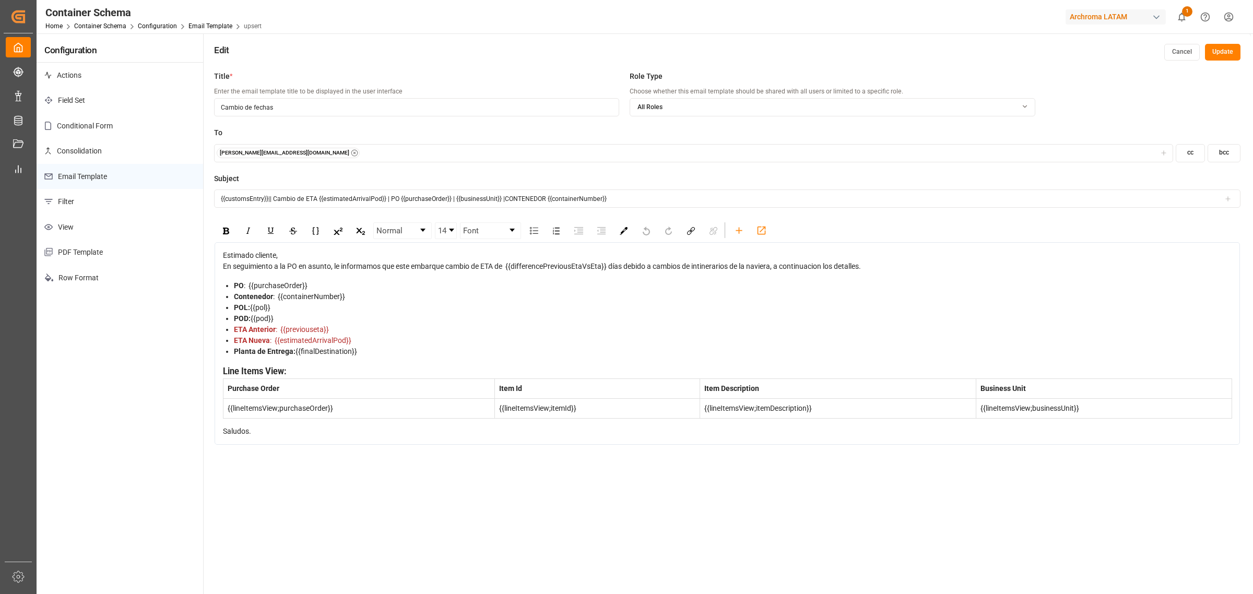
click at [1175, 52] on button "Cancel" at bounding box center [1182, 52] width 36 height 17
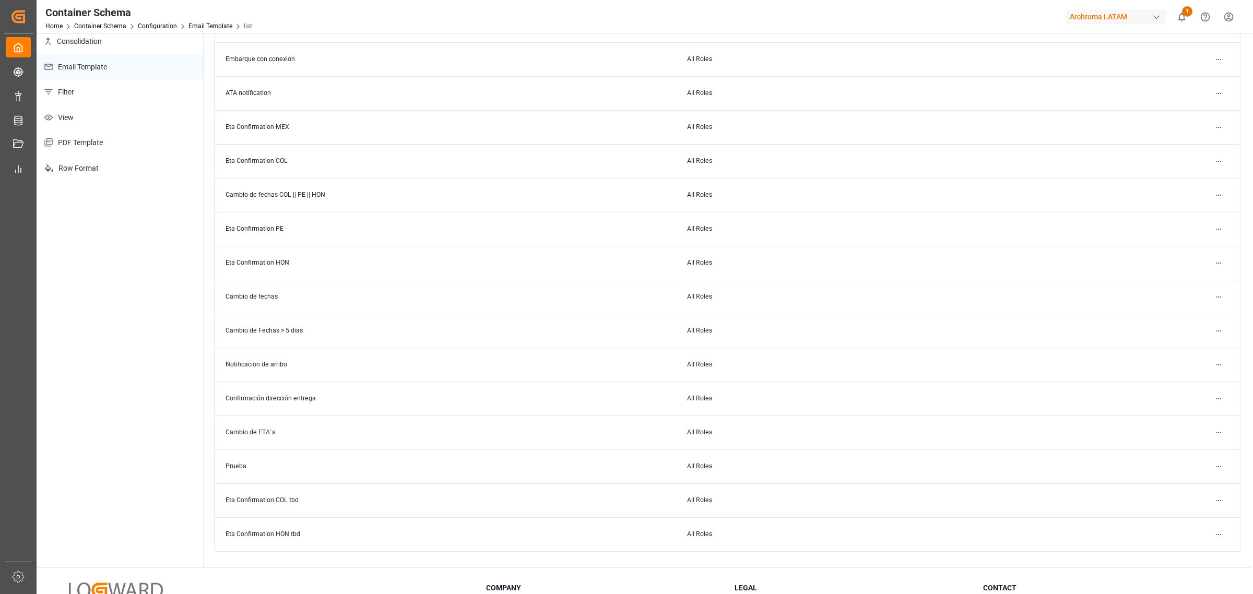
scroll to position [131, 0]
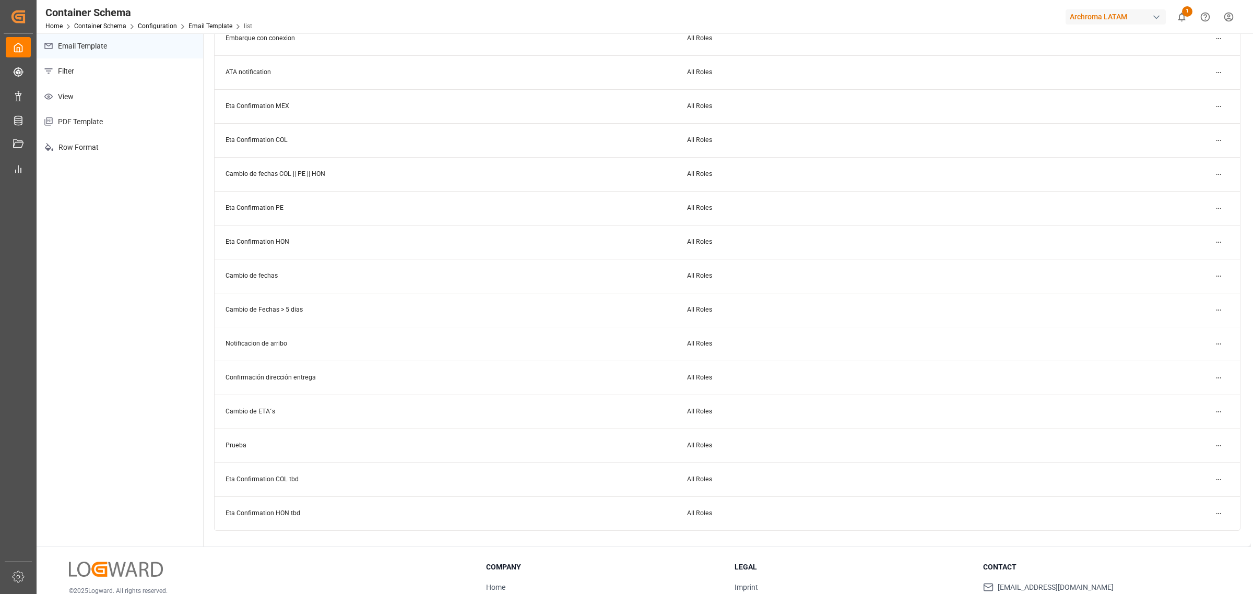
click at [1225, 413] on html "Created by potrace 1.15, written by Peter Selinger 2001-2017 Created by potrace…" at bounding box center [626, 297] width 1253 height 594
click at [1199, 430] on div "Edit" at bounding box center [1200, 432] width 54 height 15
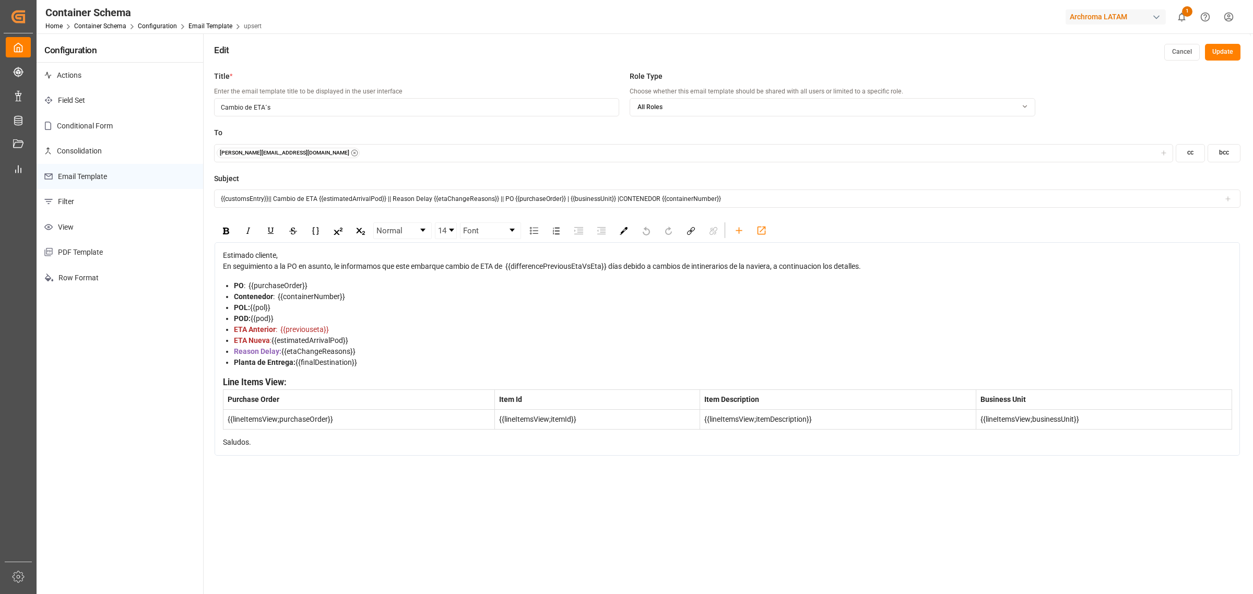
click at [367, 348] on div "Reason Delay: {{etaChangeReasons}}" at bounding box center [733, 351] width 998 height 11
click at [1181, 51] on button "Cancel" at bounding box center [1182, 52] width 36 height 17
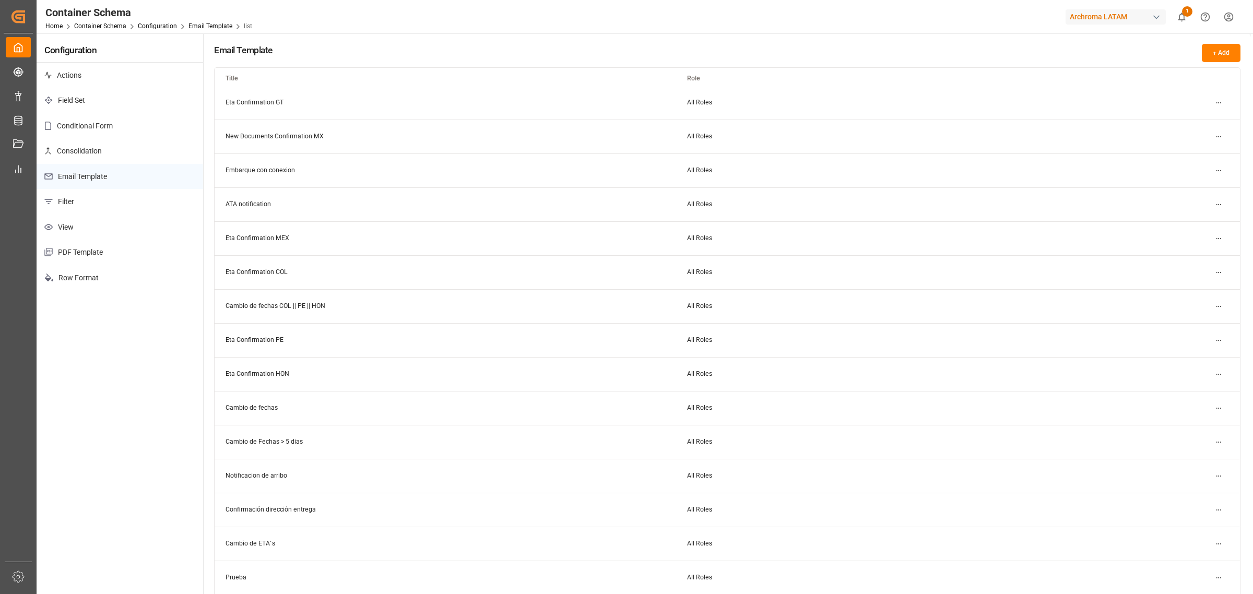
scroll to position [74, 0]
click at [1217, 407] on html "Created by potrace 1.15, written by Peter Selinger 2001-2017 Created by potrace…" at bounding box center [626, 297] width 1253 height 594
click at [1198, 444] on small "Duplicate" at bounding box center [1189, 442] width 27 height 6
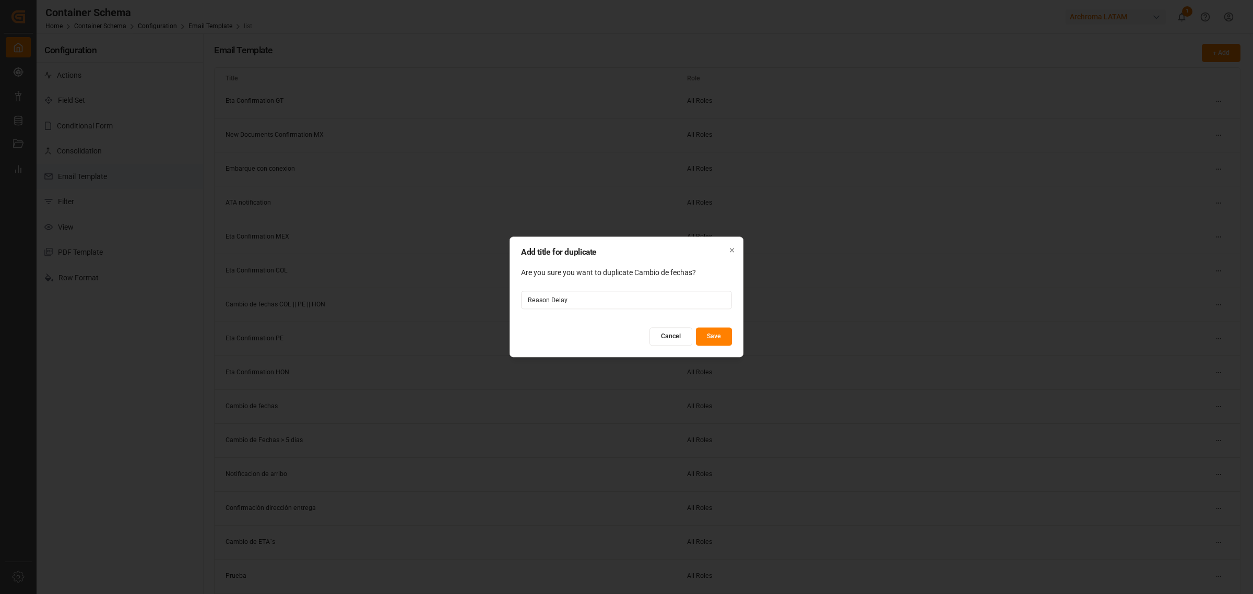
type input "Reason Delay"
click at [708, 332] on button "Save" at bounding box center [714, 337] width 36 height 18
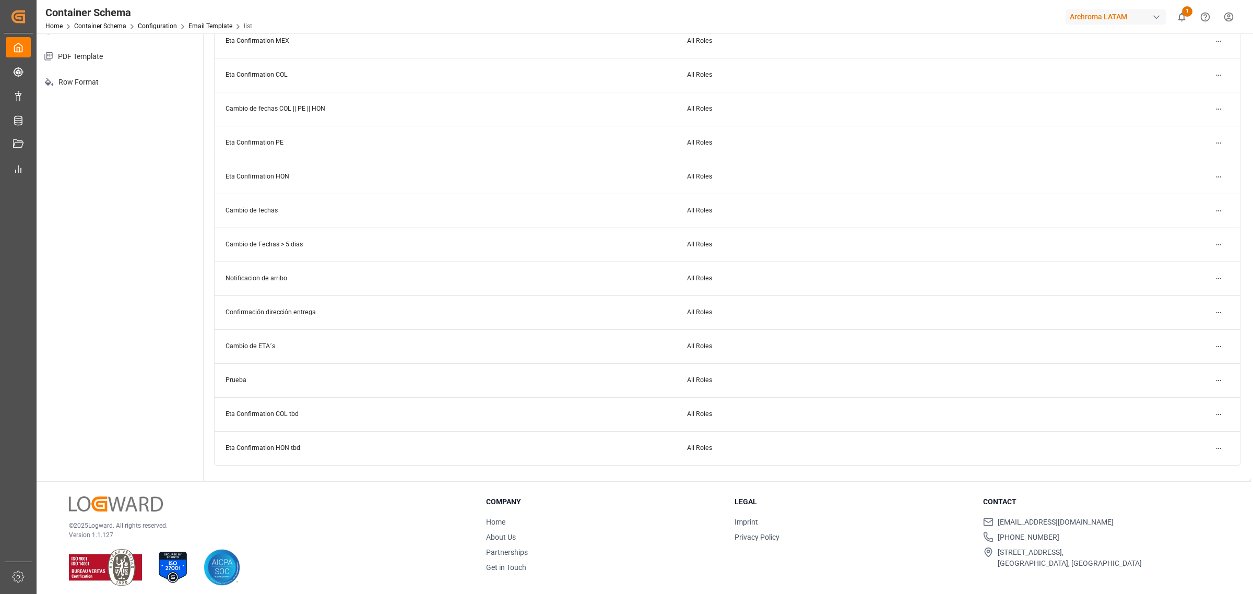
scroll to position [42, 0]
click at [1213, 277] on html "Created by potrace 1.15, written by Peter Selinger 2001-2017 Created by potrace…" at bounding box center [626, 297] width 1253 height 594
click at [1186, 301] on div "Edit" at bounding box center [1200, 297] width 54 height 15
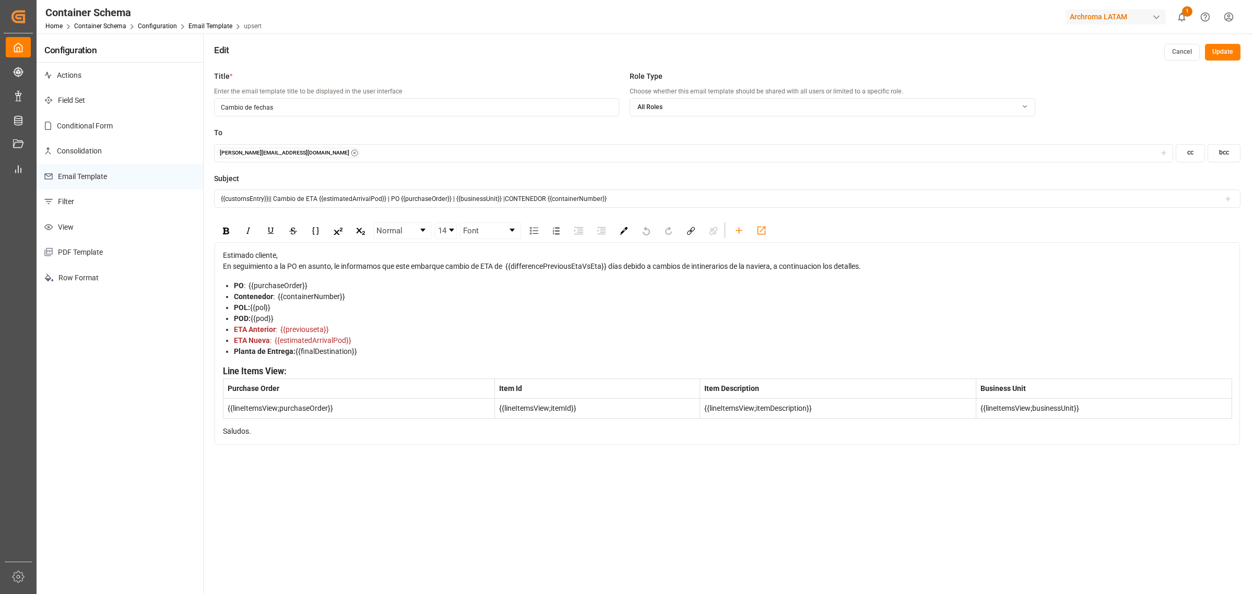
click at [1180, 51] on button "Cancel" at bounding box center [1182, 52] width 36 height 17
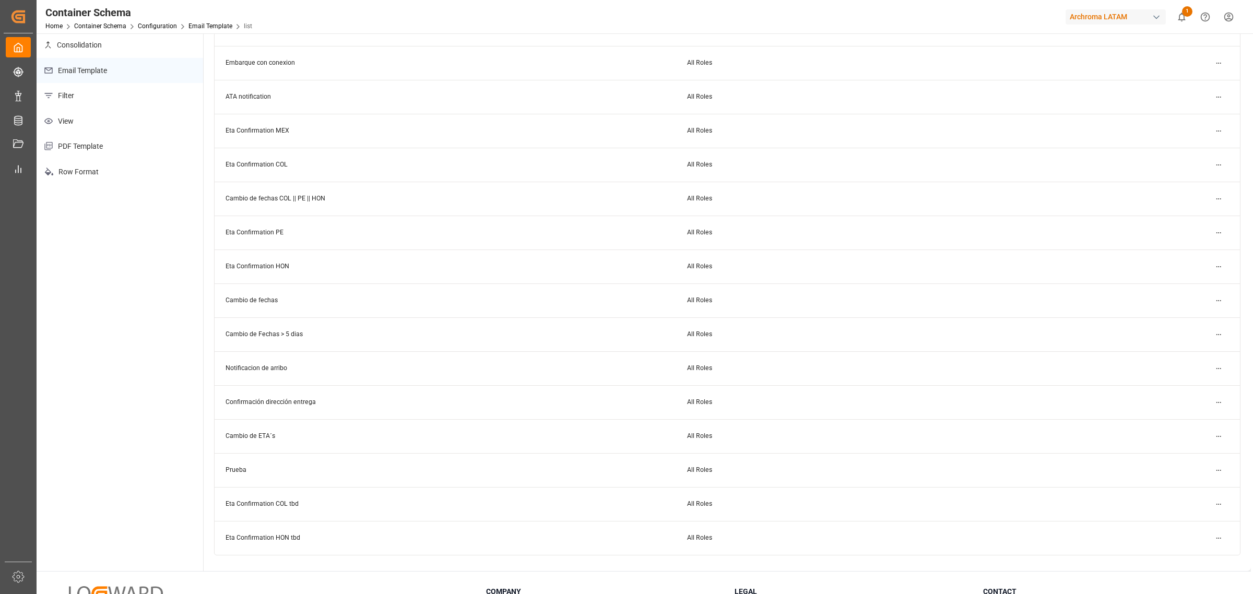
scroll to position [131, 0]
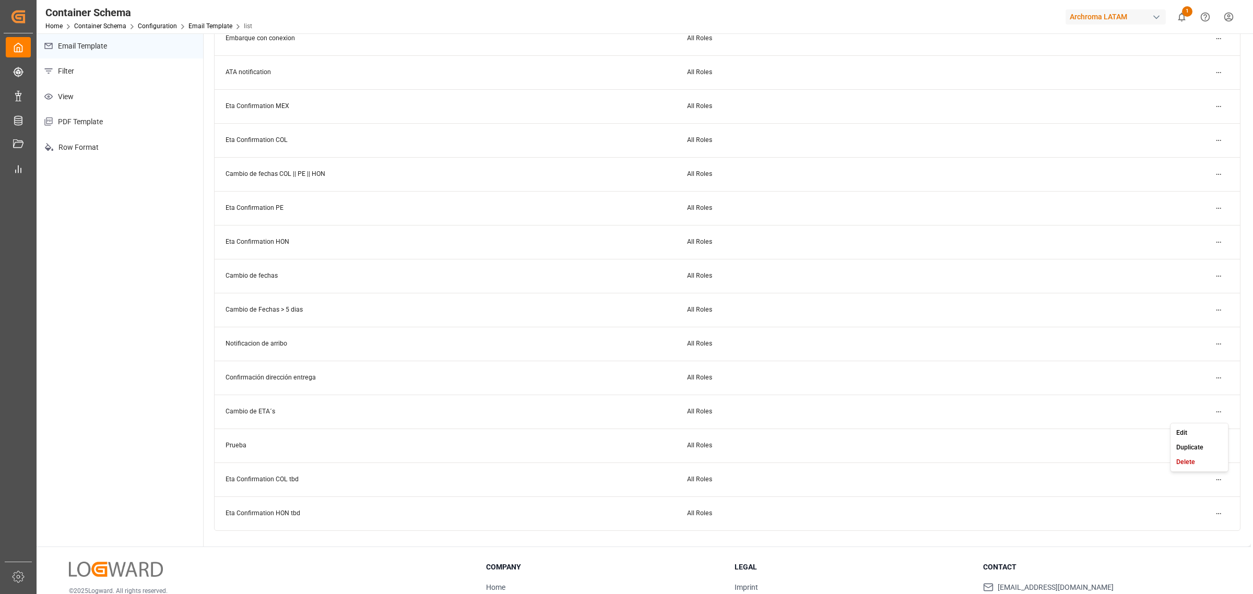
click at [1219, 413] on html "Created by potrace 1.15, written by Peter Selinger 2001-2017 Created by potrace…" at bounding box center [626, 297] width 1253 height 594
click at [1204, 425] on div "Edit" at bounding box center [1200, 432] width 54 height 15
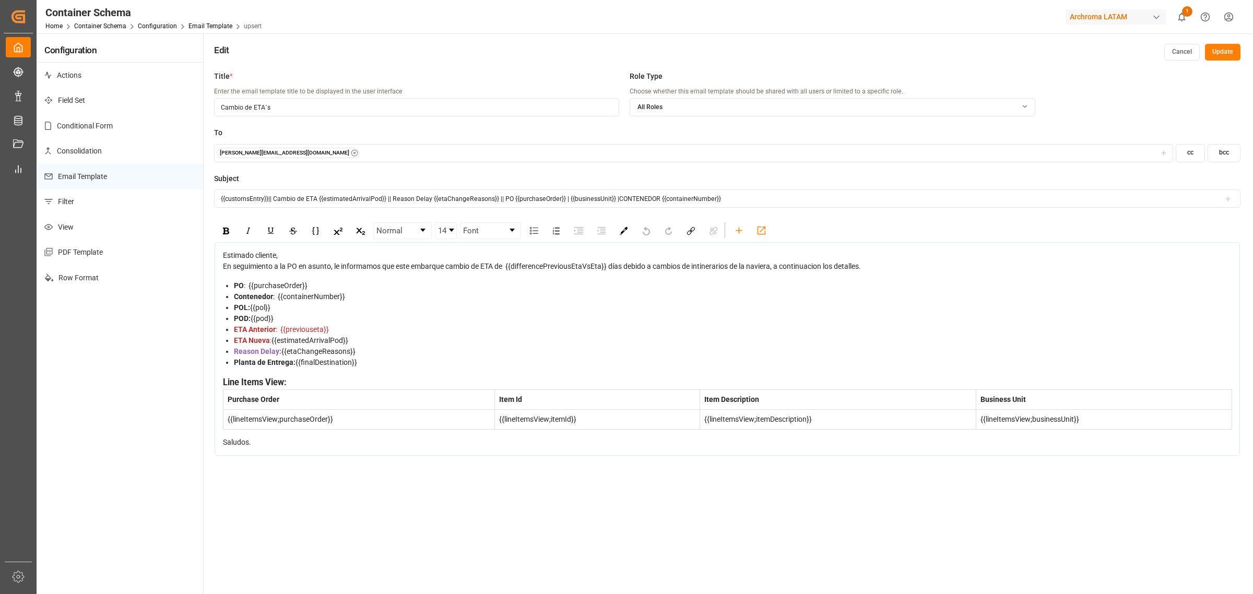
click at [1175, 53] on button "Cancel" at bounding box center [1182, 52] width 36 height 17
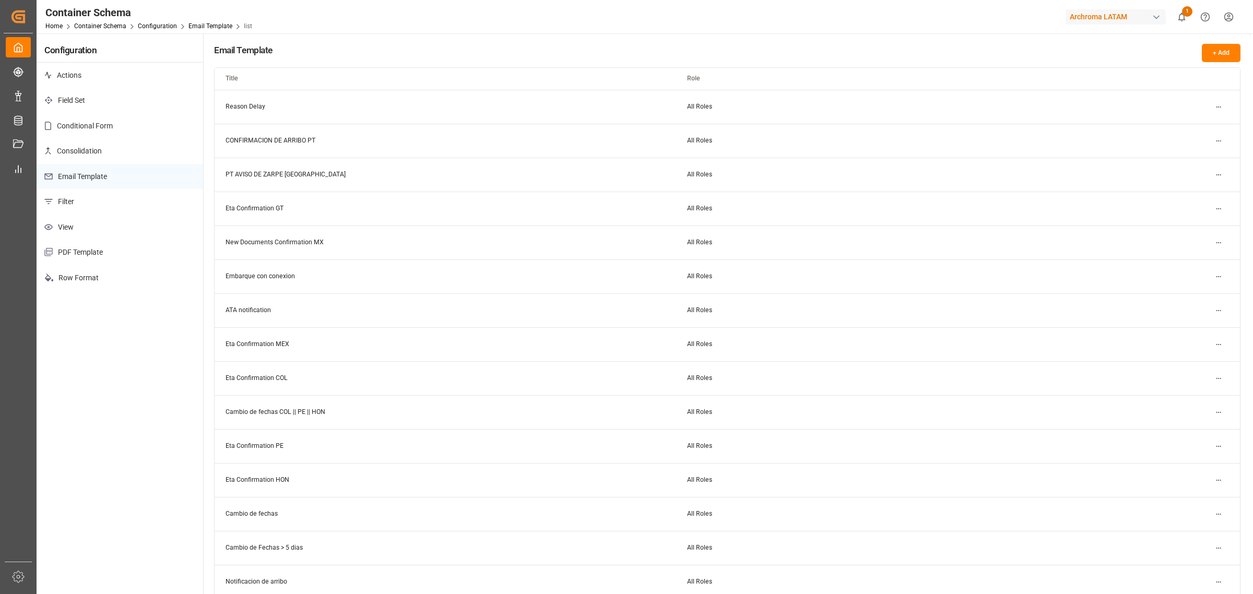
click at [1001, 384] on td "All Roles" at bounding box center [907, 378] width 462 height 34
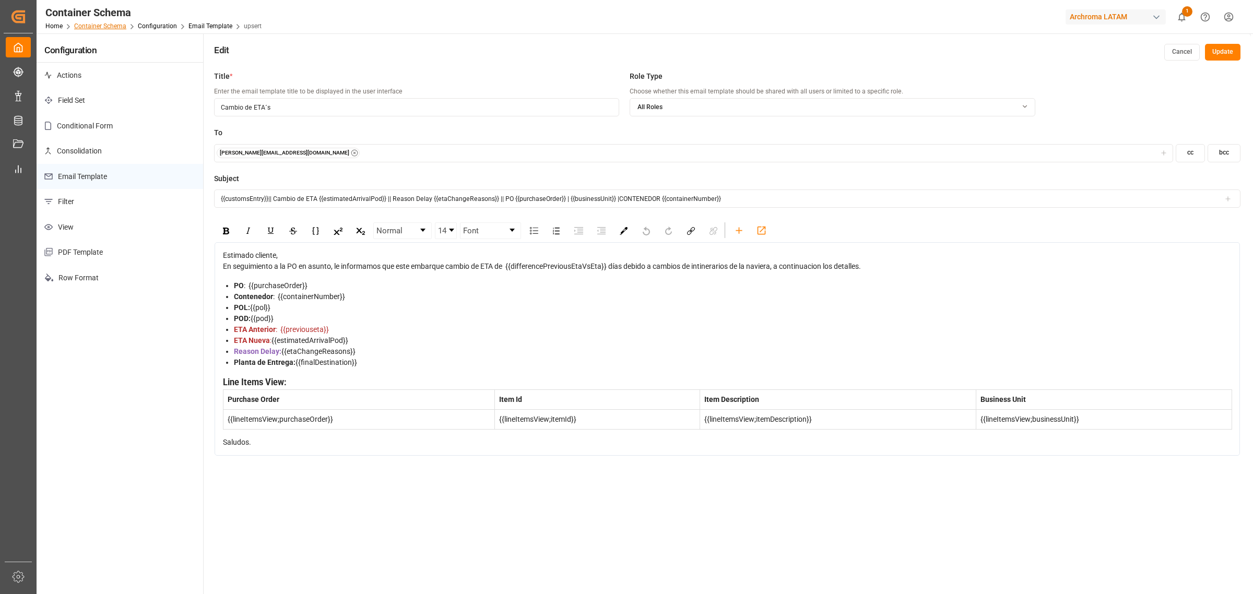
click at [107, 24] on link "Container Schema" at bounding box center [100, 25] width 52 height 7
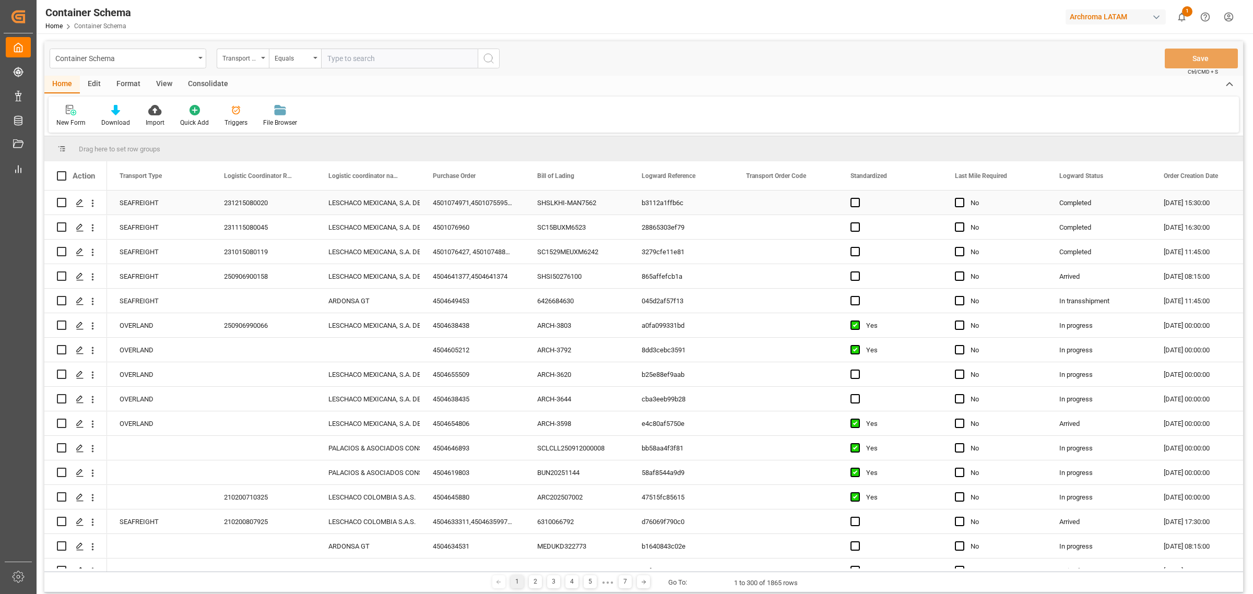
click at [81, 205] on icon "Press SPACE to select this row." at bounding box center [80, 203] width 8 height 8
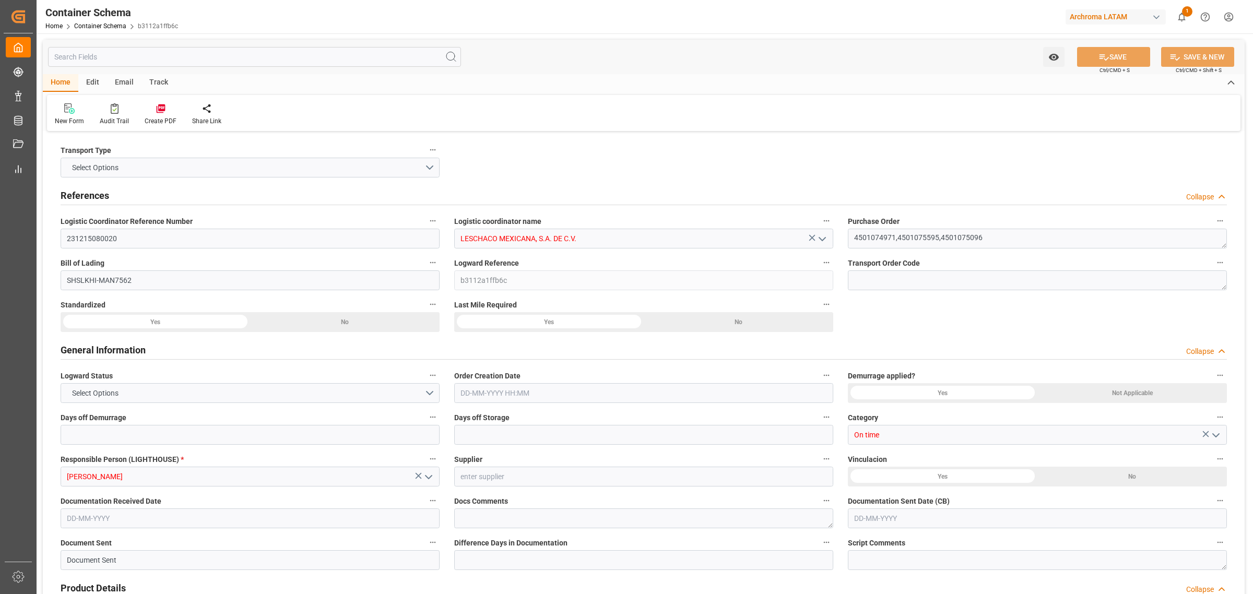
type input "0"
type input "7"
type input "3"
type input "12"
type input "6210"
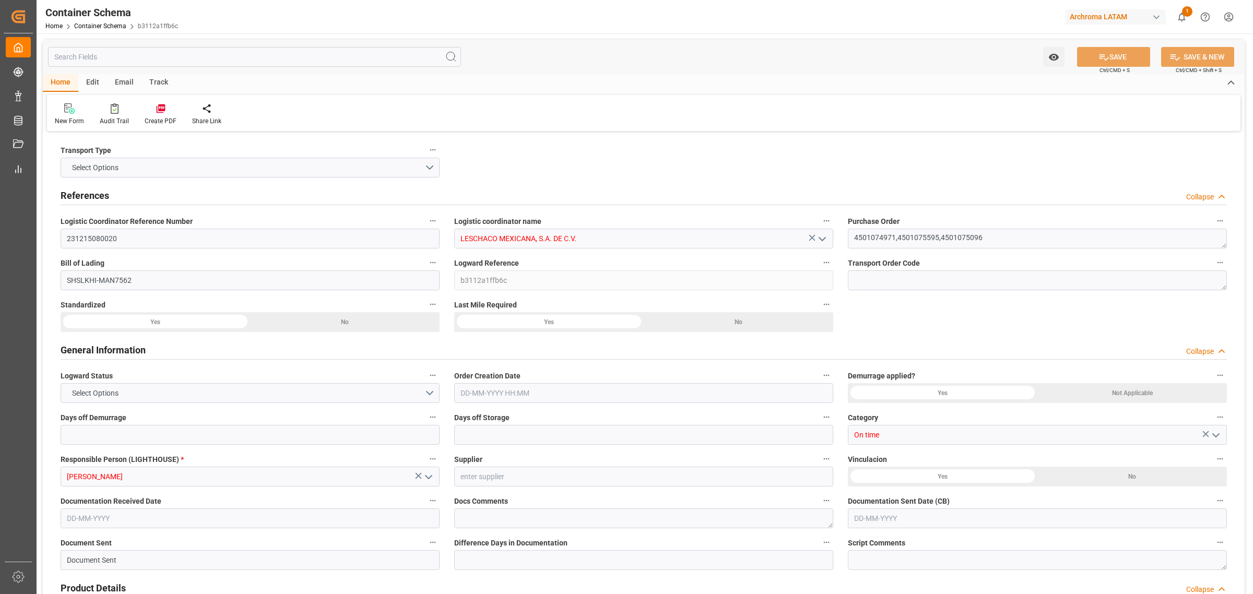
type input "6756"
type input "ONE"
type input "Ocean Network Express"
type input "PKKHI"
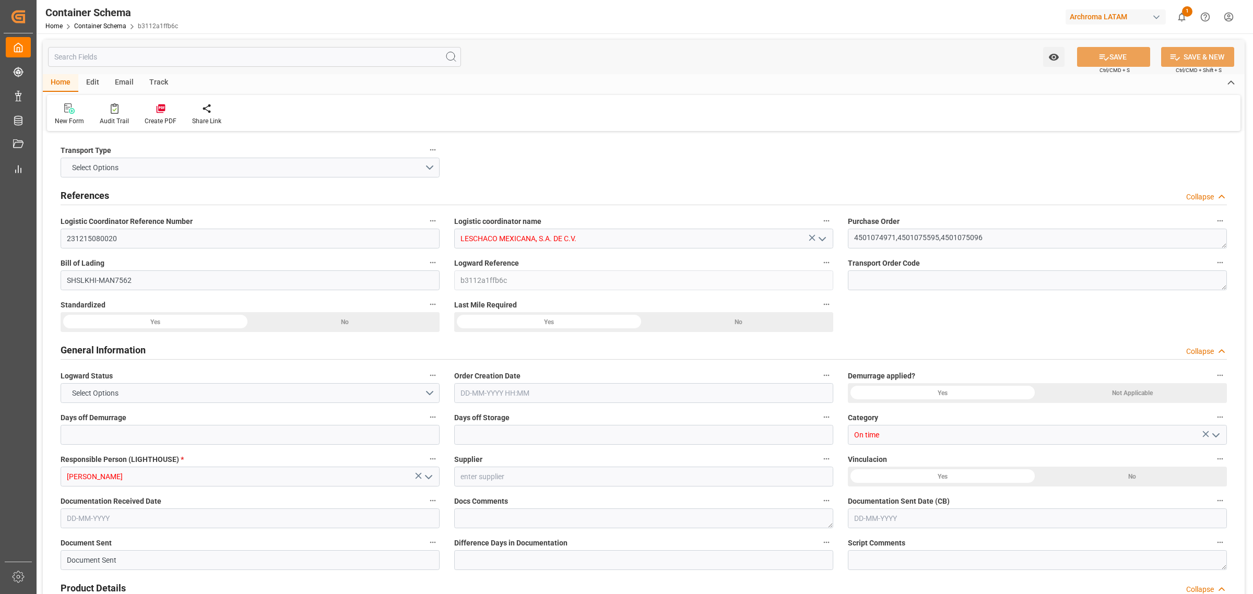
type input "MXZLO"
type input "9742170"
type input "9452751"
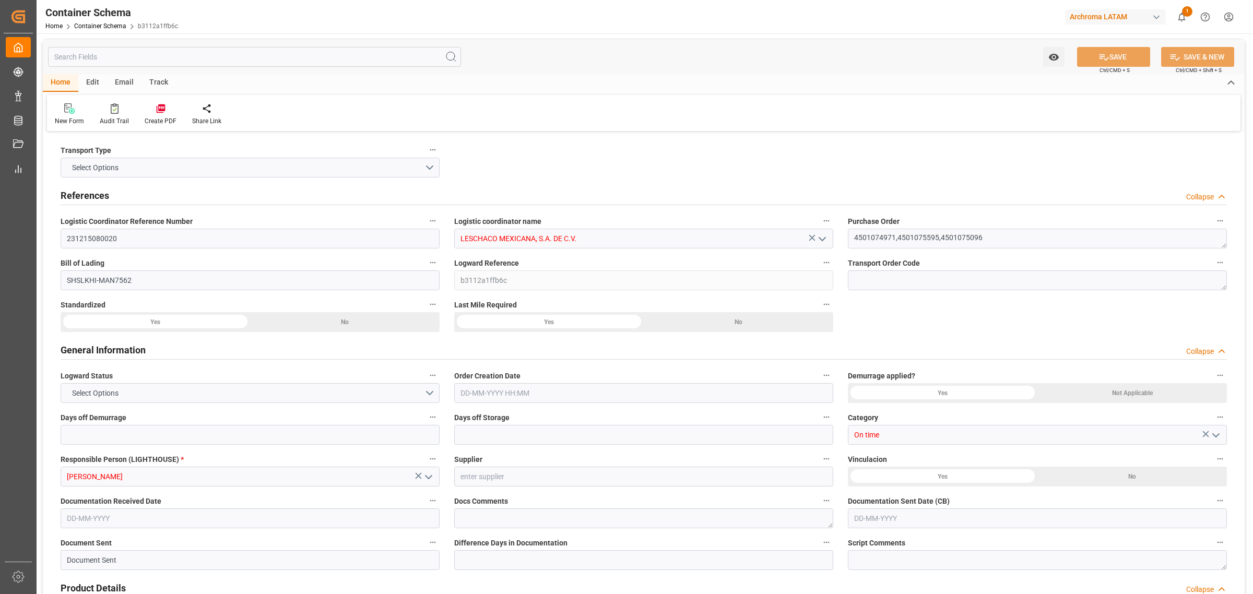
type input "9742170"
type input "17-10-2023 15:30"
type input "[DATE]"
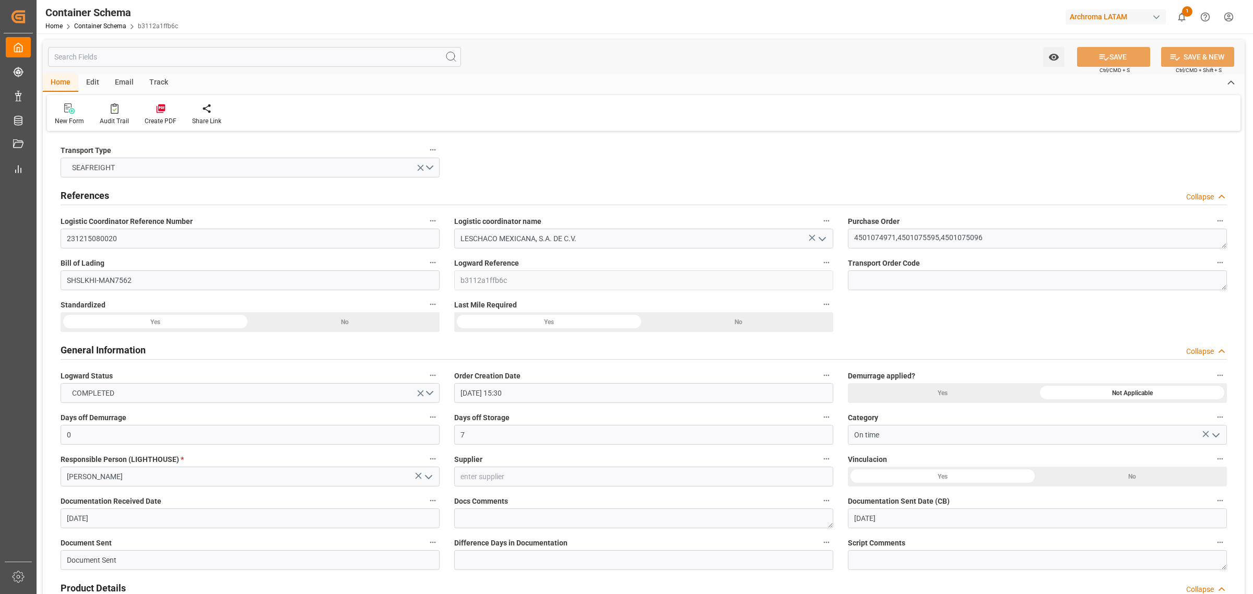
type input "27-11-2023 00:00"
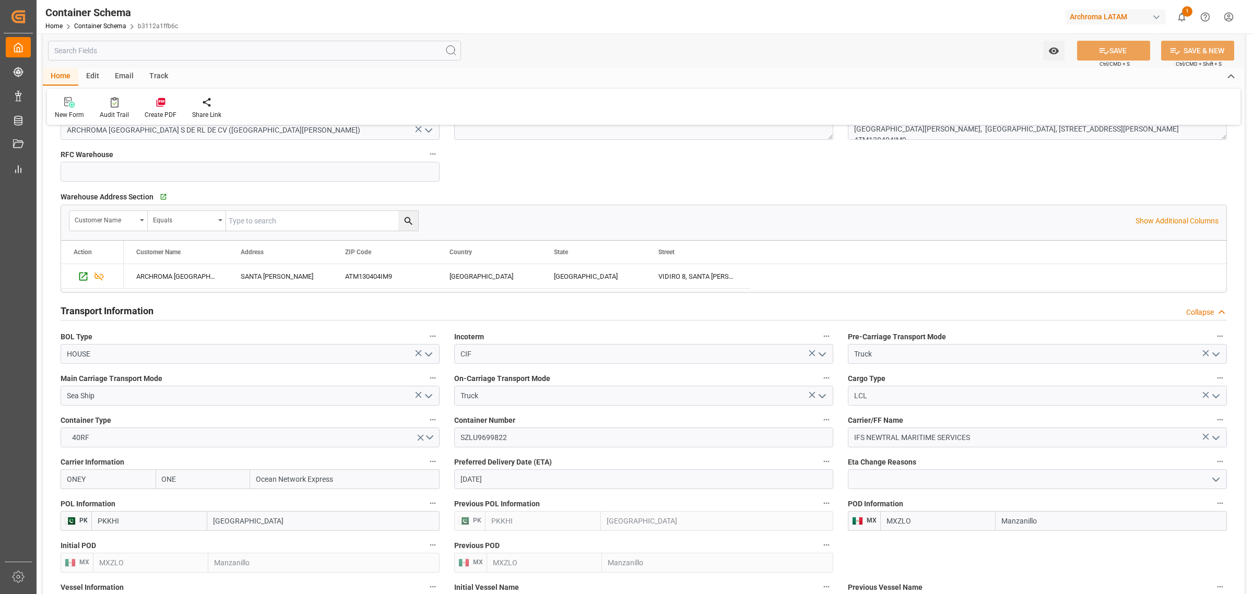
scroll to position [979, 0]
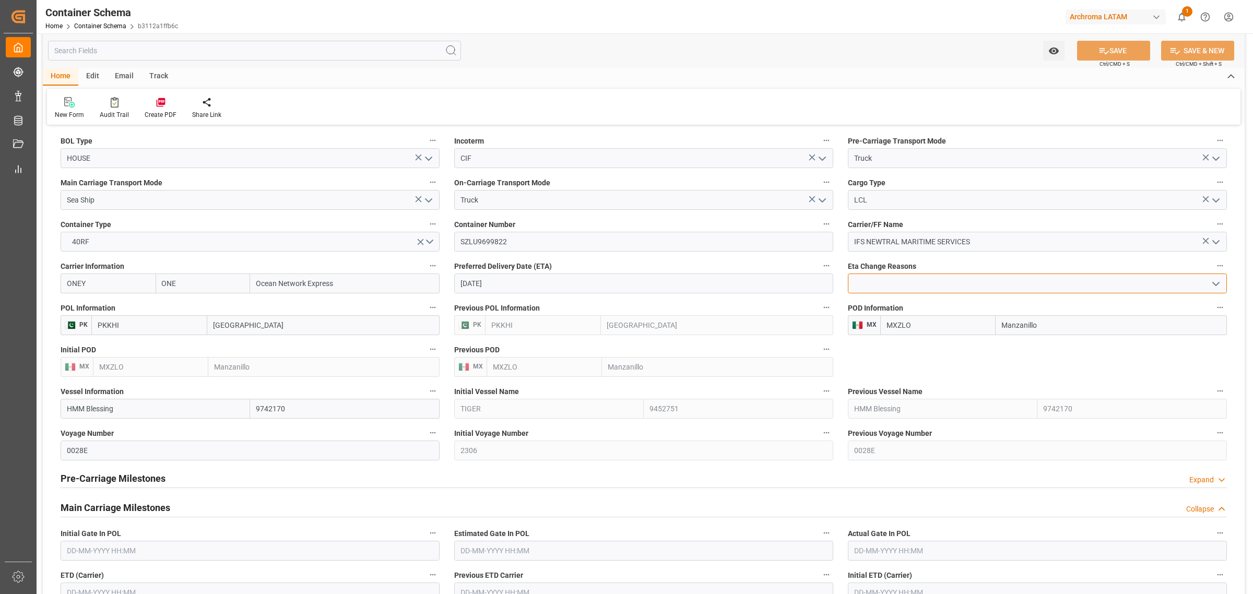
click at [1219, 275] on input at bounding box center [1037, 284] width 379 height 20
click at [1219, 283] on icon "open menu" at bounding box center [1216, 284] width 13 height 13
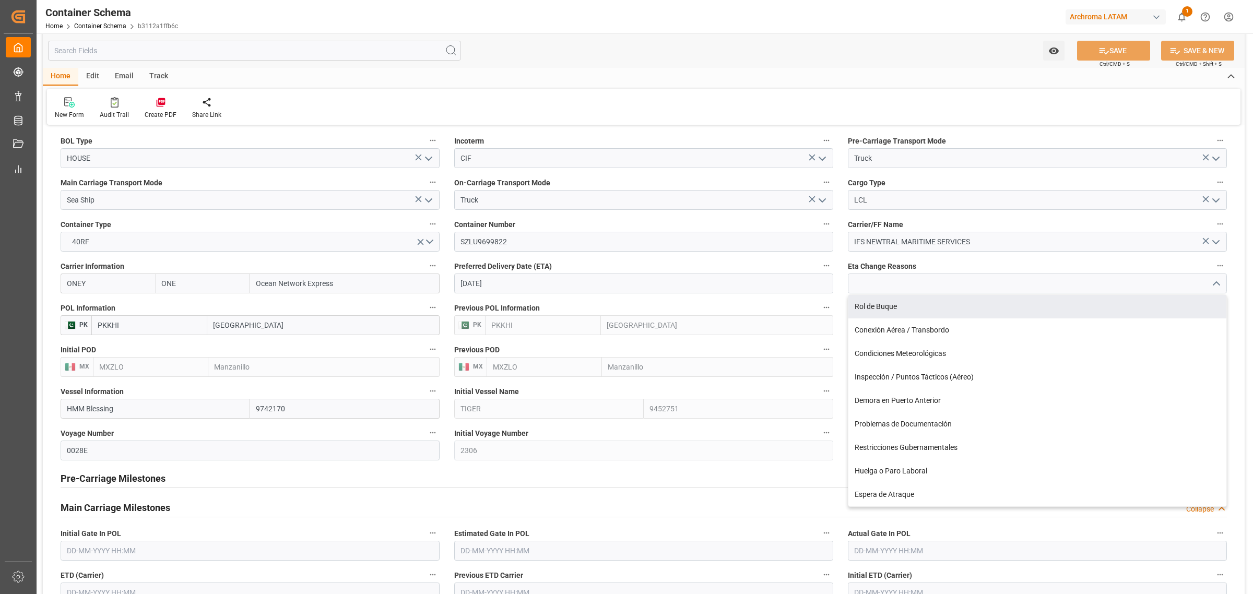
click at [1220, 286] on icon "close menu" at bounding box center [1216, 284] width 13 height 13
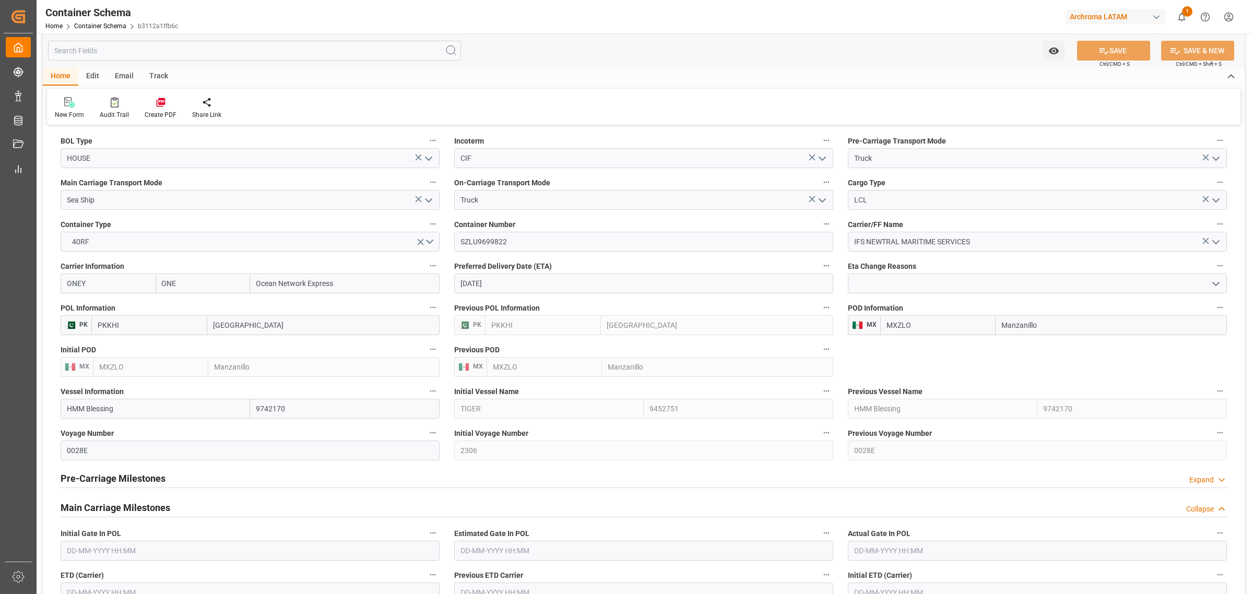
click at [1207, 372] on div "Transport Type SEAFREIGHT References Collapse Logistic Coordinator Reference Nu…" at bounding box center [644, 122] width 1202 height 1934
click at [1220, 286] on icon "open menu" at bounding box center [1216, 284] width 13 height 13
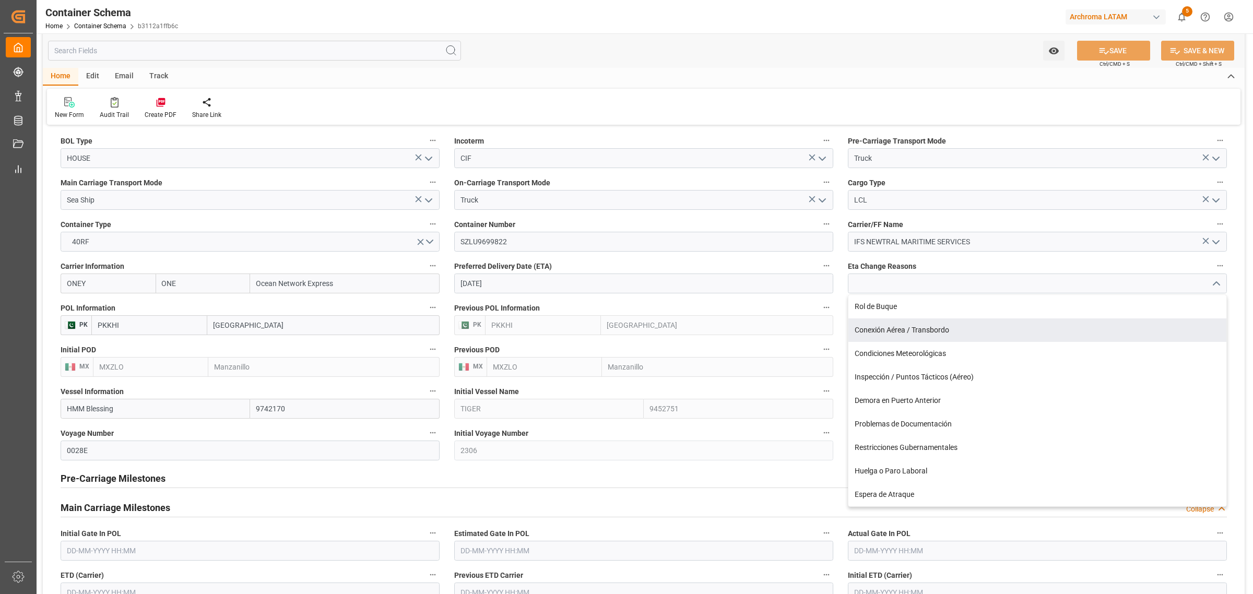
click at [834, 341] on div "Previous POD MX MXZLO Manzanillo" at bounding box center [644, 360] width 394 height 42
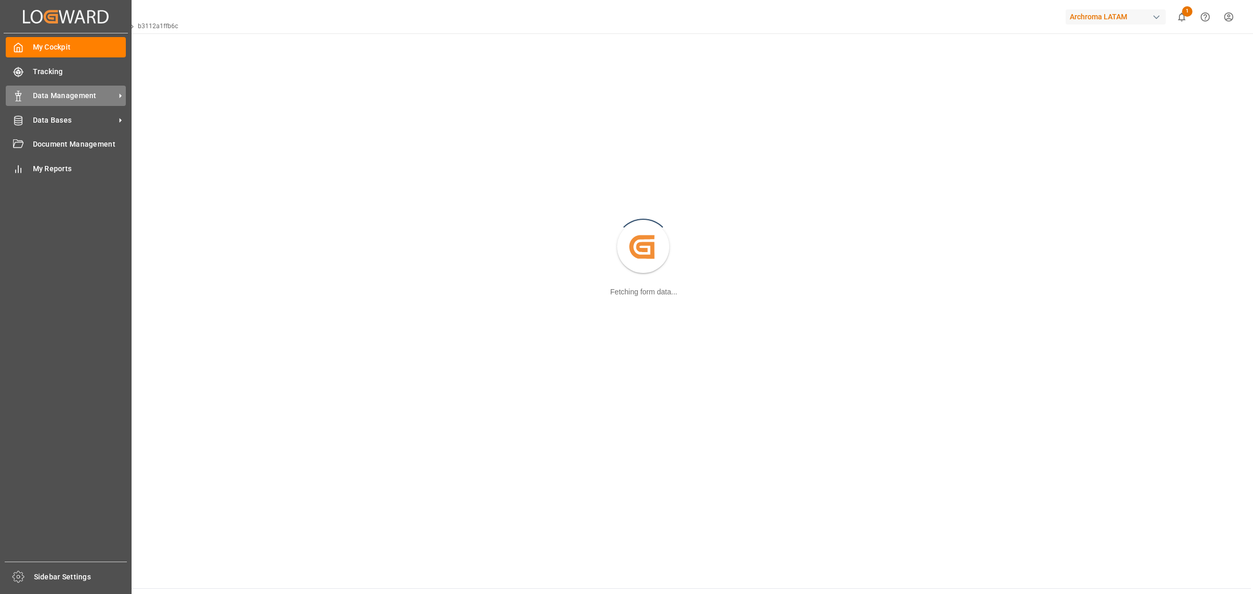
click at [64, 89] on div "Data Management Data Management" at bounding box center [66, 96] width 120 height 20
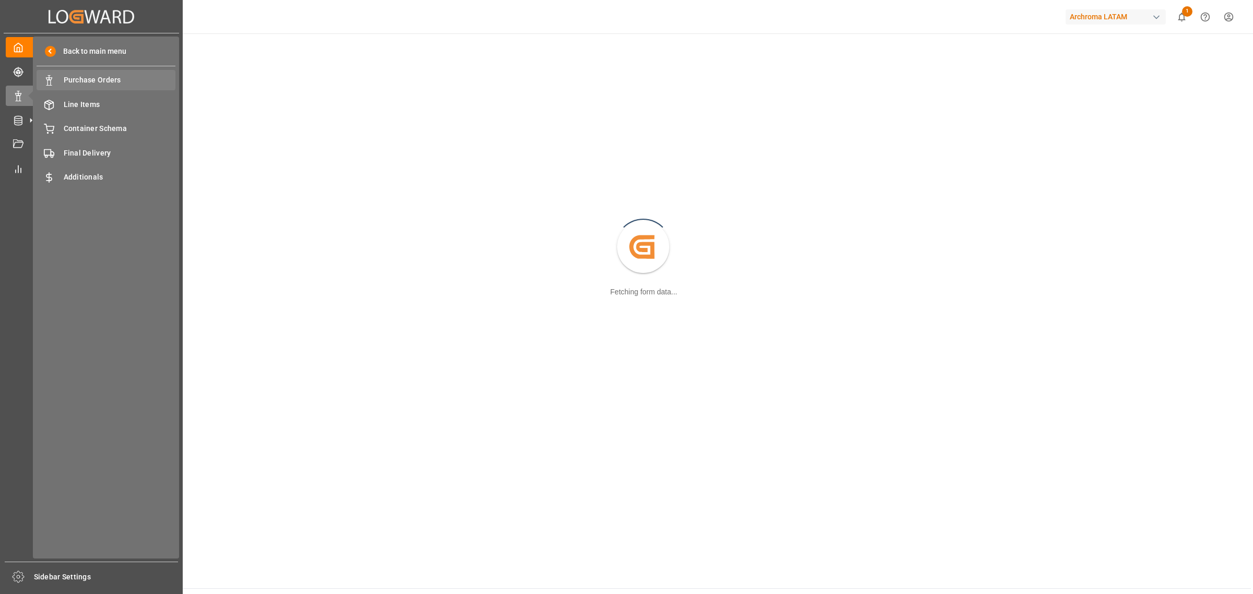
click at [102, 73] on div "Purchase Orders Purchase Orders" at bounding box center [106, 80] width 139 height 20
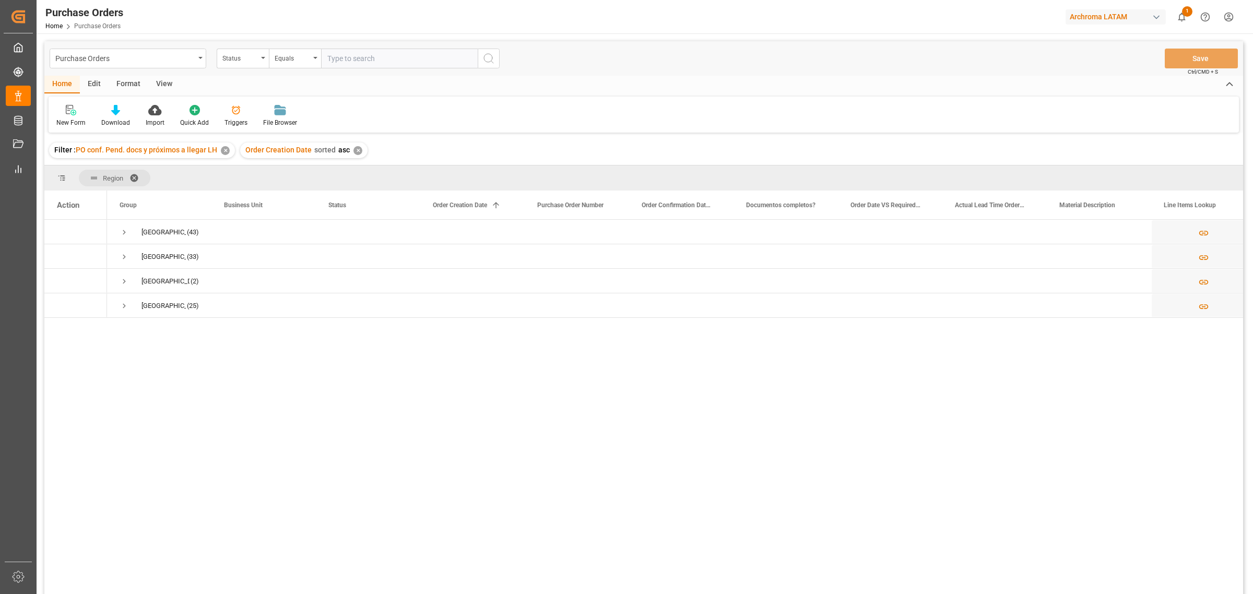
click at [226, 152] on div "✕" at bounding box center [225, 150] width 9 height 9
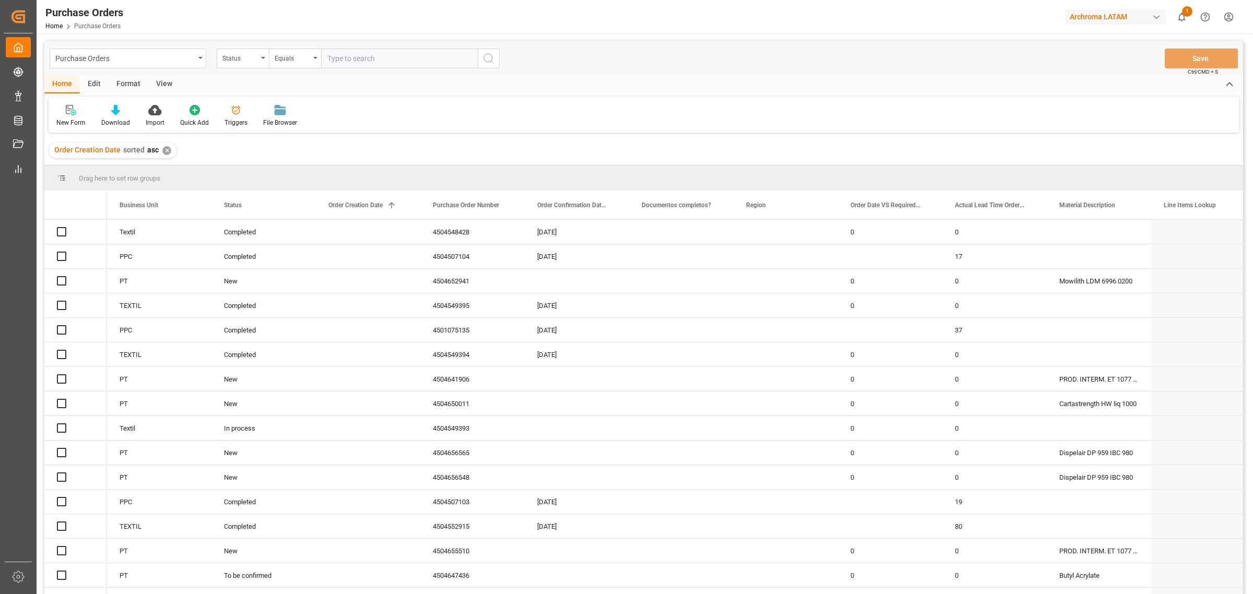
click at [165, 151] on div "✕" at bounding box center [166, 150] width 9 height 9
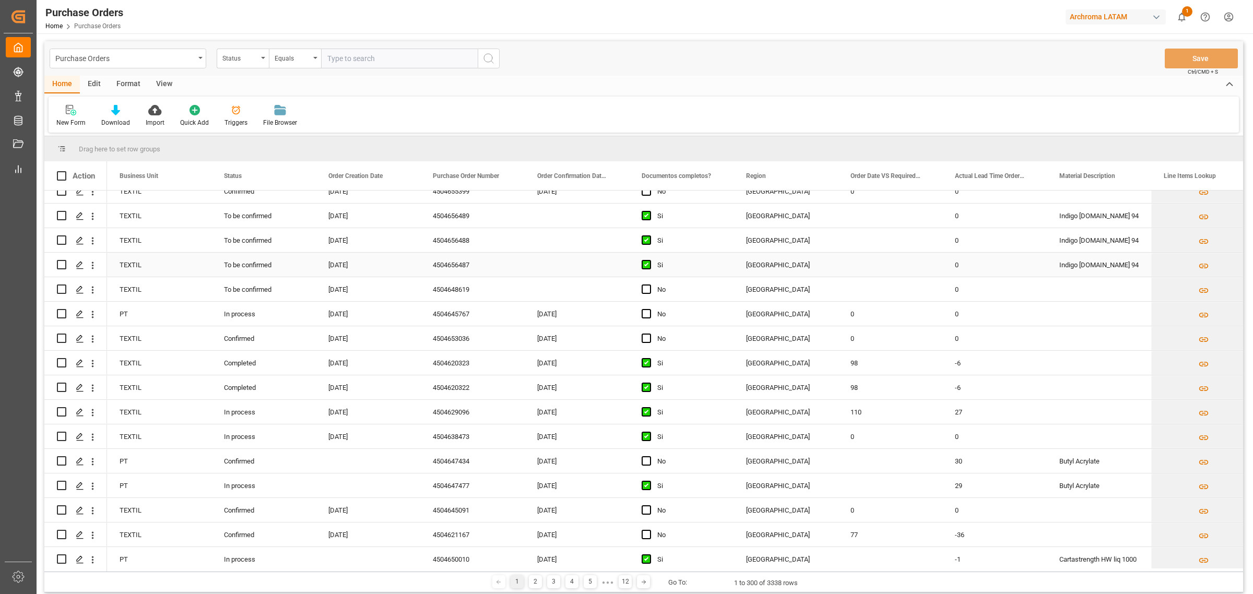
scroll to position [261, 0]
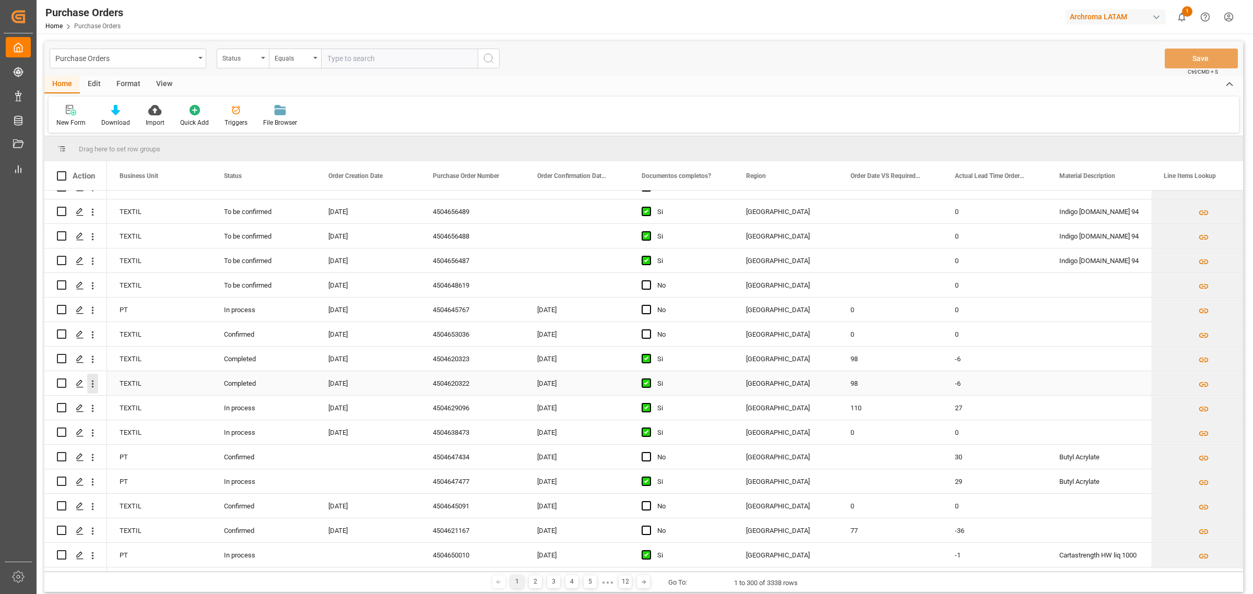
click at [90, 385] on icon "open menu" at bounding box center [92, 384] width 11 height 11
click at [61, 384] on input "Press Space to toggle row selection (unchecked)" at bounding box center [61, 383] width 9 height 9
checkbox input "true"
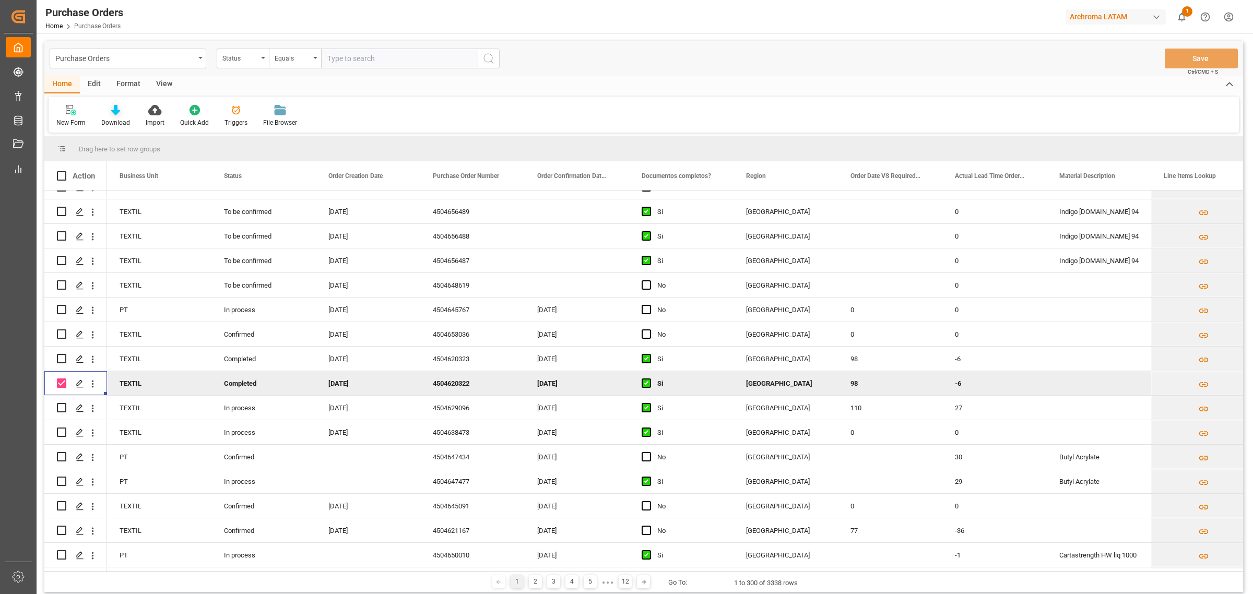
click at [113, 118] on div "Download" at bounding box center [115, 122] width 29 height 9
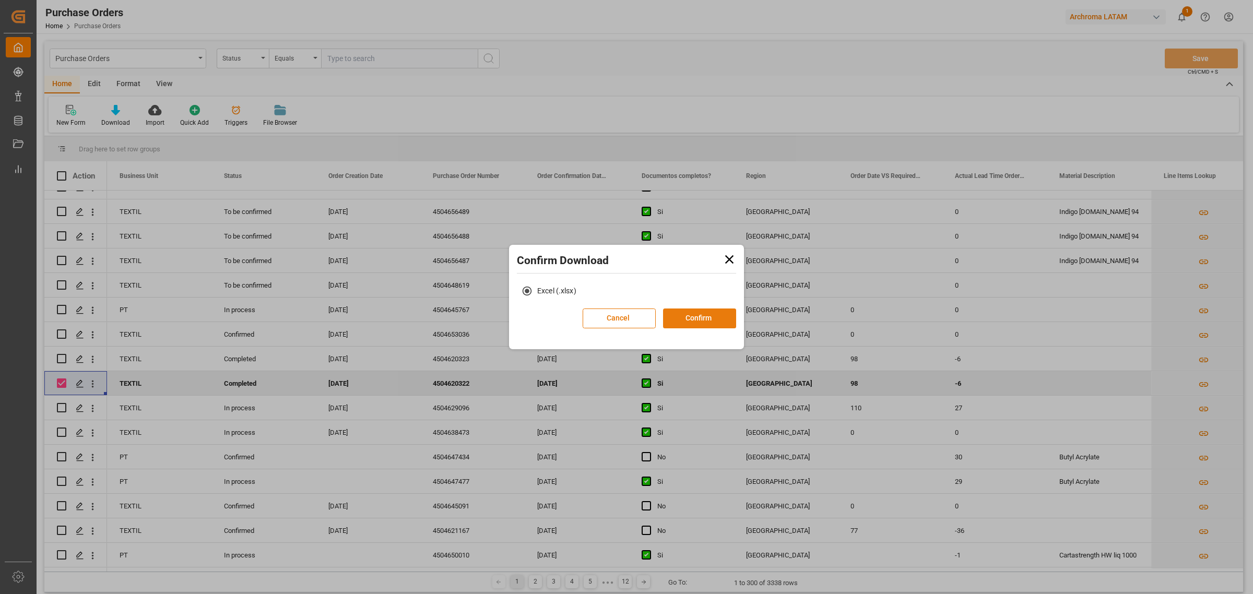
click at [679, 317] on button "Confirm" at bounding box center [699, 319] width 73 height 20
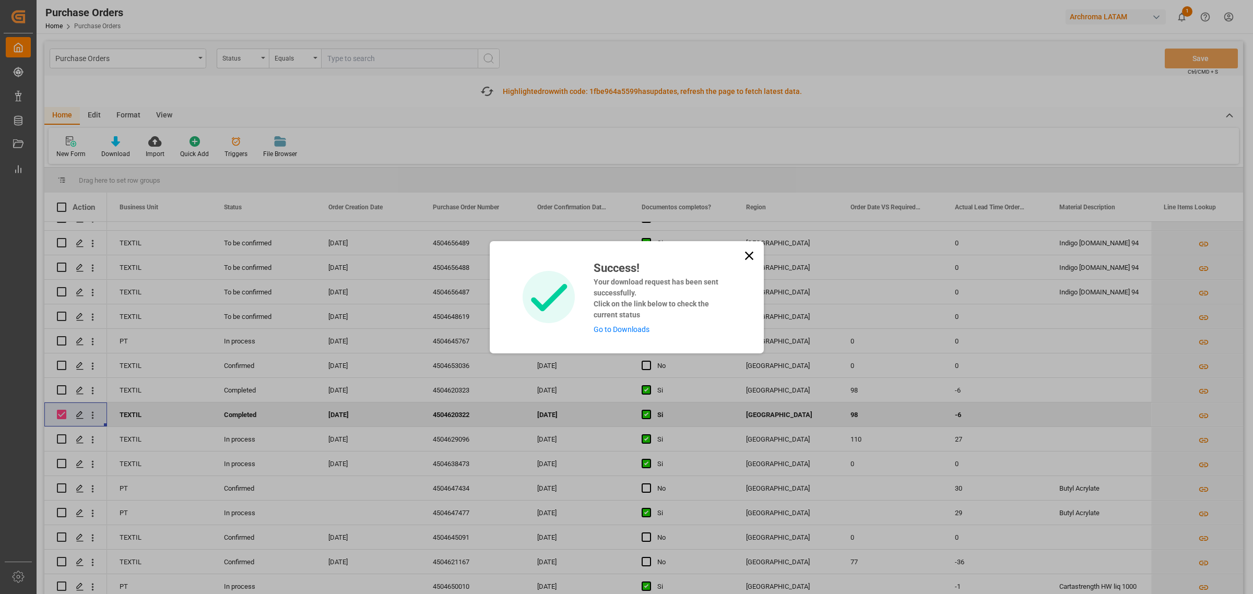
click at [748, 257] on icon at bounding box center [749, 256] width 15 height 15
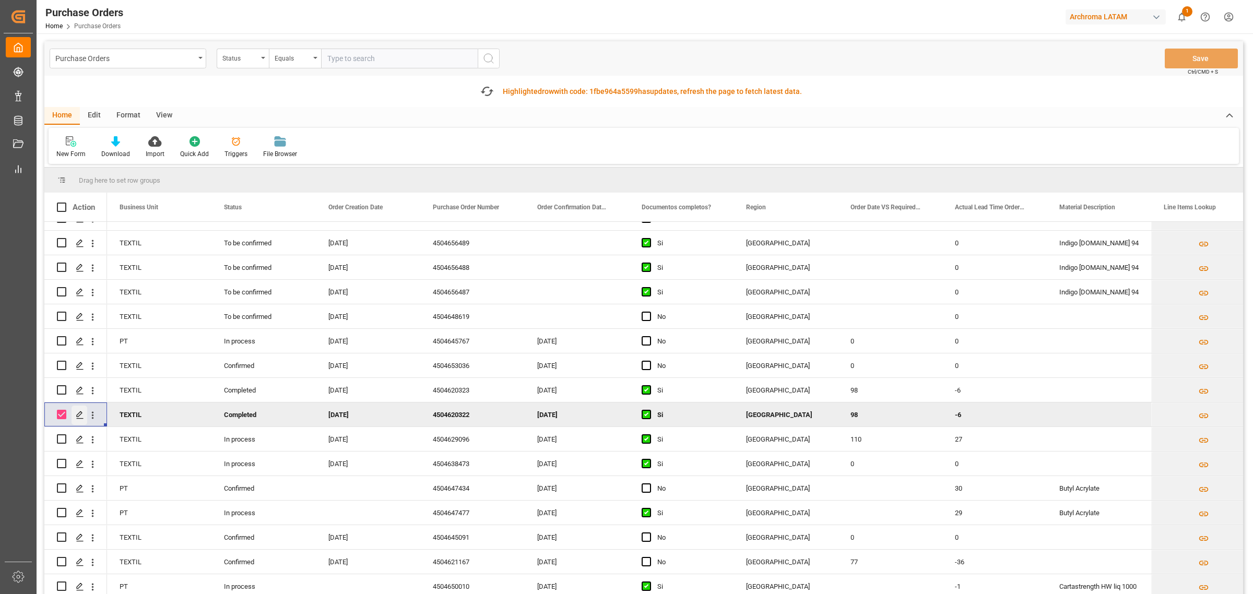
click at [85, 416] on div "Press SPACE to deselect this row." at bounding box center [80, 415] width 16 height 19
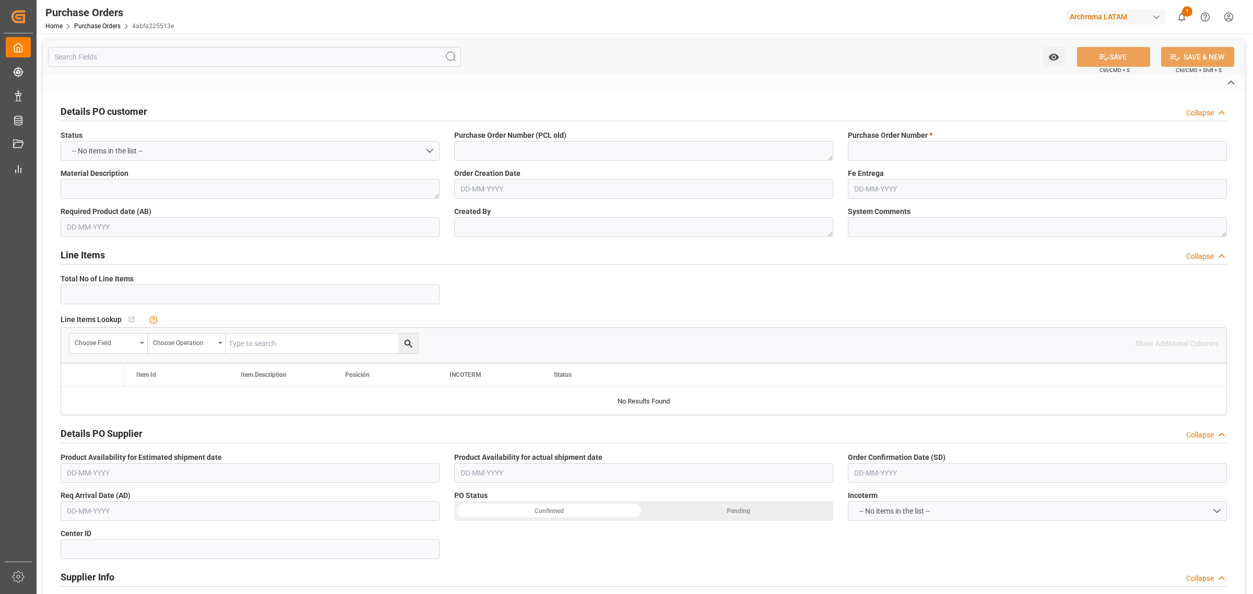
type input "4504620322"
type textarea "MAMORALES"
type textarea "No Line Item Found"
type input "2901"
type input "4006 ARCHROMA INTERNATIONAL DE [GEOGRAPHIC_DATA]"
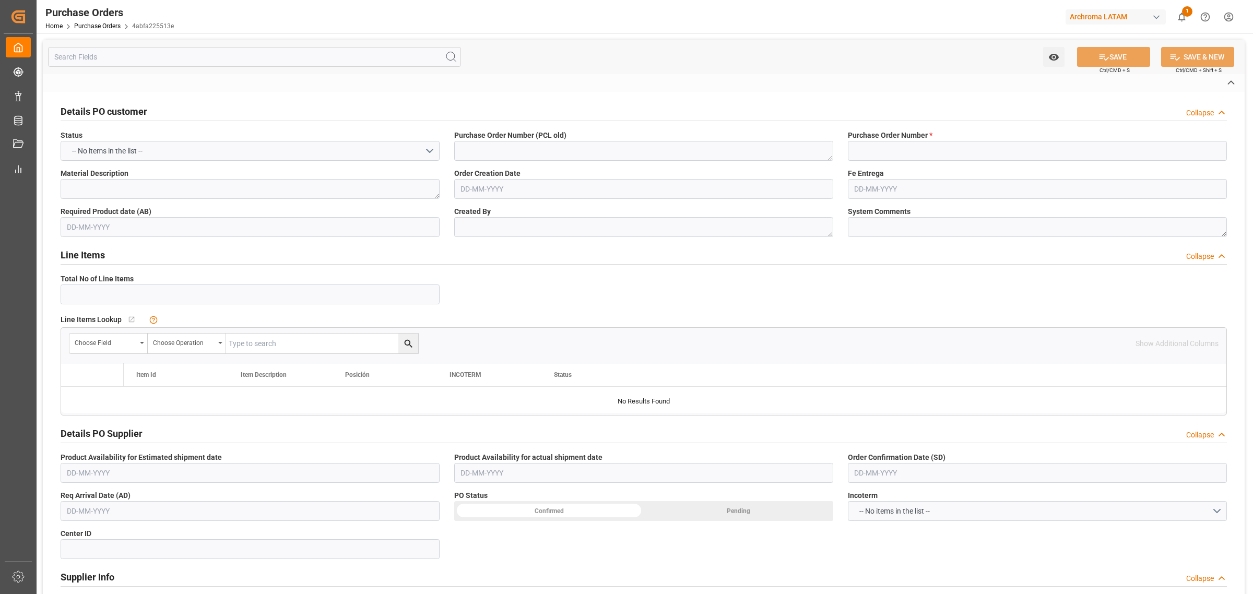
type input "Definitivo"
type input "Valeria Hurtado"
type input "GUATEMALA"
type textarea "TEXTIL"
type input "OVERLAND"
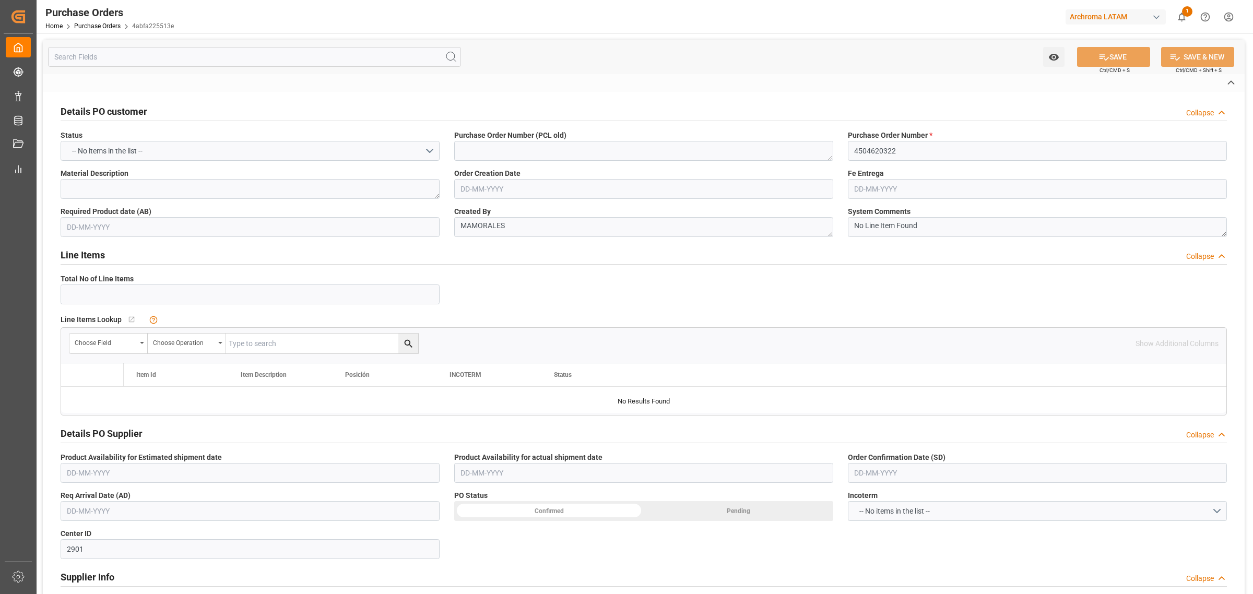
type input "1"
type input "[DATE]"
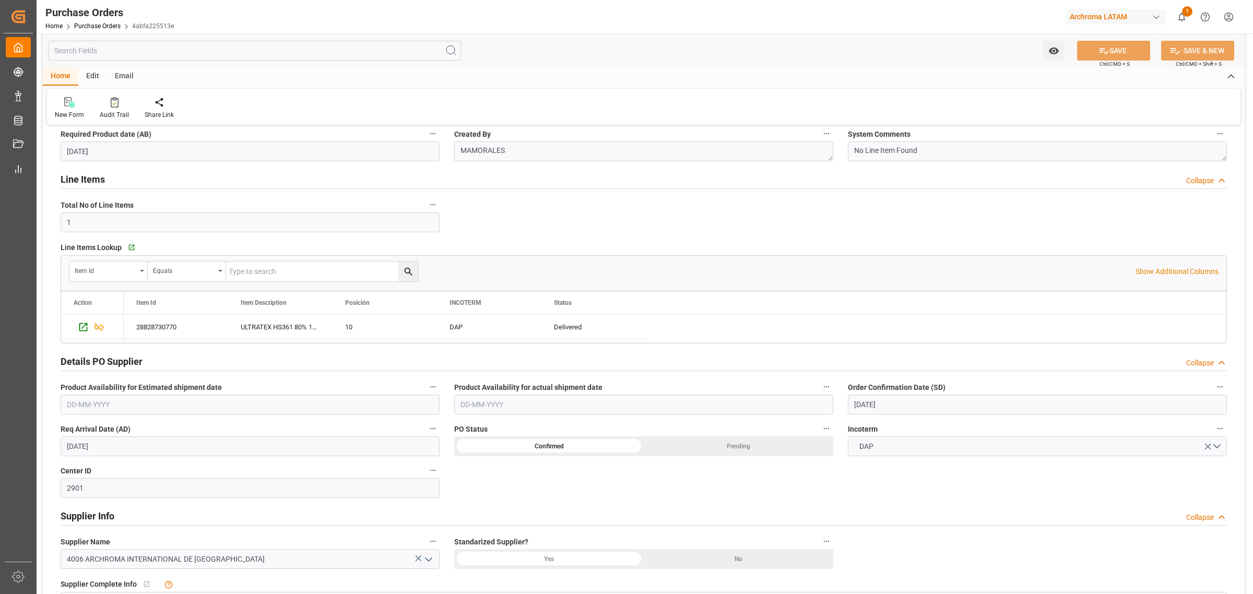
scroll to position [131, 0]
click at [139, 244] on div "Go to Line Items Grid" at bounding box center [135, 246] width 19 height 9
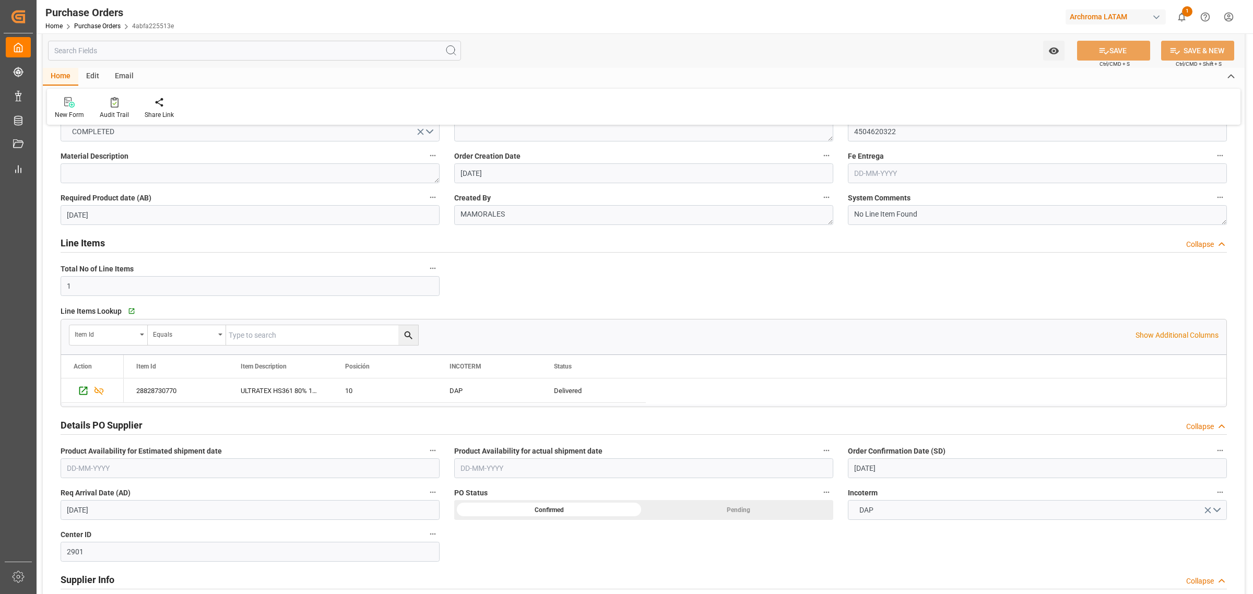
scroll to position [0, 0]
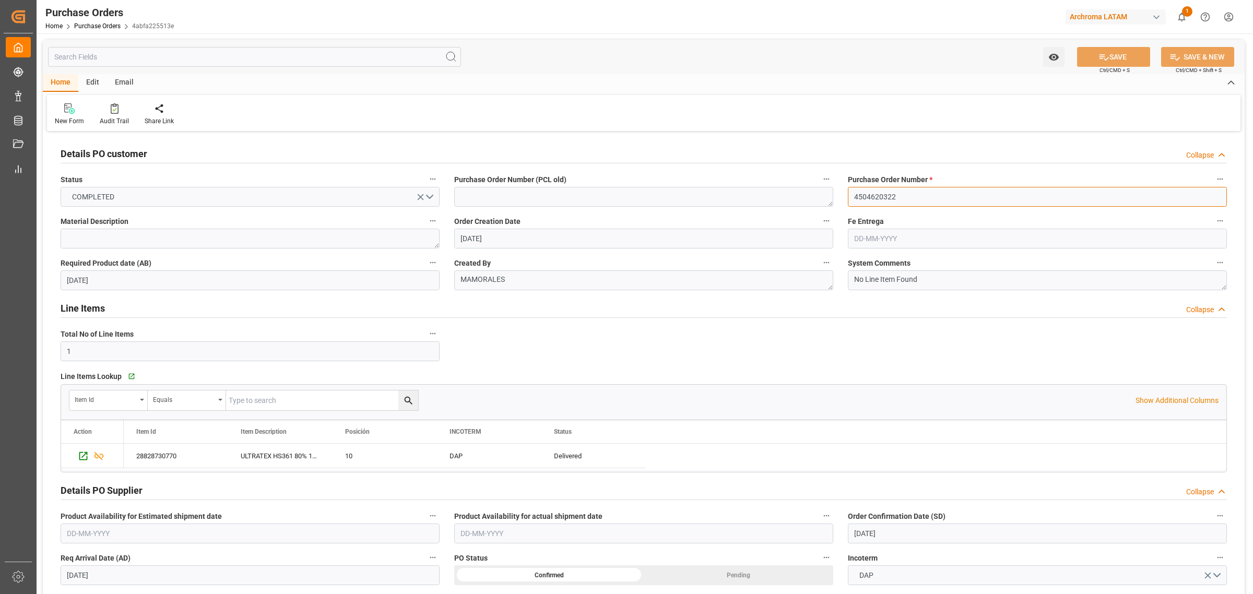
click at [883, 196] on input "4504620322" at bounding box center [1037, 197] width 379 height 20
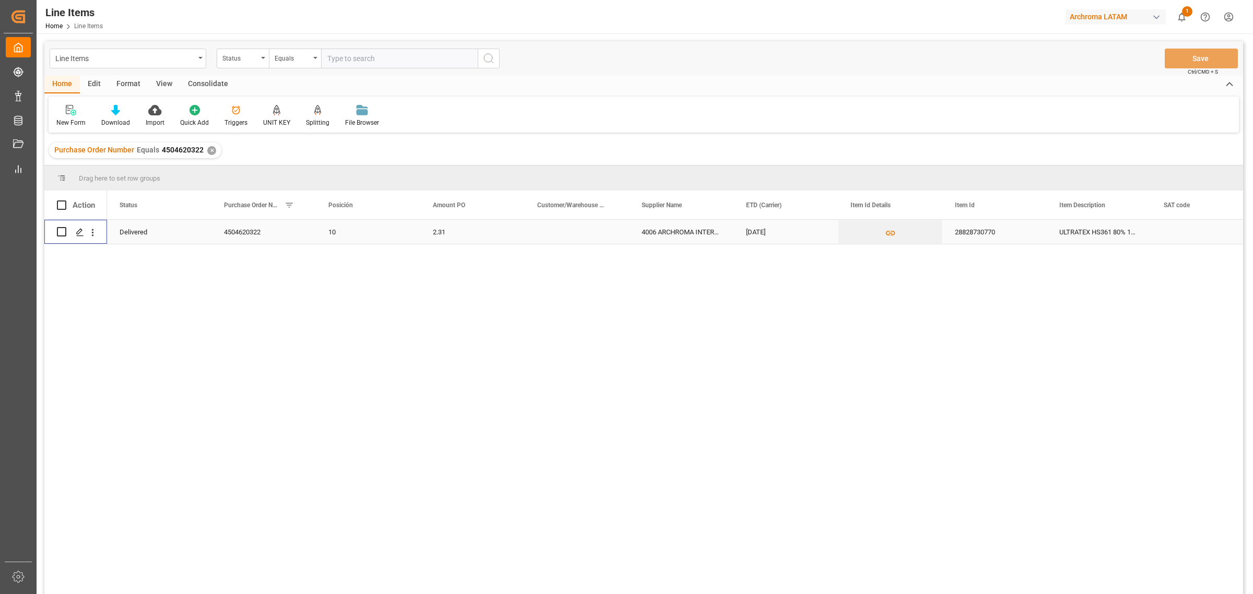
click at [63, 230] on input "Press Space to toggle row selection (unchecked)" at bounding box center [61, 231] width 9 height 9
checkbox input "true"
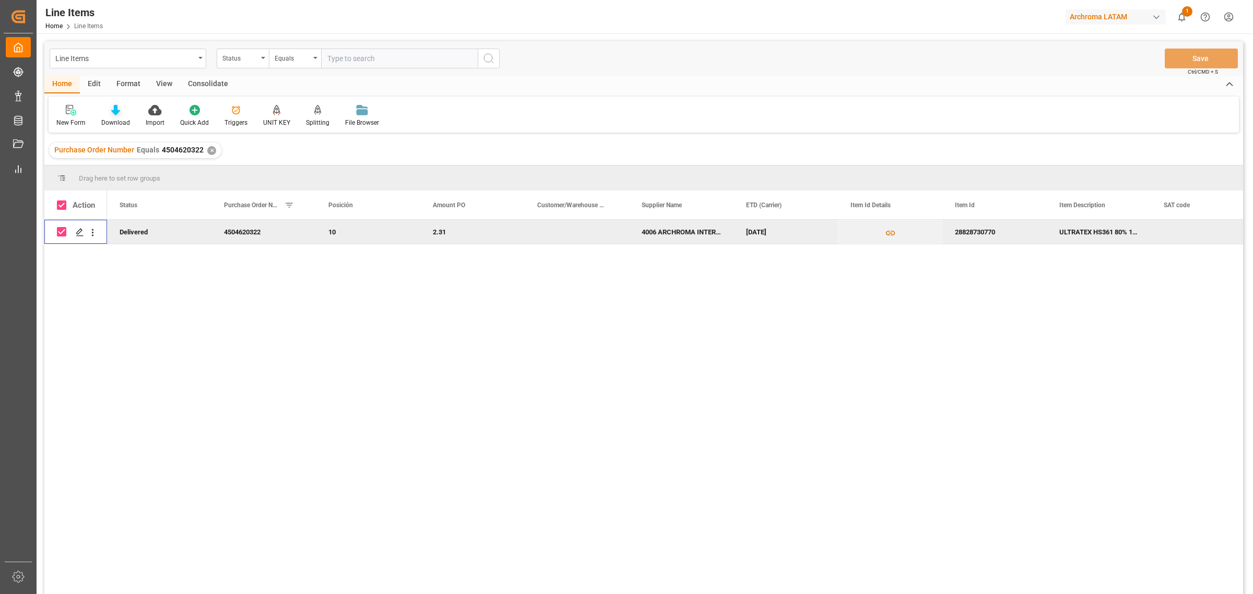
click at [123, 121] on div "Download" at bounding box center [115, 122] width 29 height 9
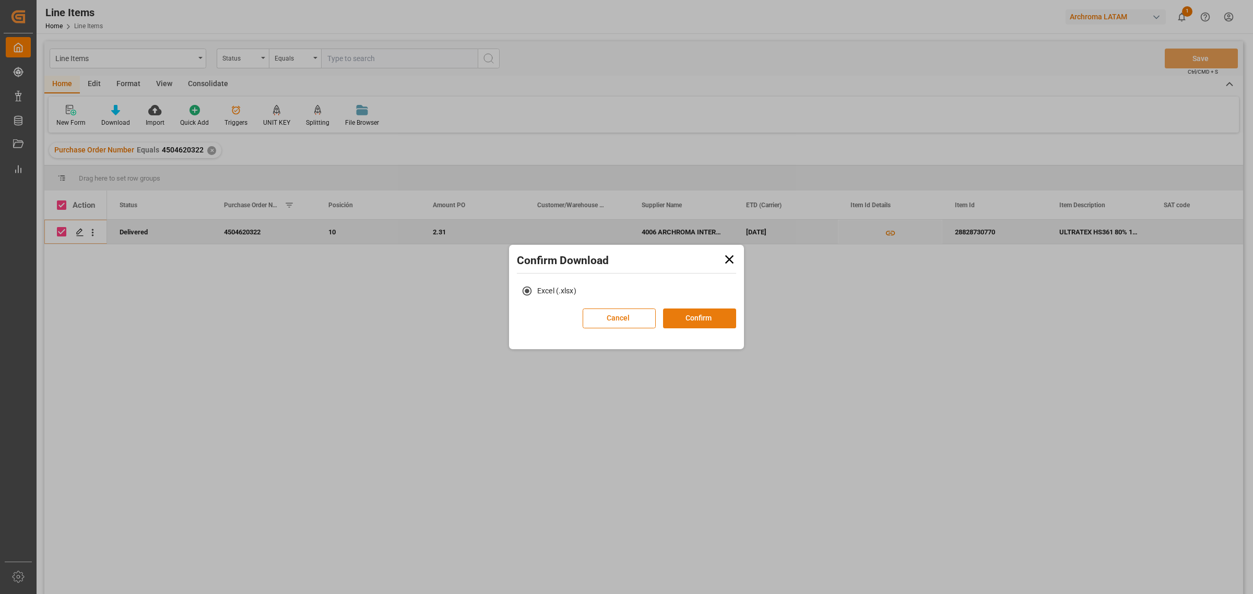
click at [696, 315] on button "Confirm" at bounding box center [699, 319] width 73 height 20
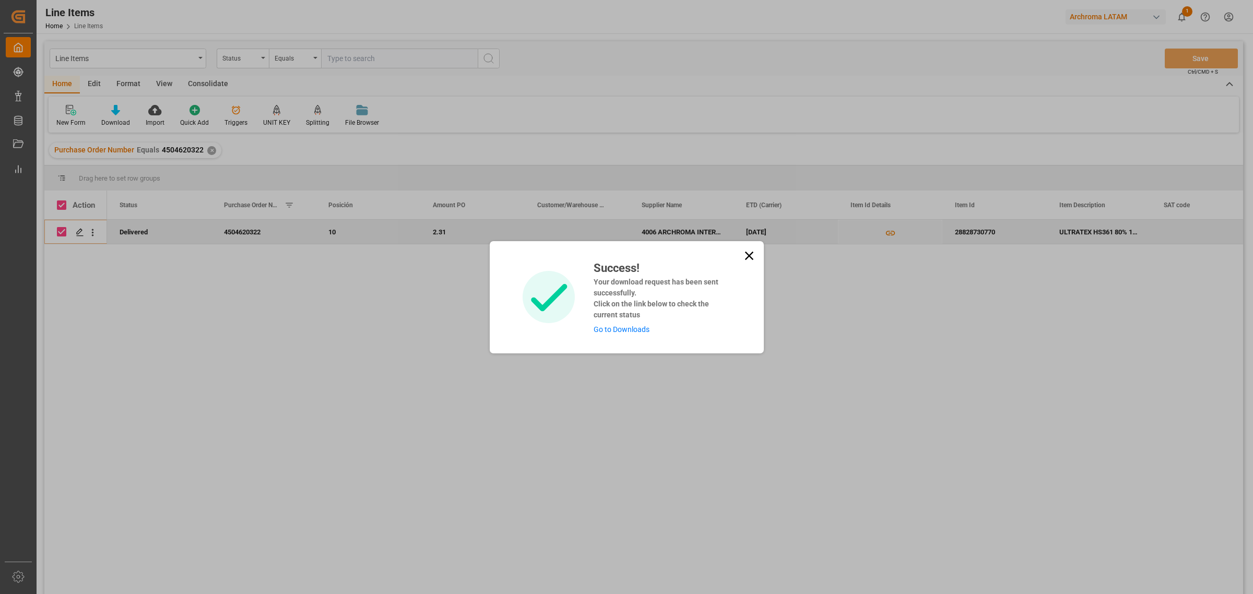
click at [749, 260] on icon at bounding box center [749, 256] width 15 height 15
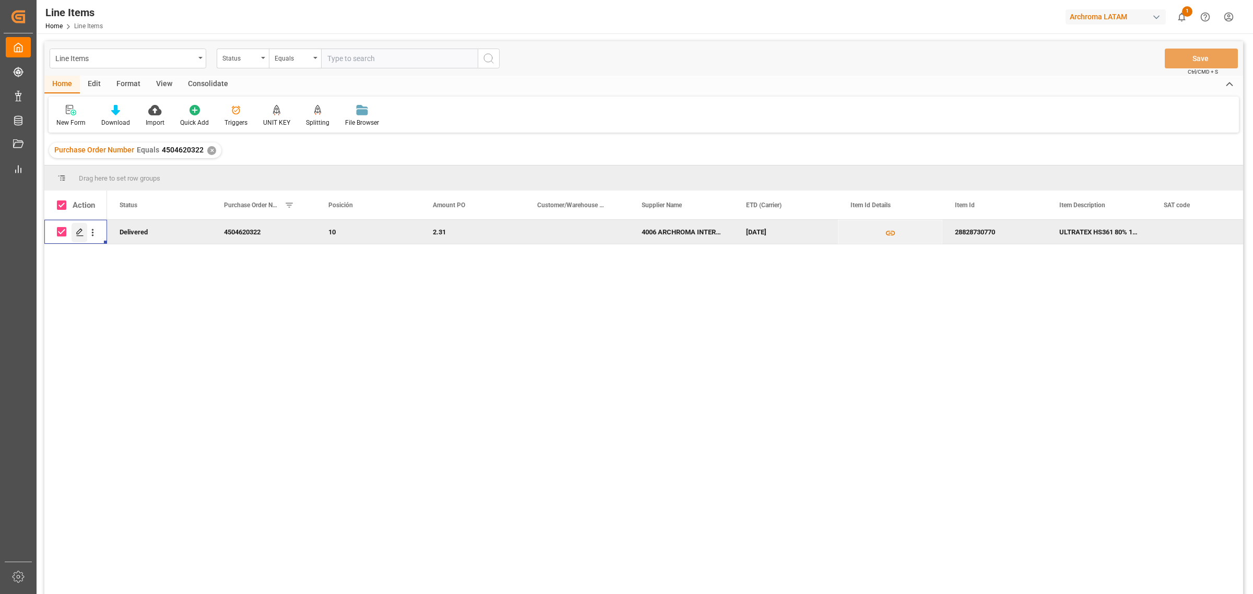
click at [77, 227] on div "Press SPACE to deselect this row." at bounding box center [80, 232] width 16 height 19
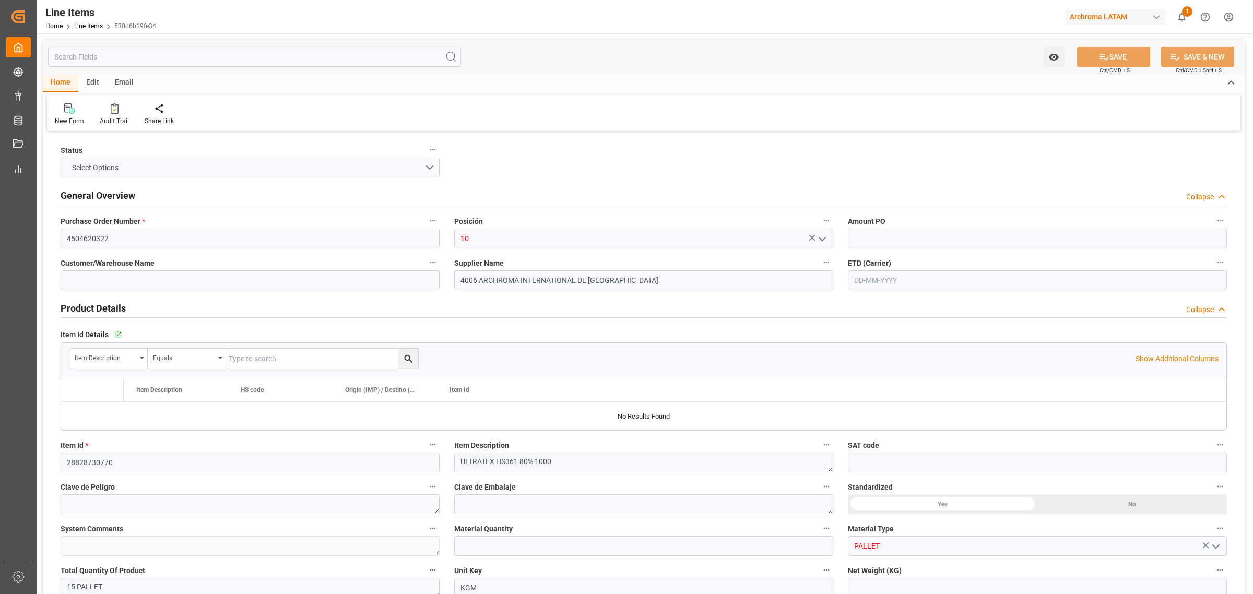
type input "2.31"
type input "15"
type input "15000"
type input "15855"
type input "34650"
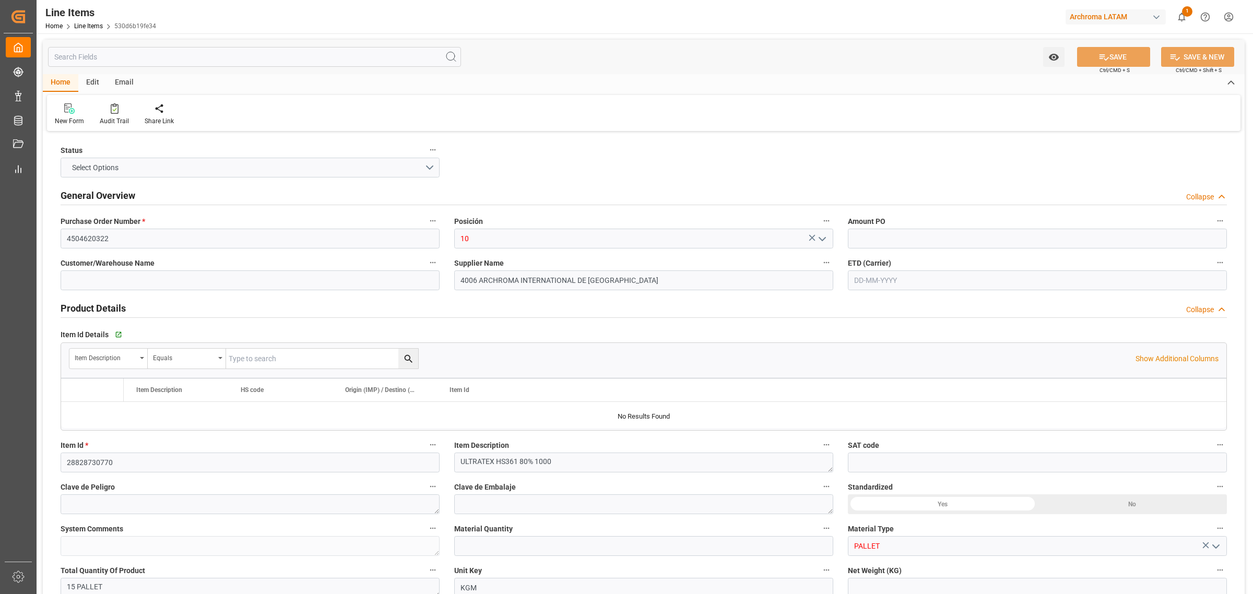
type input "3809919900"
type input "[DATE]"
type input "[DATE] 19:40"
type input "[DATE] 19:52"
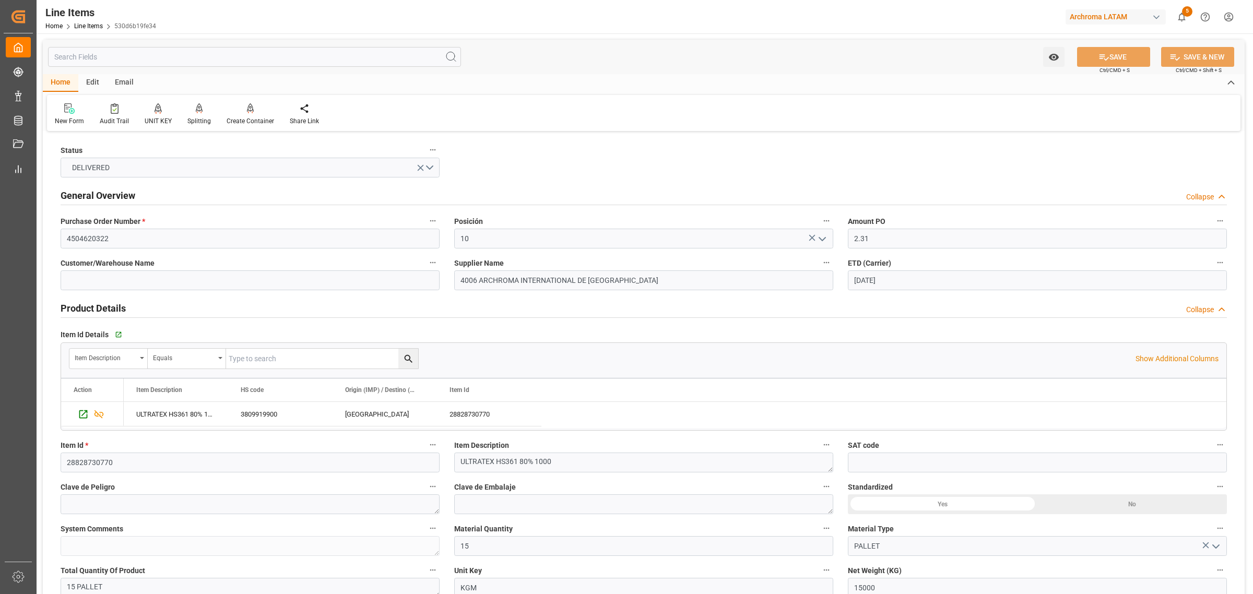
click at [81, 81] on div "Edit" at bounding box center [92, 83] width 29 height 18
click at [179, 103] on icon at bounding box center [186, 108] width 15 height 10
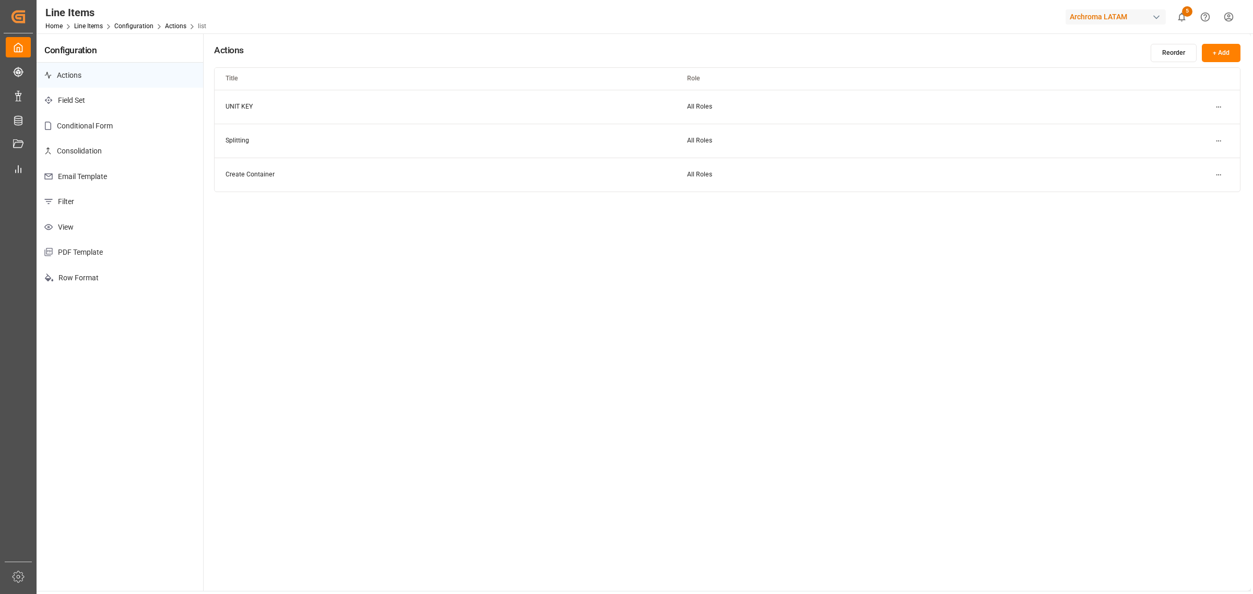
click at [1218, 178] on html "Created by potrace 1.15, written by [PERSON_NAME] [DATE]-[DATE] Created by potr…" at bounding box center [626, 297] width 1253 height 594
click at [1199, 197] on div "Edit" at bounding box center [1200, 195] width 54 height 15
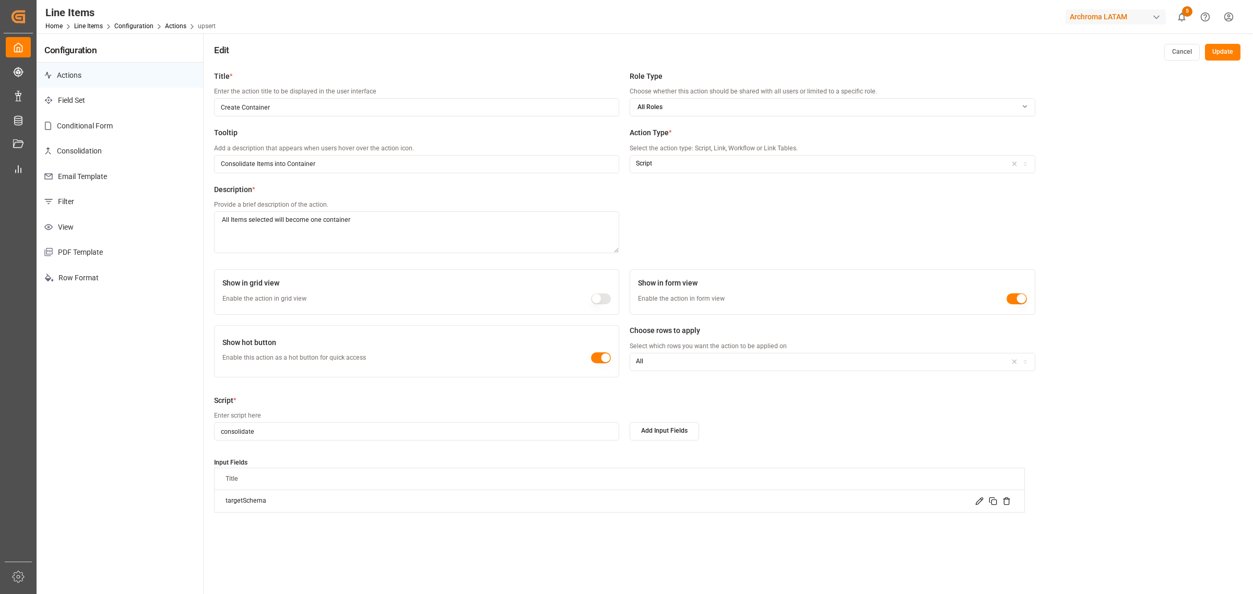
click at [1191, 57] on button "Cancel" at bounding box center [1182, 52] width 36 height 17
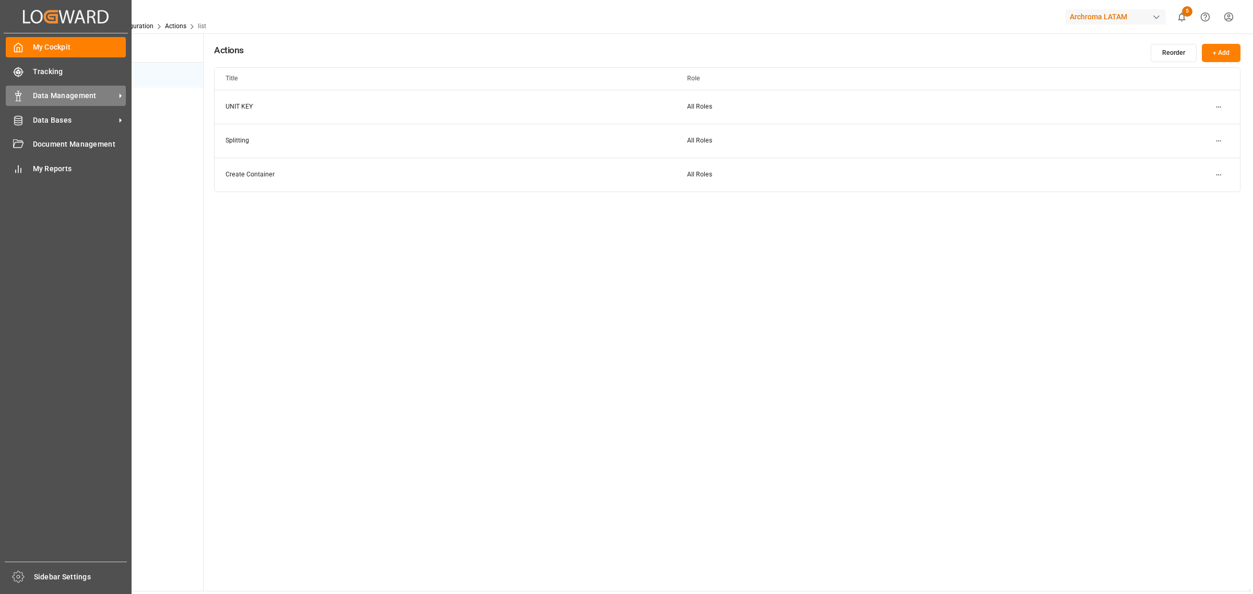
click at [73, 102] on div "Data Management Data Management" at bounding box center [66, 96] width 120 height 20
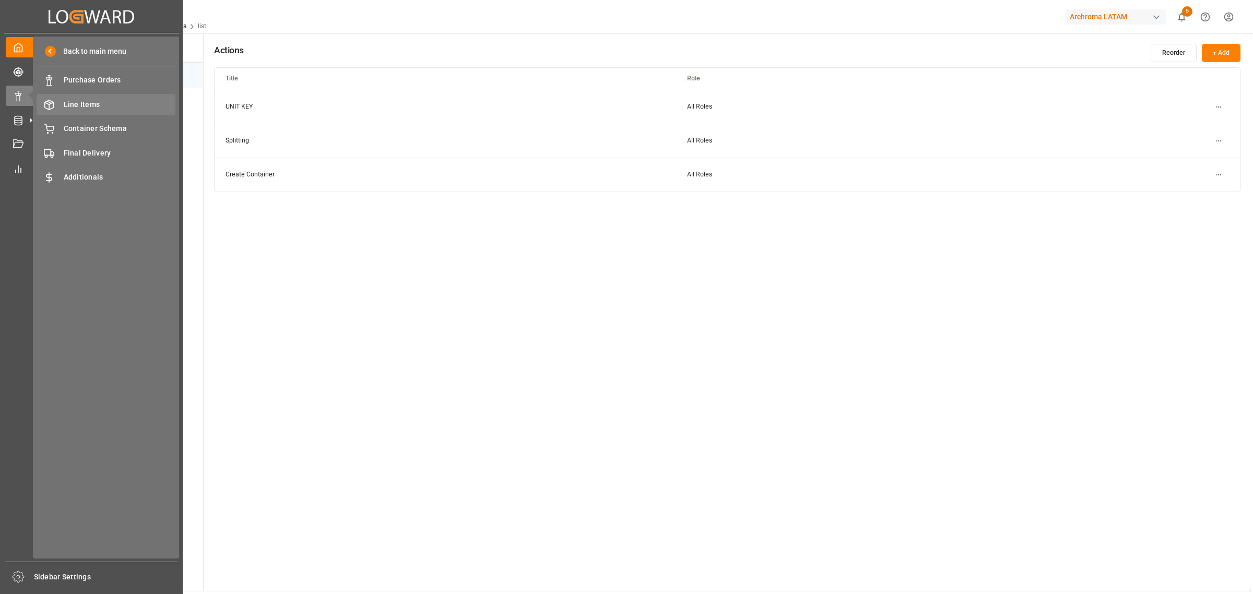
click at [94, 103] on span "Line Items" at bounding box center [120, 104] width 112 height 11
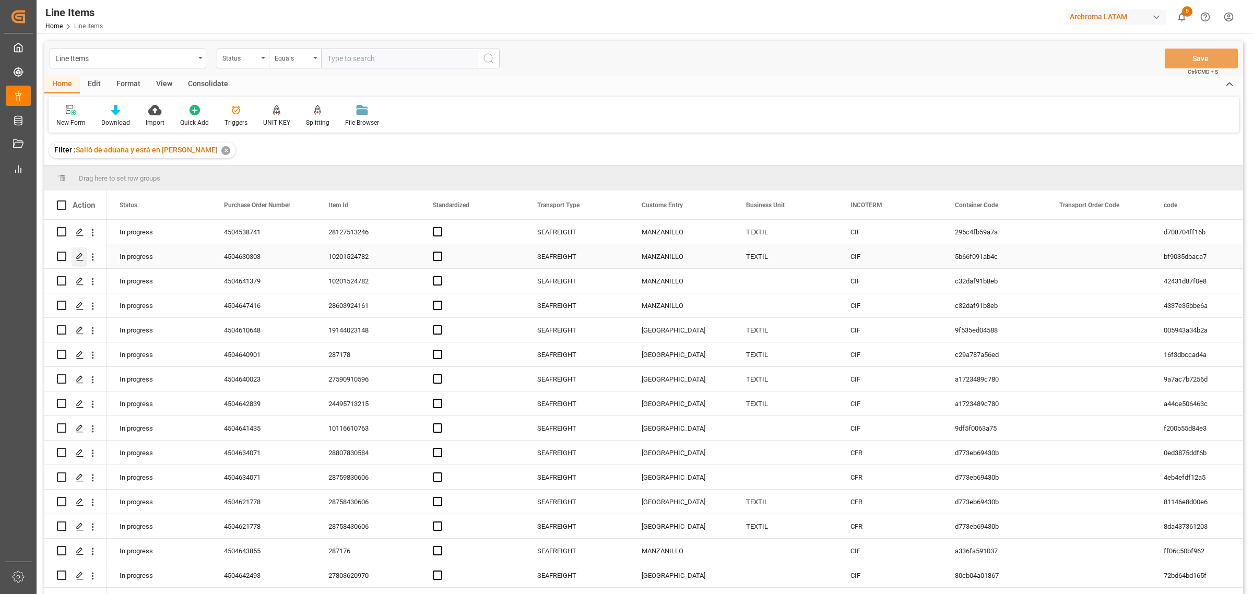
click at [80, 263] on div "Press SPACE to select this row." at bounding box center [80, 256] width 16 height 19
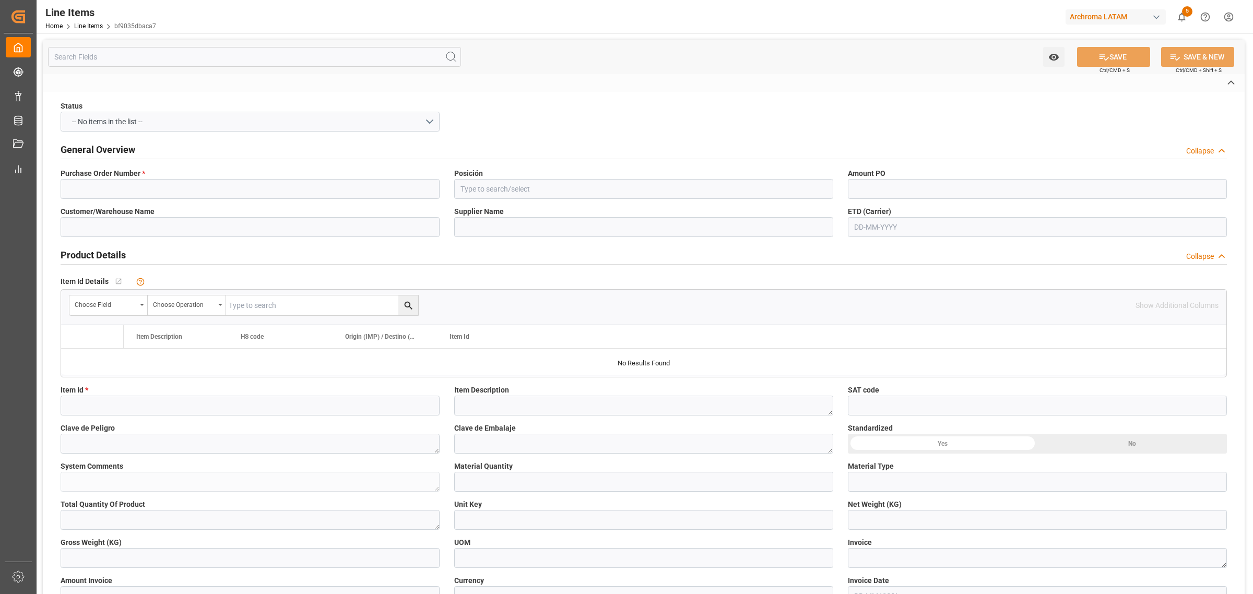
type input "4504630303"
type input "10"
type input "ALMACÉN ATOTONILQUILLO"
type input "HANGZHOU JIHUA IMPORT & EXPORT CO."
type input "10201524782"
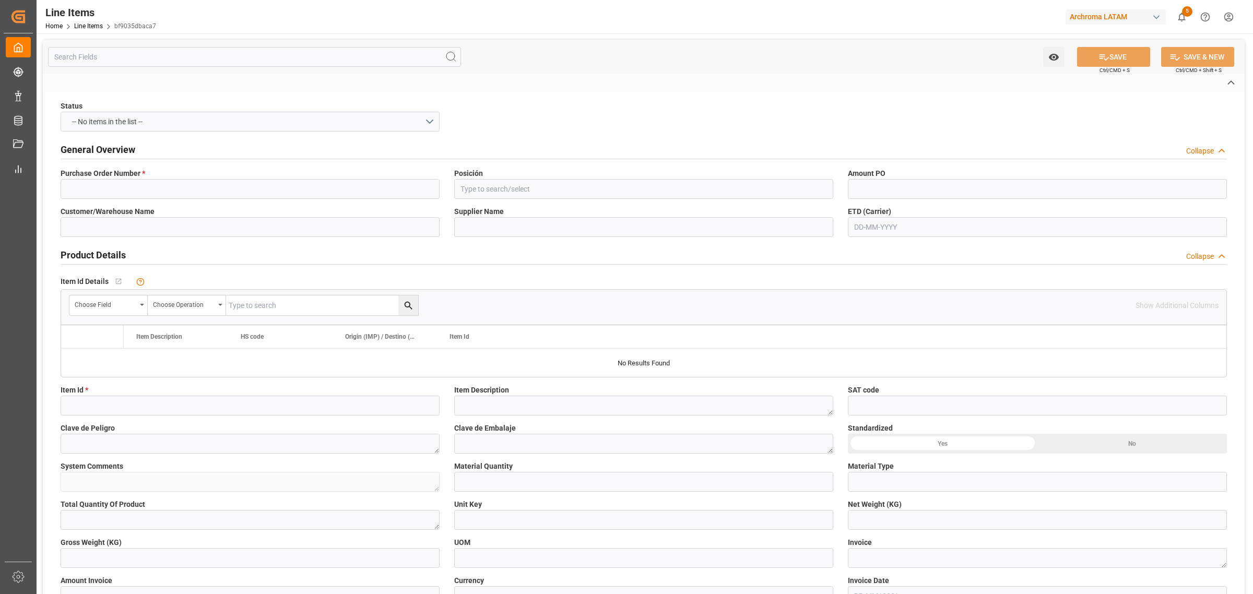
type textarea "Foron Azul Marino S-2GRL 200 0025"
type textarea "0"
type input "BOX"
type textarea "18 BOX"
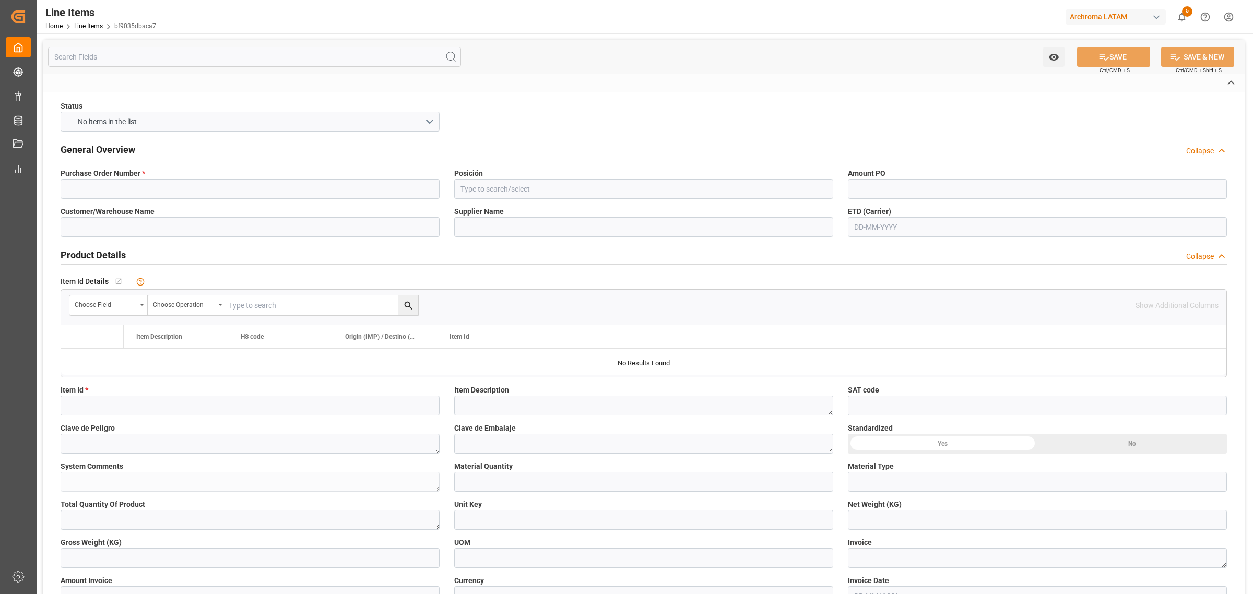
type input "KG"
type textarea "225JH2191"
type input "USD"
type input "SEAFREIGHT"
type textarea "MANZANILLO"
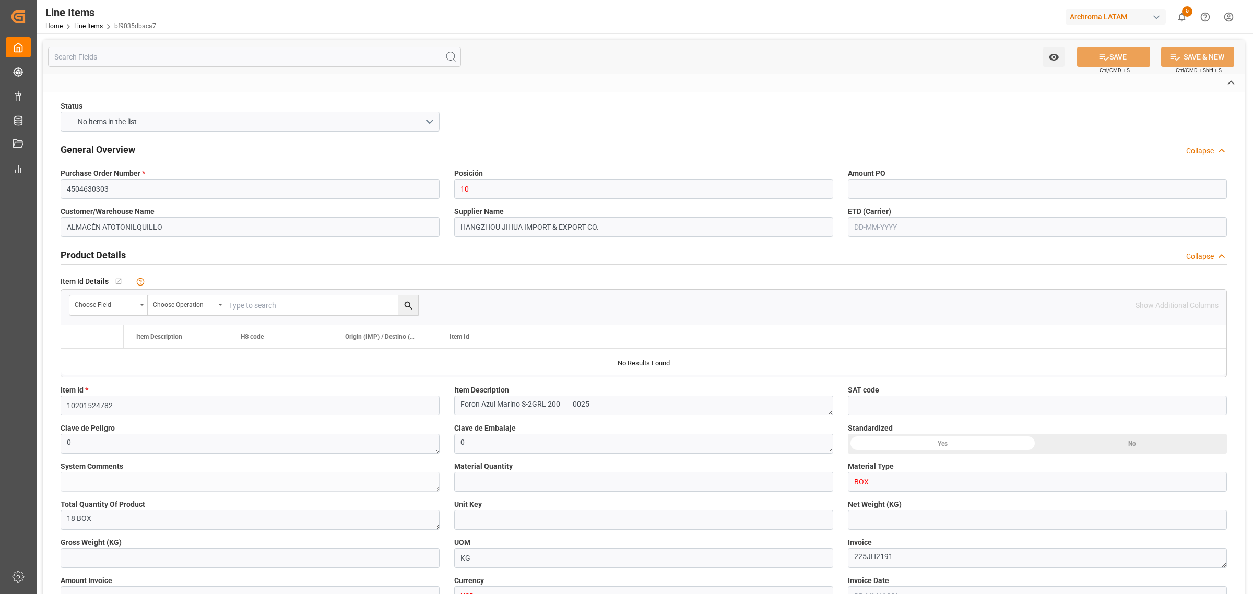
type input "4001"
type textarea "TEXTIL"
type input "CIF"
type input "IFS NEWTRAL MARITIME SERVICES"
type input "CHINA"
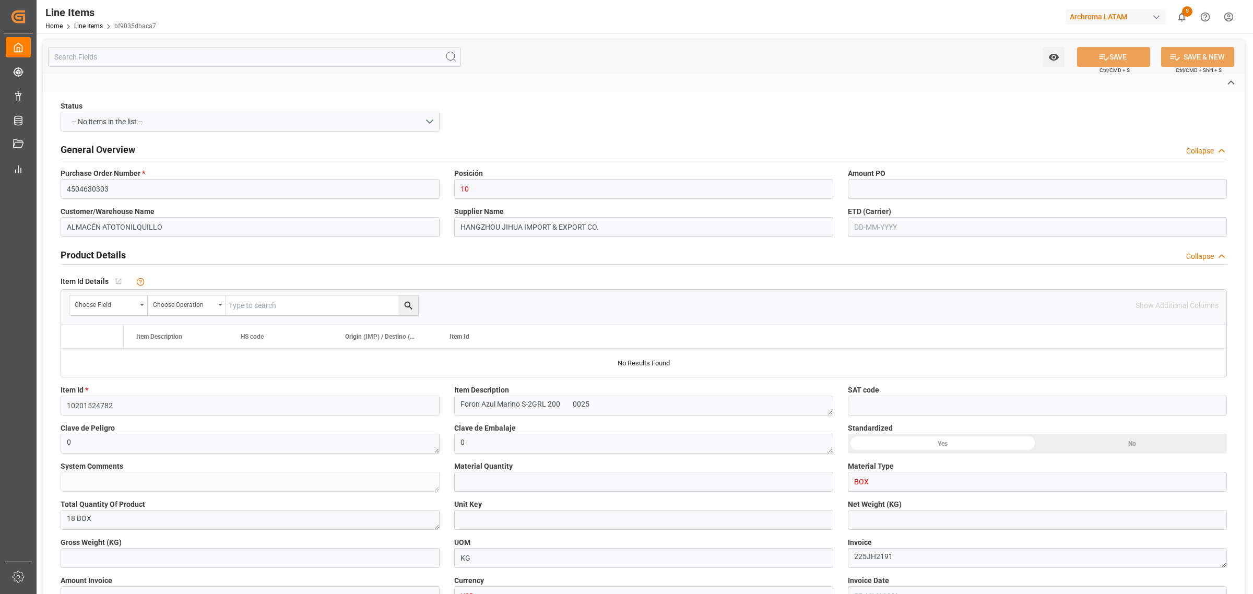
type textarea "Definitivo"
type input "5b66f091ab4c"
type input "1"
type input "12171700"
type input "18"
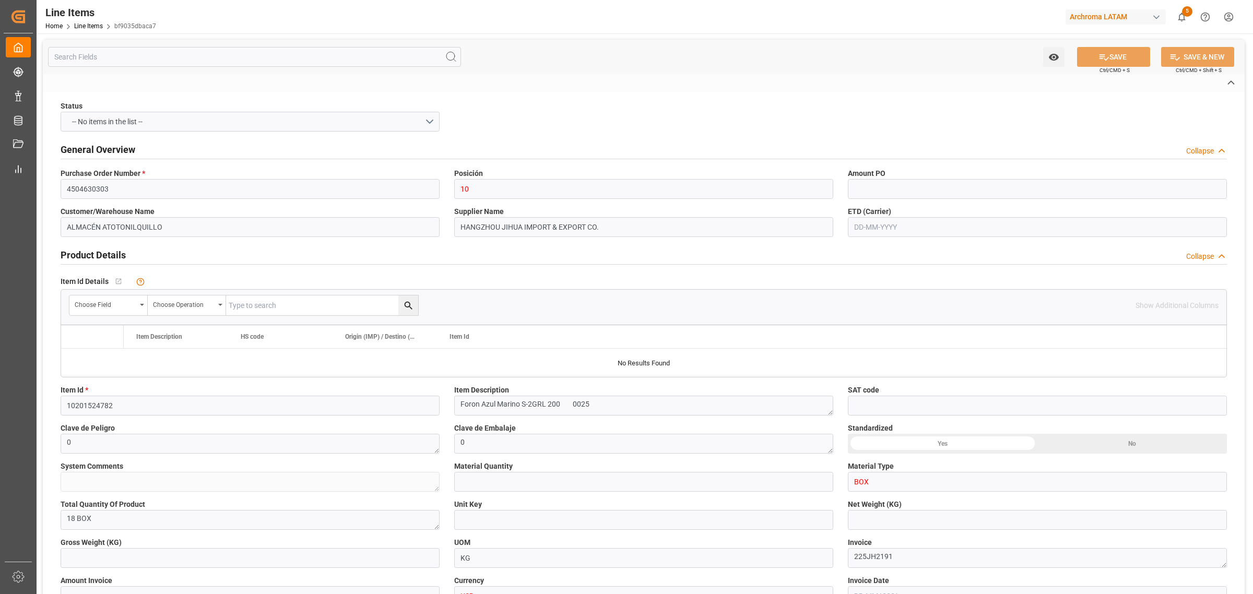
type input "450"
type input "479.7"
type input "1732.5"
type input "3204119999"
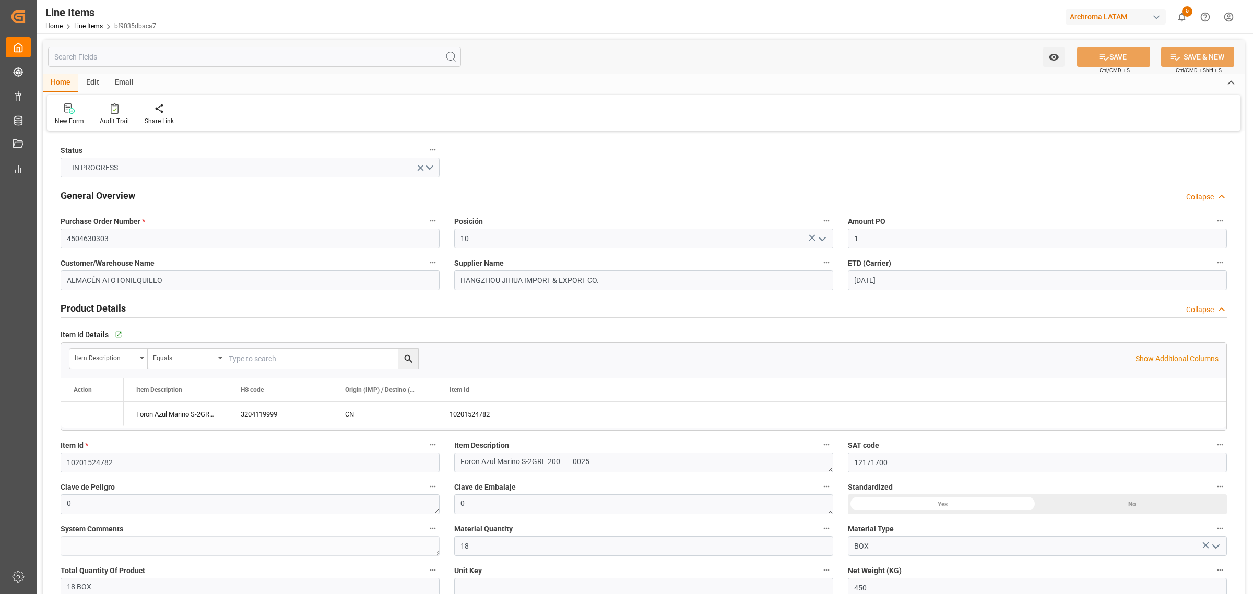
type input "10-08-2025"
type input "29-07-2025"
type input "04-09-2025 09:53"
type input "12-06-2025 16:59"
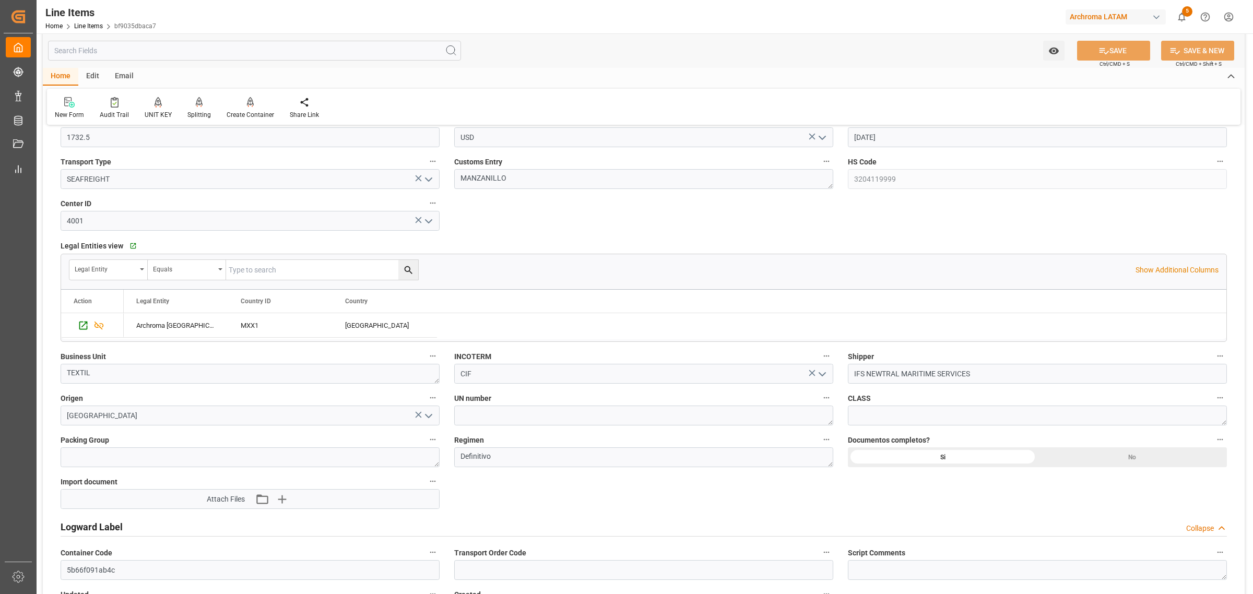
scroll to position [587, 0]
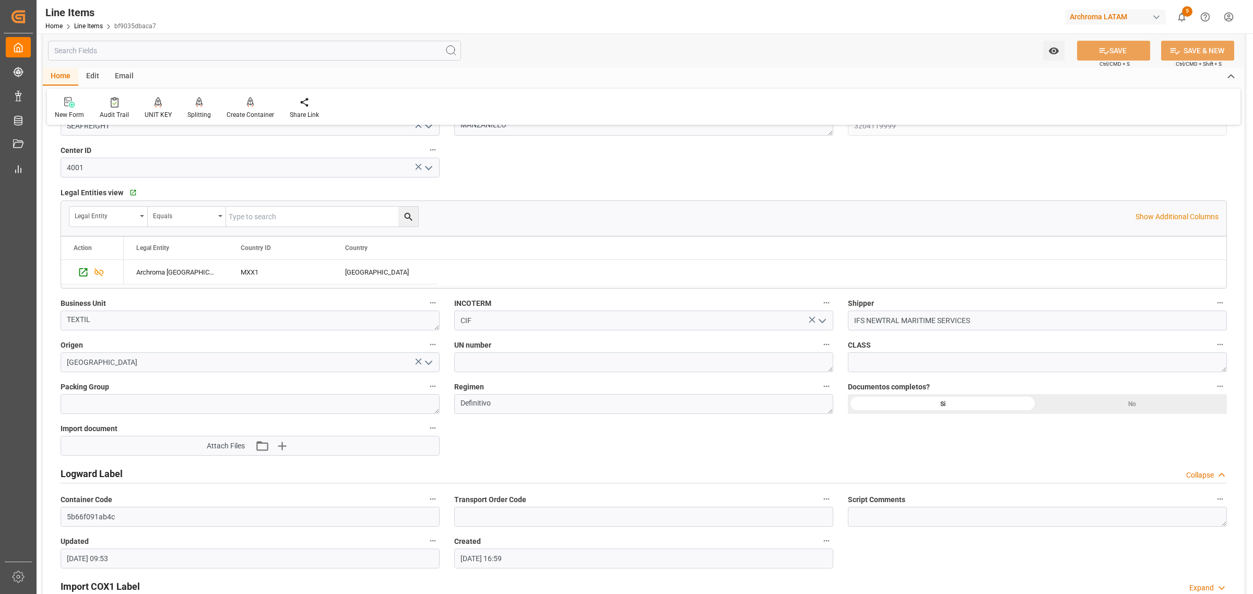
click at [435, 369] on button "open menu" at bounding box center [428, 362] width 16 height 16
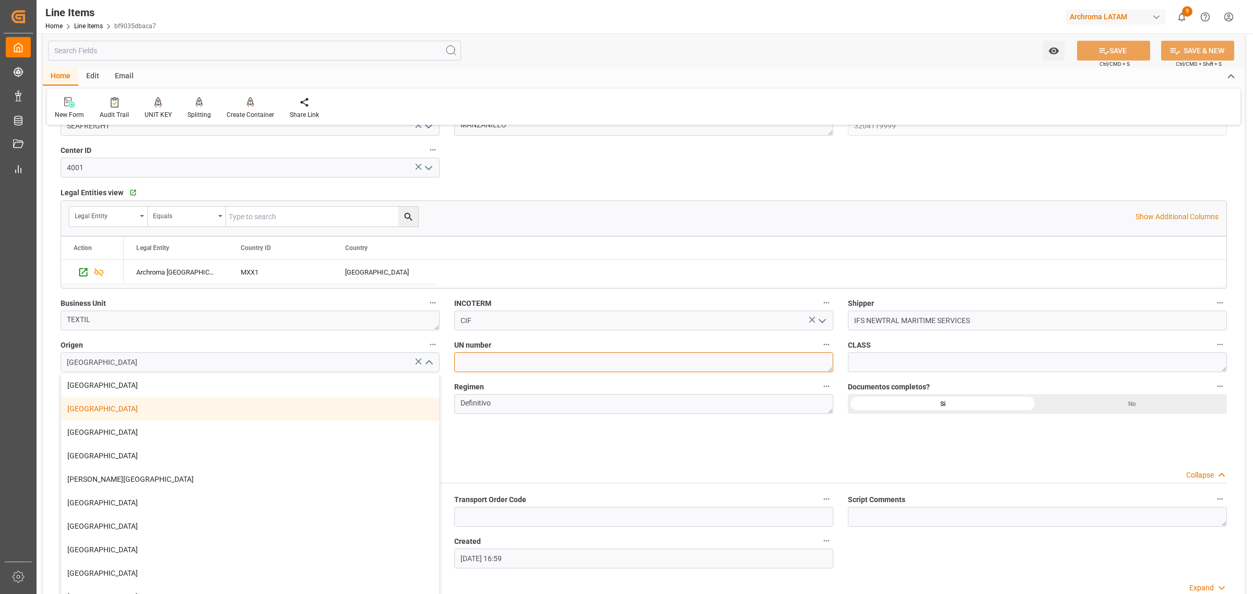
click at [457, 372] on textarea at bounding box center [643, 362] width 379 height 20
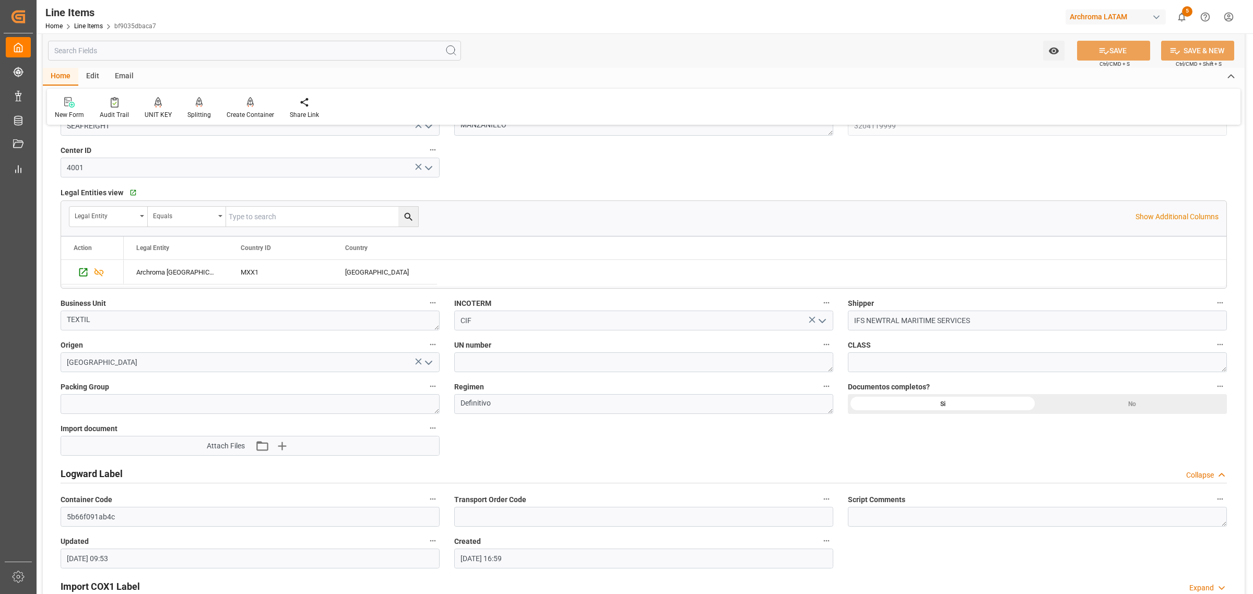
click at [87, 81] on div "Edit" at bounding box center [92, 77] width 29 height 18
click at [245, 107] on div at bounding box center [240, 102] width 36 height 11
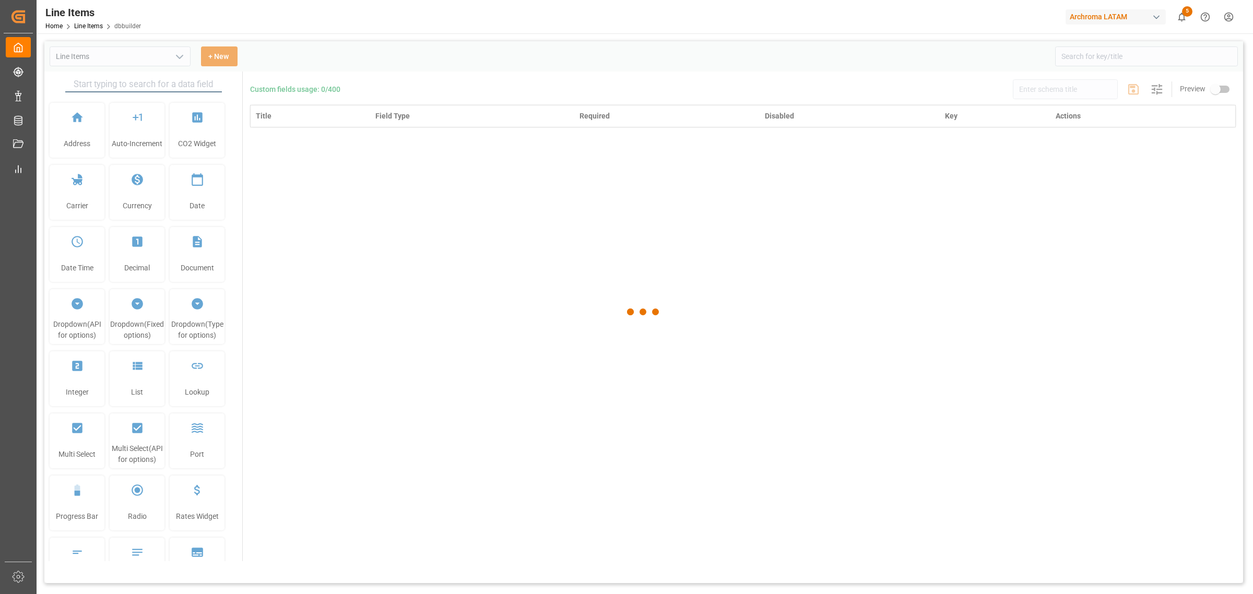
type input "Line Items"
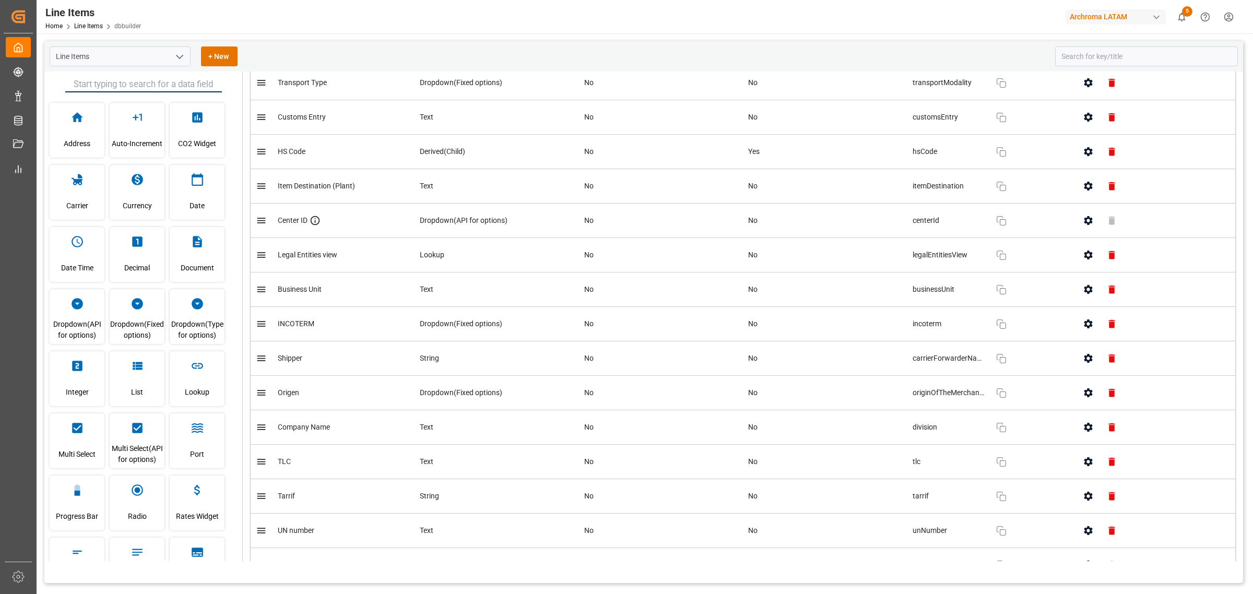
scroll to position [1305, 0]
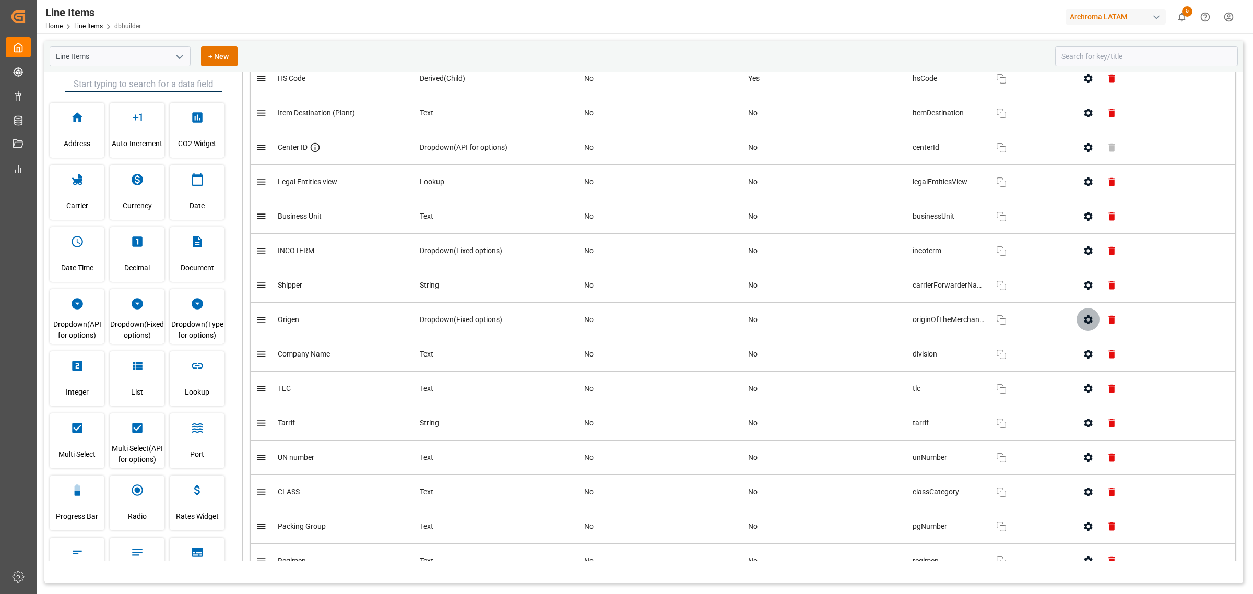
click at [1085, 320] on icon "button" at bounding box center [1088, 319] width 11 height 11
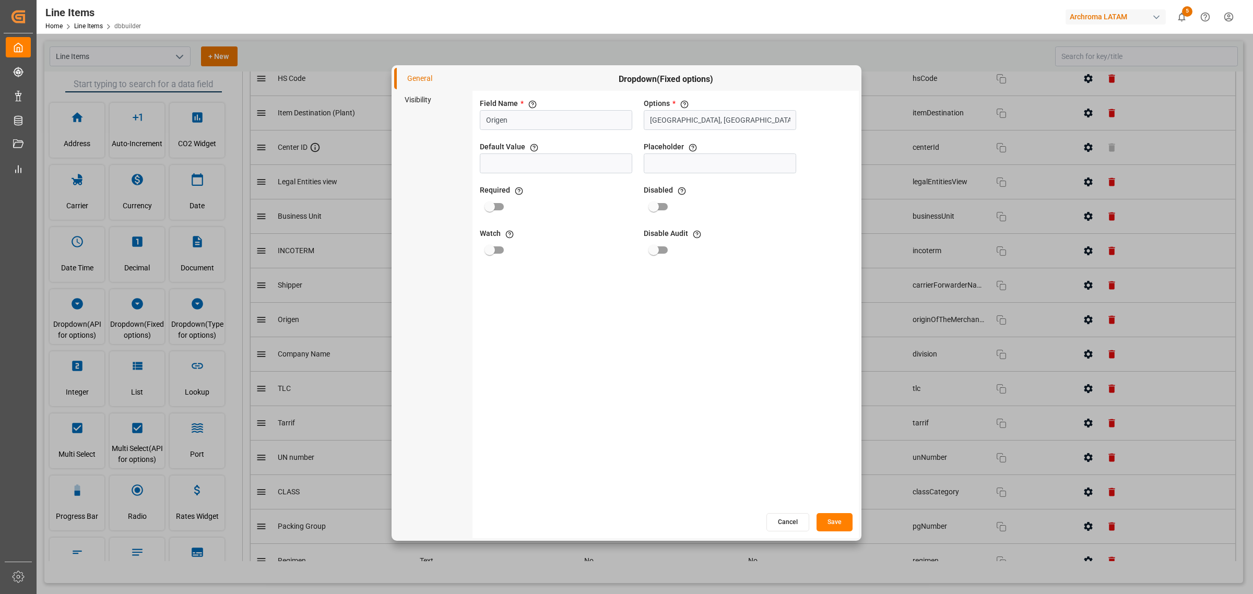
click at [782, 526] on button "Cancel" at bounding box center [787, 522] width 43 height 18
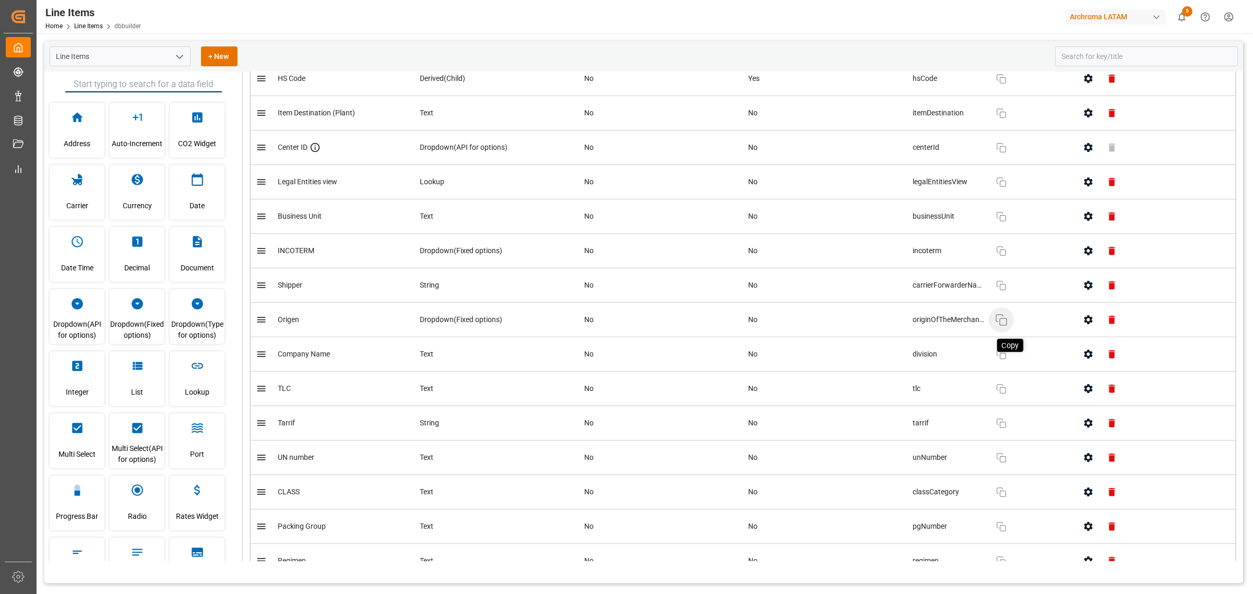
click at [1003, 325] on icon "button" at bounding box center [1001, 320] width 13 height 13
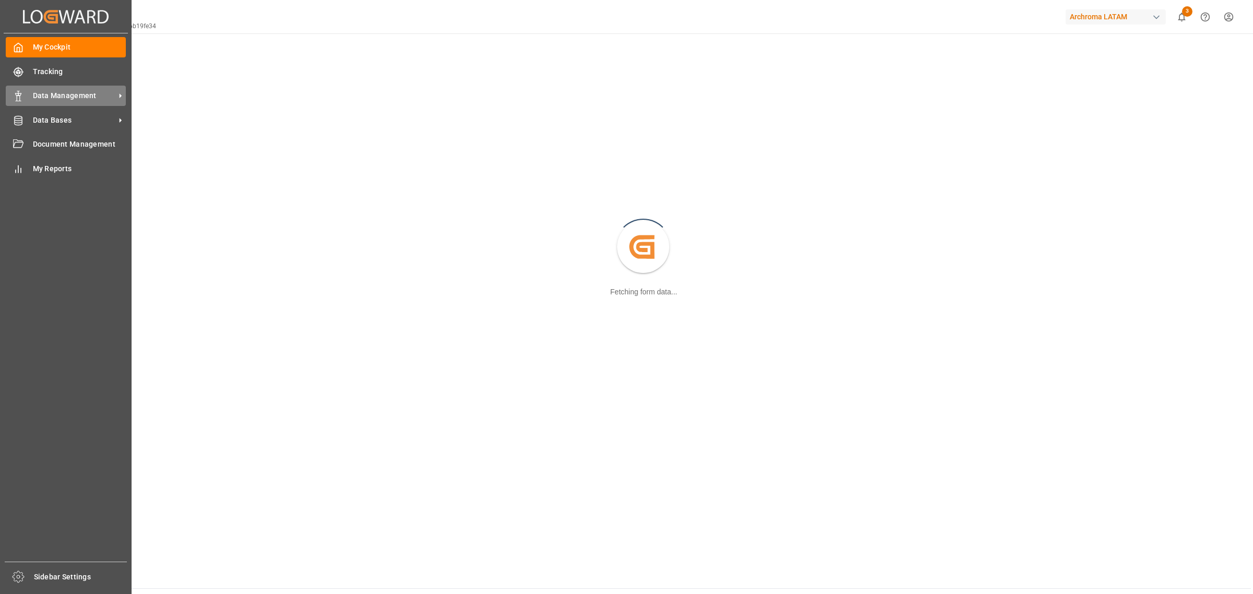
click at [23, 95] on div "Data Management Data Management" at bounding box center [66, 96] width 120 height 20
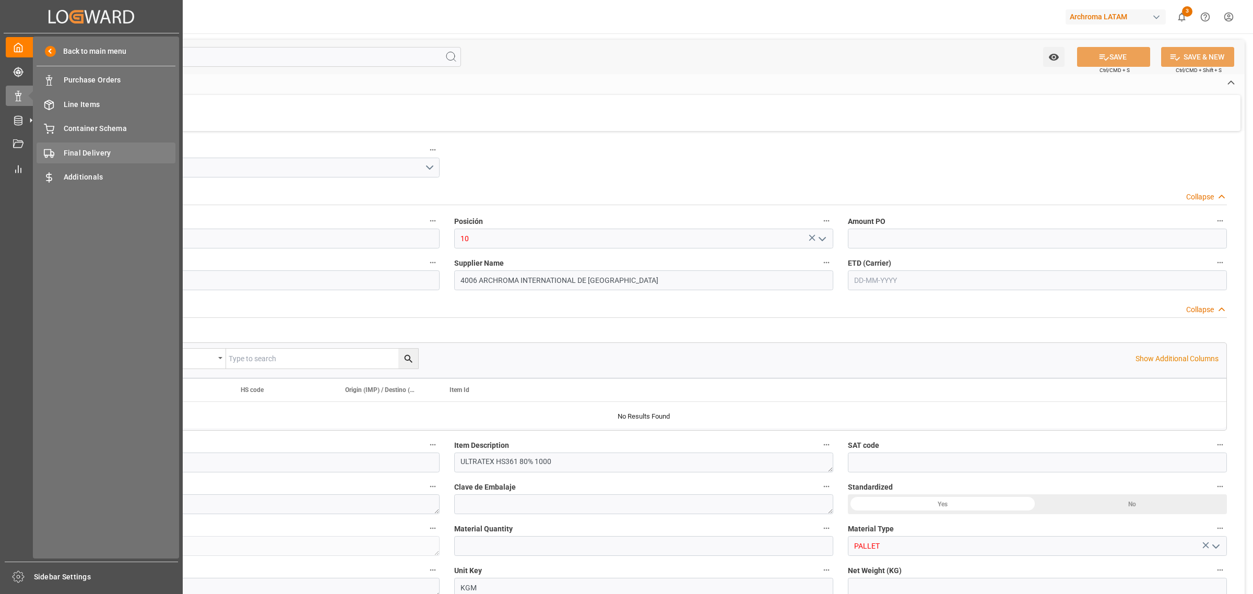
type input "2.31"
type input "15"
type input "15000"
type input "15855"
type input "34650"
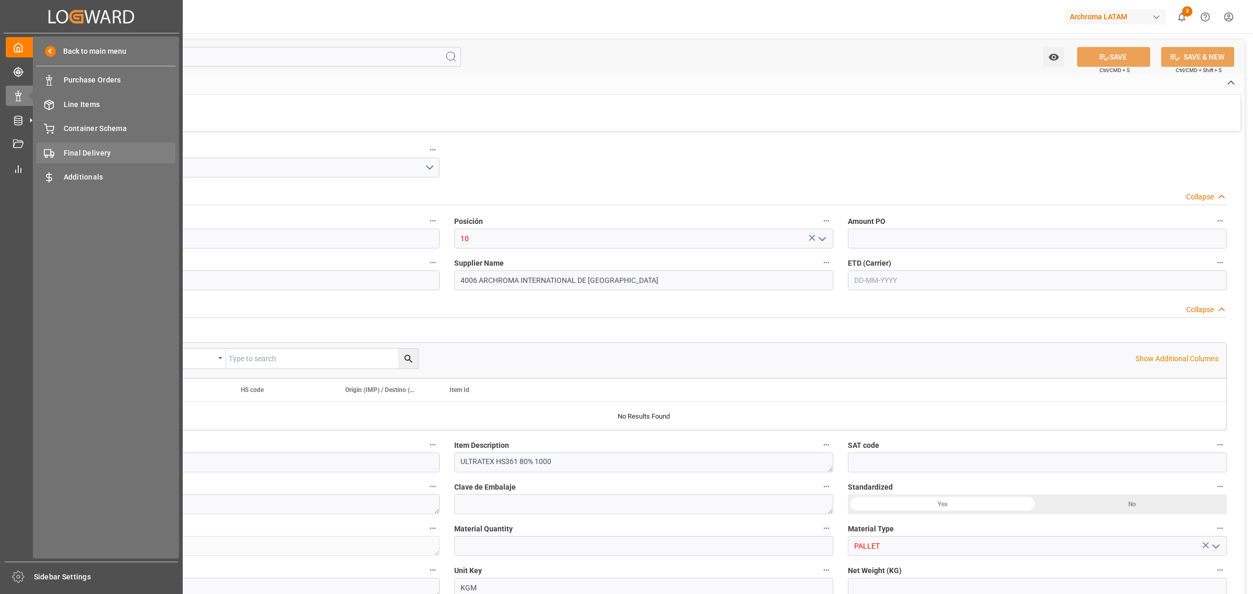
type input "3809919900"
type input "[DATE]"
type input "[DATE] 19:40"
type input "[DATE] 19:52"
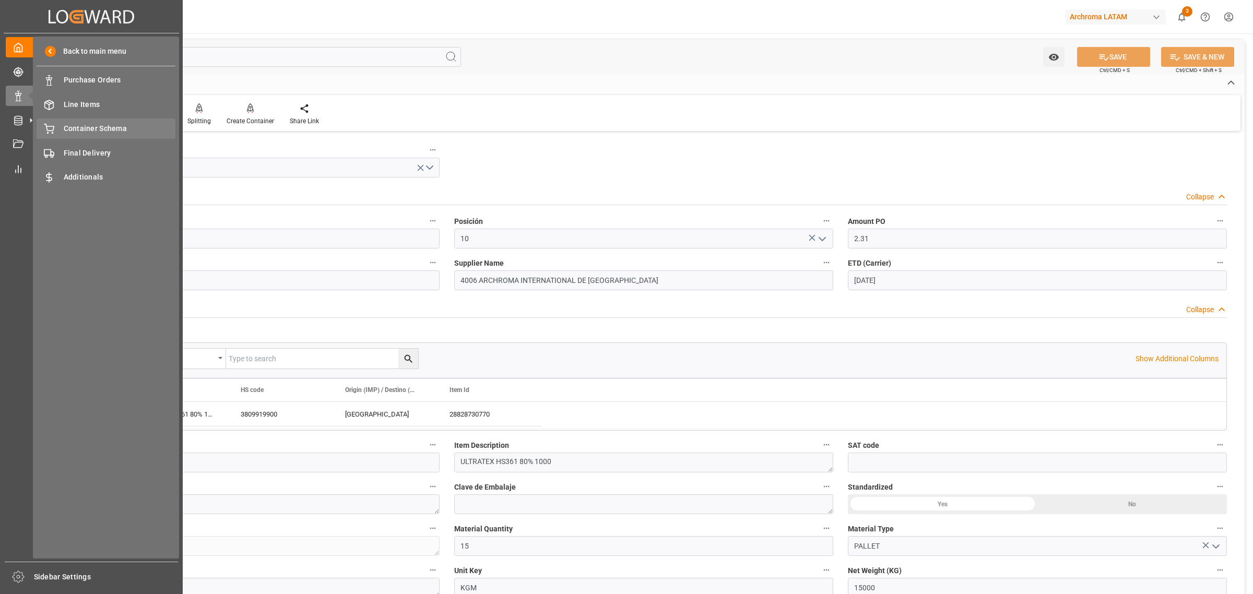
click at [113, 131] on span "Container Schema" at bounding box center [120, 128] width 112 height 11
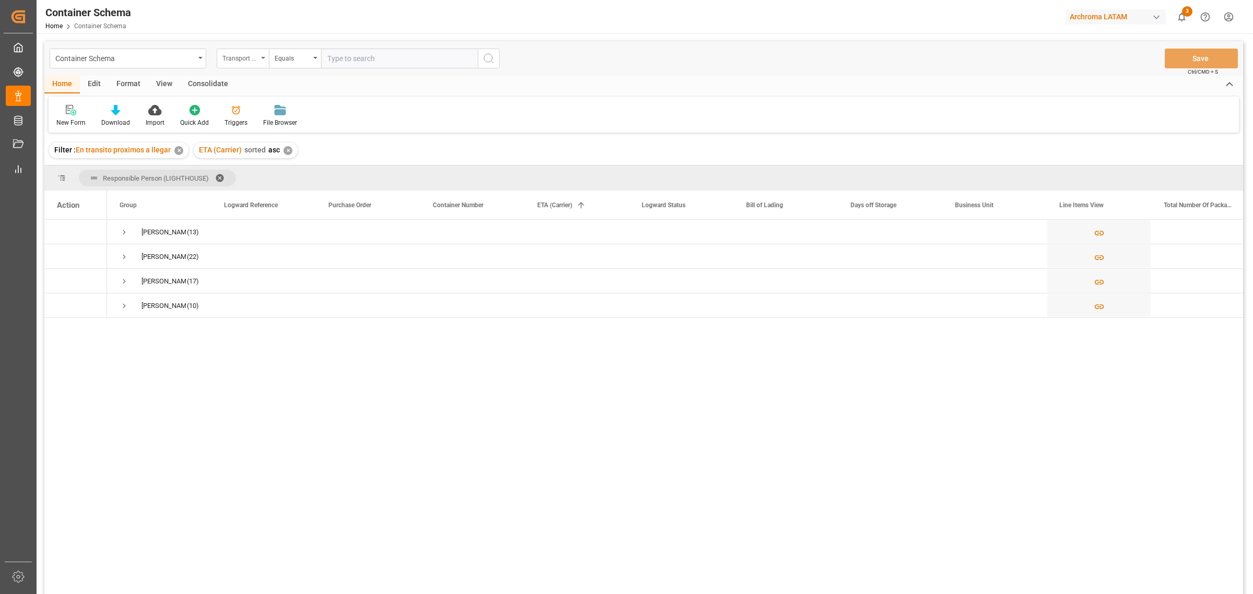
click at [241, 51] on div "Transport Type" at bounding box center [240, 57] width 36 height 12
click at [262, 164] on div "Purchase Order" at bounding box center [295, 172] width 156 height 22
click at [335, 56] on input "text" at bounding box center [399, 59] width 157 height 20
paste input "4504620322"
type input "4504620322"
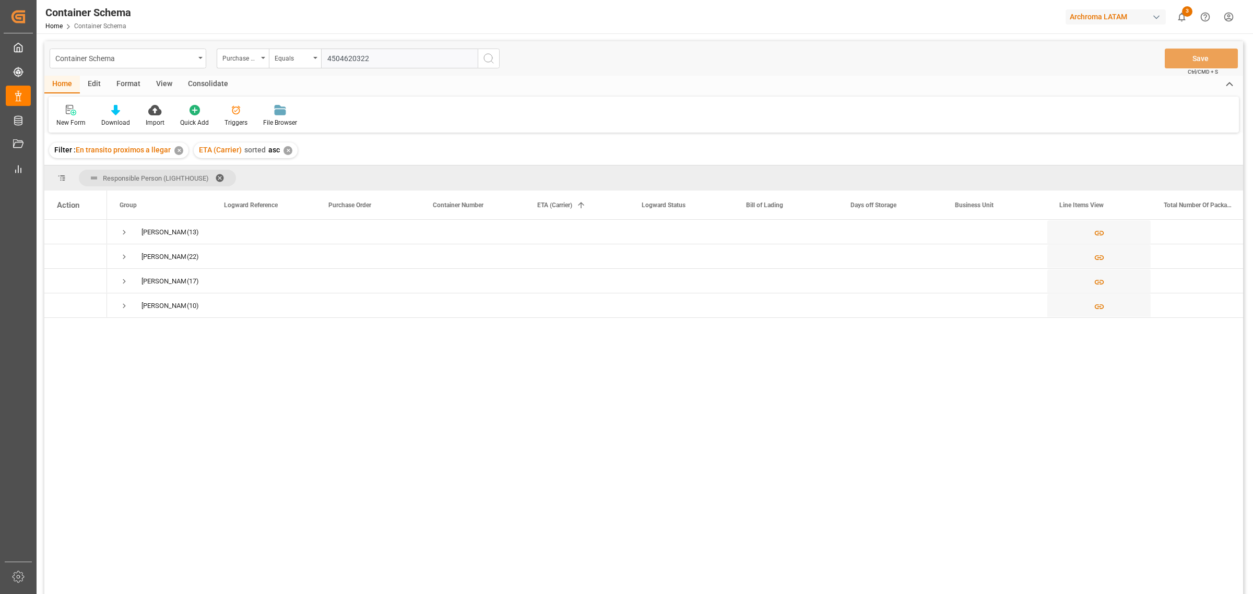
click at [489, 63] on icon "search button" at bounding box center [488, 58] width 13 height 13
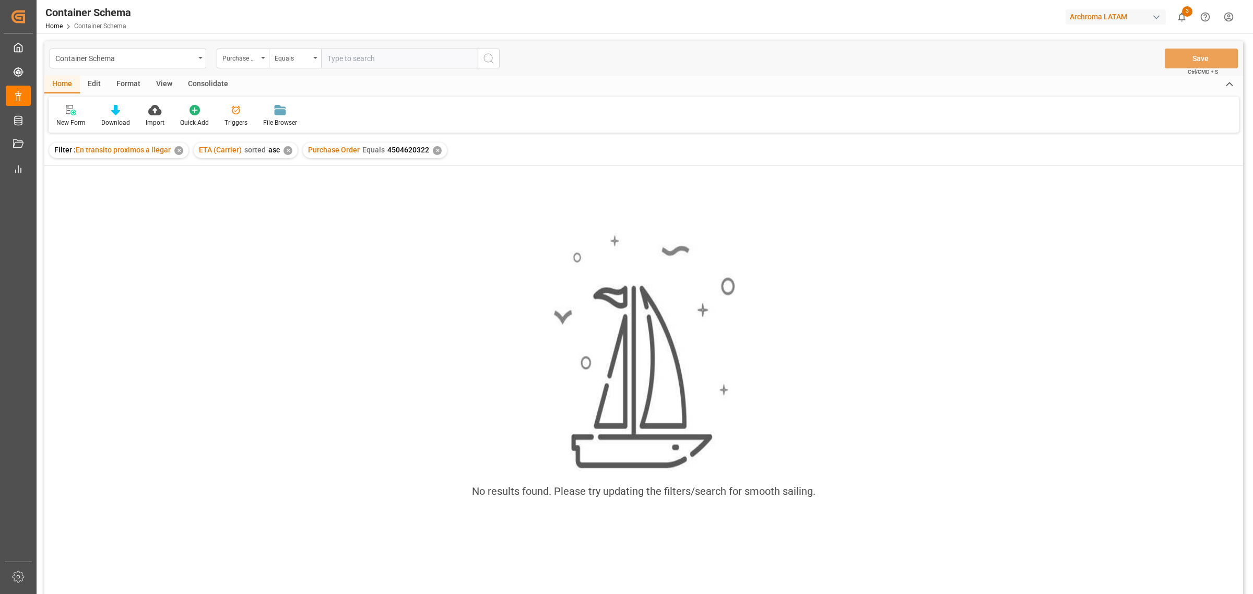
click at [291, 150] on div "ETA (Carrier) sorted asc ✕" at bounding box center [246, 151] width 104 height 16
click at [283, 152] on div "✕" at bounding box center [287, 150] width 9 height 9
click at [178, 155] on div "✕" at bounding box center [178, 150] width 9 height 9
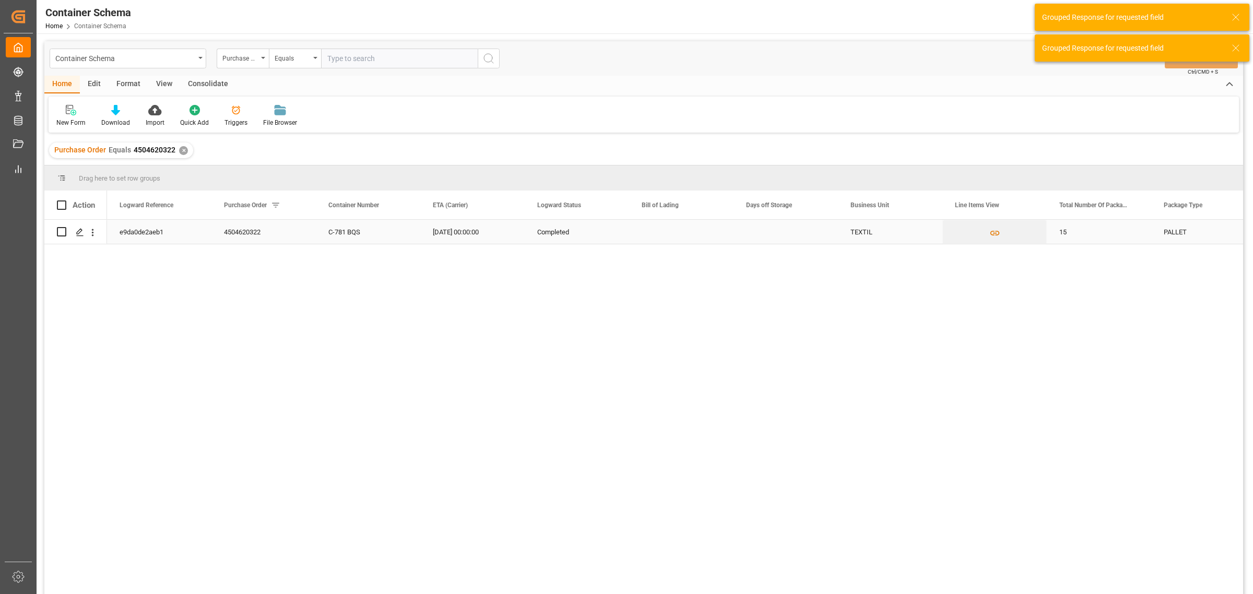
click at [64, 233] on input "Press Space to toggle row selection (unchecked)" at bounding box center [61, 231] width 9 height 9
checkbox input "true"
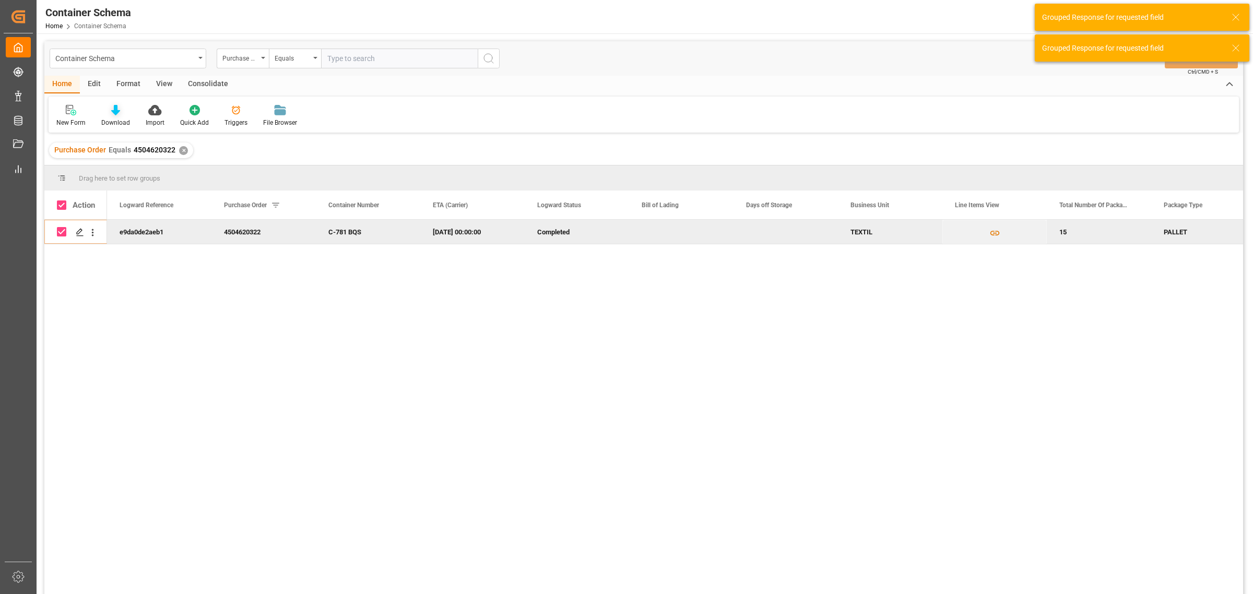
click at [123, 110] on div at bounding box center [115, 109] width 29 height 11
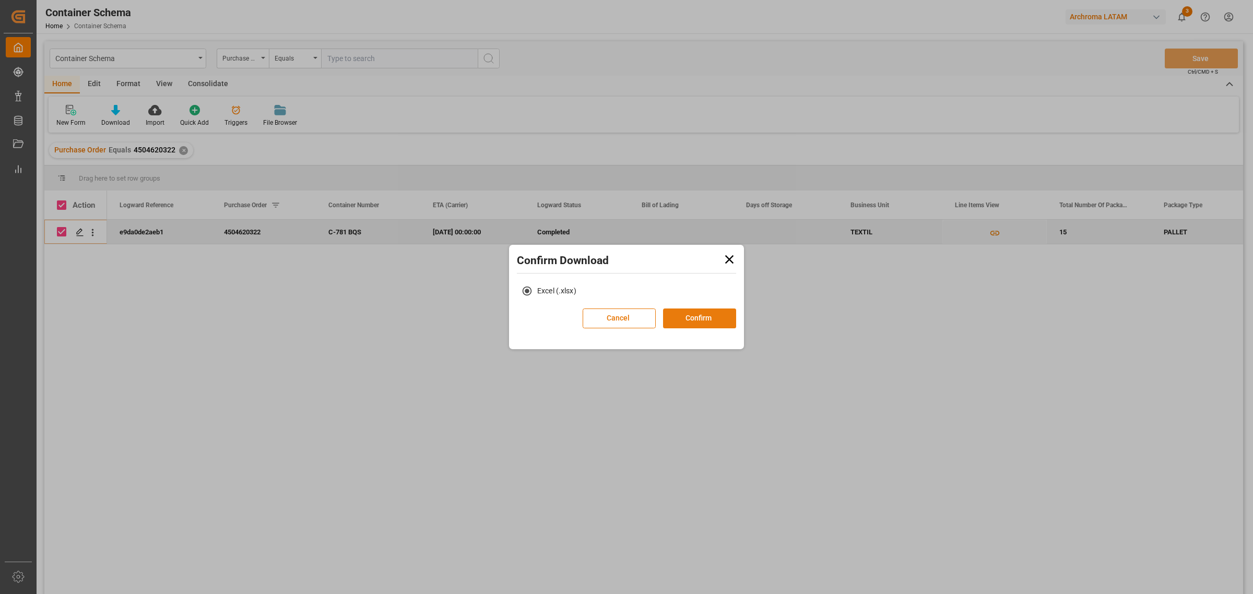
click at [690, 325] on button "Confirm" at bounding box center [699, 319] width 73 height 20
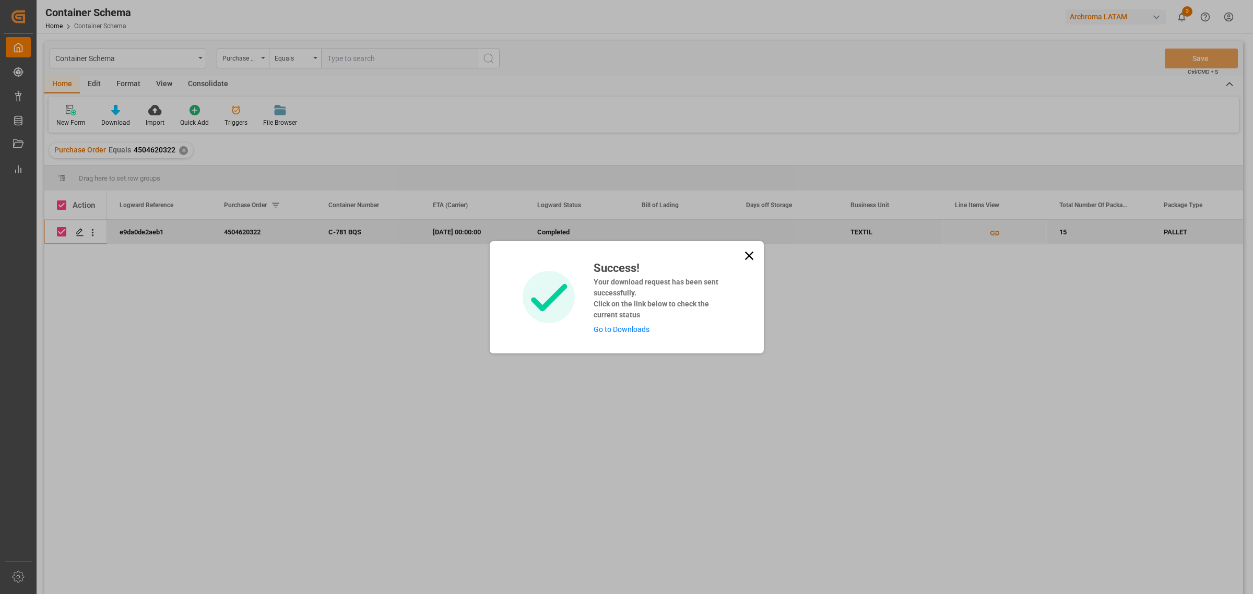
click at [750, 252] on icon at bounding box center [749, 256] width 15 height 15
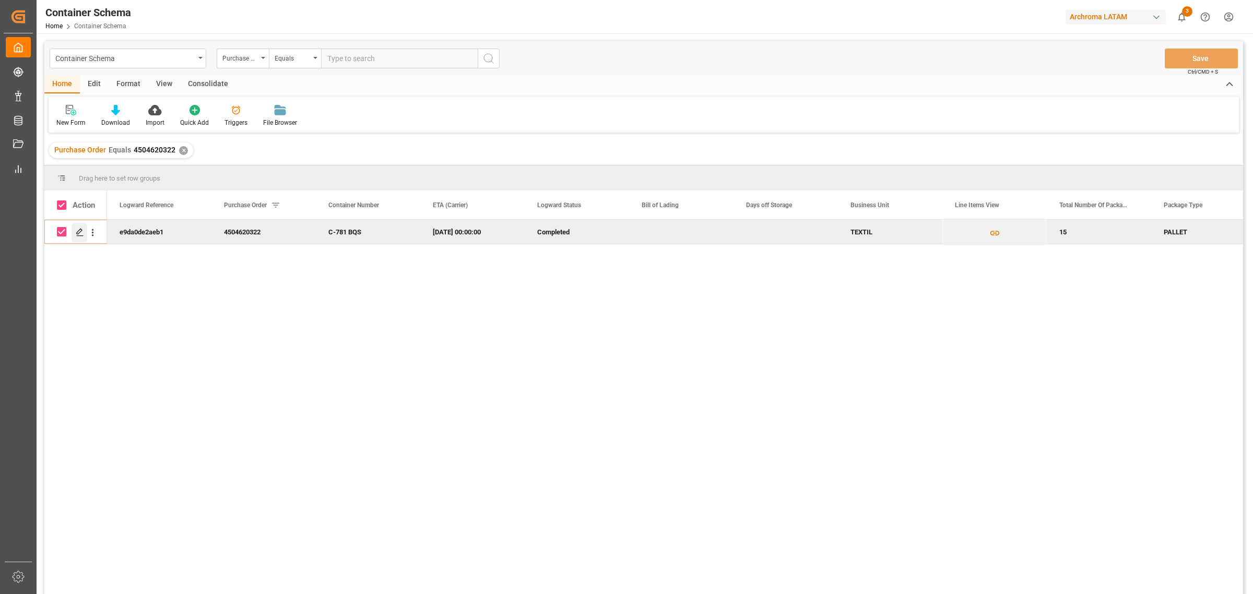
click at [72, 235] on div "Press SPACE to deselect this row." at bounding box center [80, 232] width 16 height 19
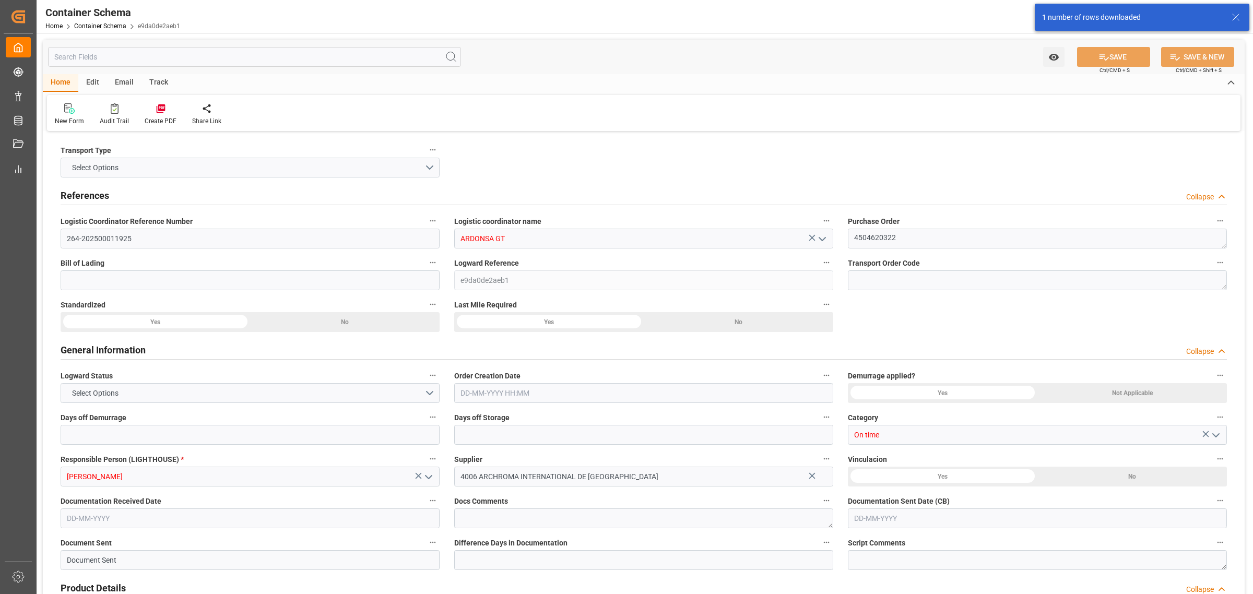
type input "0"
type input "1"
type input "15"
type input "15000"
type input "15855"
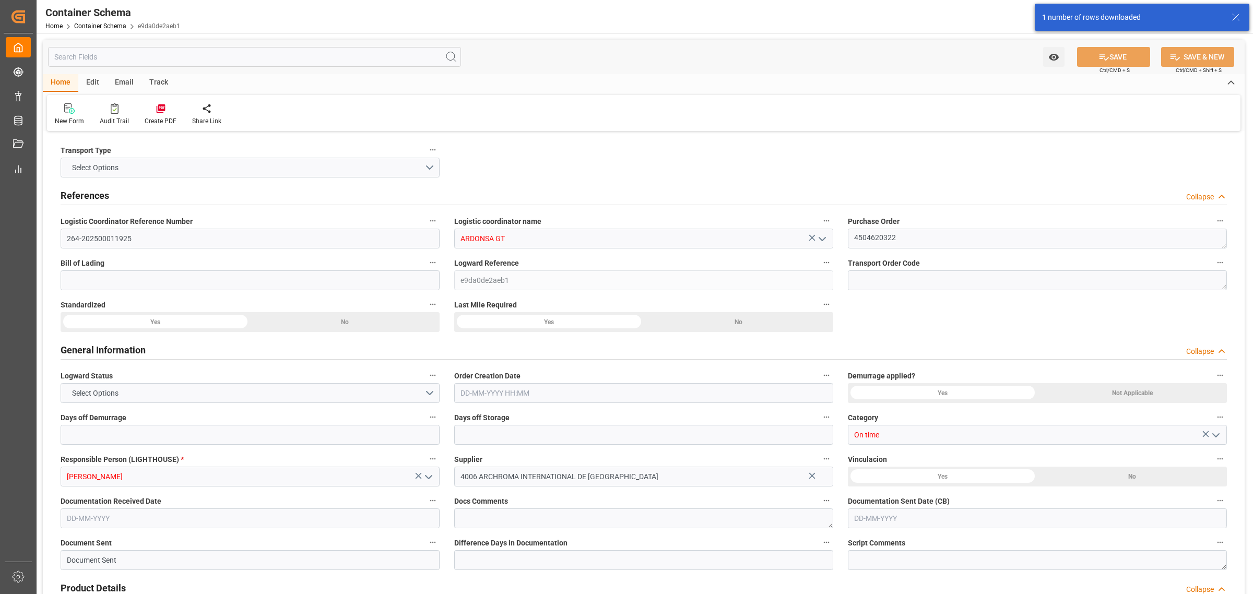
type input "MXZMF"
type input "27-08-2025 16:30"
type input "[DATE]"
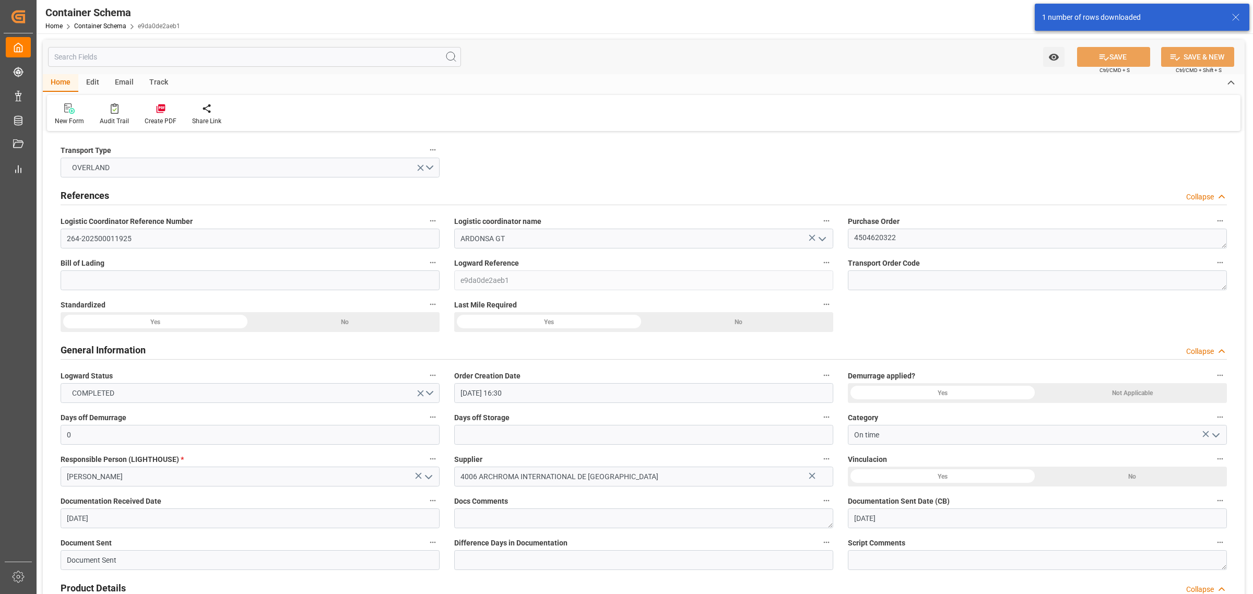
type input "[DATE]"
type input "27-08-2025 00:00"
type input "29-08-2025 00:00"
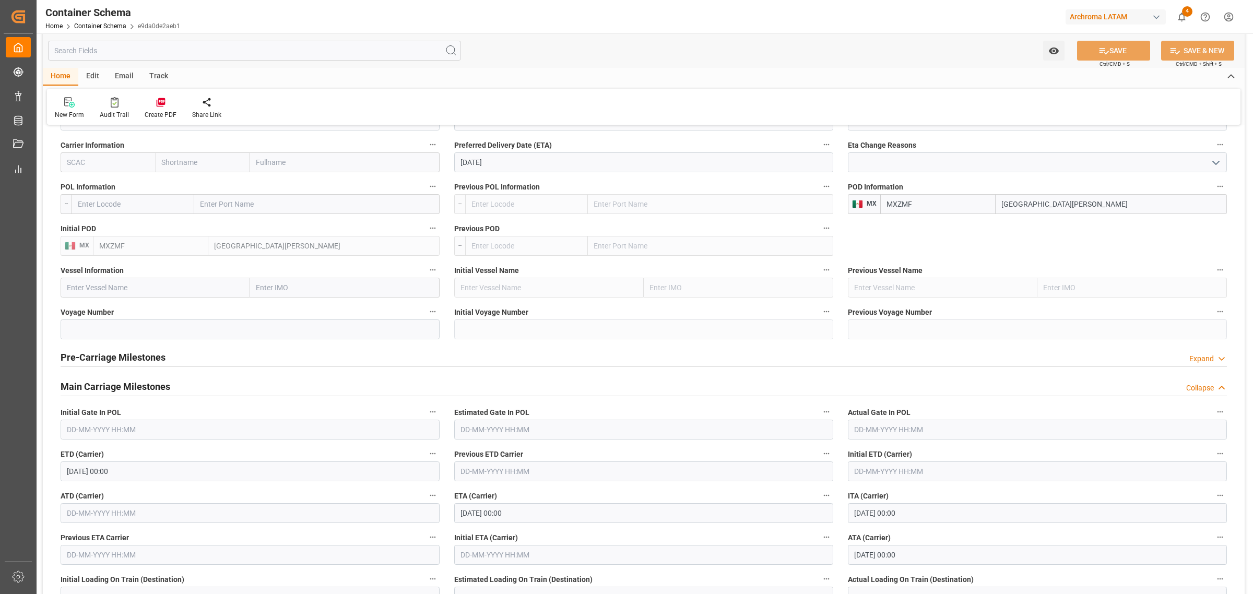
scroll to position [1054, 0]
click at [445, 358] on div "Pre-Carriage Milestones Expand" at bounding box center [644, 358] width 1166 height 20
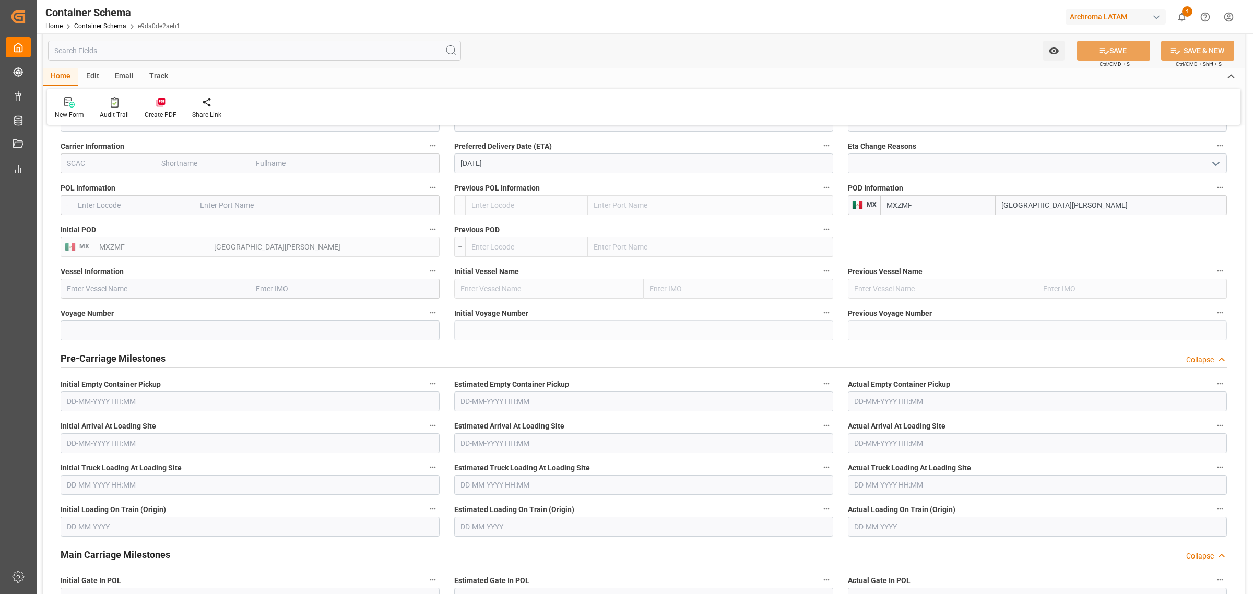
click at [445, 358] on div "Pre-Carriage Milestones Collapse" at bounding box center [644, 358] width 1166 height 20
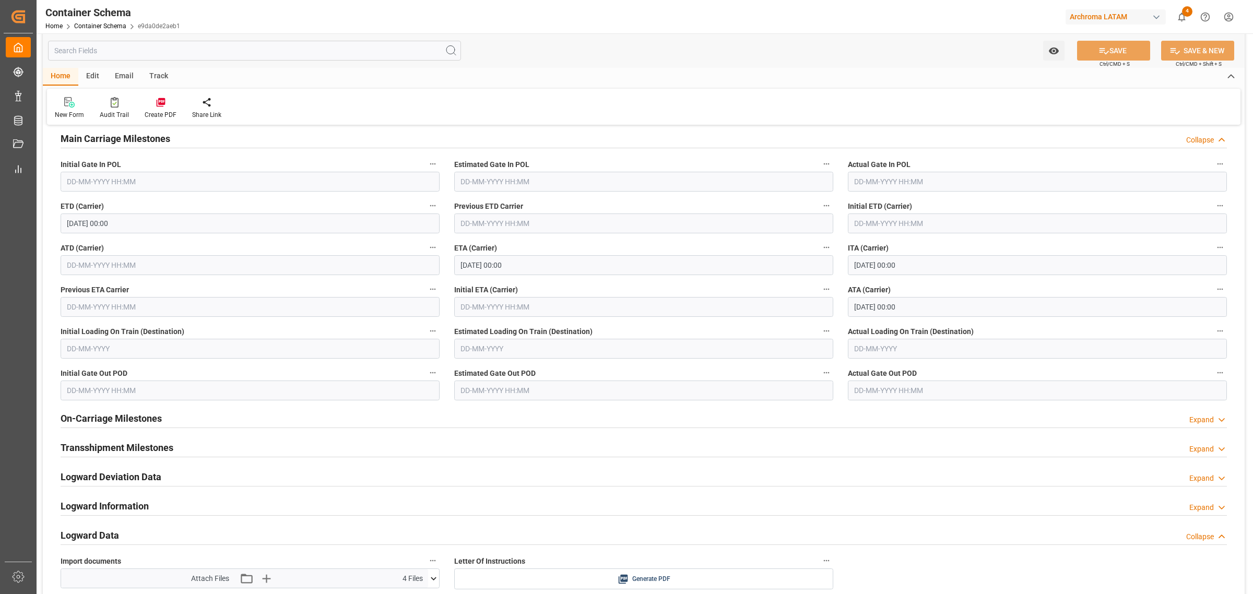
scroll to position [1315, 0]
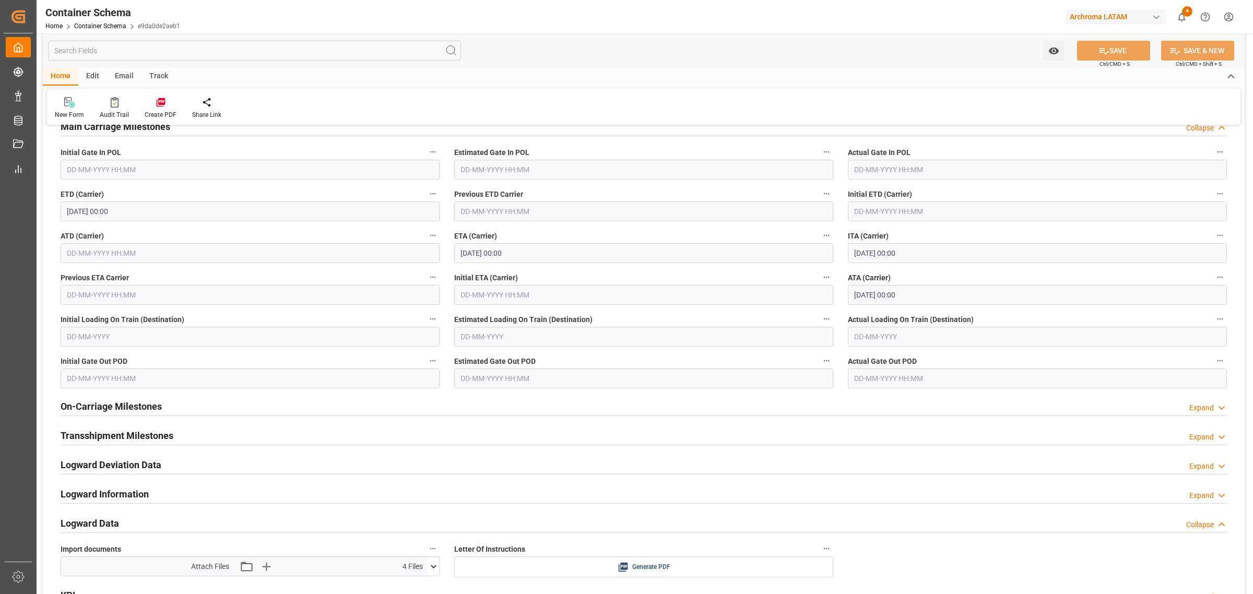
click at [166, 437] on h2 "Transshipment Milestones" at bounding box center [117, 436] width 113 height 14
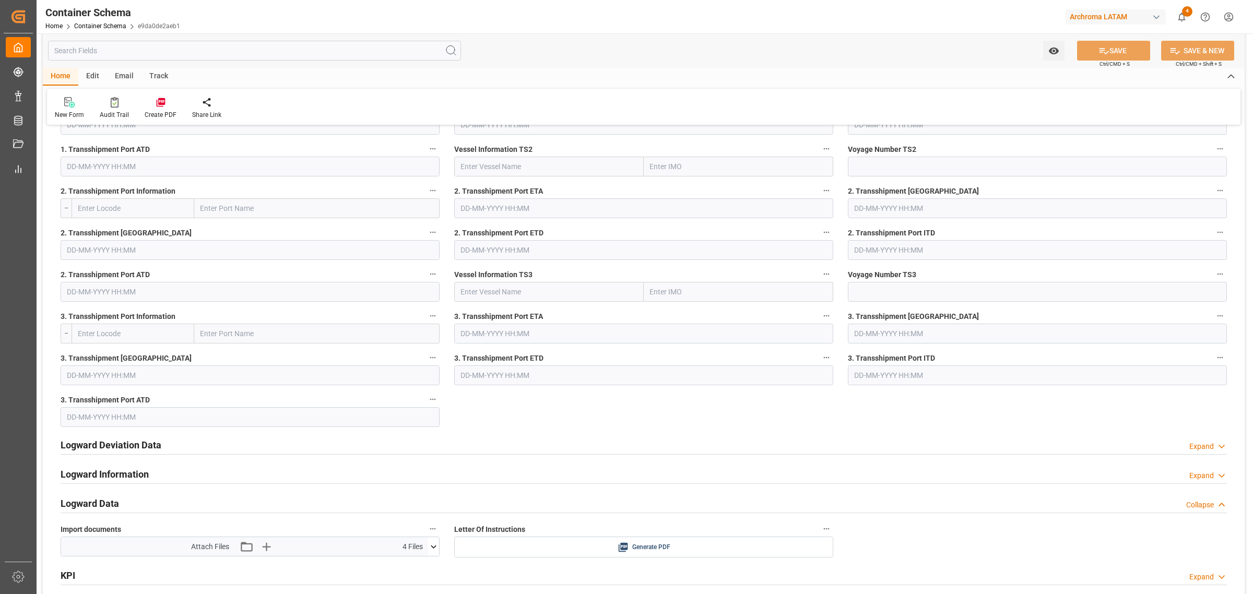
scroll to position [1771, 0]
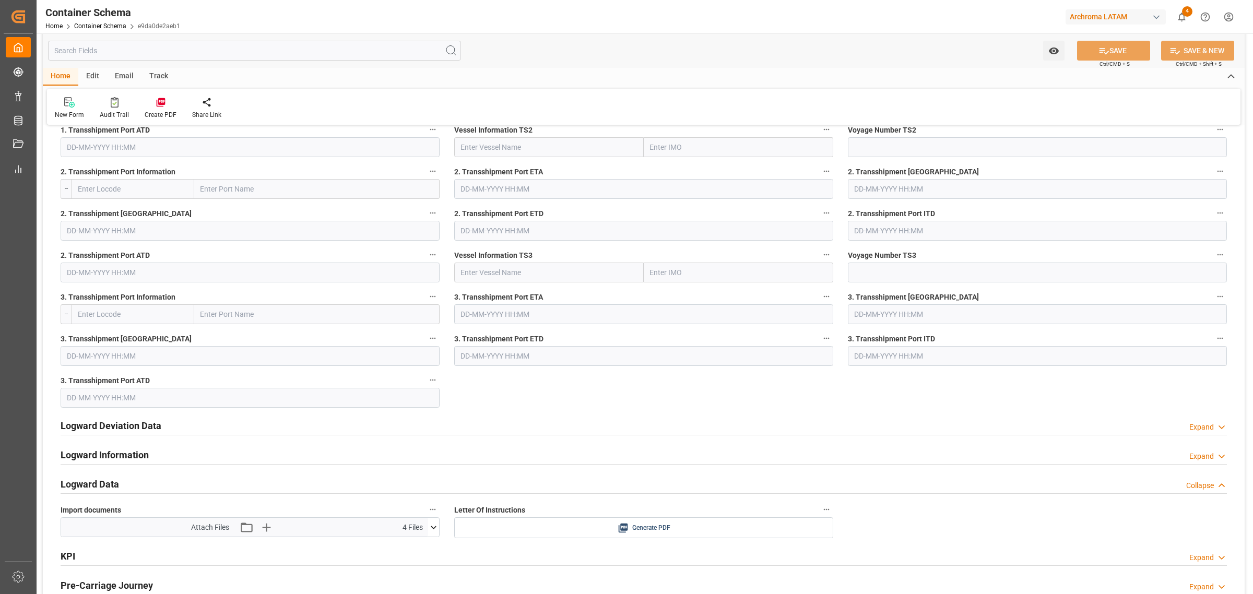
click at [143, 431] on h2 "Logward Deviation Data" at bounding box center [111, 426] width 101 height 14
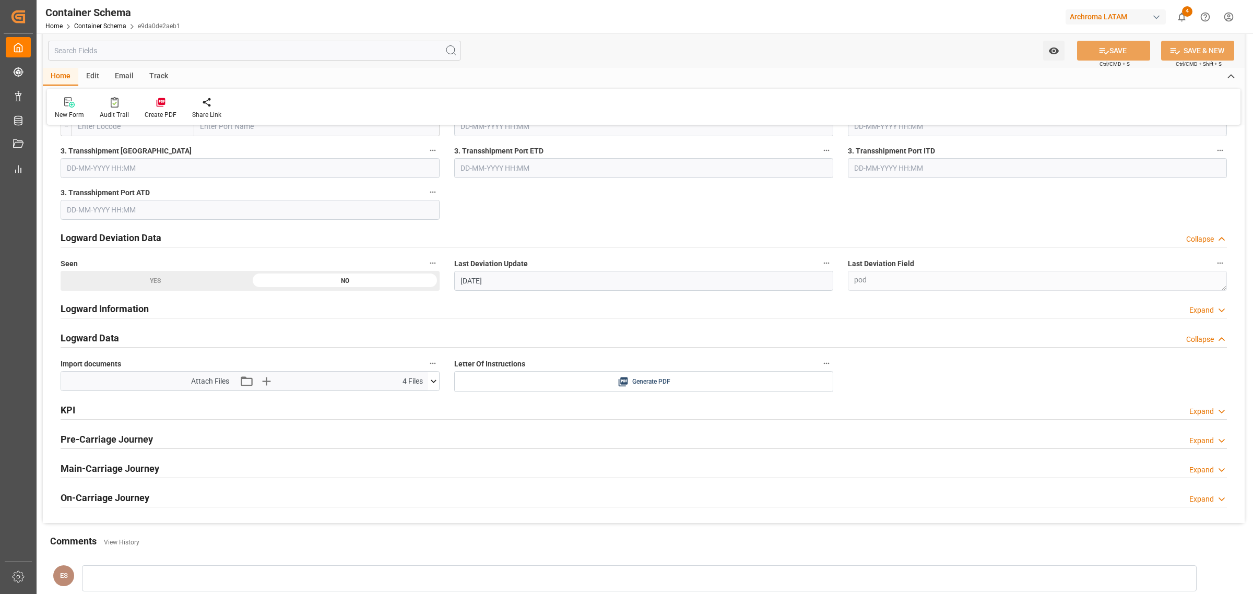
scroll to position [1967, 0]
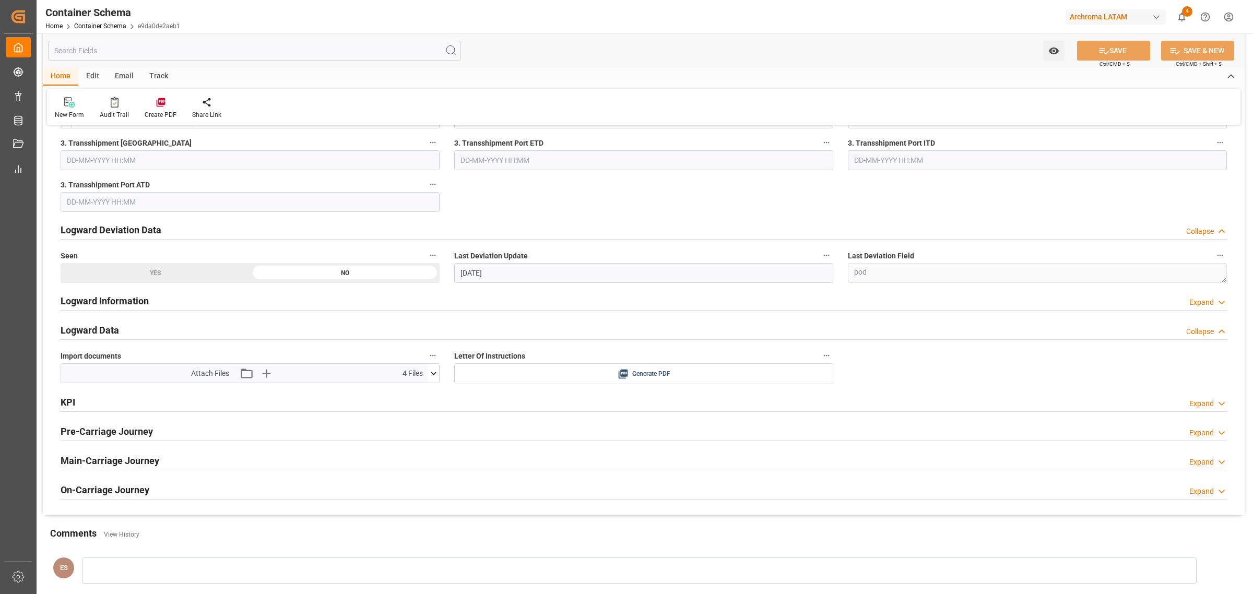
click at [157, 301] on div "Logward Information Expand" at bounding box center [644, 300] width 1166 height 20
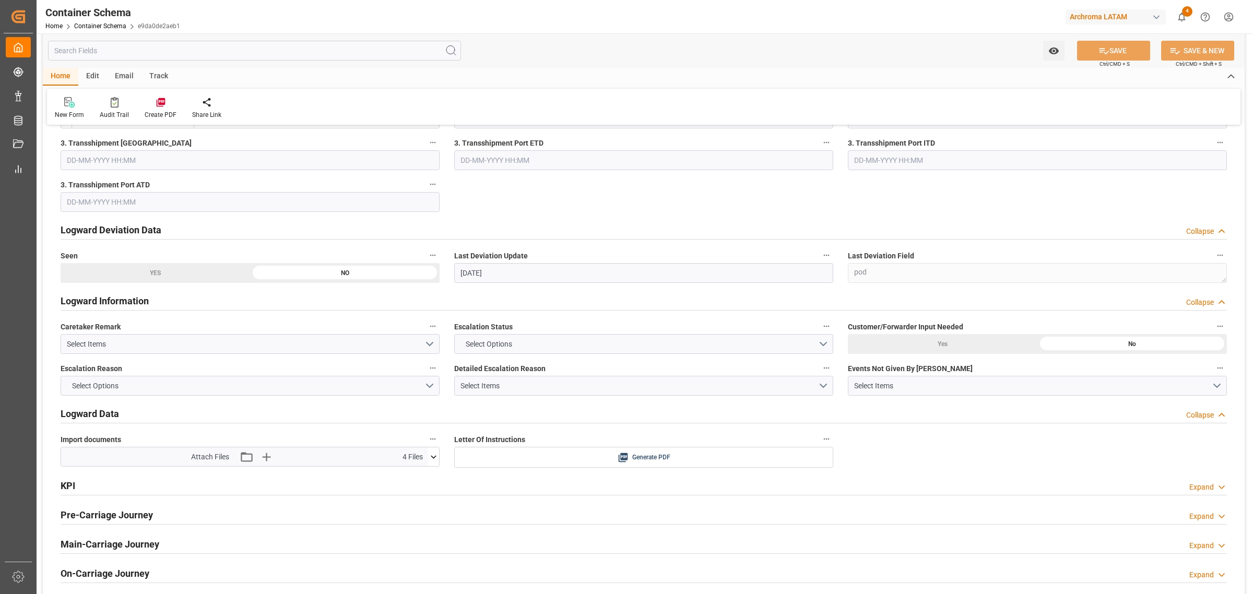
click at [102, 406] on div "Logward Data" at bounding box center [90, 413] width 58 height 20
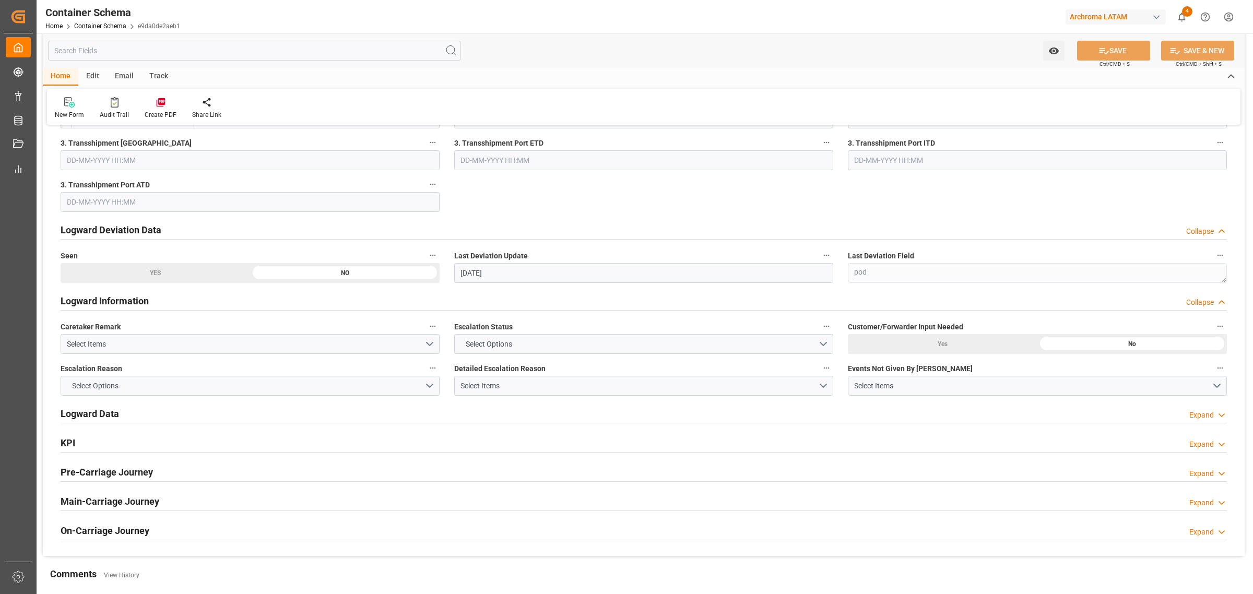
click at [102, 406] on div "Logward Data" at bounding box center [90, 413] width 58 height 20
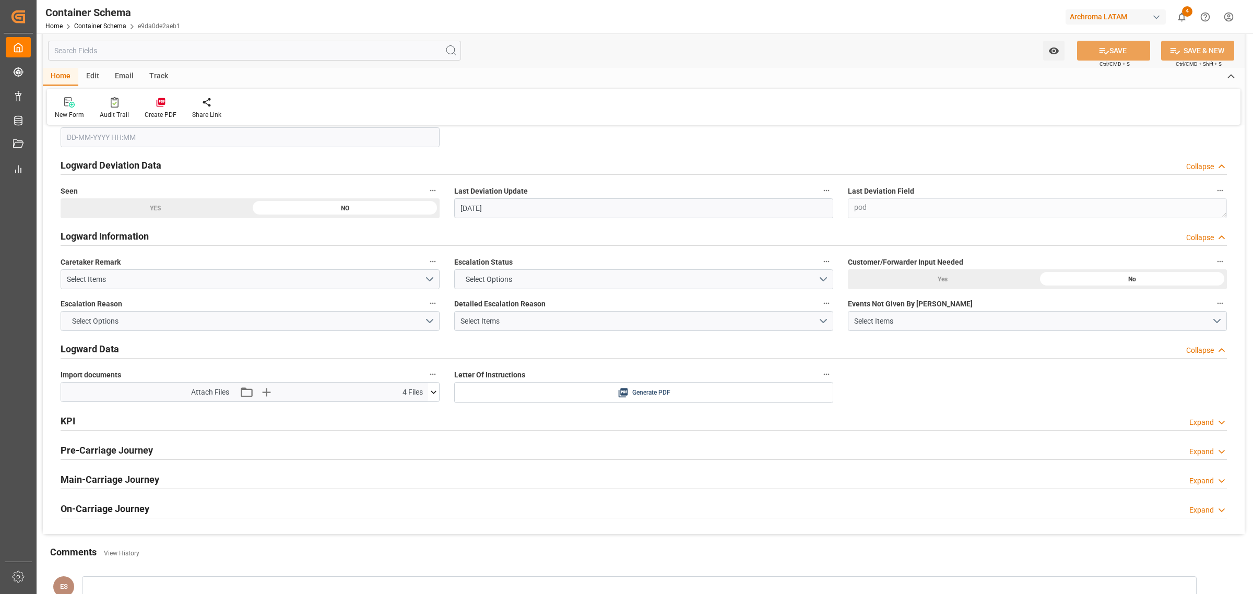
scroll to position [2032, 0]
click at [131, 423] on div "KPI Expand" at bounding box center [644, 420] width 1166 height 20
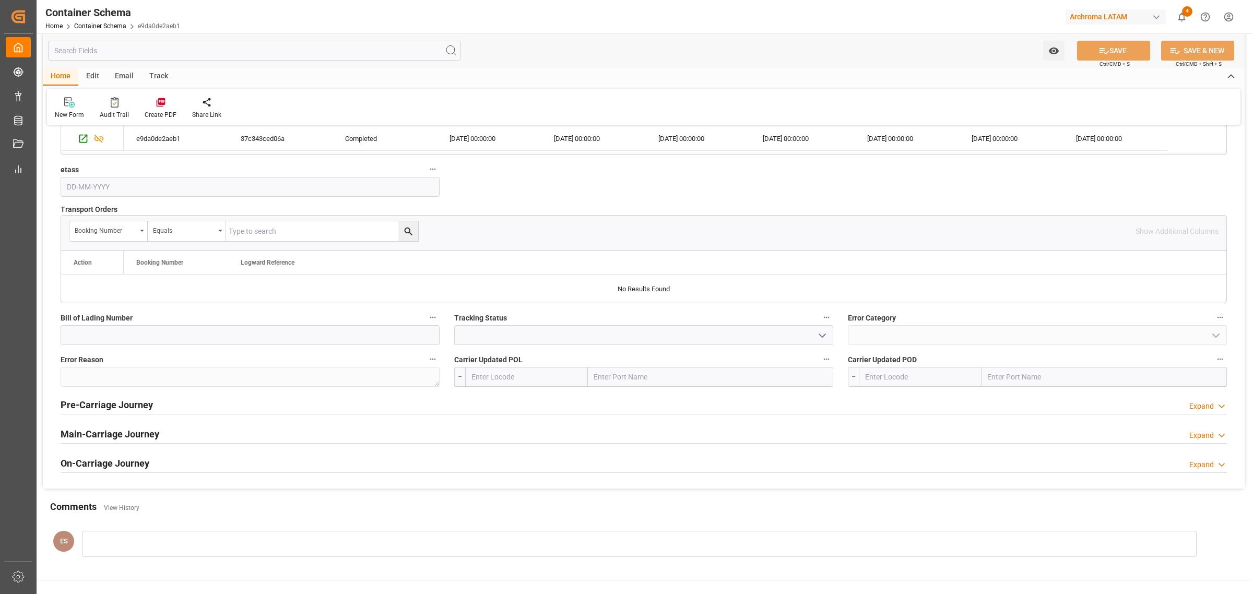
scroll to position [2620, 0]
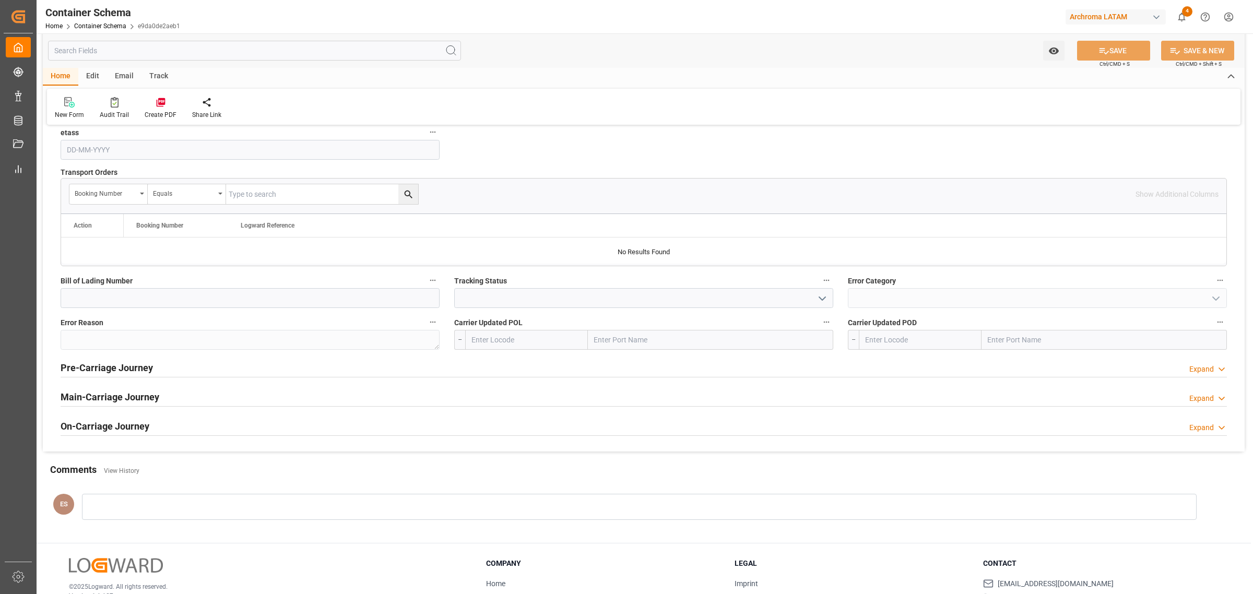
click at [138, 370] on h2 "Pre-Carriage Journey" at bounding box center [107, 368] width 92 height 14
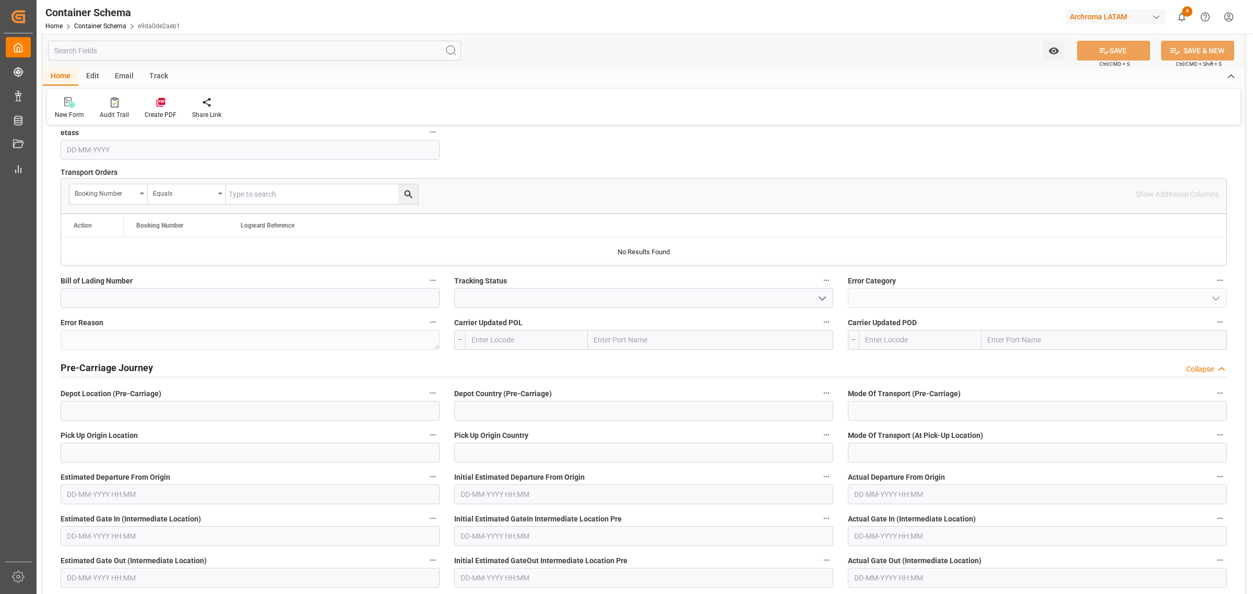
click at [138, 370] on h2 "Pre-Carriage Journey" at bounding box center [107, 368] width 92 height 14
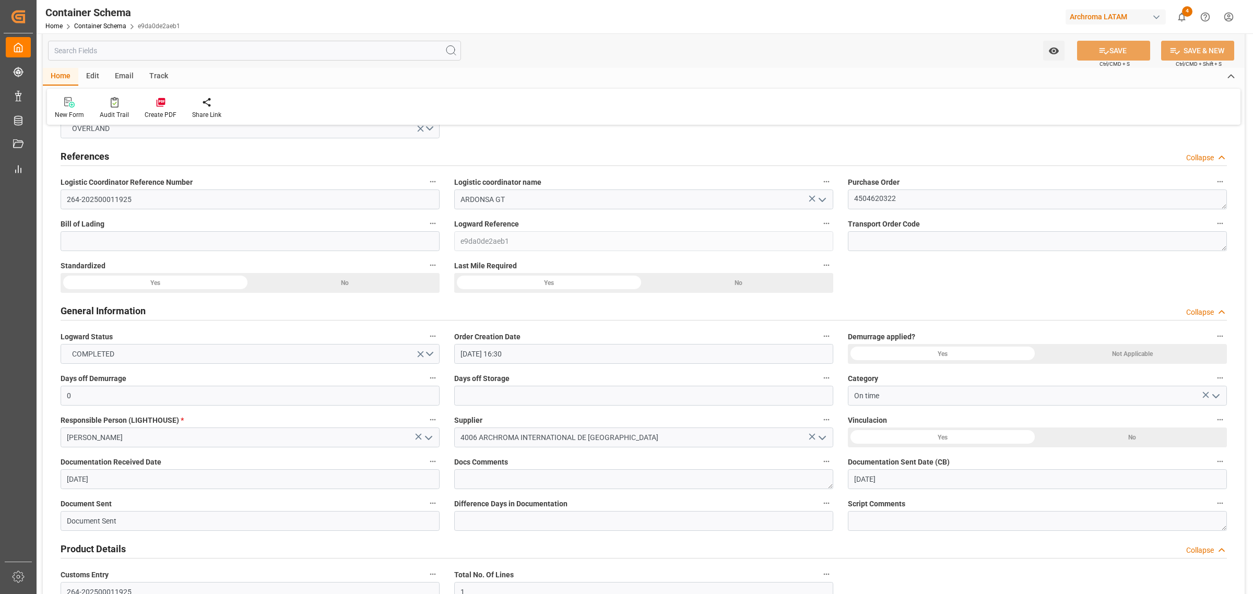
scroll to position [0, 0]
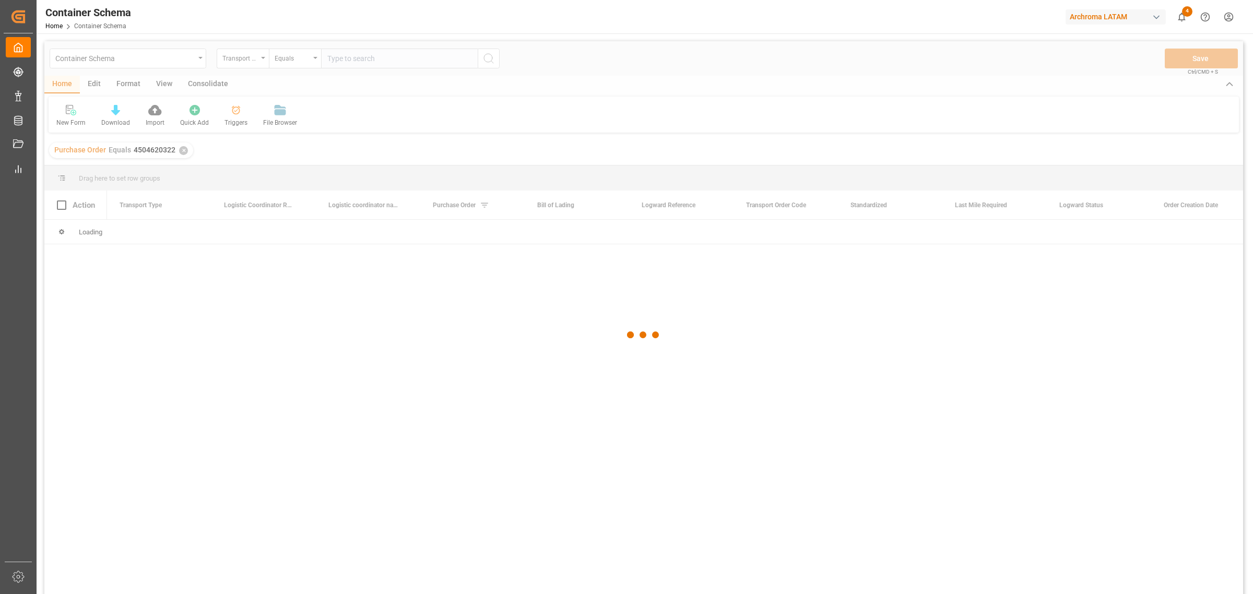
drag, startPoint x: 162, startPoint y: 74, endPoint x: 178, endPoint y: 58, distance: 22.2
click at [178, 58] on div at bounding box center [643, 335] width 1199 height 588
click at [193, 58] on div "Container Schema" at bounding box center [124, 57] width 139 height 13
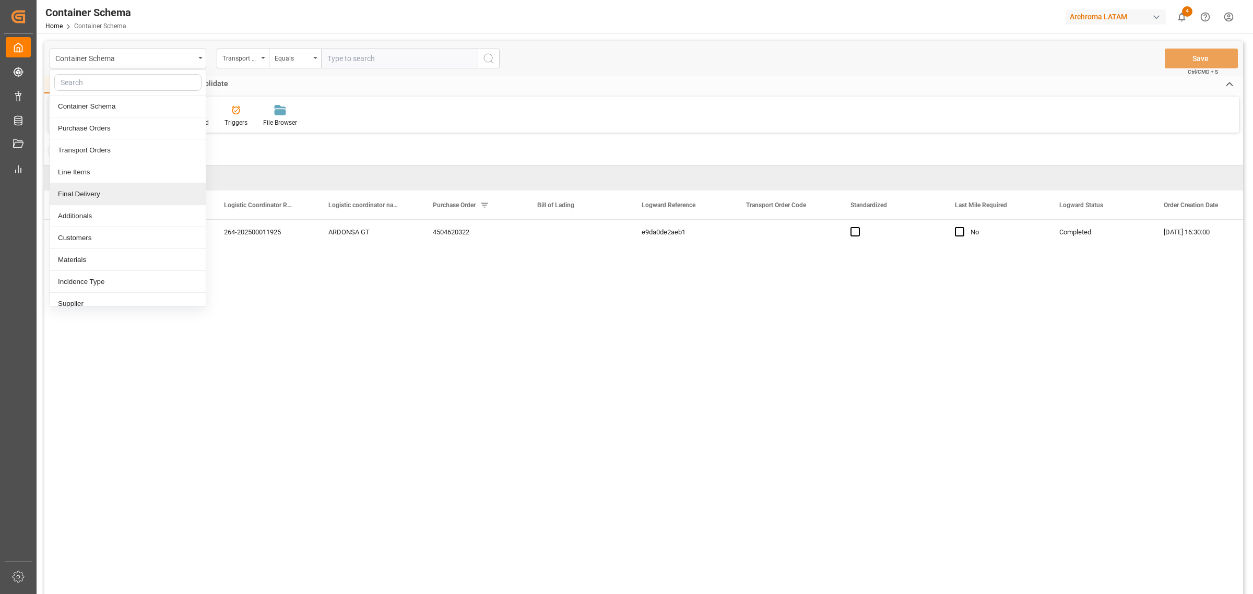
click at [135, 189] on div "Final Delivery" at bounding box center [128, 194] width 156 height 22
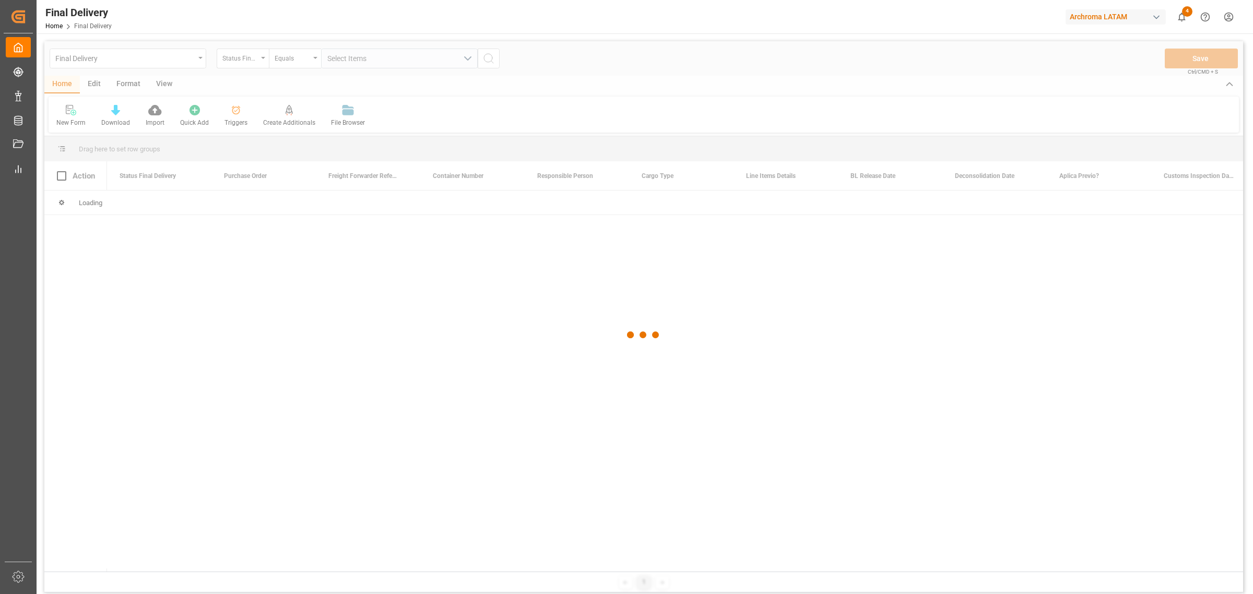
click at [253, 59] on div at bounding box center [643, 335] width 1199 height 588
click at [256, 61] on div at bounding box center [643, 335] width 1199 height 588
click at [256, 61] on div "Status Final Delivery" at bounding box center [240, 57] width 36 height 12
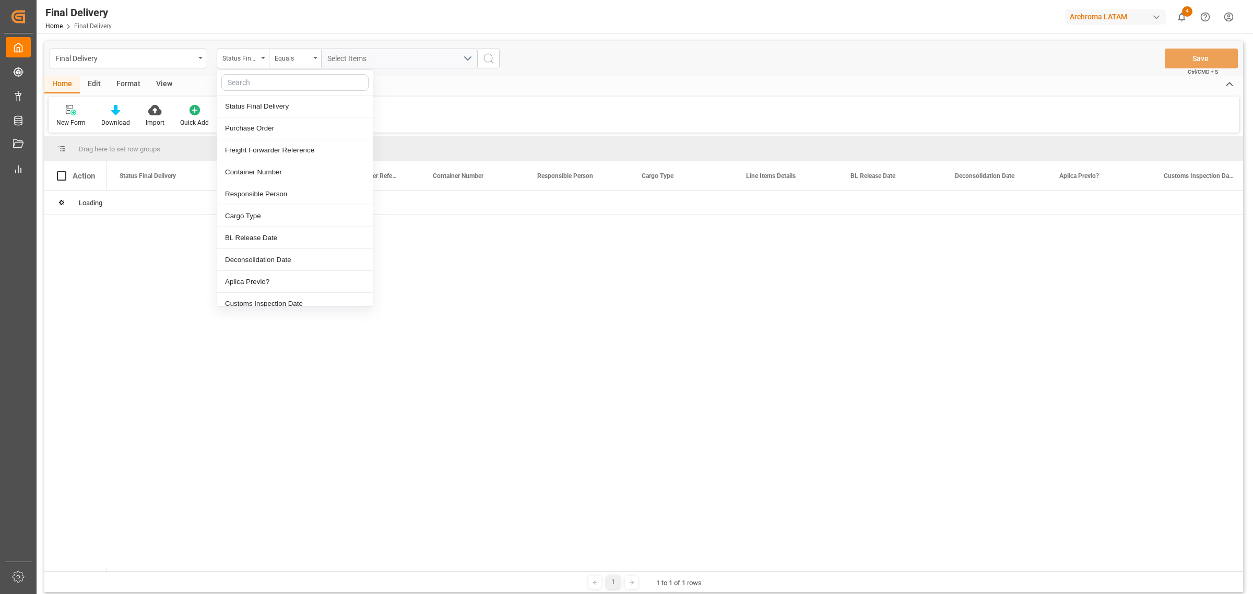
click at [260, 132] on div "Purchase Order" at bounding box center [295, 128] width 156 height 22
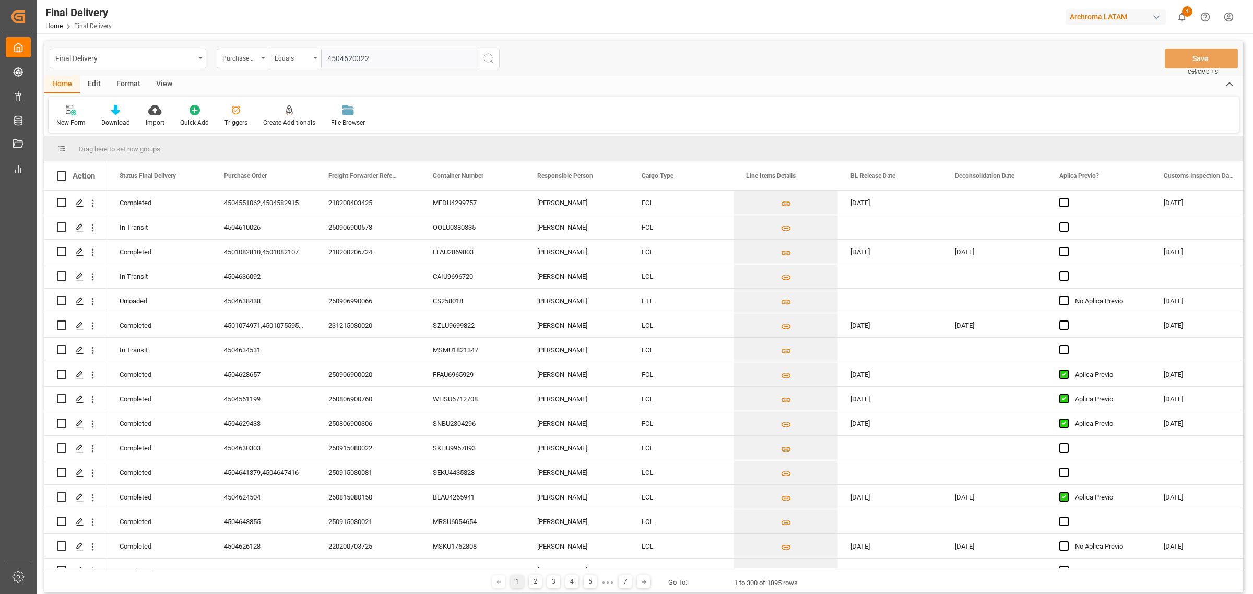
type input "4504620322"
click at [491, 56] on icon "search button" at bounding box center [488, 58] width 13 height 13
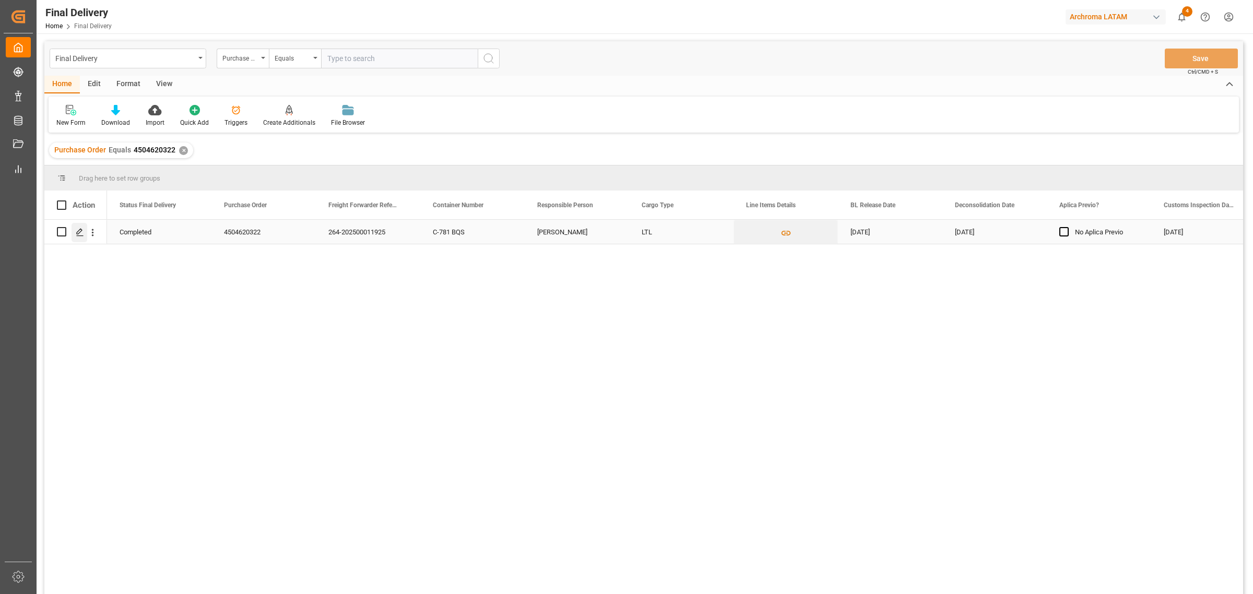
click at [81, 233] on icon "Press SPACE to select this row." at bounding box center [80, 232] width 8 height 8
click at [56, 231] on div "Press SPACE to select this row." at bounding box center [75, 232] width 63 height 24
click at [66, 232] on input "Press Space to toggle row selection (unchecked)" at bounding box center [61, 231] width 9 height 9
checkbox input "true"
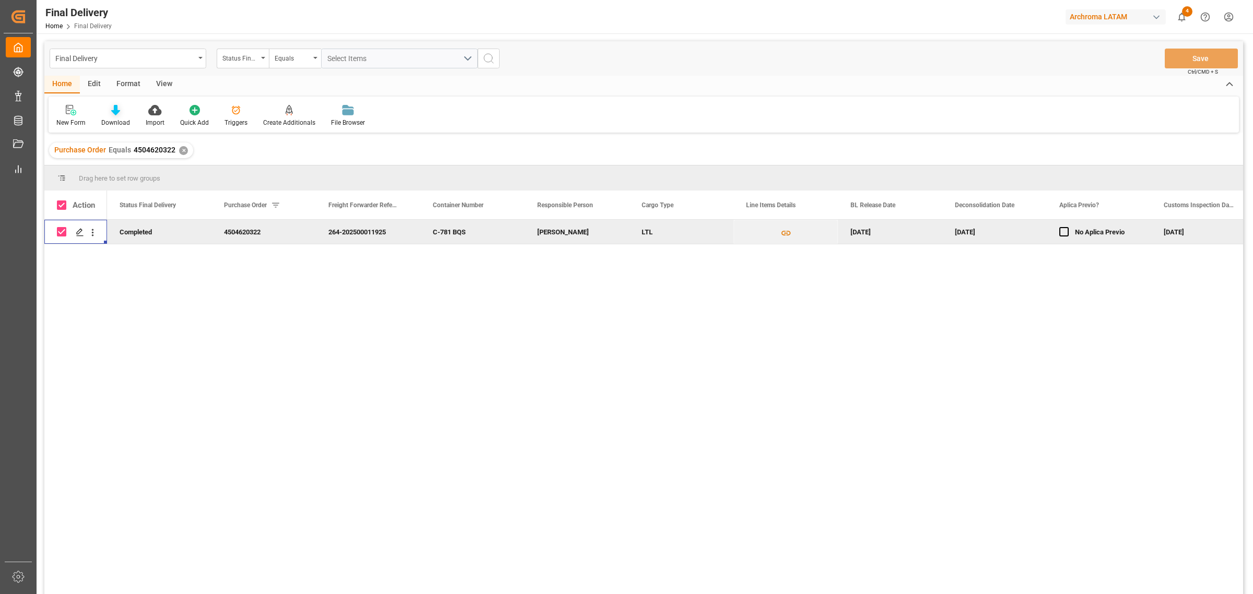
click at [107, 126] on div "Download" at bounding box center [115, 122] width 29 height 9
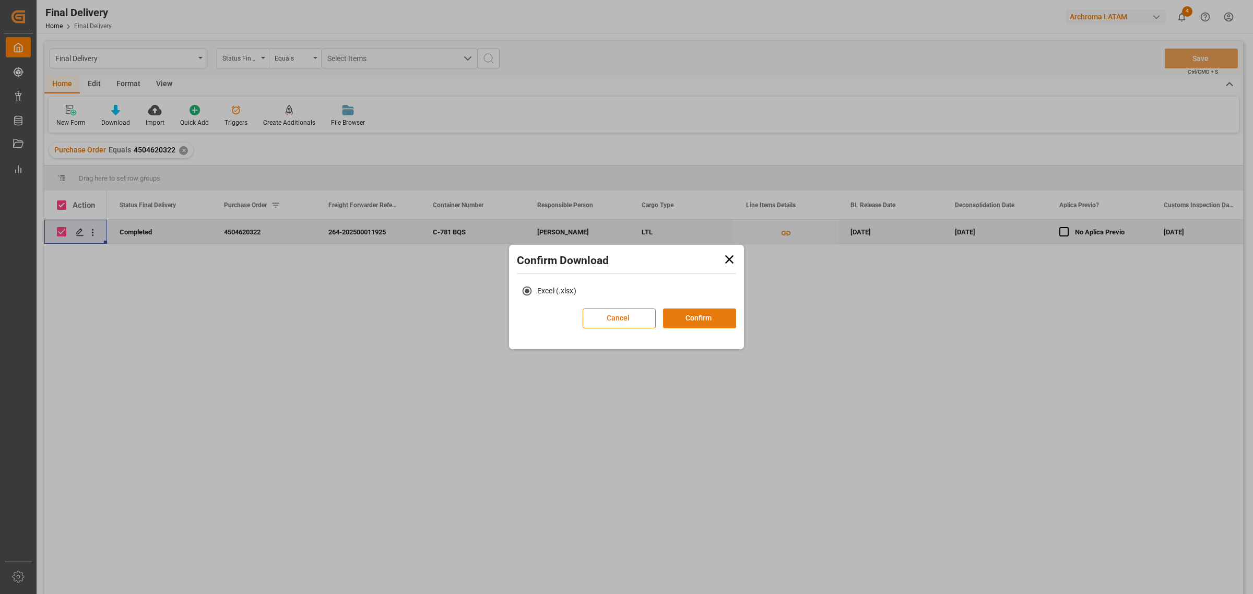
click at [706, 317] on button "Confirm" at bounding box center [699, 319] width 73 height 20
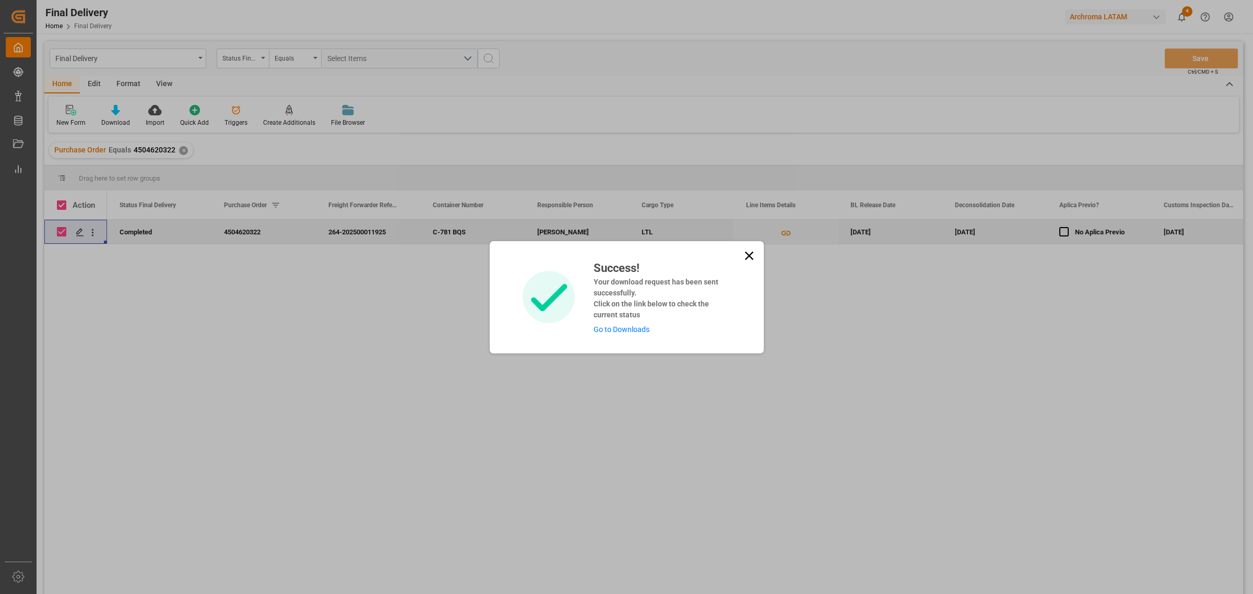
click at [750, 259] on icon at bounding box center [749, 256] width 15 height 15
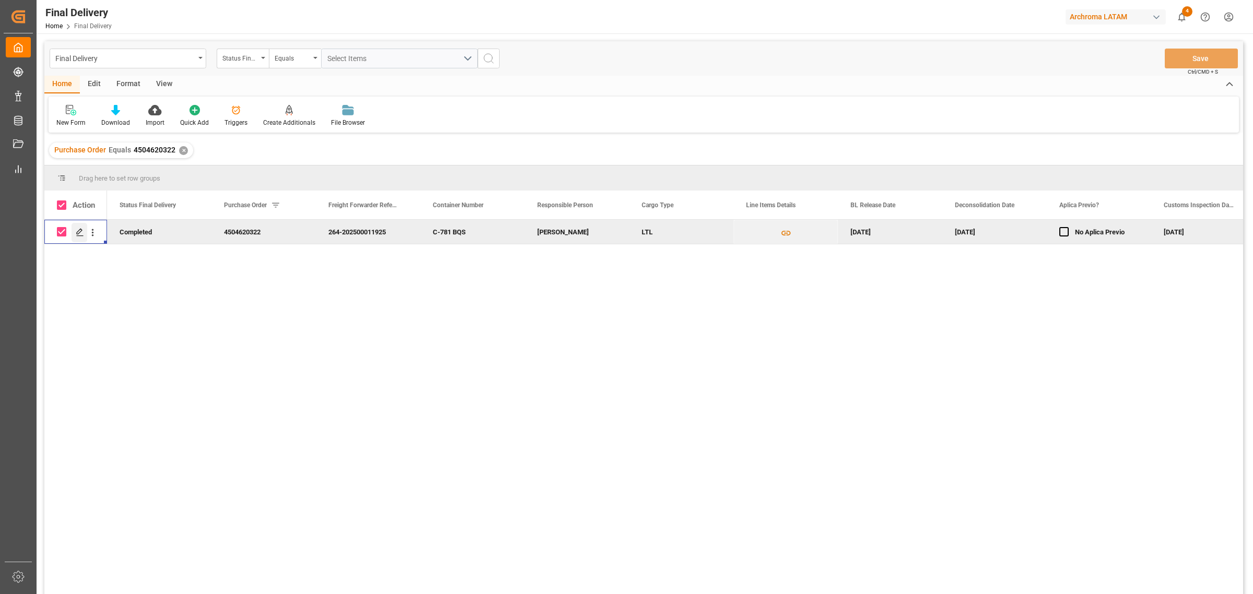
click at [80, 235] on icon "Press SPACE to deselect this row." at bounding box center [80, 232] width 8 height 8
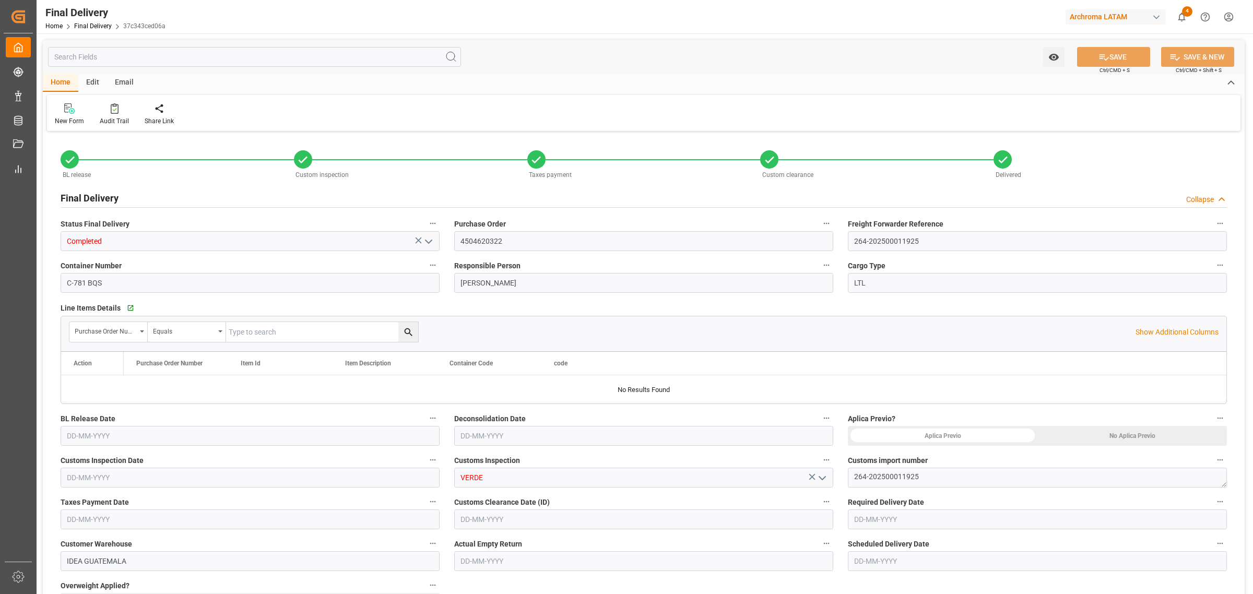
type input "3"
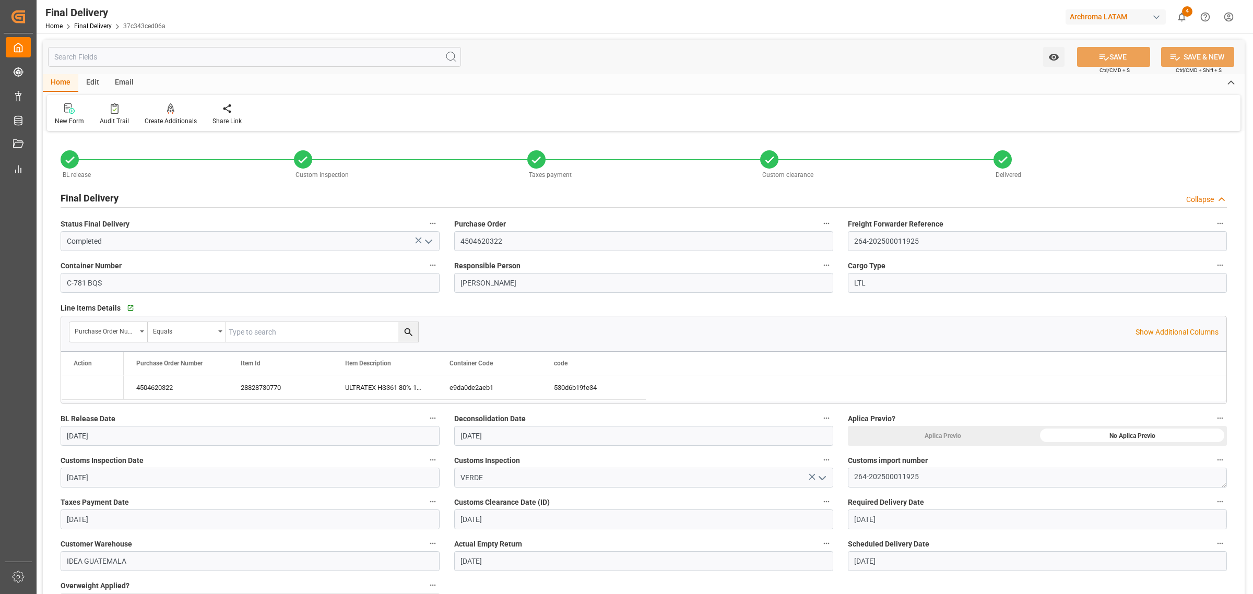
type input "01-09-2025"
type input "03-09-2025"
type input "01-09-2025"
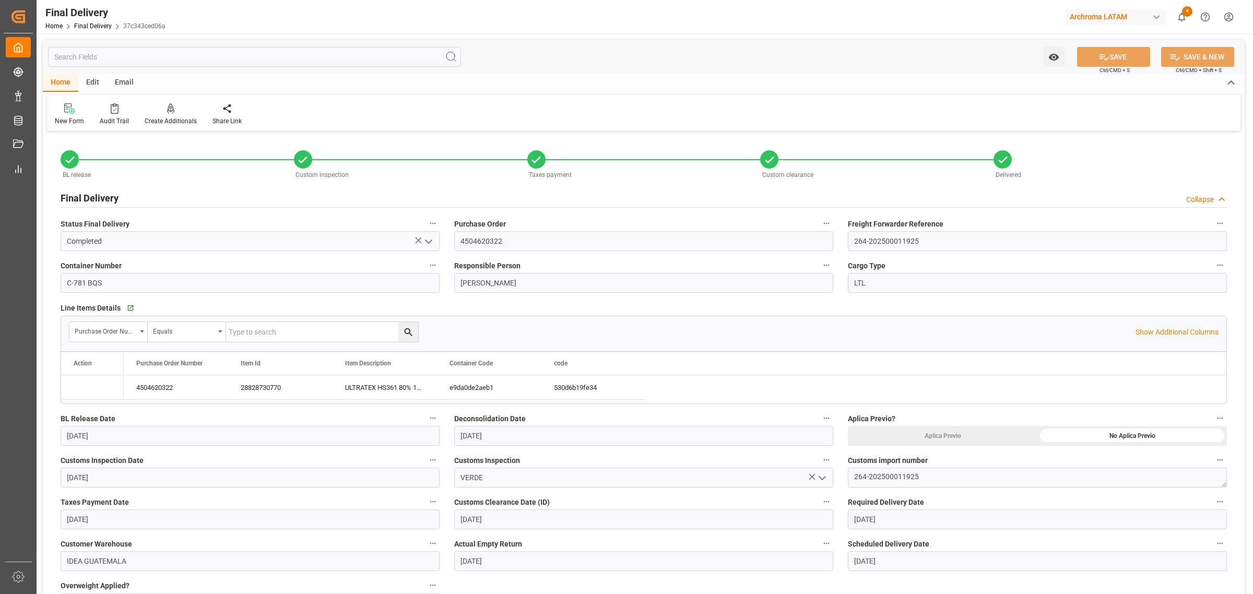
type input "05-09-2025"
type input "03-09-2025"
type input "03-09-2025 00:00"
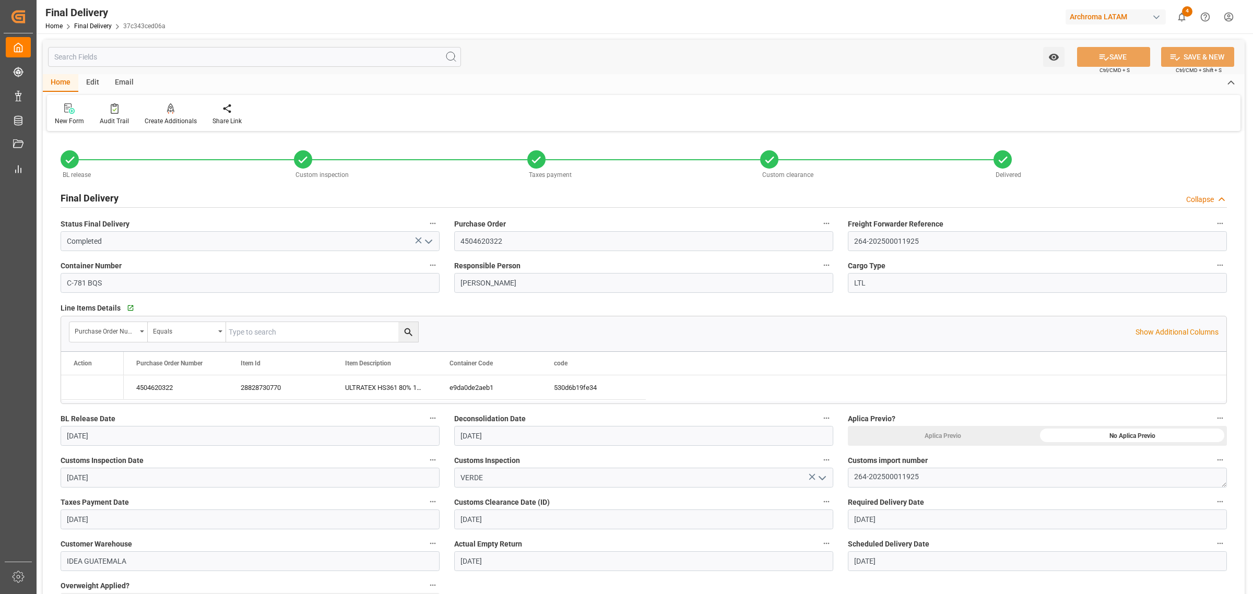
type input "[DATE]"
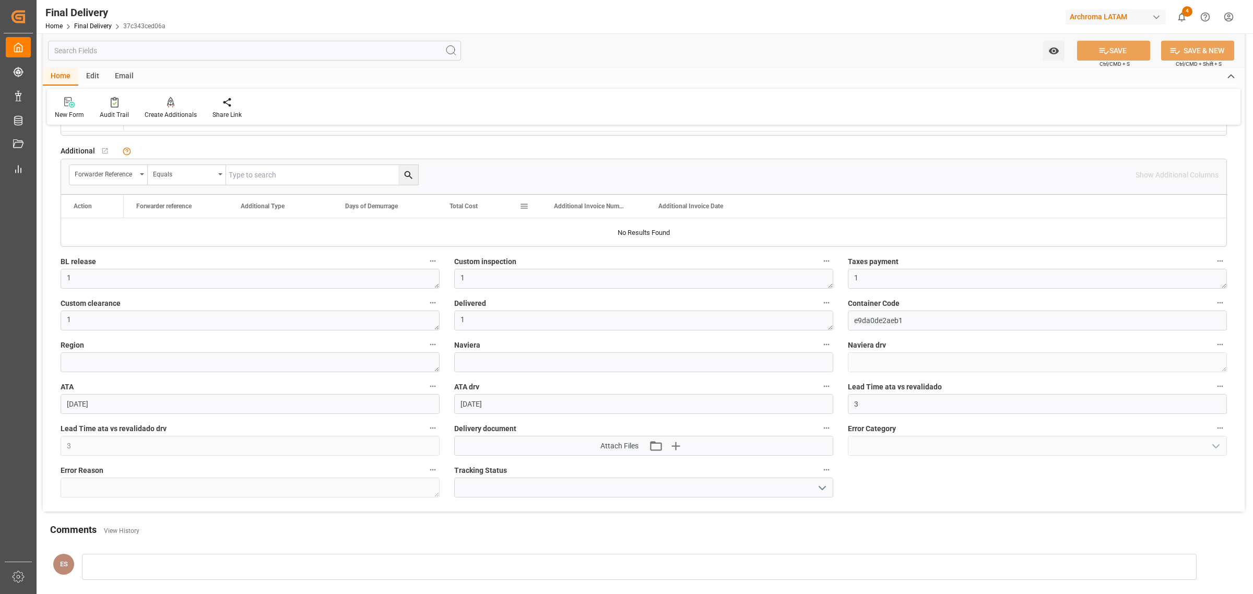
scroll to position [979, 0]
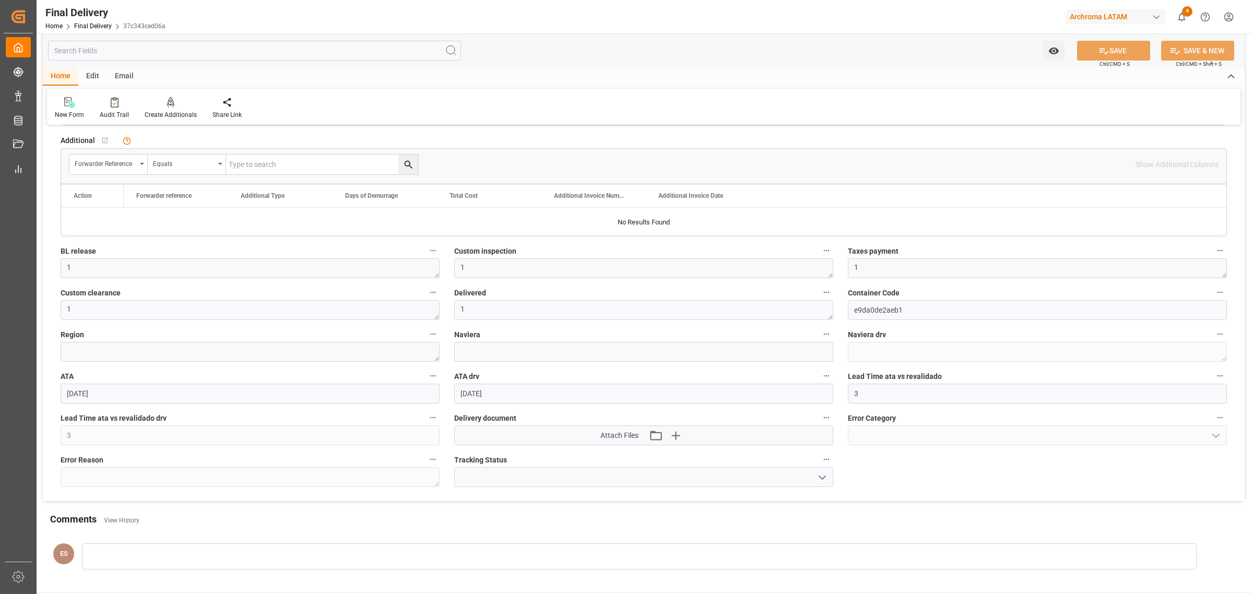
click at [1219, 14] on html "Created by potrace 1.15, written by Peter Selinger 2001-2017 Created by potrace…" at bounding box center [626, 297] width 1253 height 594
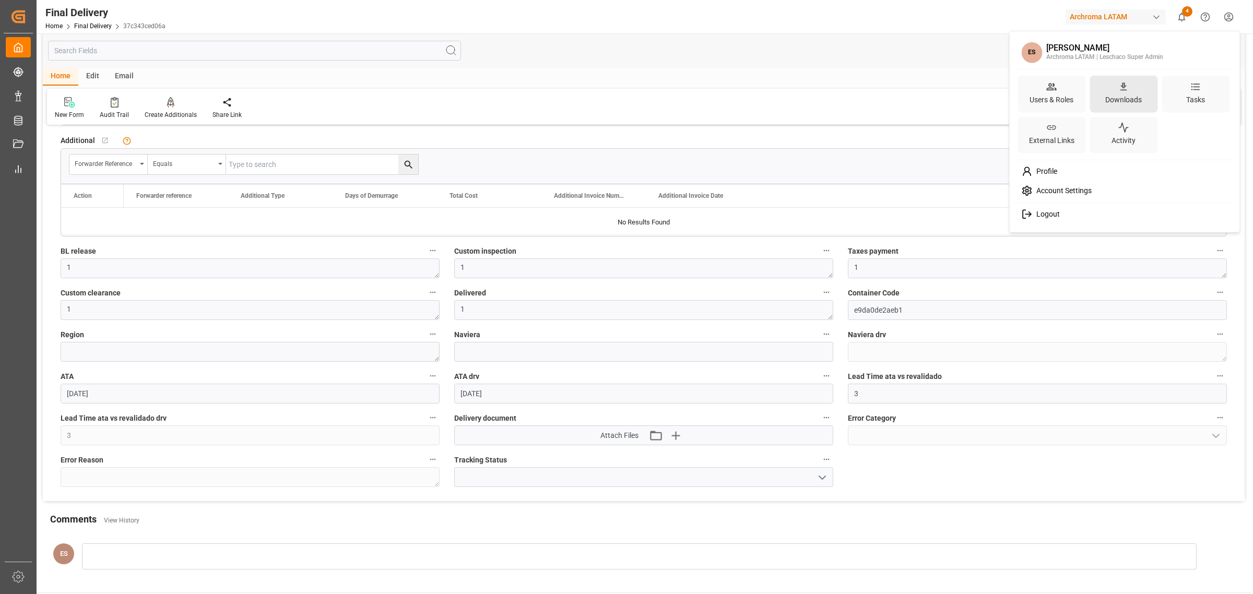
click at [1102, 89] on div "Downloads" at bounding box center [1124, 94] width 68 height 37
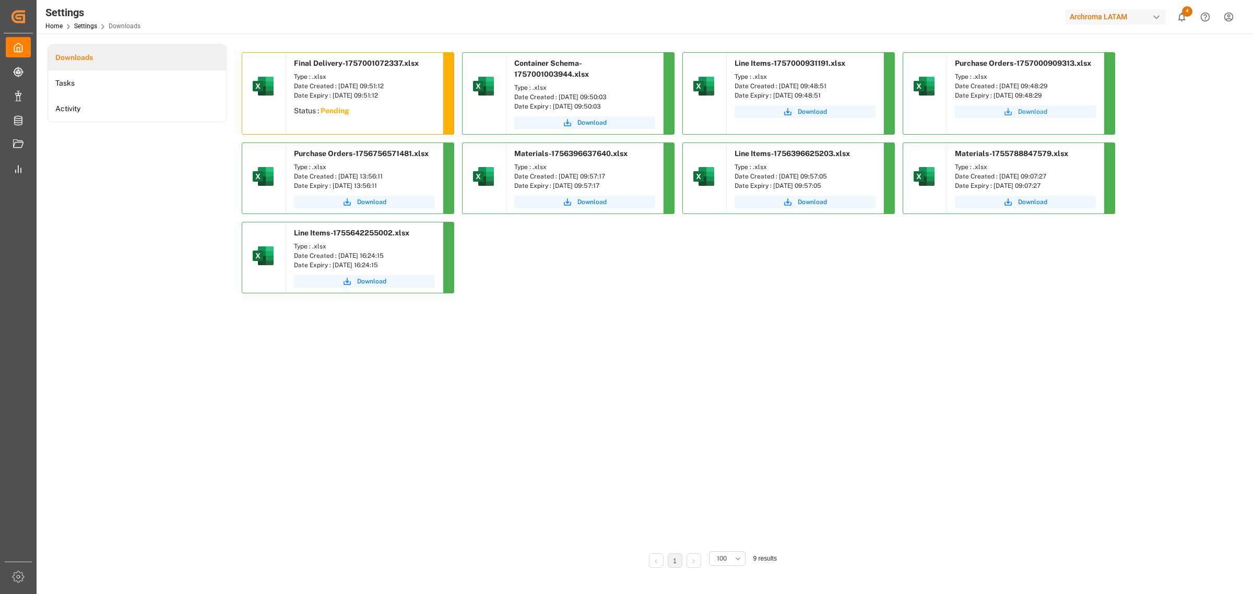
click at [1053, 112] on button "Download" at bounding box center [1025, 111] width 141 height 13
click at [831, 111] on button "Download" at bounding box center [805, 111] width 141 height 13
click at [592, 112] on div "Type : .xlsx Date Created : 04-09-2025 09:50:03 Date Expiry : 04-10-2025 09:50:…" at bounding box center [584, 96] width 157 height 33
click at [588, 123] on span "Download" at bounding box center [591, 122] width 29 height 9
click at [1043, 111] on span "Download" at bounding box center [1032, 111] width 29 height 9
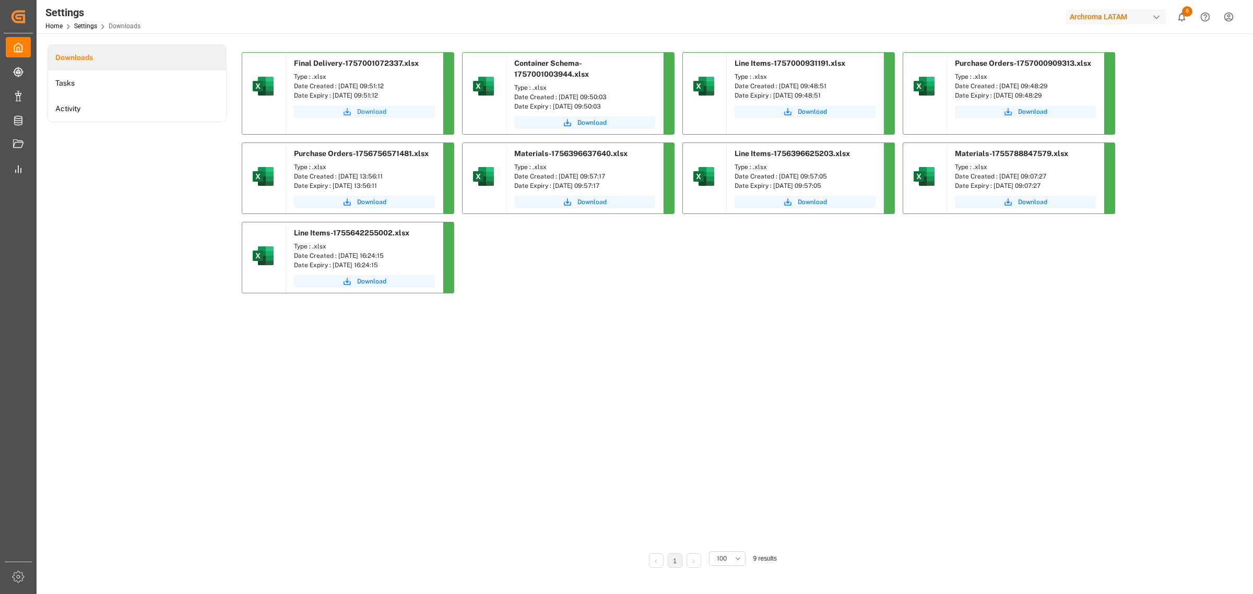
click at [393, 115] on button "Download" at bounding box center [364, 111] width 141 height 13
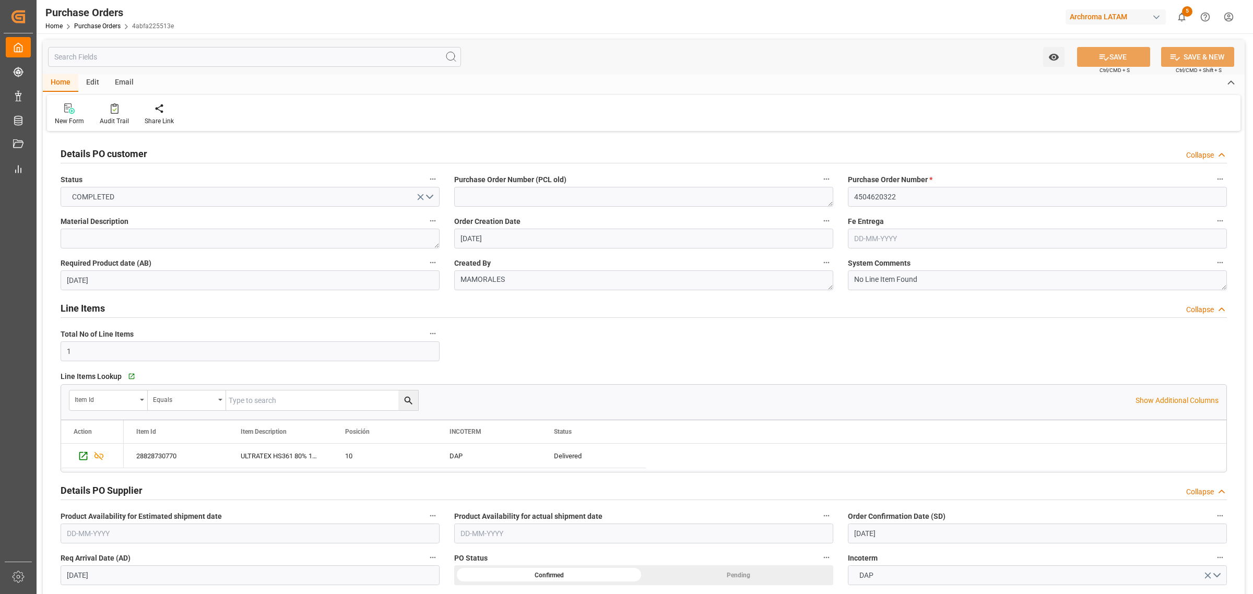
click at [820, 338] on div "Details PO customer Collapse Status COMPLETED Purchase Order Number (PCL old) P…" at bounding box center [644, 591] width 1202 height 915
